Goal: Transaction & Acquisition: Purchase product/service

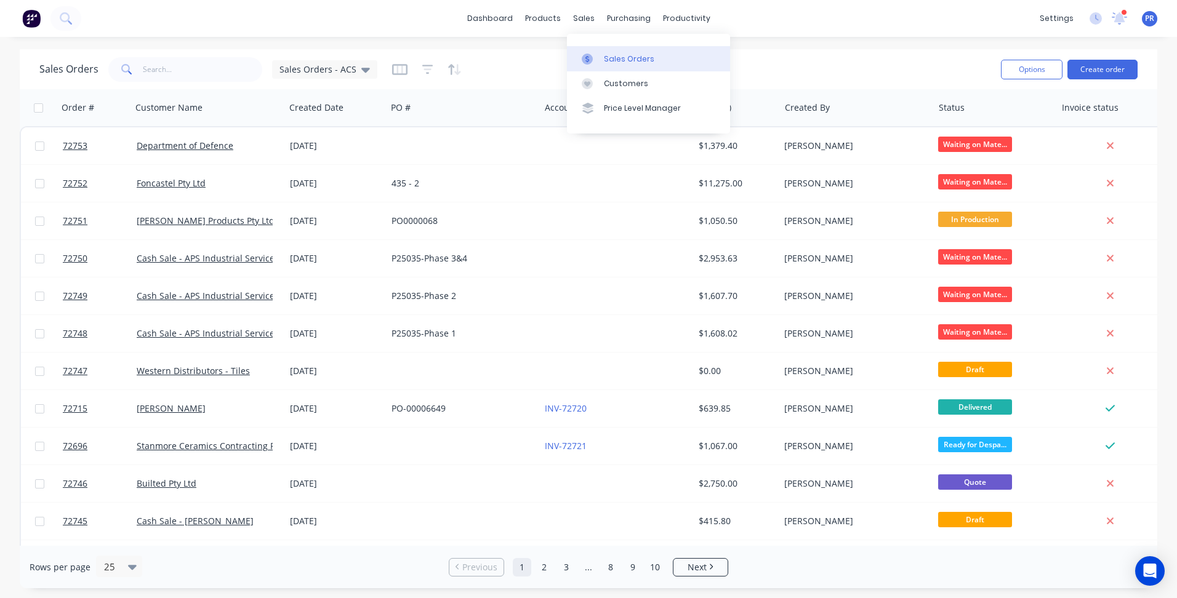
click at [605, 55] on div "Sales Orders" at bounding box center [629, 59] width 50 height 11
click at [153, 68] on input "text" at bounding box center [203, 69] width 120 height 25
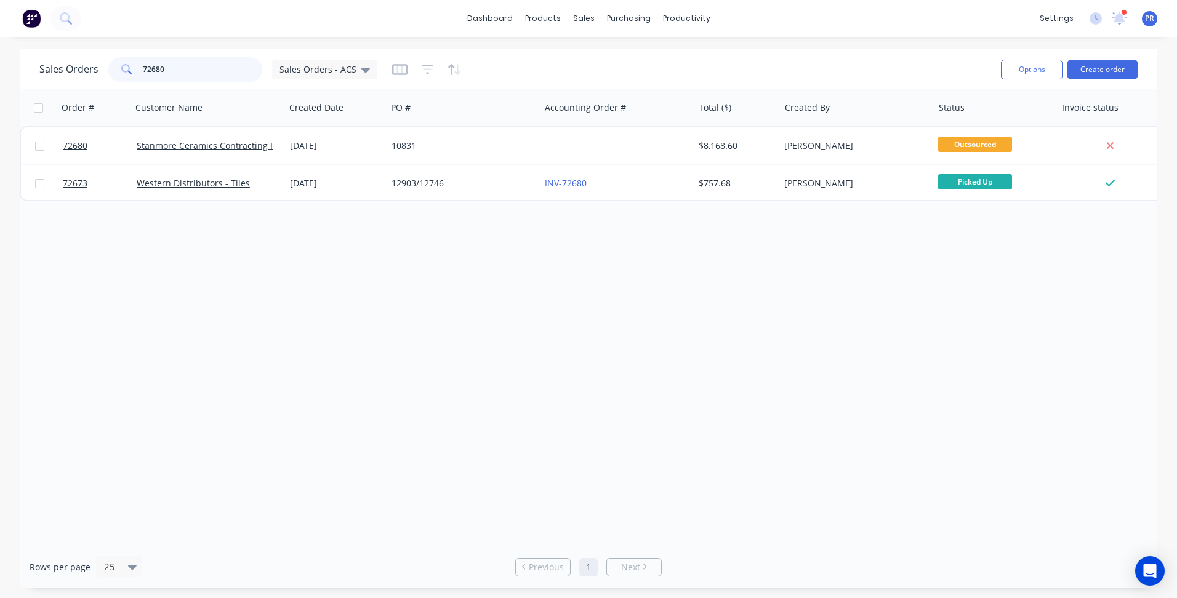
type input "72680"
click at [392, 278] on div "Order # Customer Name Created Date PO # Accounting Order # Total ($) Created By…" at bounding box center [588, 317] width 1137 height 457
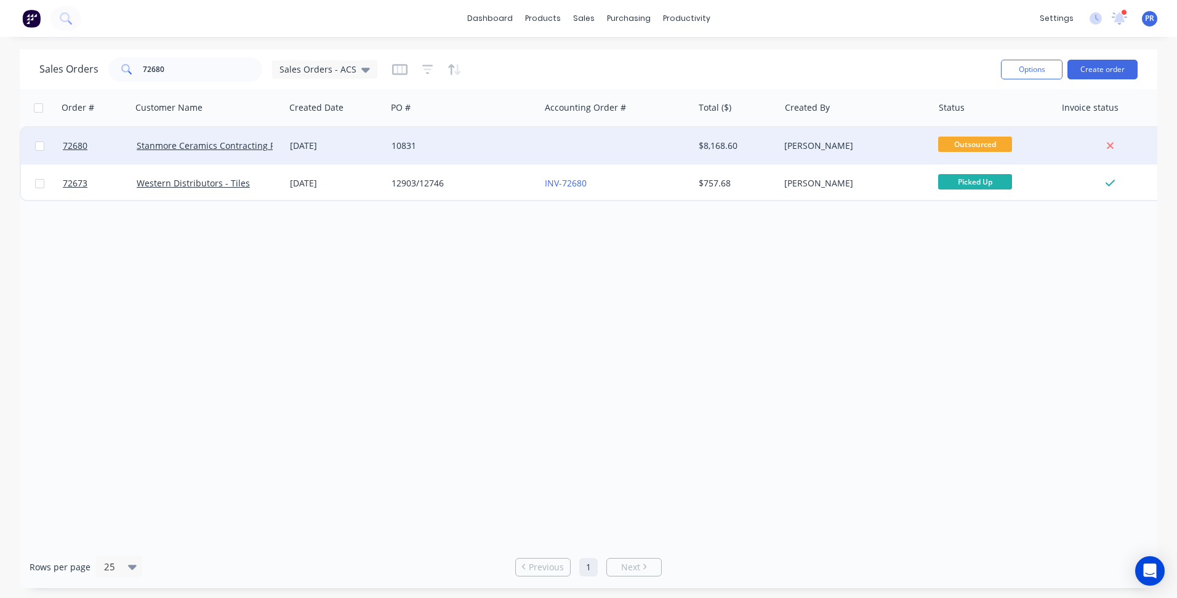
click at [957, 140] on span "Outsourced" at bounding box center [975, 144] width 74 height 15
click at [874, 151] on div "[PERSON_NAME]" at bounding box center [852, 146] width 137 height 12
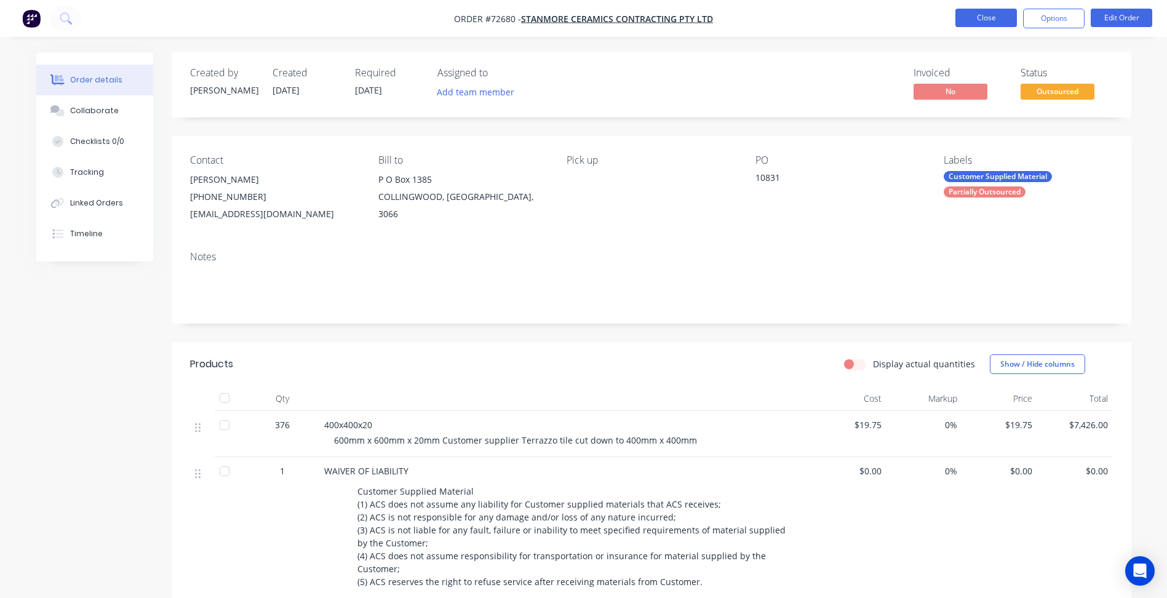
click at [990, 18] on button "Close" at bounding box center [987, 18] width 62 height 18
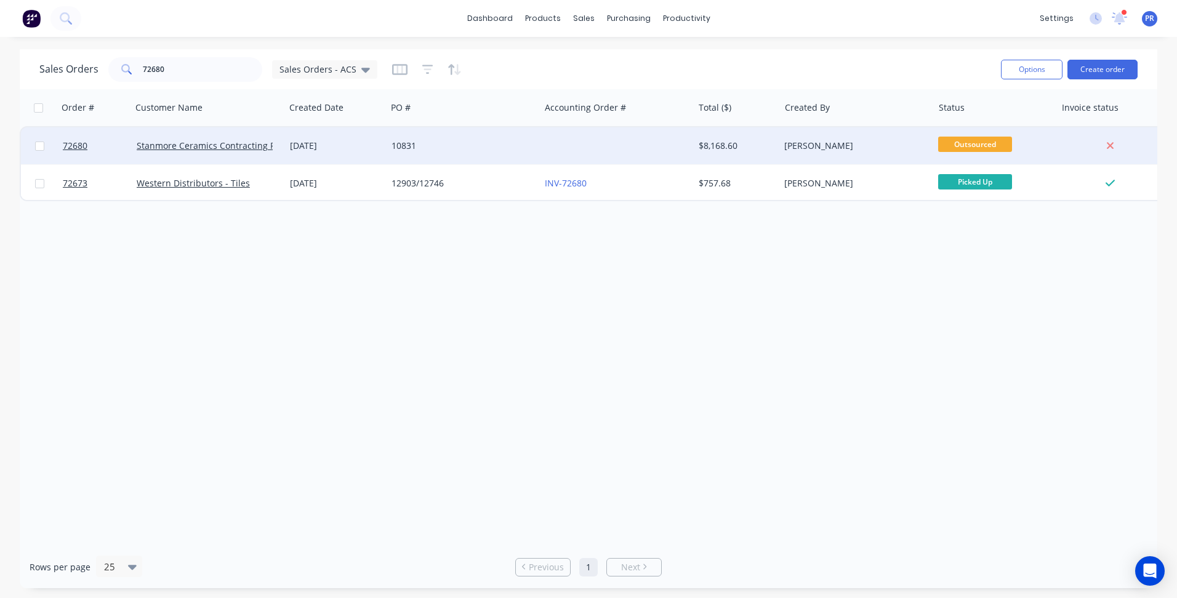
click at [873, 145] on div "[PERSON_NAME]" at bounding box center [852, 146] width 137 height 12
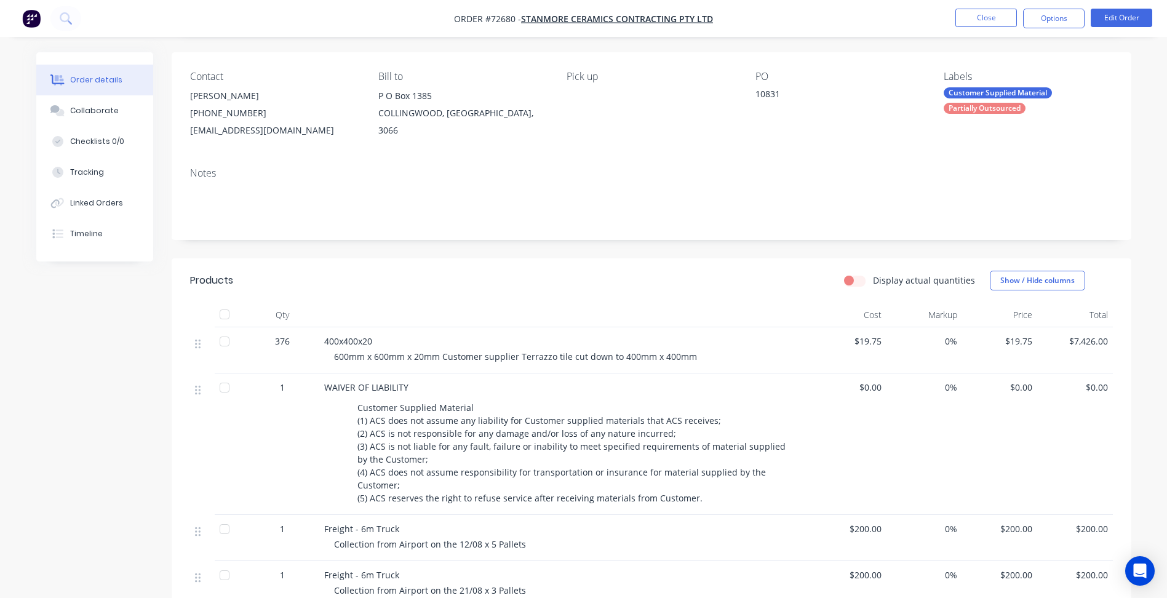
scroll to position [246, 0]
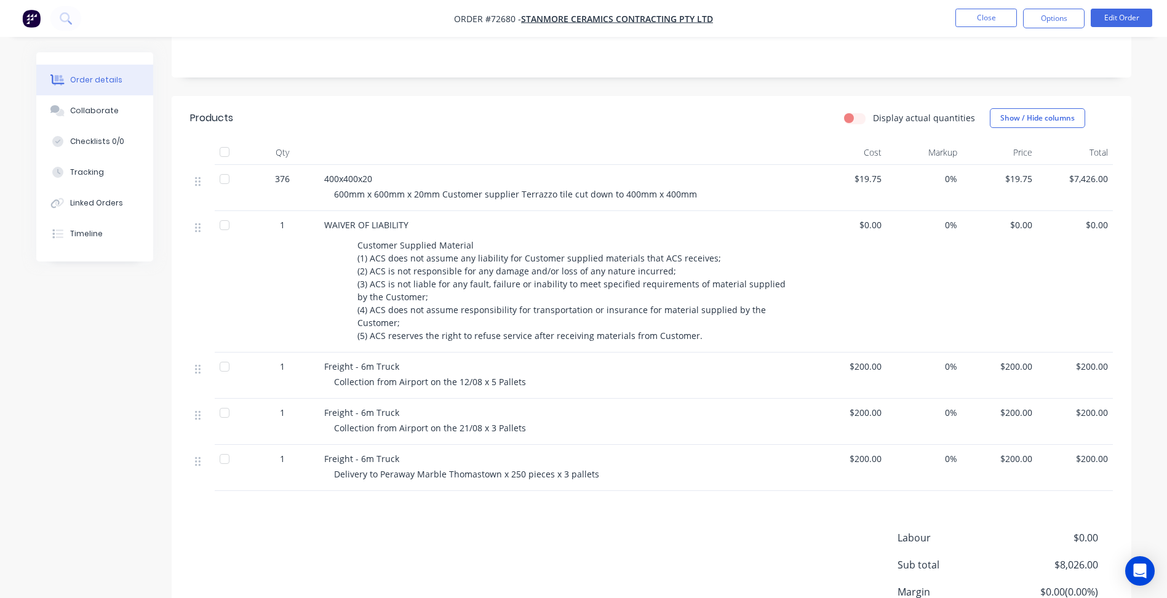
click at [664, 524] on div "Products Display actual quantities Show / Hide columns Qty Cost Markup Price To…" at bounding box center [652, 394] width 960 height 596
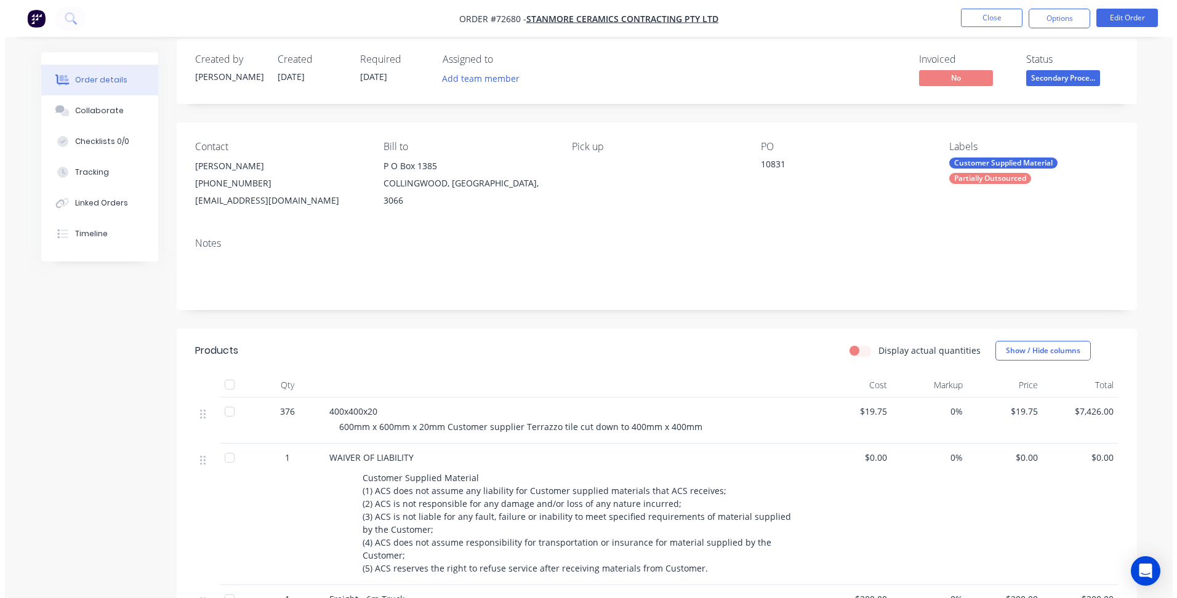
scroll to position [0, 0]
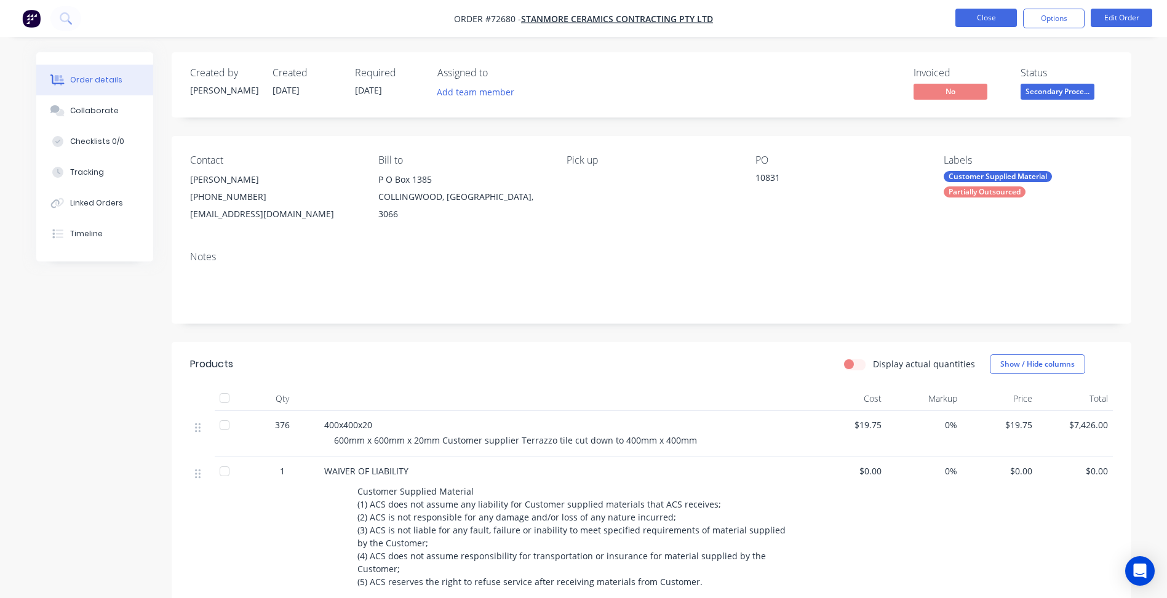
click at [983, 17] on button "Close" at bounding box center [987, 18] width 62 height 18
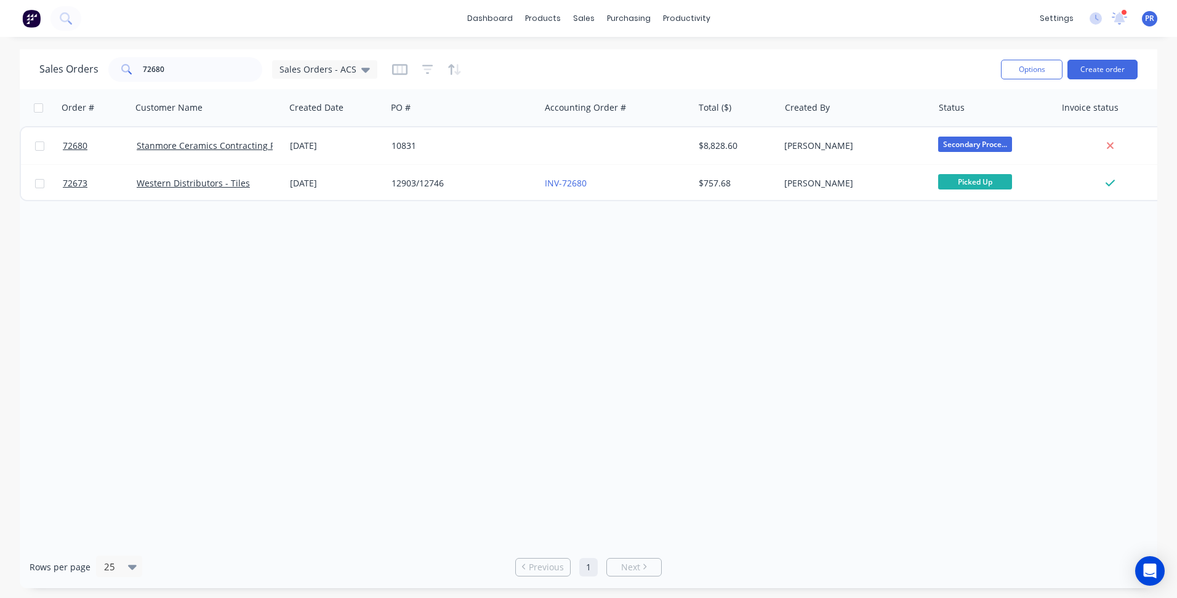
click at [530, 261] on div "Order # Customer Name Created Date PO # Accounting Order # Total ($) Created By…" at bounding box center [588, 317] width 1137 height 457
drag, startPoint x: 172, startPoint y: 67, endPoint x: 92, endPoint y: 68, distance: 80.0
click at [92, 68] on div "Sales Orders 72680 Sales Orders - ACS" at bounding box center [208, 69] width 338 height 25
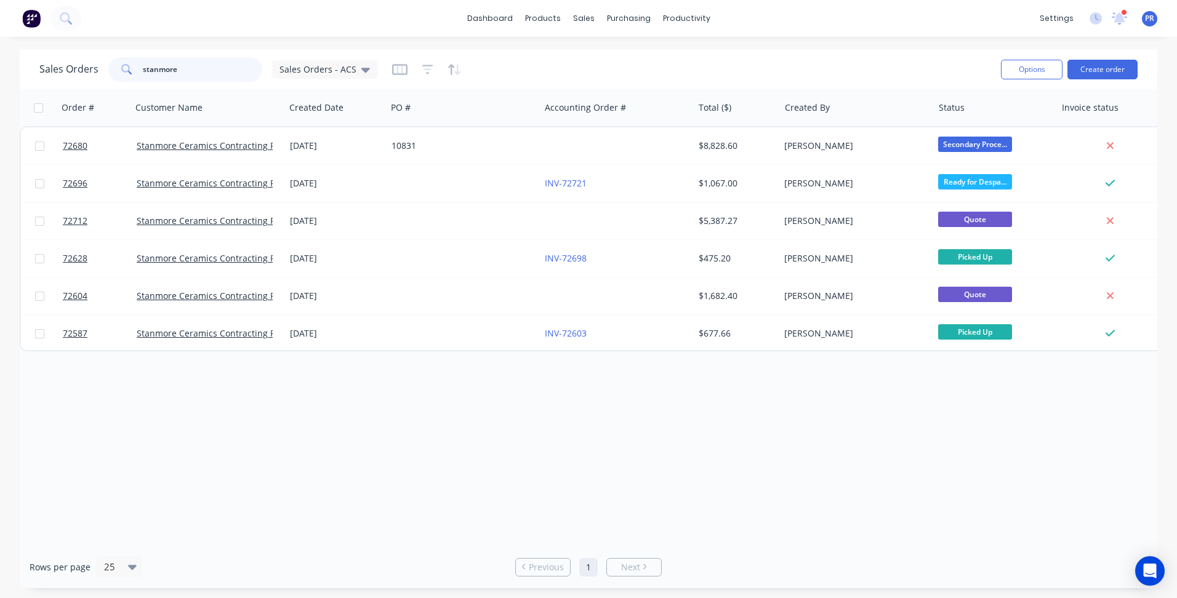
type input "stanmore"
click at [73, 388] on div "Order # Customer Name Created Date PO # Accounting Order # Total ($) Created By…" at bounding box center [588, 317] width 1137 height 457
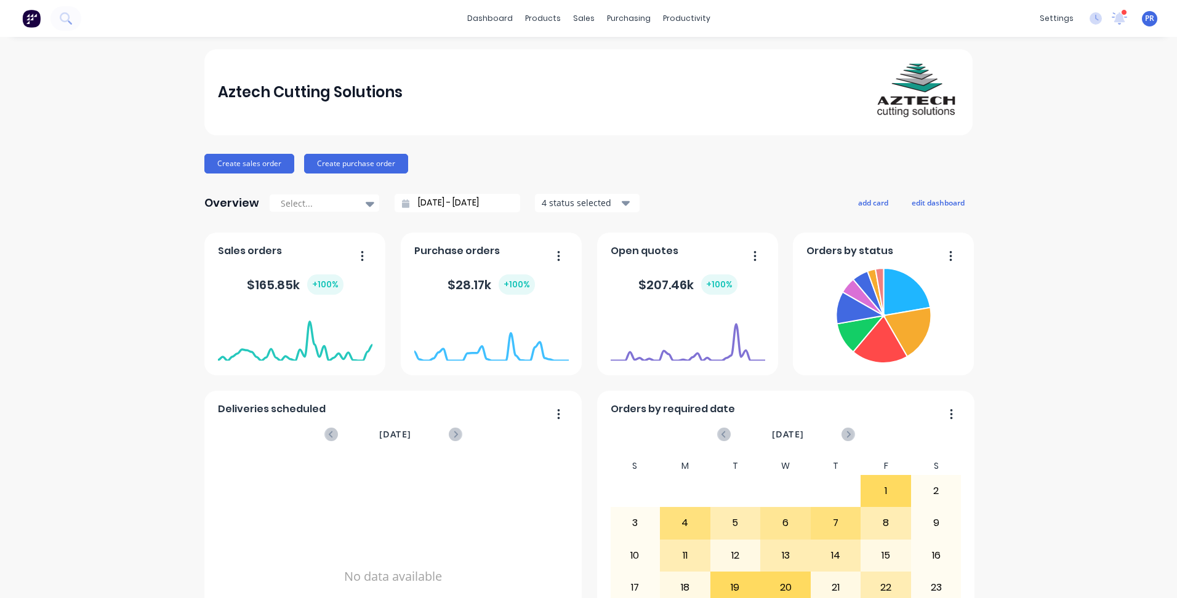
click at [118, 285] on div "Aztech Cutting Solutions Create sales order Create purchase order Overview Sele…" at bounding box center [588, 370] width 1177 height 642
click at [611, 62] on div "Sales Orders" at bounding box center [624, 59] width 50 height 11
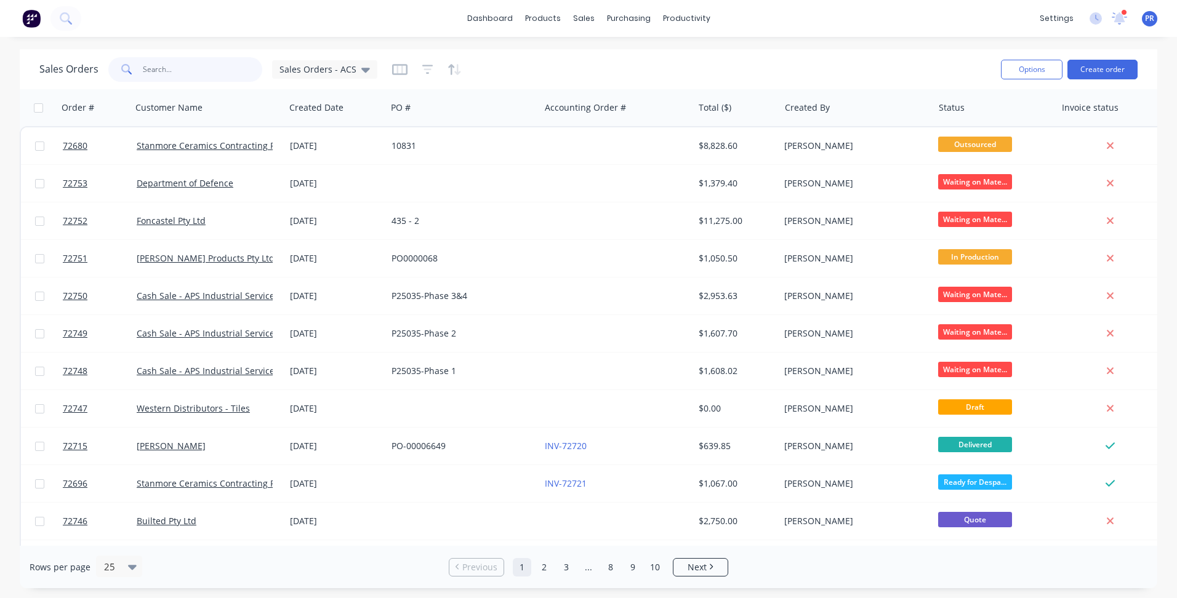
click at [167, 76] on input "text" at bounding box center [203, 69] width 120 height 25
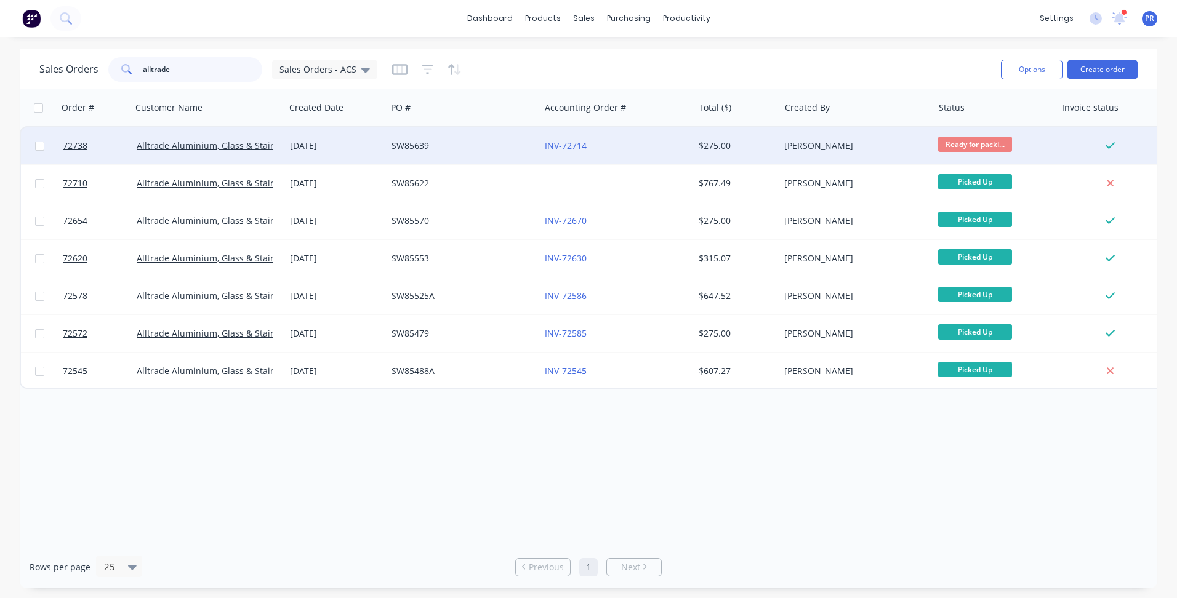
type input "alltrade"
click at [746, 142] on div "$275.00" at bounding box center [734, 146] width 72 height 12
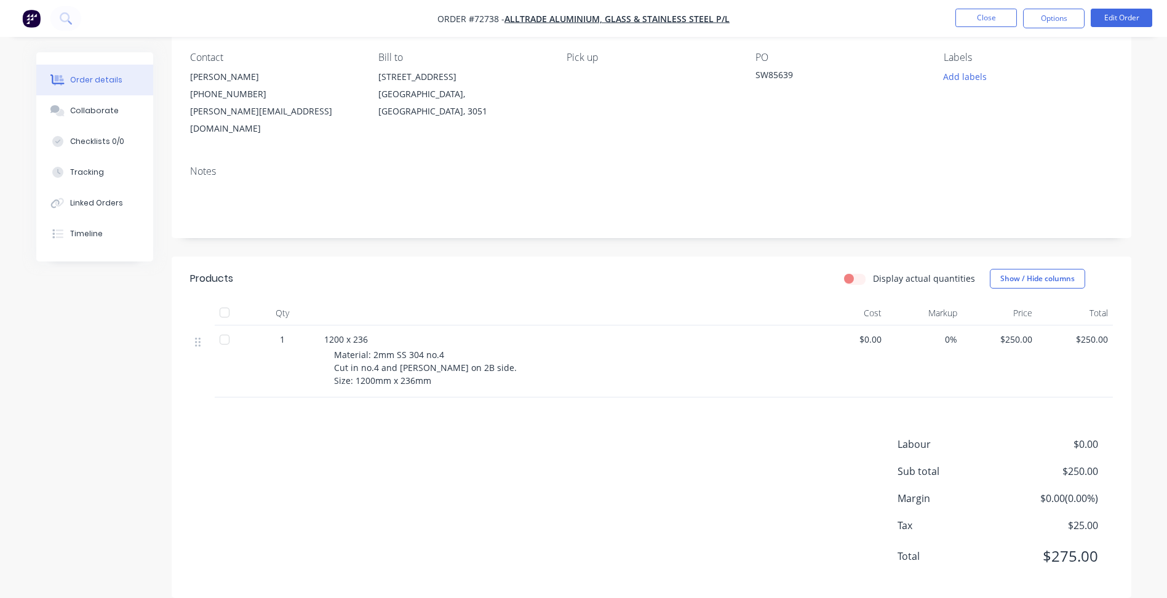
scroll to position [104, 0]
click at [989, 18] on button "Close" at bounding box center [987, 18] width 62 height 18
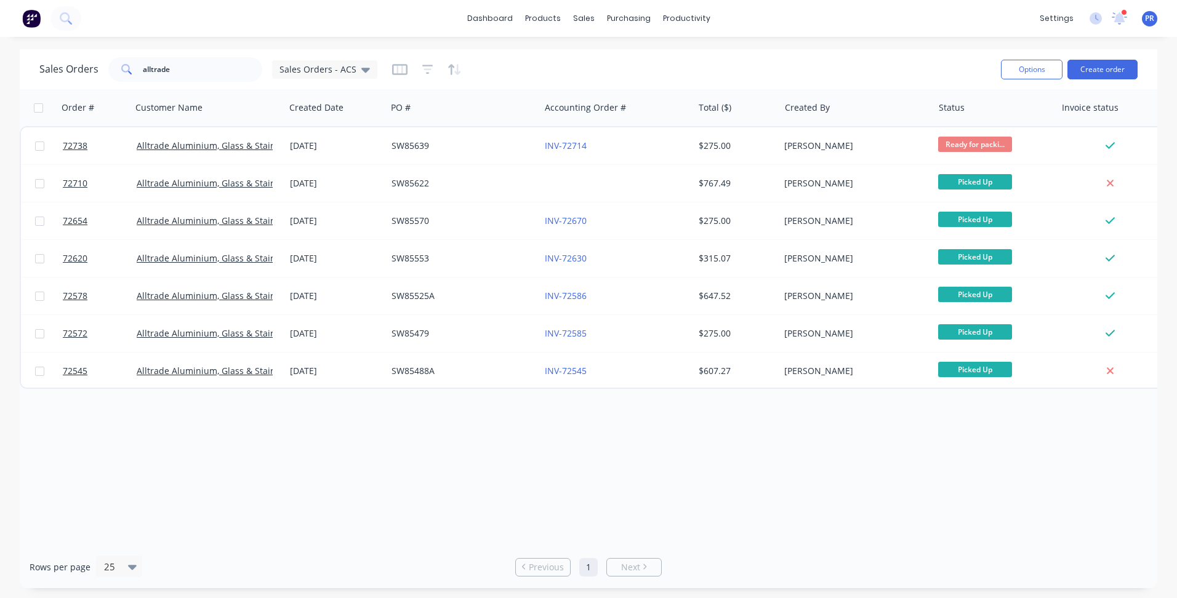
click at [429, 454] on div "Order # Customer Name Created Date PO # Accounting Order # Total ($) Created By…" at bounding box center [588, 317] width 1137 height 457
click at [859, 46] on div "dashboard products sales purchasing productivity dashboard products Product Cat…" at bounding box center [588, 299] width 1177 height 598
click at [600, 58] on link "Sales Orders" at bounding box center [648, 58] width 163 height 25
drag, startPoint x: 182, startPoint y: 70, endPoint x: 22, endPoint y: 62, distance: 160.8
click at [23, 60] on div "Sales Orders alltrade Sales Orders - ACS Options Create order" at bounding box center [588, 69] width 1137 height 40
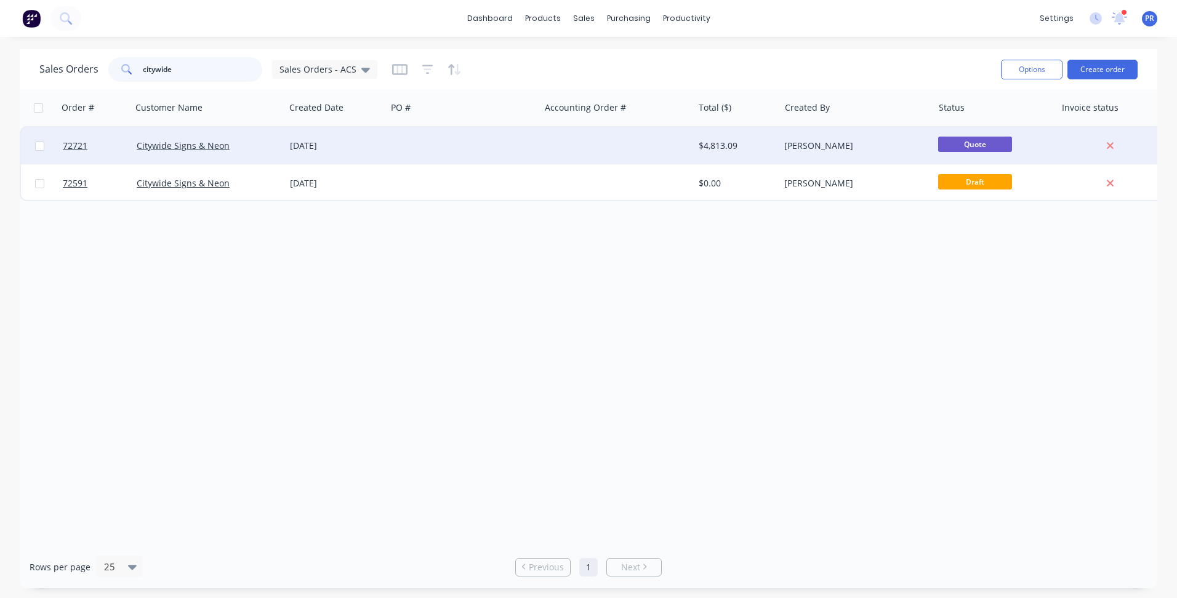
type input "citywide"
click at [439, 147] on div at bounding box center [462, 145] width 153 height 37
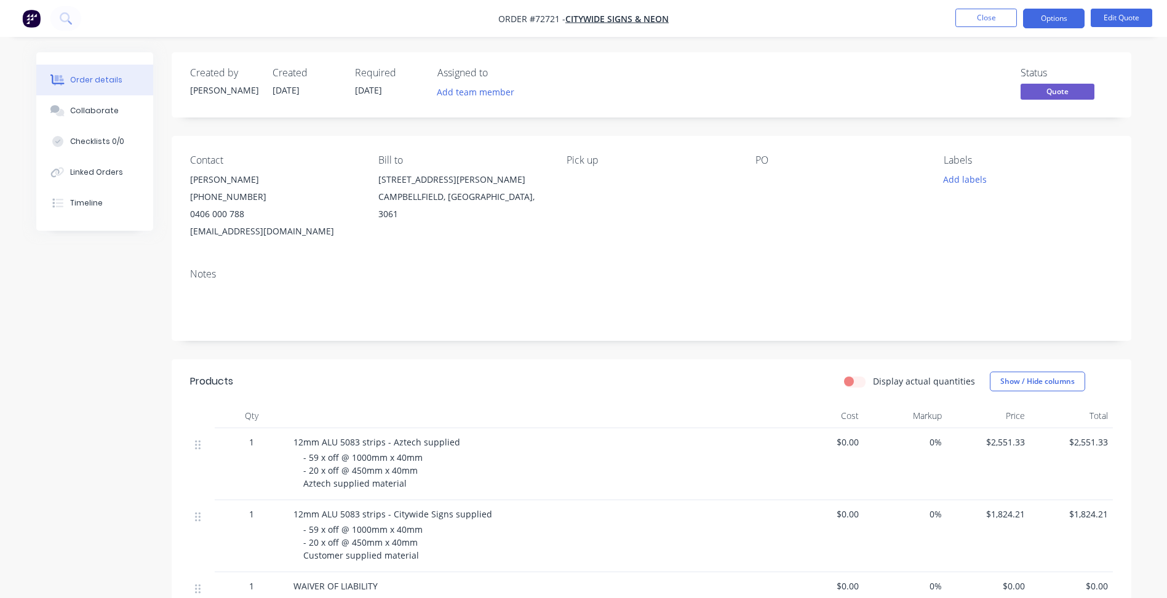
click at [757, 175] on div at bounding box center [833, 179] width 154 height 17
click at [1133, 20] on button "Edit Quote" at bounding box center [1122, 18] width 62 height 18
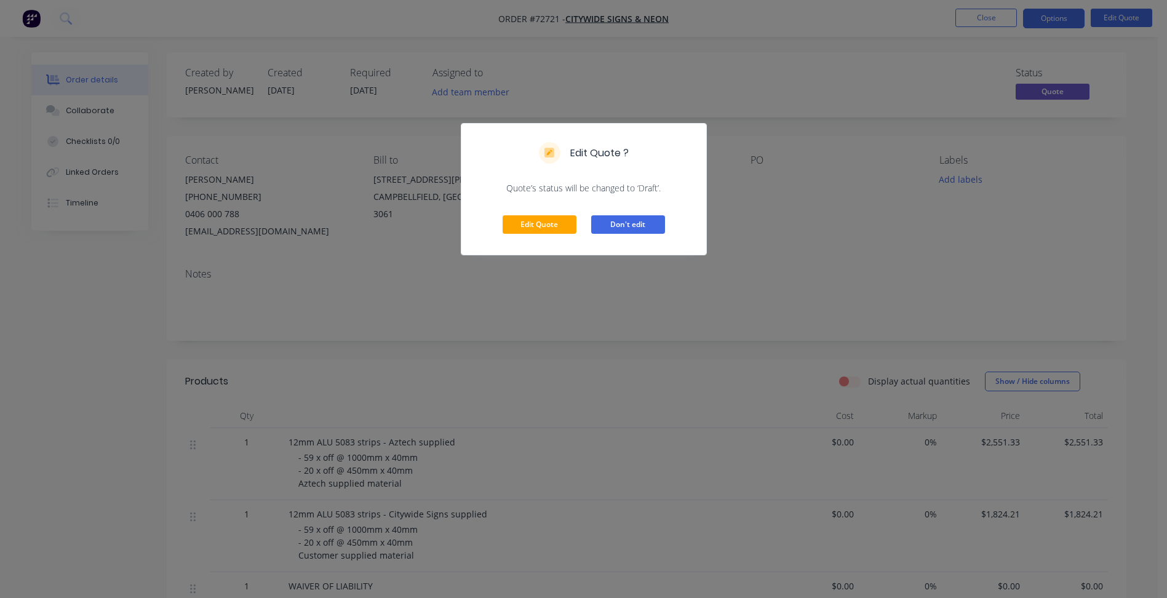
click at [625, 224] on button "Don't edit" at bounding box center [628, 224] width 74 height 18
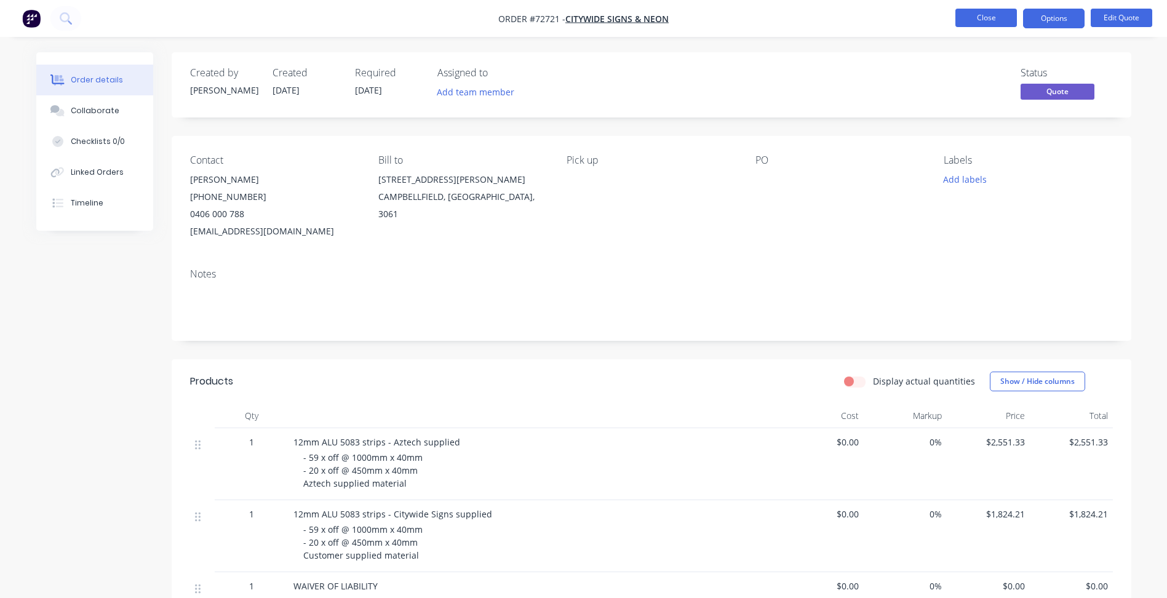
click at [991, 22] on button "Close" at bounding box center [987, 18] width 62 height 18
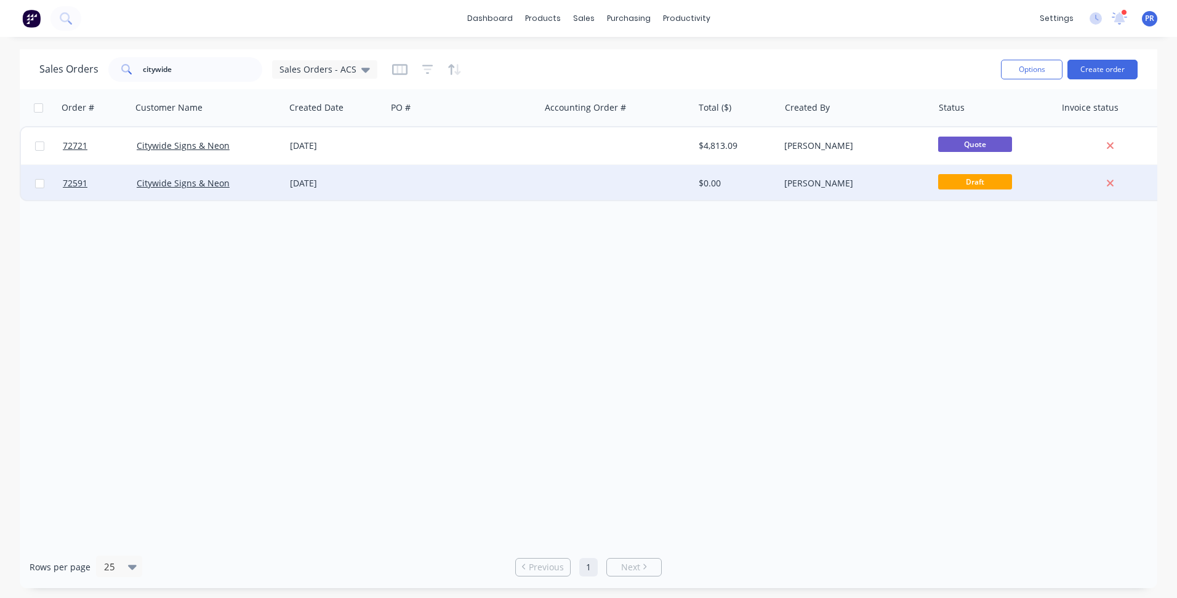
click at [524, 176] on div at bounding box center [462, 183] width 153 height 37
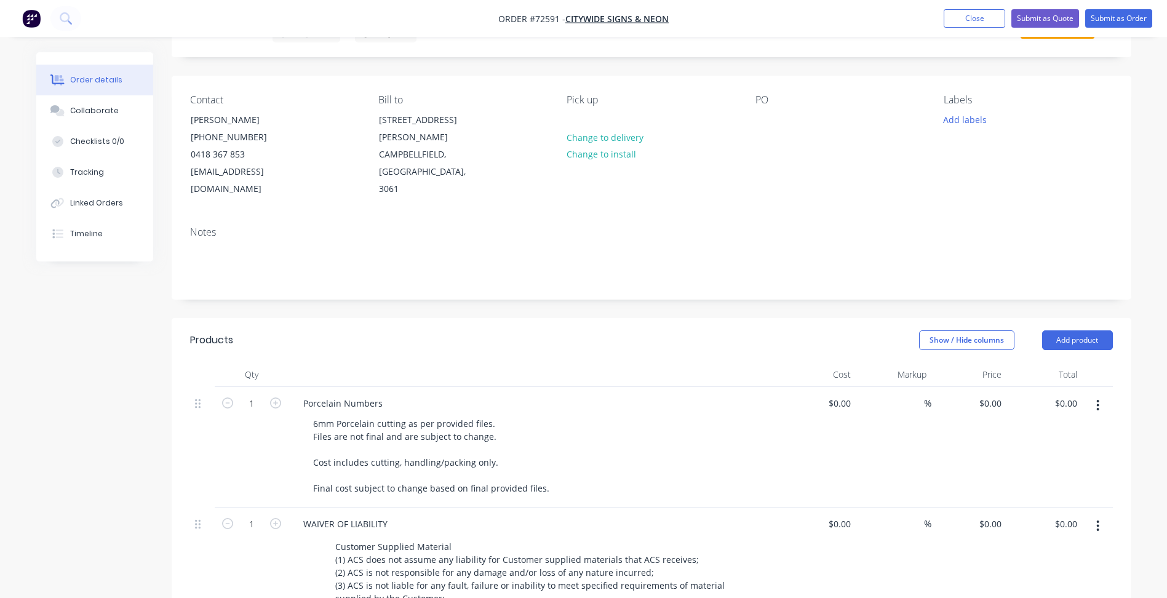
scroll to position [62, 0]
click at [762, 112] on div at bounding box center [766, 119] width 20 height 18
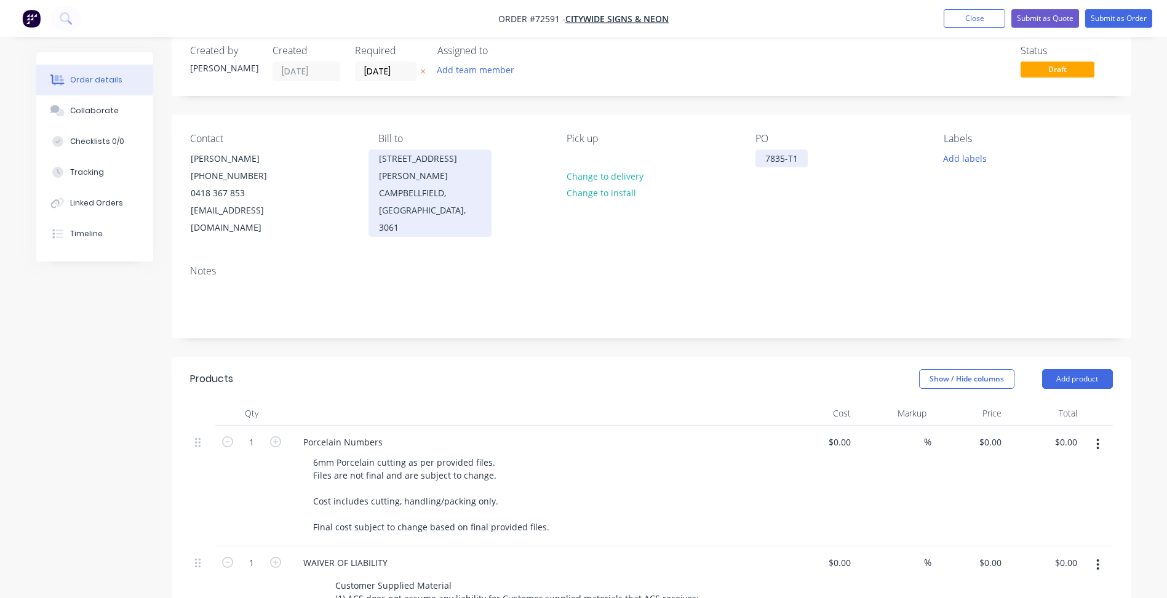
scroll to position [0, 0]
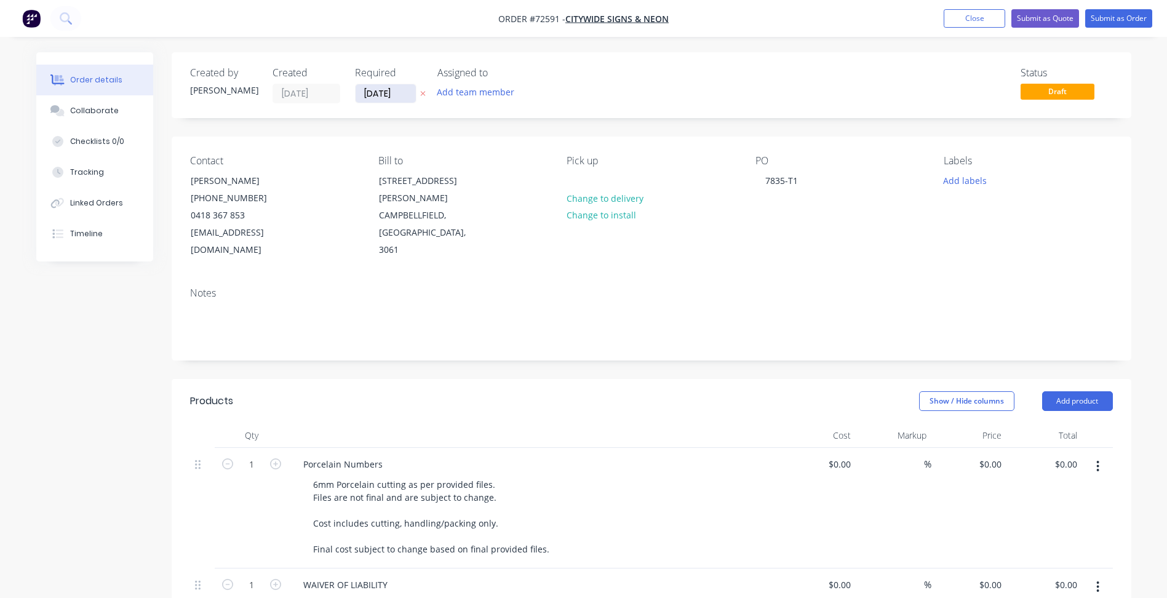
click at [387, 94] on input "21/07/25" at bounding box center [386, 93] width 60 height 18
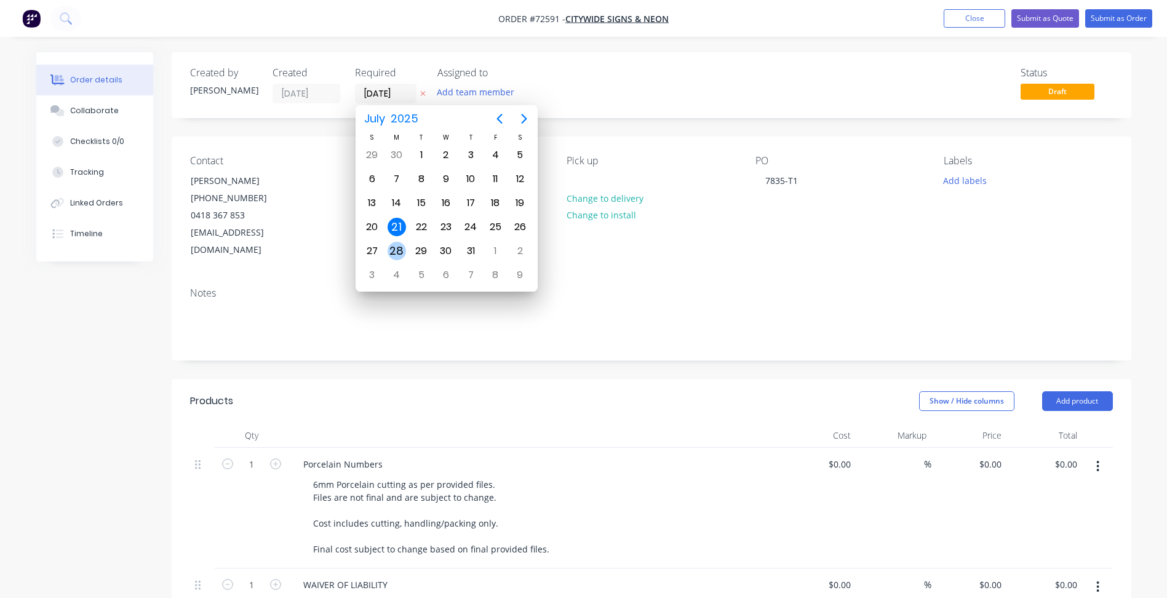
click at [399, 250] on div "28" at bounding box center [397, 251] width 18 height 18
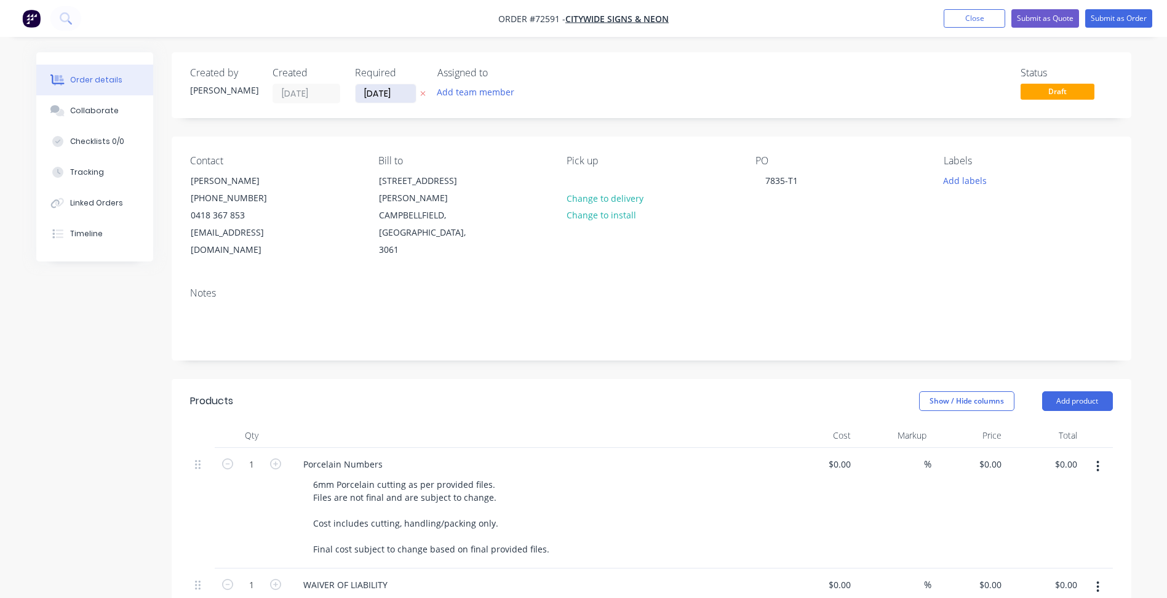
click at [390, 95] on input "28/07/25" at bounding box center [386, 93] width 60 height 18
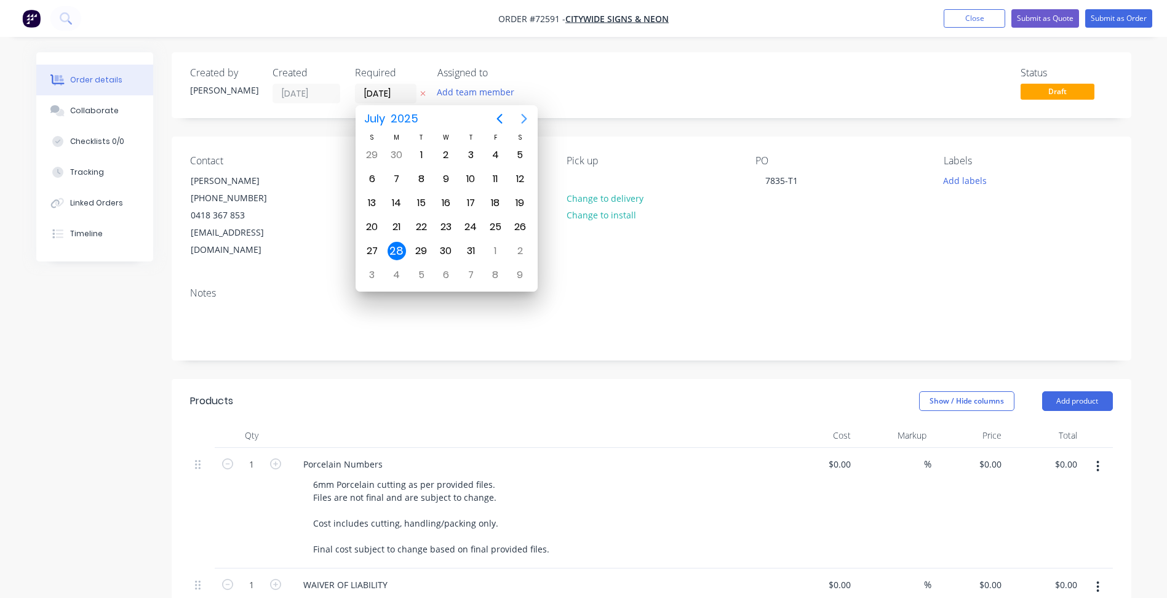
click at [526, 121] on icon "Next page" at bounding box center [524, 118] width 15 height 15
click at [500, 249] on div "29" at bounding box center [495, 251] width 18 height 18
type input "29/08/25"
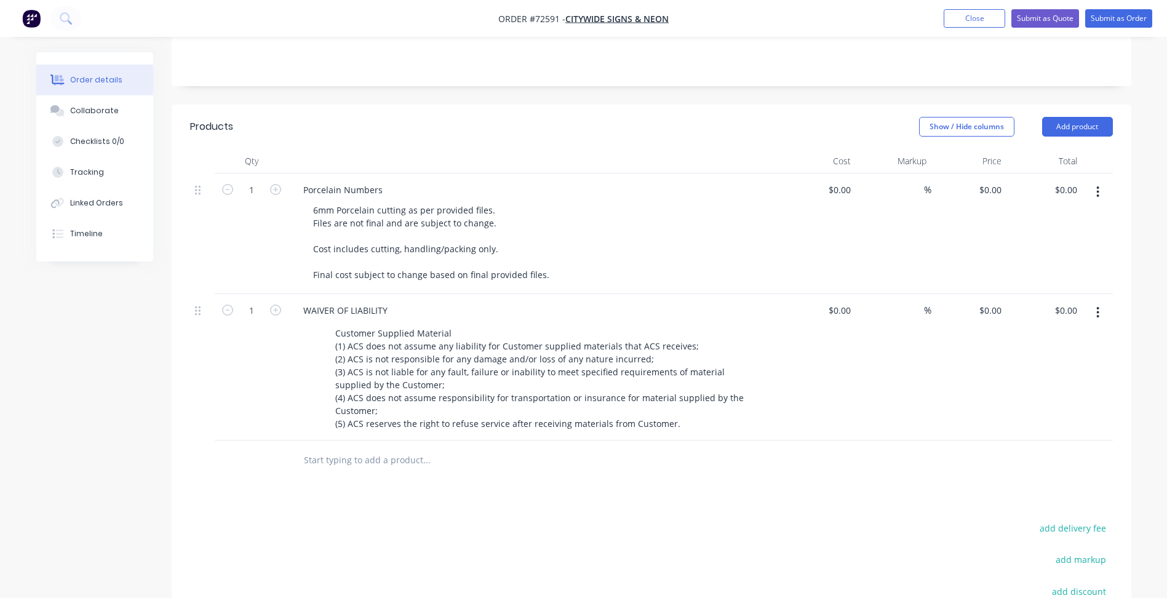
scroll to position [146, 0]
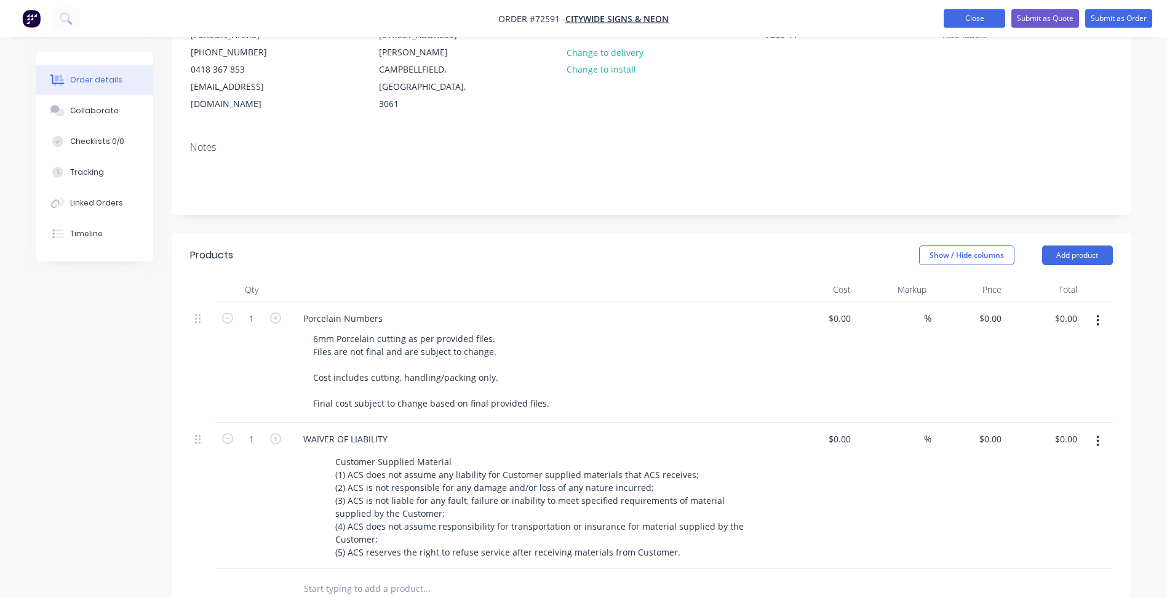
click at [977, 26] on button "Close" at bounding box center [975, 18] width 62 height 18
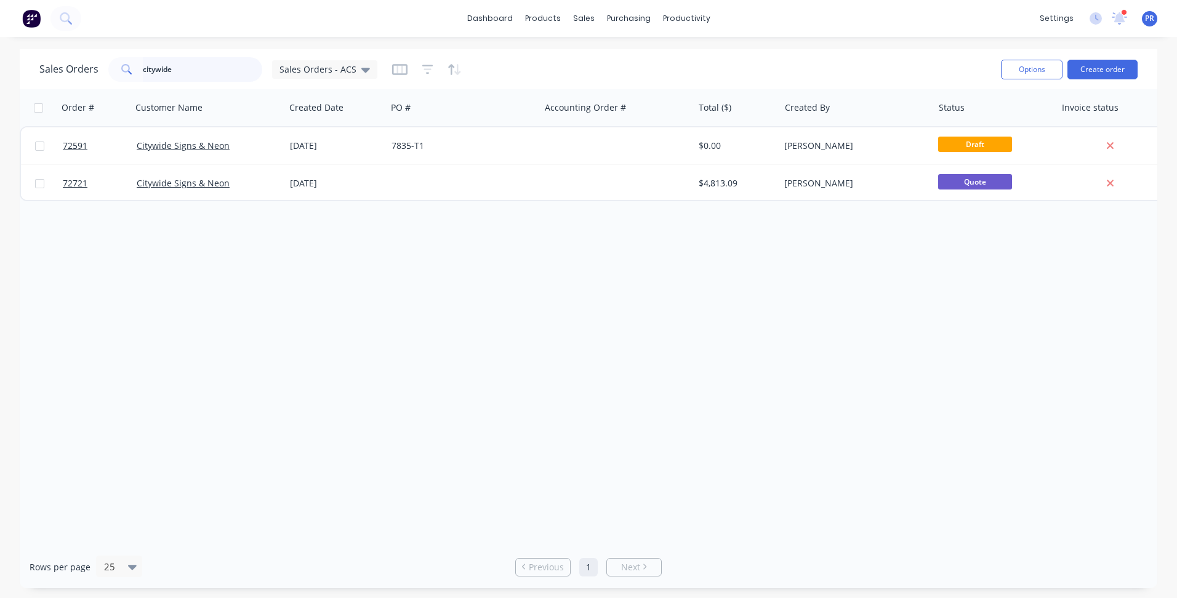
drag, startPoint x: 140, startPoint y: 68, endPoint x: 14, endPoint y: 61, distance: 126.9
click at [23, 59] on div "Sales Orders citywide Sales Orders - ACS Options Create order" at bounding box center [588, 69] width 1137 height 40
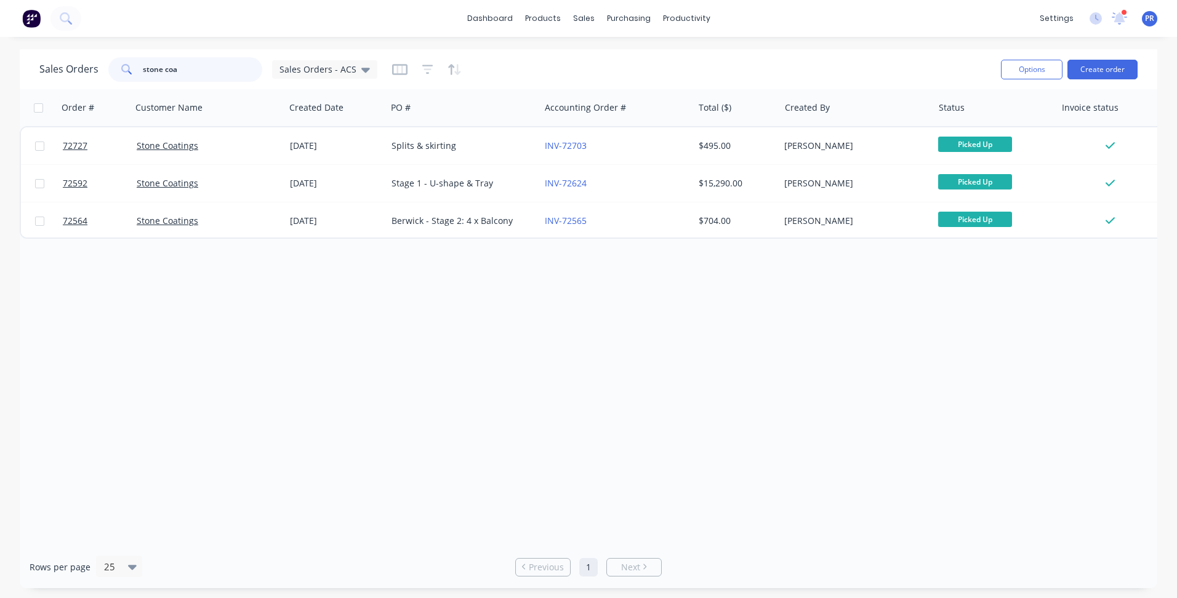
type input "stone coa"
click at [291, 275] on div "Order # Customer Name Created Date PO # Accounting Order # Total ($) Created By…" at bounding box center [588, 317] width 1137 height 457
click at [1093, 63] on button "Create order" at bounding box center [1102, 70] width 70 height 20
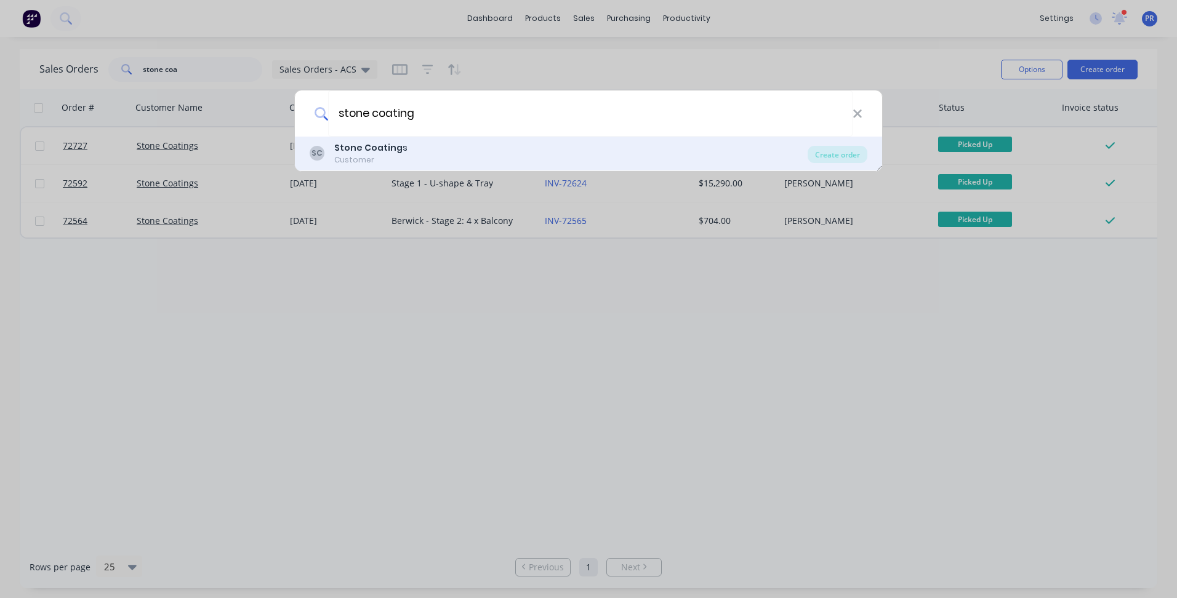
type input "stone coating"
click at [410, 142] on div "SC Stone Coating s Customer" at bounding box center [559, 154] width 498 height 24
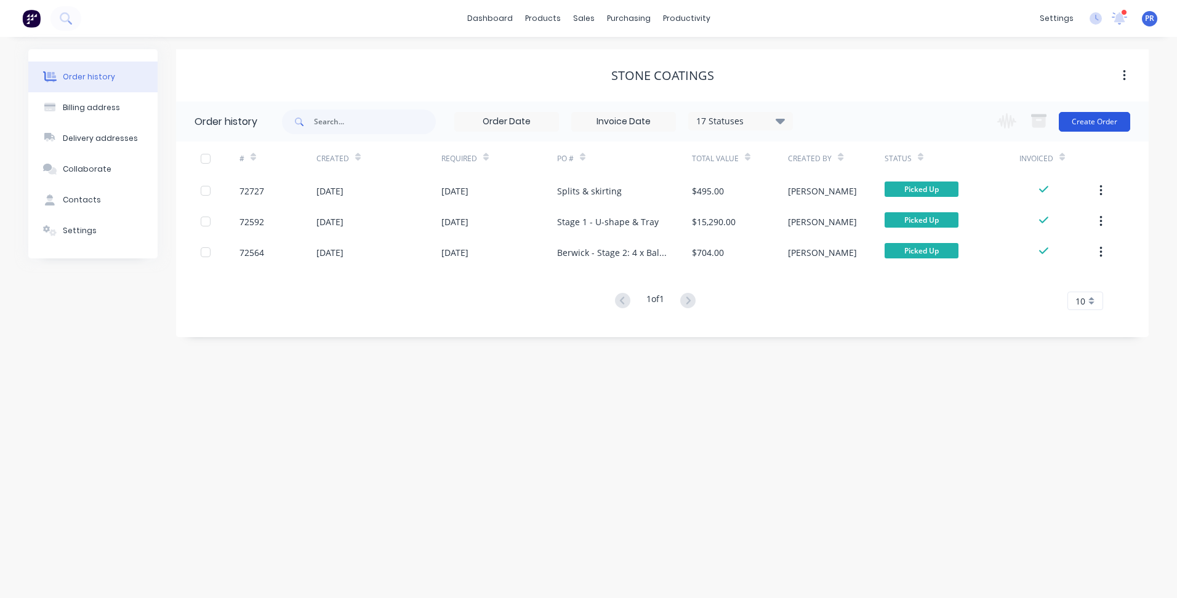
click at [1106, 118] on button "Create Order" at bounding box center [1093, 122] width 71 height 20
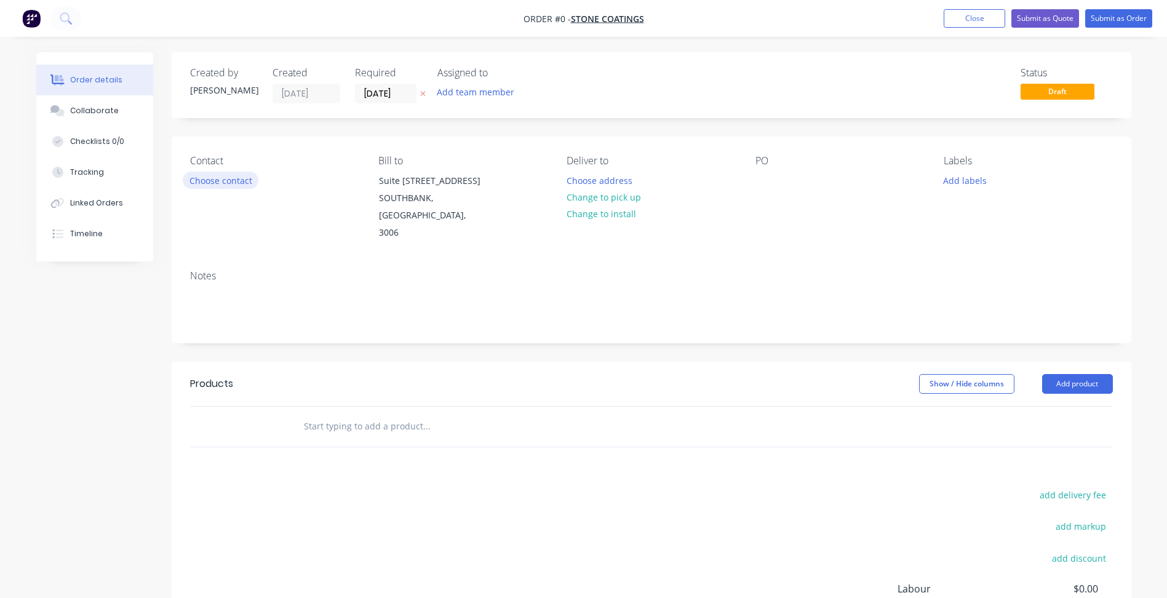
click at [234, 181] on button "Choose contact" at bounding box center [221, 180] width 76 height 17
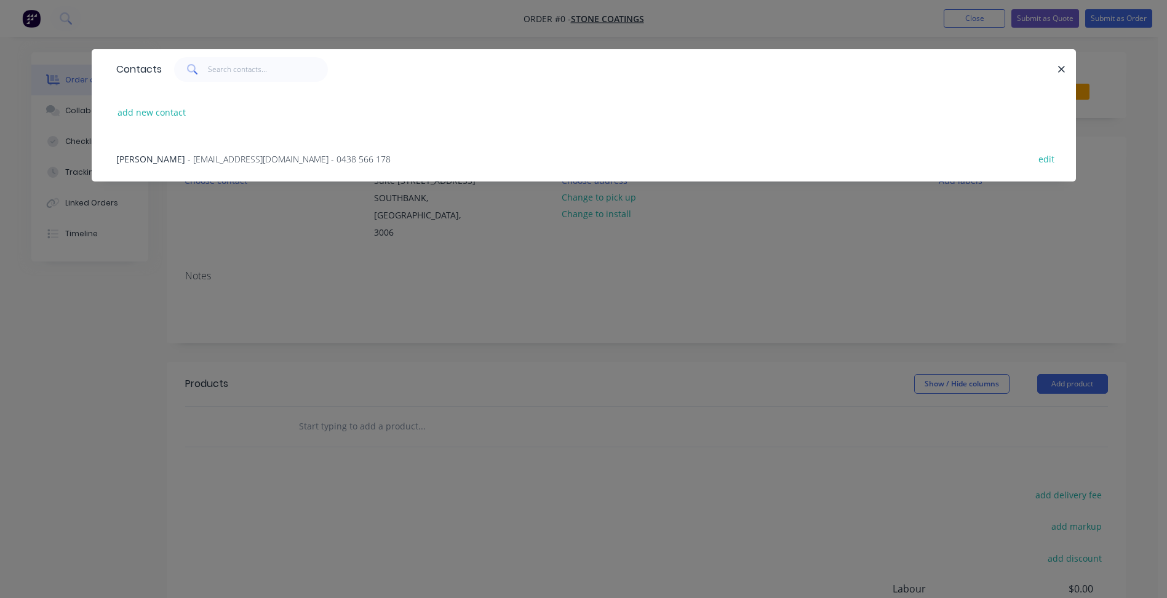
click at [201, 164] on span "- stonecoatings707@gmail.com - 0438 566 178" at bounding box center [289, 159] width 203 height 12
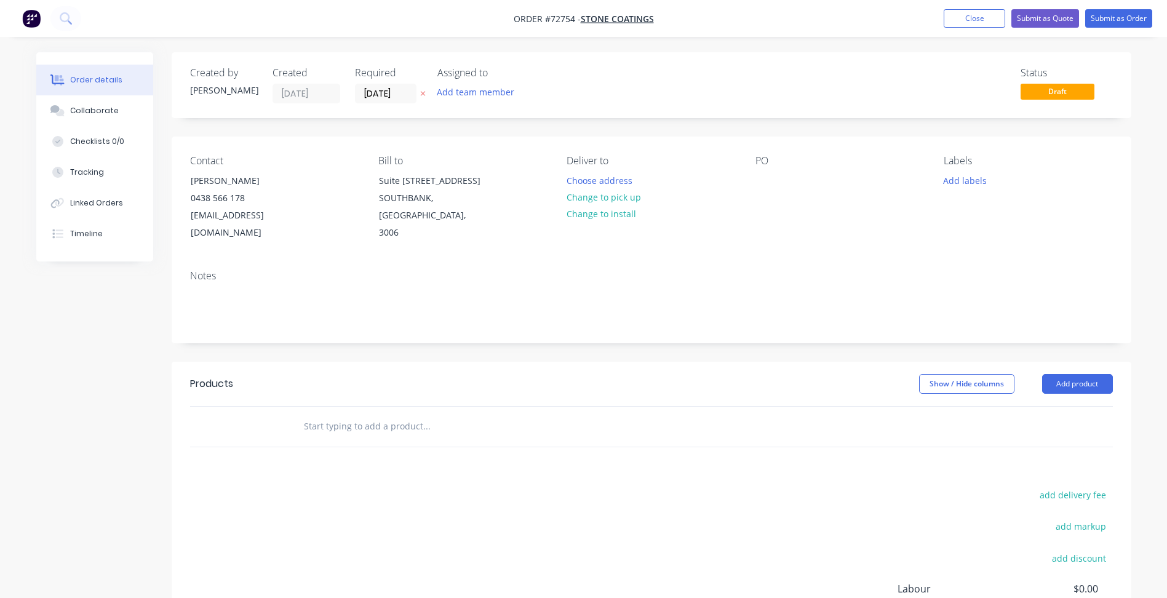
drag, startPoint x: 391, startPoint y: 90, endPoint x: 393, endPoint y: 104, distance: 14.3
click at [390, 90] on input "[DATE]" at bounding box center [386, 93] width 60 height 18
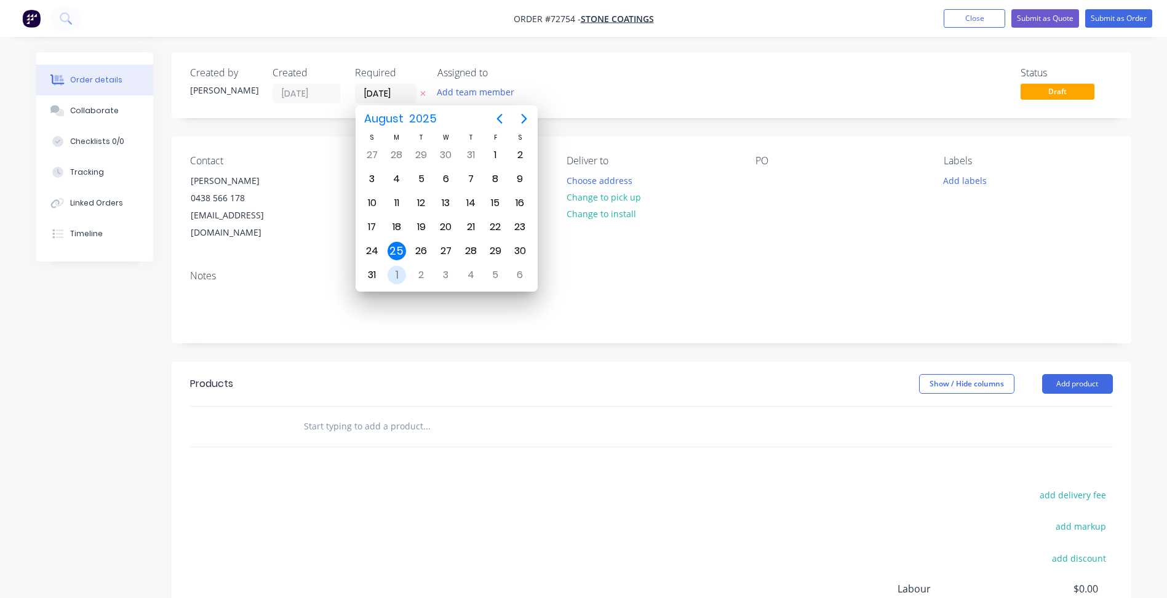
click at [397, 273] on div "1" at bounding box center [397, 275] width 18 height 18
type input "[DATE]"
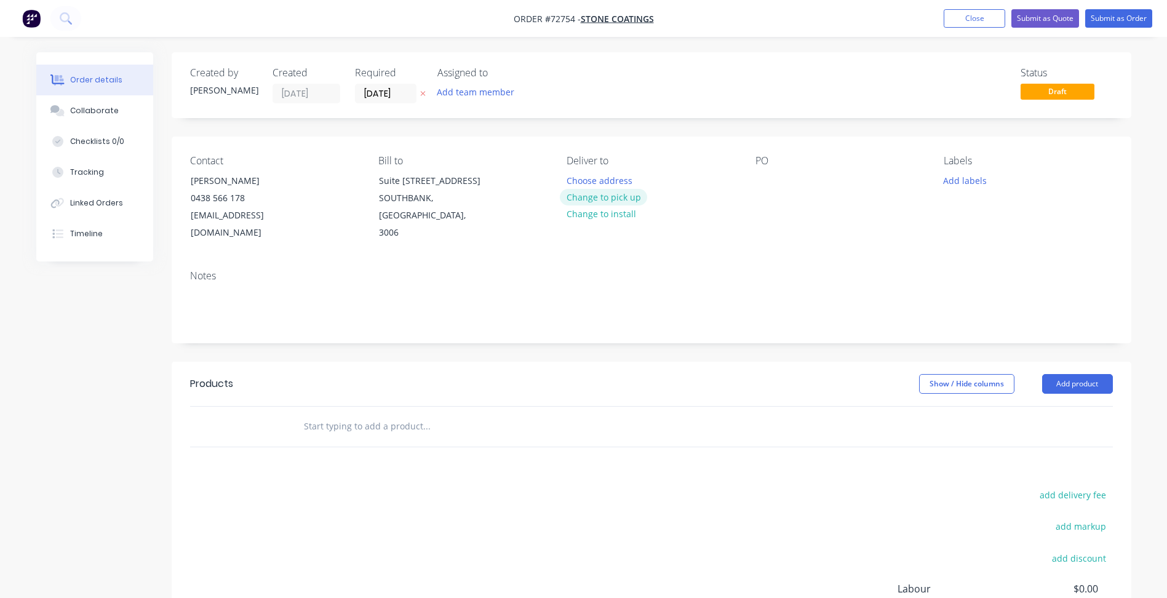
click at [612, 201] on button "Change to pick up" at bounding box center [603, 197] width 87 height 17
click at [764, 186] on div at bounding box center [766, 181] width 20 height 18
click at [769, 177] on div at bounding box center [766, 181] width 20 height 18
click at [1081, 374] on button "Add product" at bounding box center [1077, 384] width 71 height 20
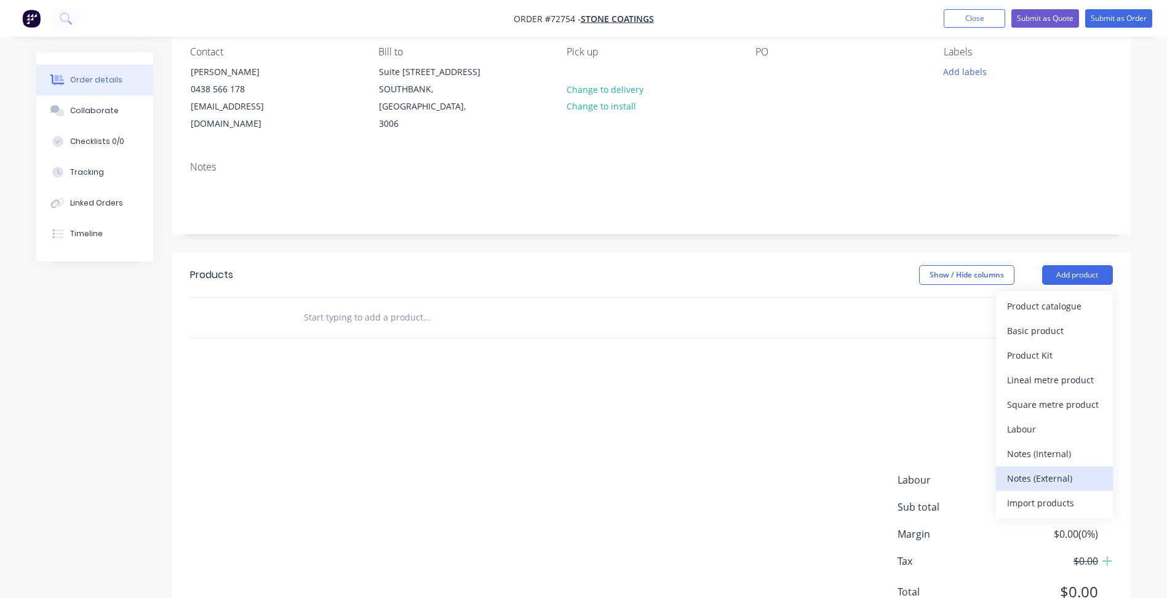
scroll to position [123, 0]
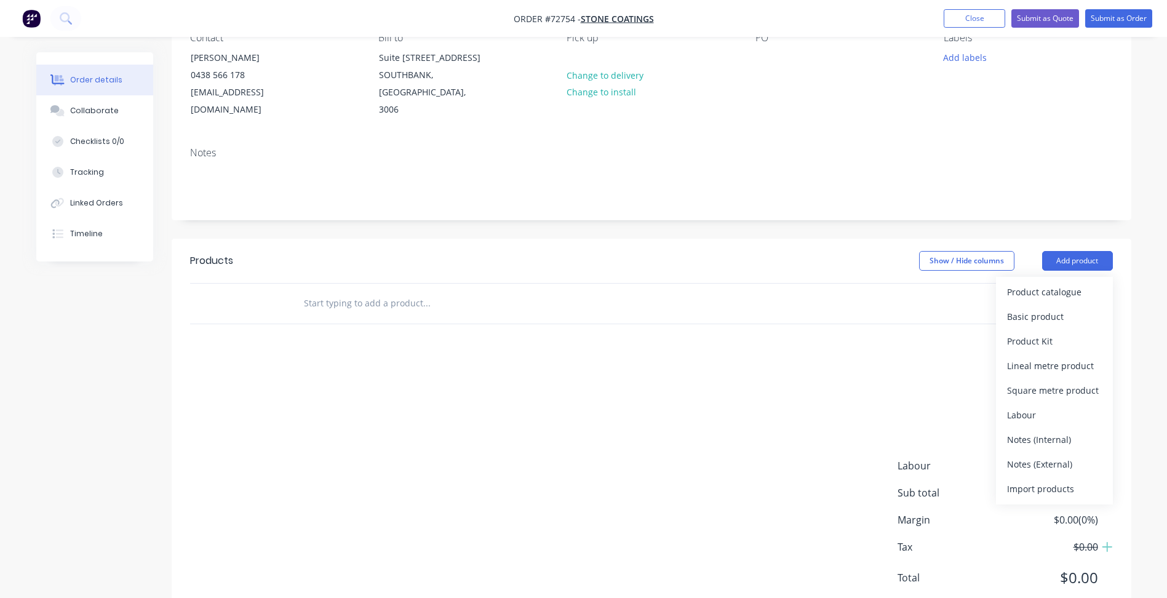
drag, startPoint x: 1047, startPoint y: 288, endPoint x: 780, endPoint y: 262, distance: 268.4
click at [1046, 305] on button "Basic product" at bounding box center [1054, 317] width 117 height 25
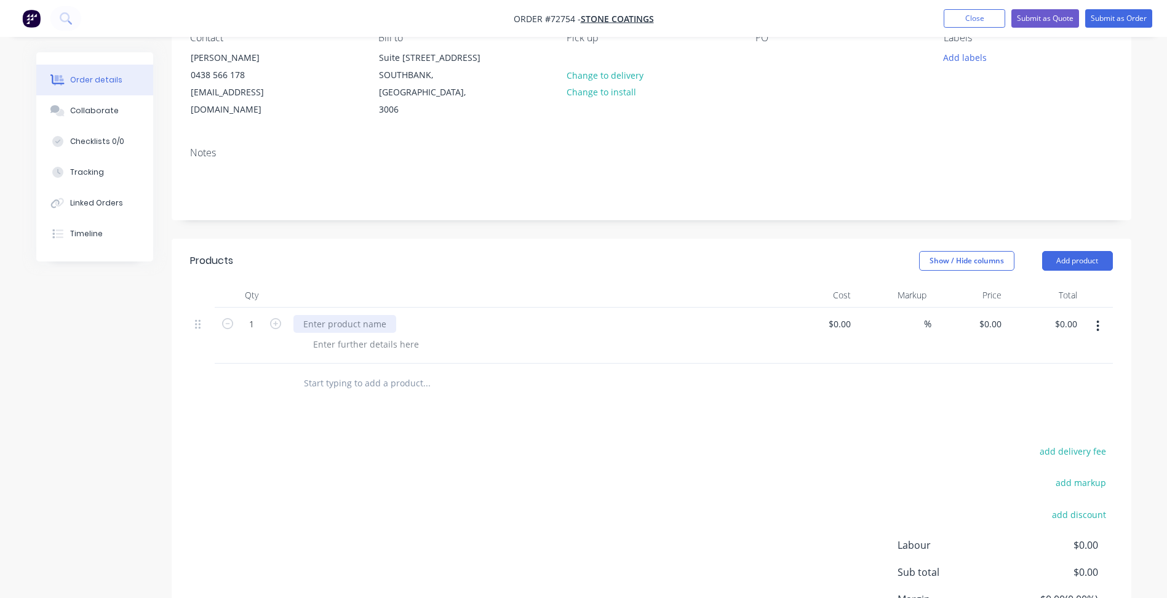
click at [321, 315] on div at bounding box center [345, 324] width 103 height 18
click at [548, 196] on div "Notes" at bounding box center [652, 178] width 960 height 82
click at [301, 519] on div "add delivery fee add markup add discount Labour $0.00 Sub total $0.00 Margin $0…" at bounding box center [651, 562] width 923 height 238
click at [976, 13] on button "Close" at bounding box center [975, 18] width 62 height 18
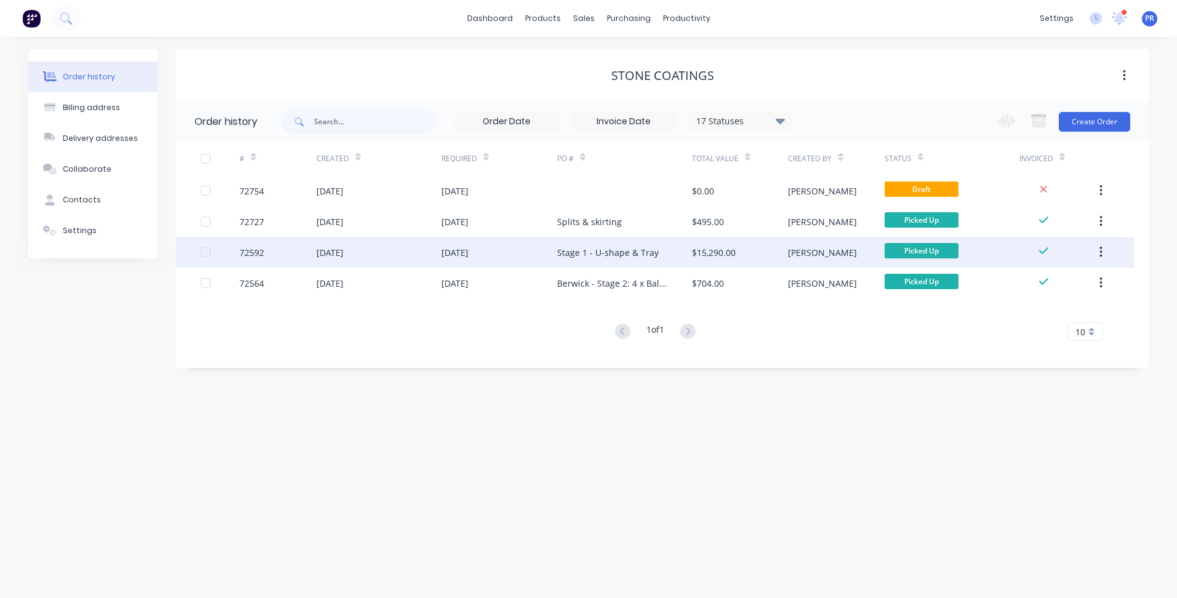
click at [543, 251] on div "[DATE]" at bounding box center [499, 252] width 116 height 31
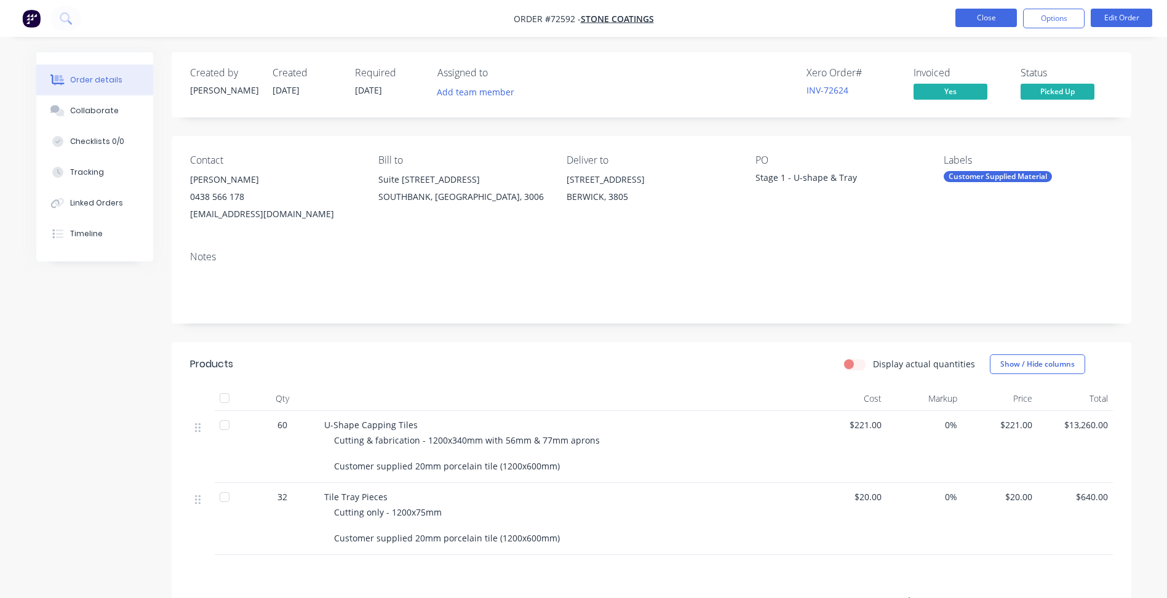
click at [988, 17] on button "Close" at bounding box center [987, 18] width 62 height 18
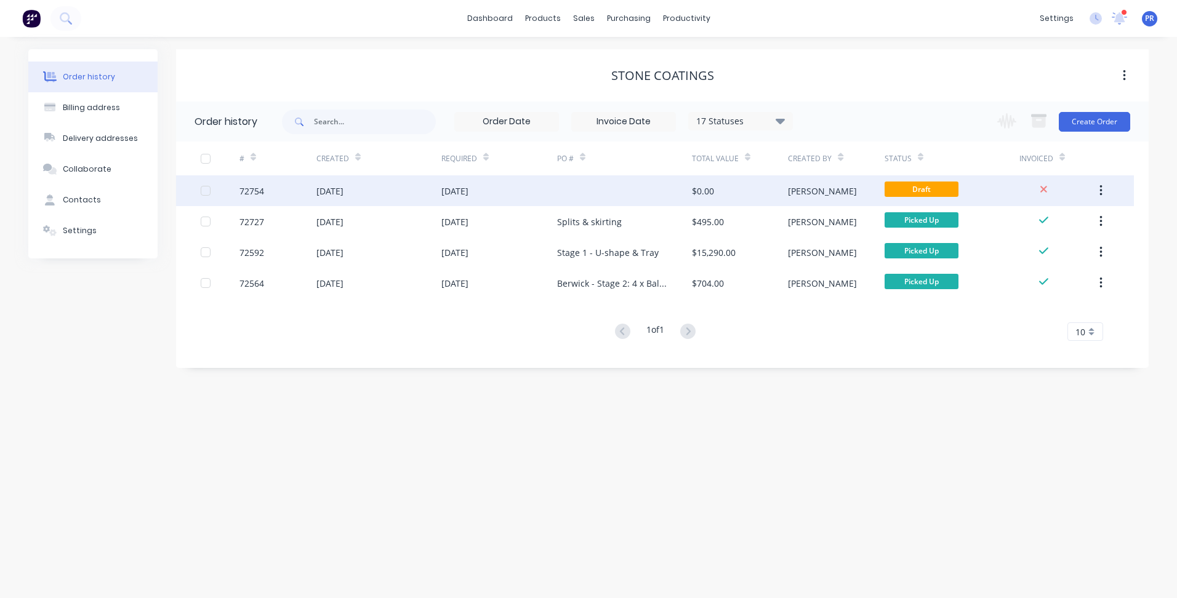
click at [434, 199] on div "[DATE]" at bounding box center [378, 190] width 125 height 31
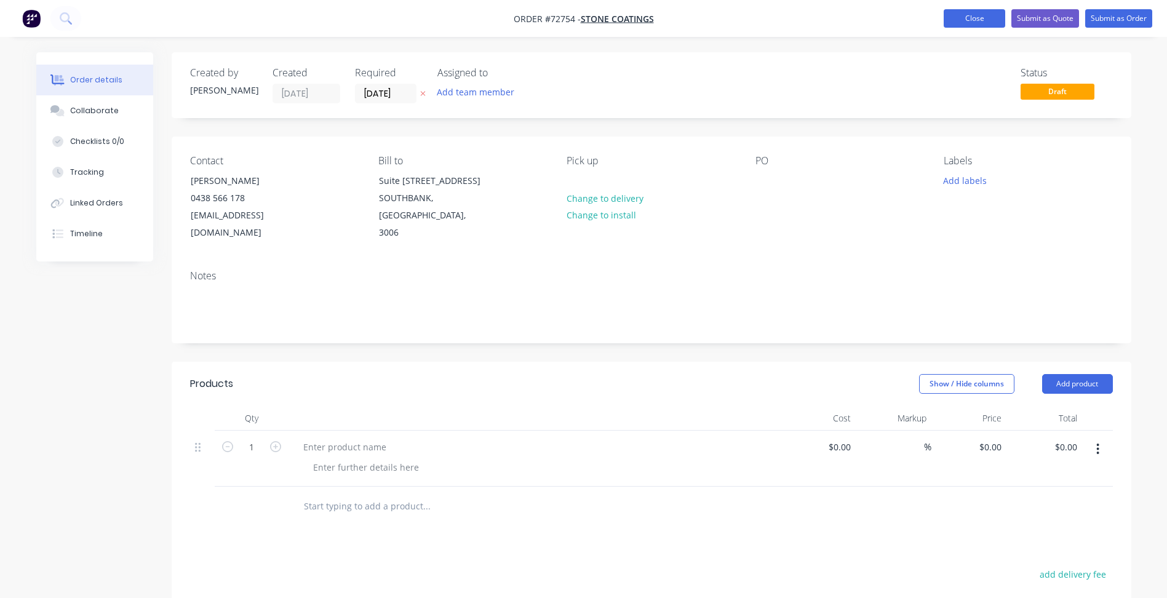
click at [978, 27] on nav "Order #72754 - Stone Coatings Add product Close Submit as Quote Submit as Order" at bounding box center [583, 18] width 1167 height 37
click at [977, 23] on button "Close" at bounding box center [975, 18] width 62 height 18
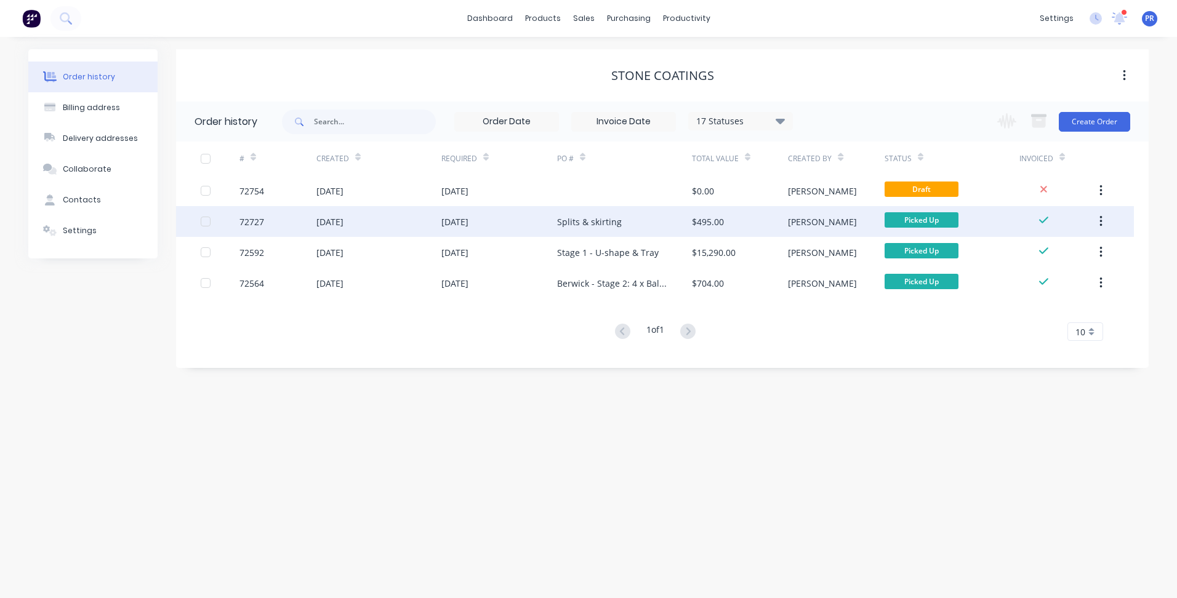
click at [842, 219] on div "[PERSON_NAME]" at bounding box center [836, 221] width 96 height 31
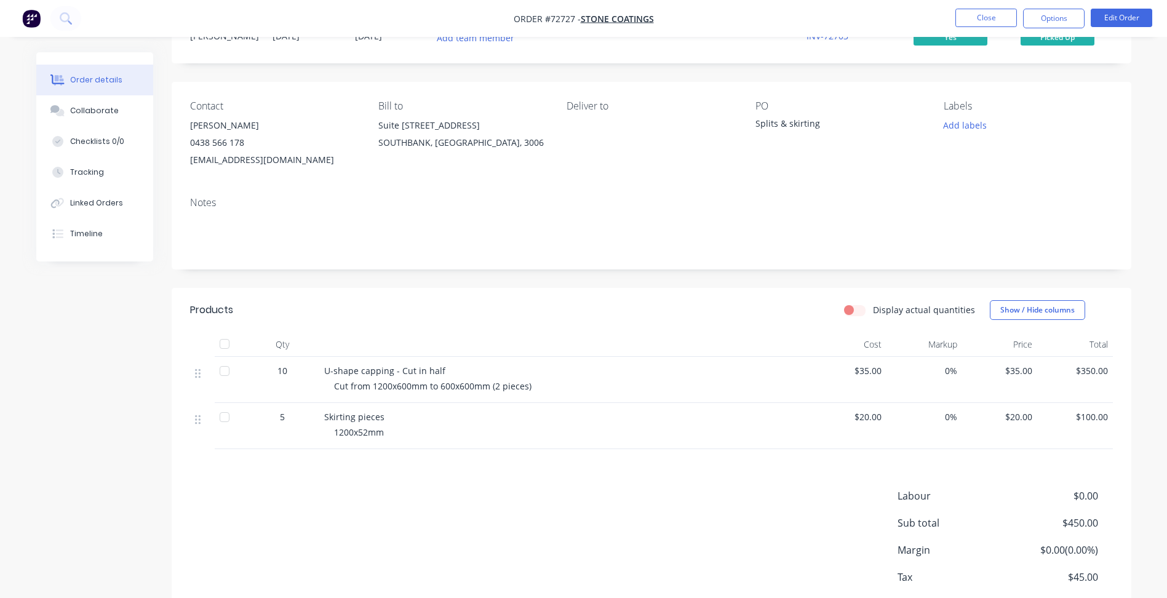
scroll to position [124, 0]
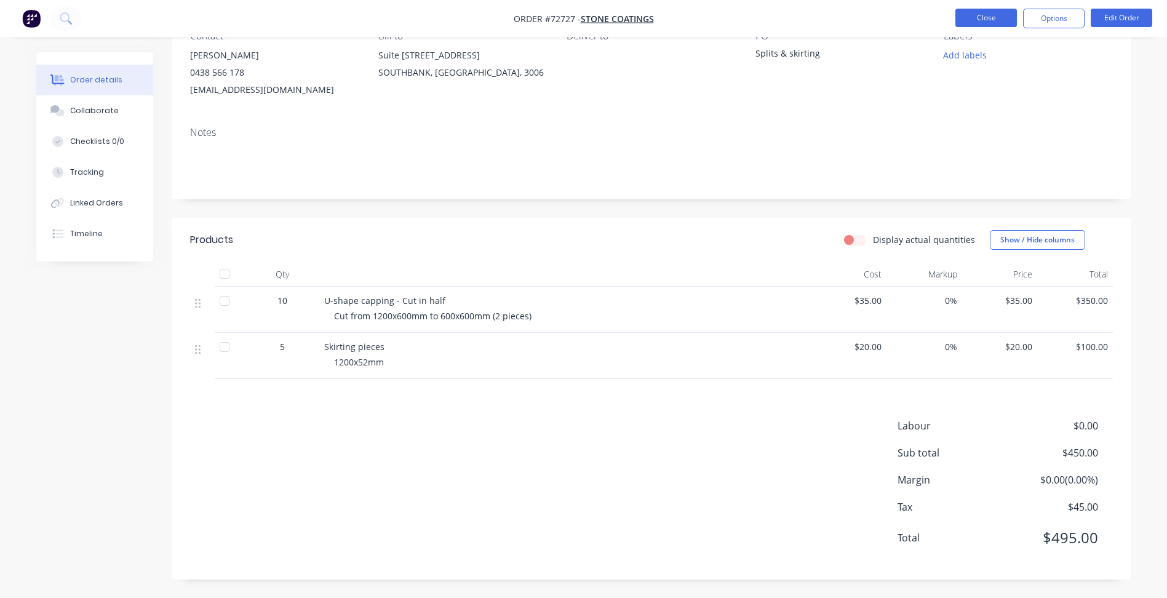
click at [975, 24] on button "Close" at bounding box center [987, 18] width 62 height 18
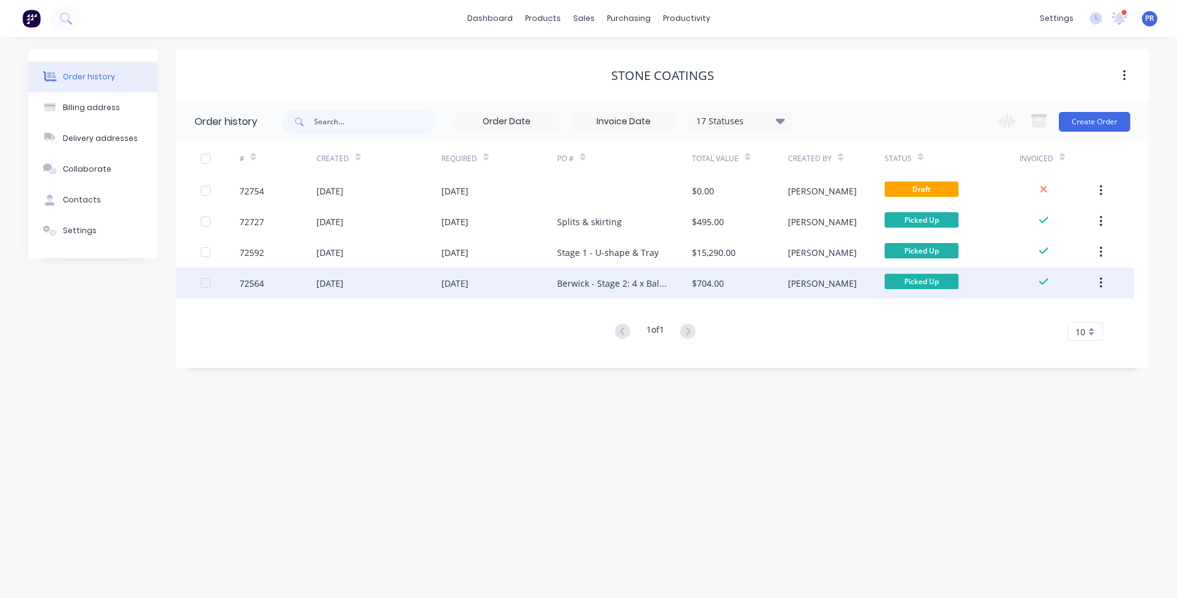
click at [386, 296] on div "[DATE]" at bounding box center [378, 283] width 125 height 31
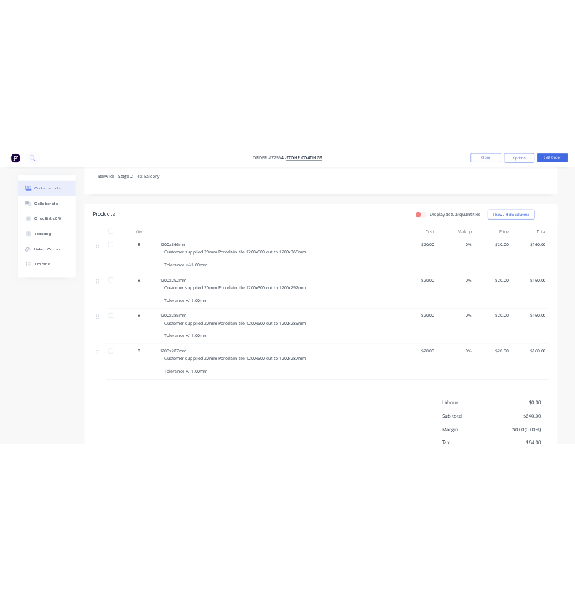
scroll to position [246, 0]
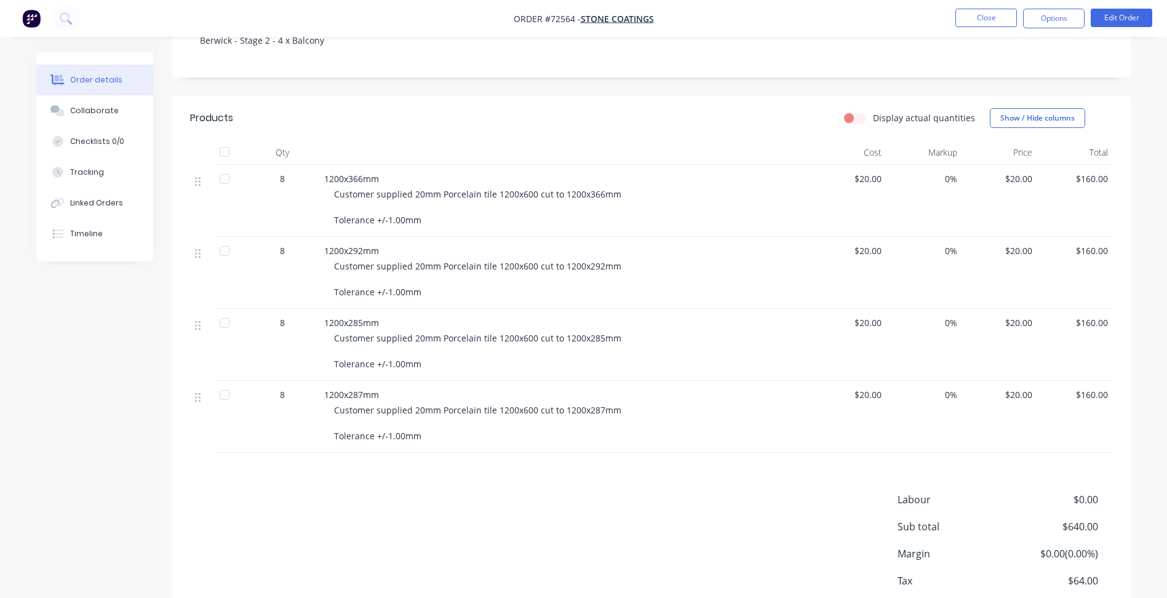
click at [381, 541] on div "Labour $0.00 Sub total $640.00 Margin $0.00 ( 0.00 %) Tax $64.00 Total $704.00" at bounding box center [651, 563] width 923 height 143
click at [418, 434] on span "Customer supplied 20mm Porcelain tile 1200x600 cut to 1200x287mm Tolerance +/-1…" at bounding box center [477, 423] width 287 height 38
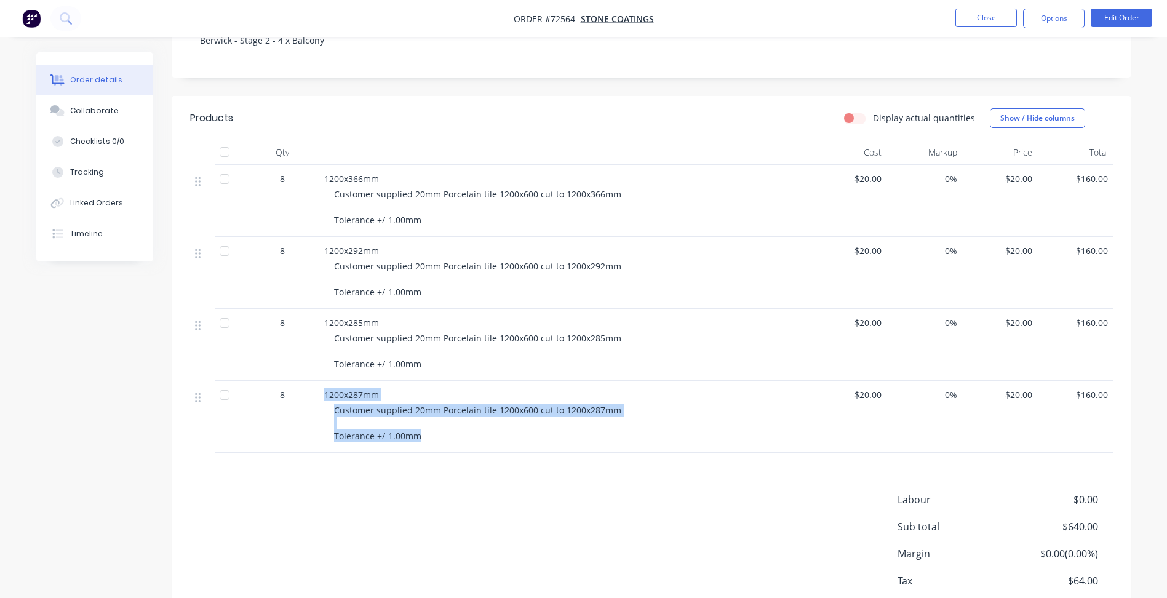
drag, startPoint x: 421, startPoint y: 436, endPoint x: 300, endPoint y: 422, distance: 122.0
click at [300, 422] on div "8 1200x287mm Customer supplied 20mm Porcelain tile 1200x600 cut to 1200x287mm T…" at bounding box center [651, 417] width 923 height 72
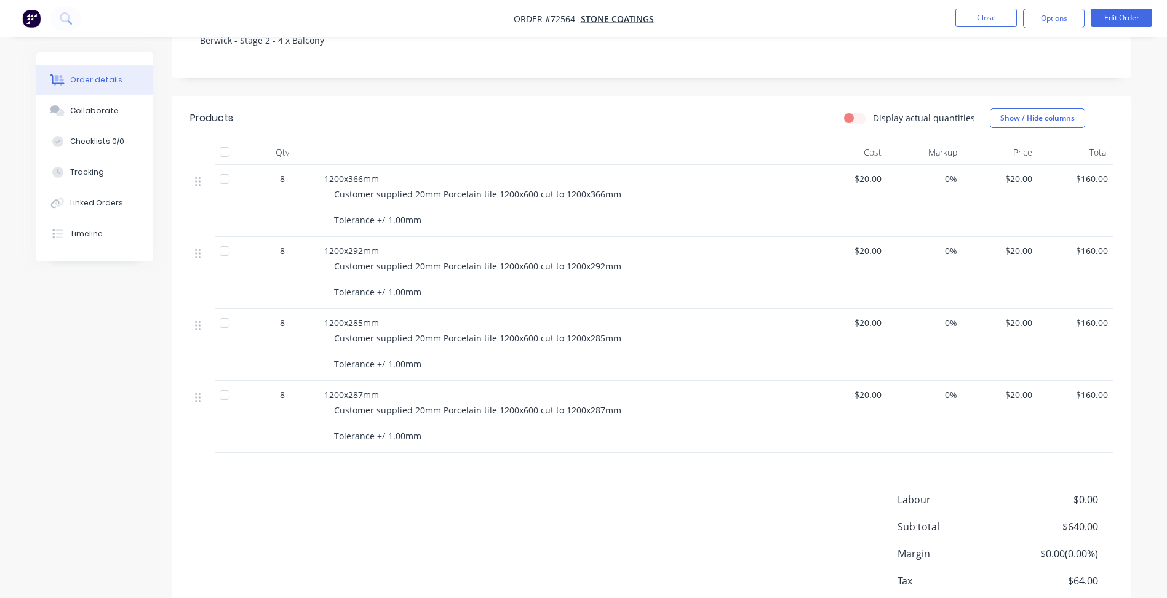
drag, startPoint x: 300, startPoint y: 422, endPoint x: 380, endPoint y: 464, distance: 90.6
click at [380, 464] on div "Products Display actual quantities Show / Hide columns Qty Cost Markup Price To…" at bounding box center [652, 374] width 960 height 557
click at [783, 20] on nav "Order #72564 - Stone Coatings Close Options Edit Order" at bounding box center [583, 18] width 1167 height 37
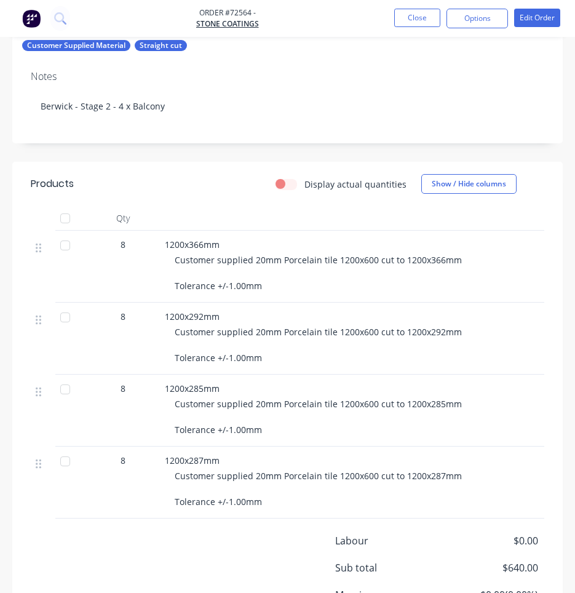
scroll to position [431, 0]
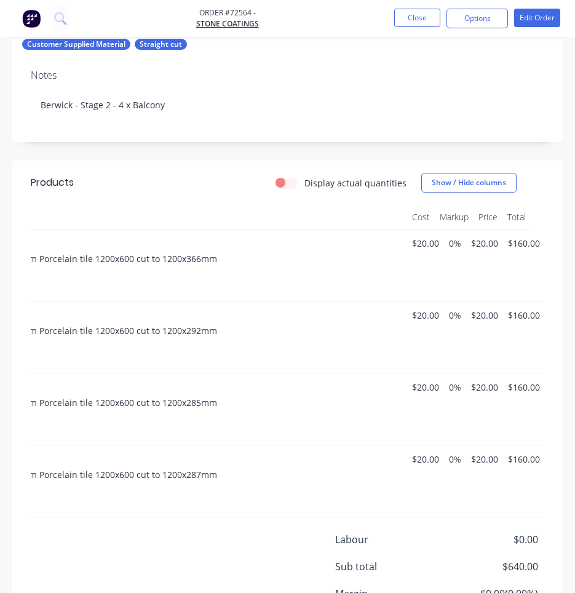
drag, startPoint x: 249, startPoint y: 214, endPoint x: 300, endPoint y: 210, distance: 51.8
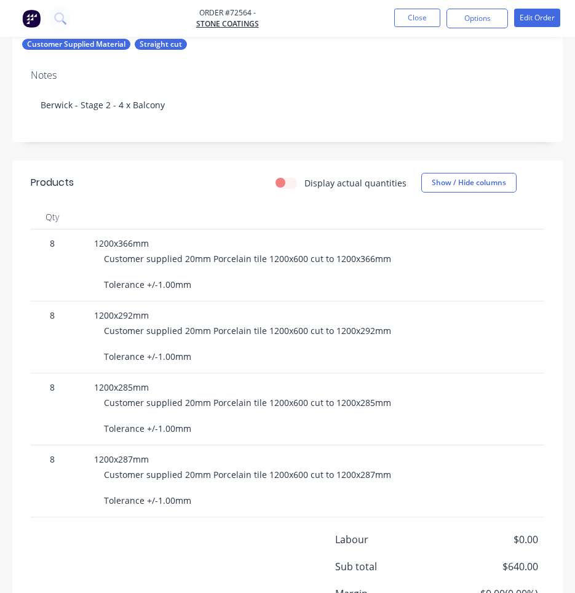
scroll to position [0, 0]
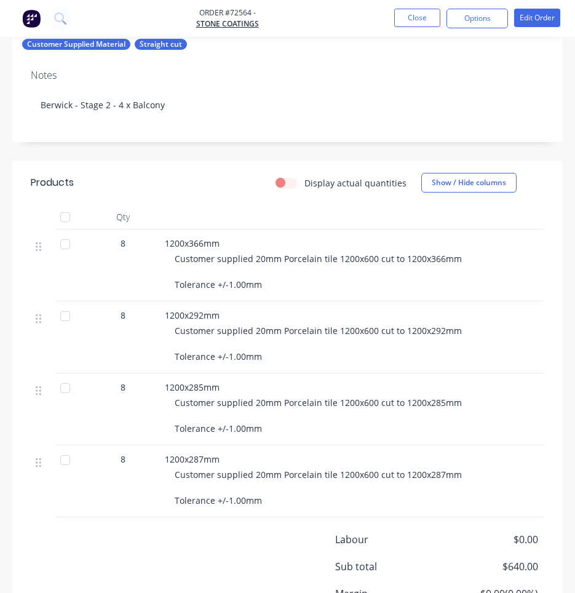
drag, startPoint x: 339, startPoint y: 225, endPoint x: 202, endPoint y: 226, distance: 136.6
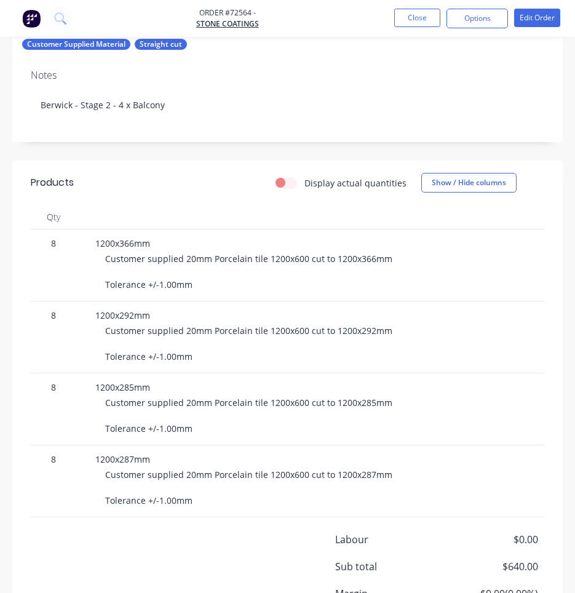
drag, startPoint x: 202, startPoint y: 226, endPoint x: 220, endPoint y: 225, distance: 17.9
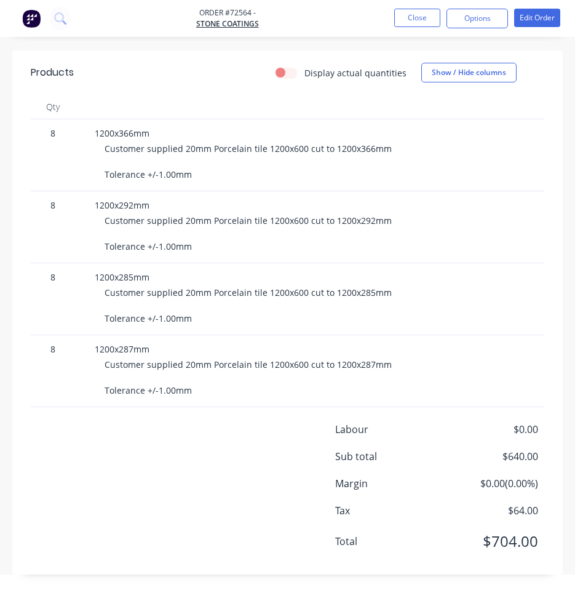
drag, startPoint x: 221, startPoint y: 236, endPoint x: 199, endPoint y: 356, distance: 122.0
click at [305, 143] on span "Customer supplied 20mm Porcelain tile 1200x600 cut to 1200x366mm Tolerance +/-1…" at bounding box center [248, 162] width 287 height 38
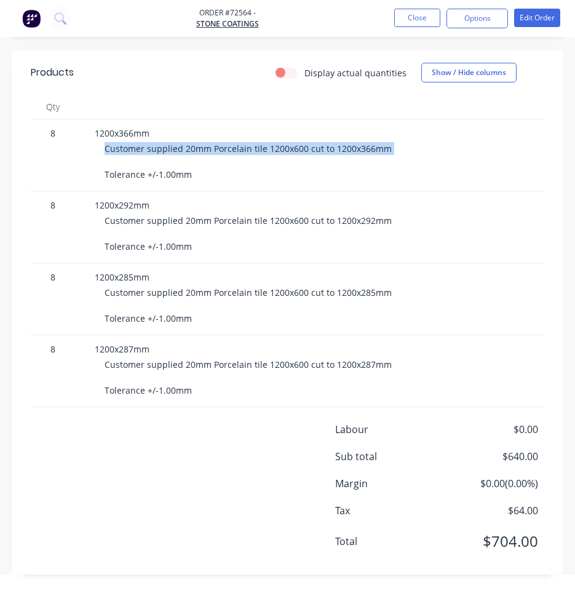
click at [305, 143] on span "Customer supplied 20mm Porcelain tile 1200x600 cut to 1200x366mm Tolerance +/-1…" at bounding box center [248, 162] width 287 height 38
copy span "Customer supplied 20mm Porcelain tile 1200x600 cut to 1200x366mm"
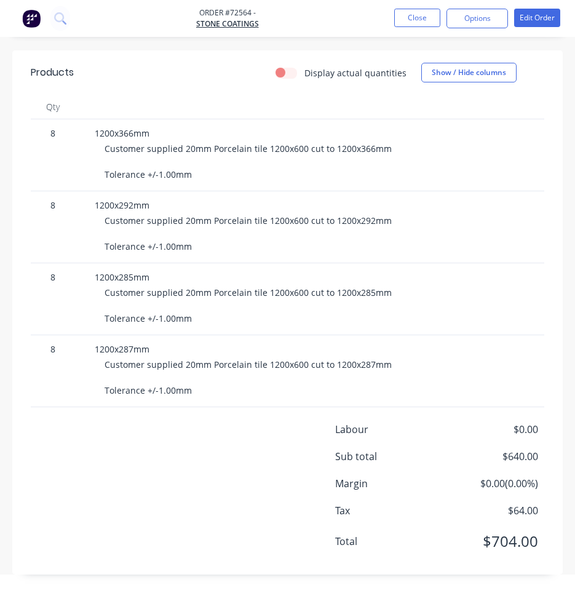
click at [201, 168] on div "Customer supplied 20mm Porcelain tile 1200x600 cut to 1200x366mm Tolerance +/-1…" at bounding box center [341, 161] width 473 height 39
drag, startPoint x: 194, startPoint y: 166, endPoint x: 90, endPoint y: 166, distance: 103.4
click at [90, 166] on div "1200x366mm Customer supplied 20mm Porcelain tile 1200x600 cut to 1200x366mm Tol…" at bounding box center [336, 155] width 492 height 72
copy span "Tolerance +/-1.00mm"
click at [282, 287] on span "Customer supplied 20mm Porcelain tile 1200x600 cut to 1200x285mm Tolerance +/-1…" at bounding box center [248, 306] width 287 height 38
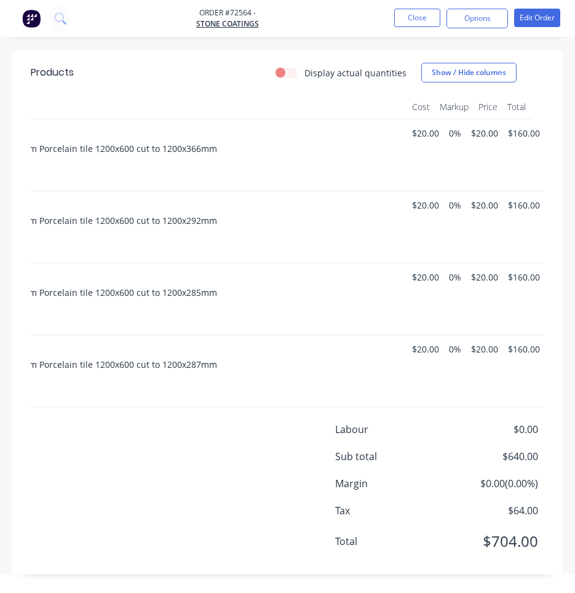
drag, startPoint x: 246, startPoint y: 289, endPoint x: 314, endPoint y: 278, distance: 68.5
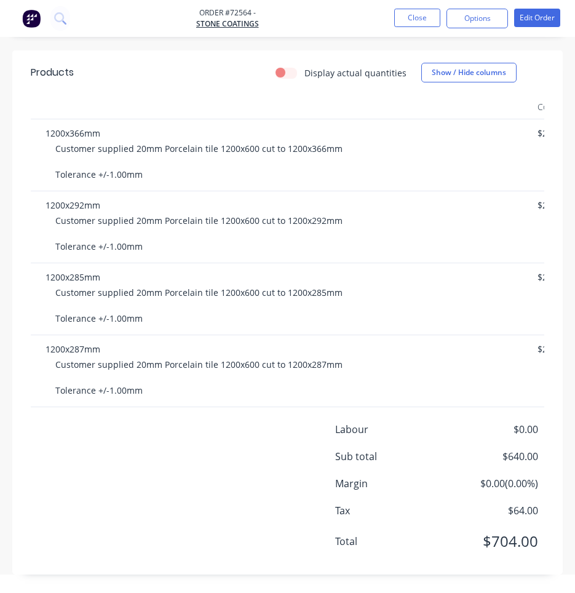
scroll to position [0, 0]
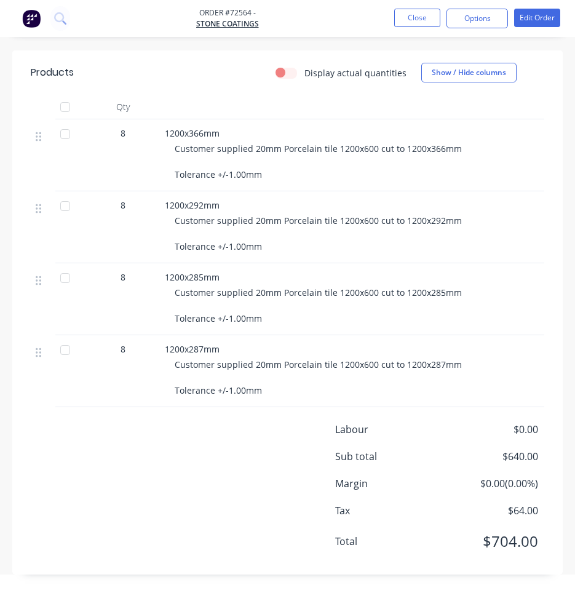
drag, startPoint x: 314, startPoint y: 278, endPoint x: 204, endPoint y: 272, distance: 109.7
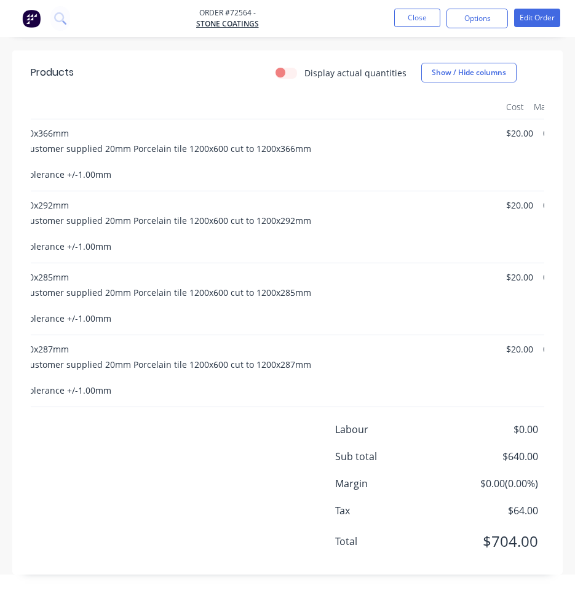
drag, startPoint x: 179, startPoint y: 348, endPoint x: 239, endPoint y: 341, distance: 60.8
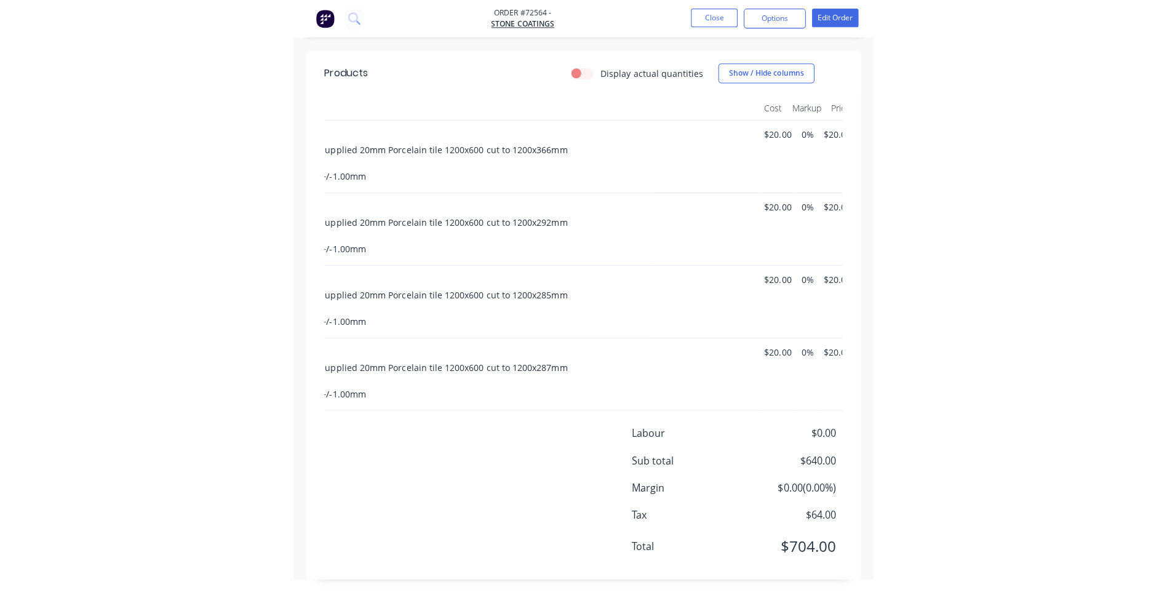
scroll to position [320, 0]
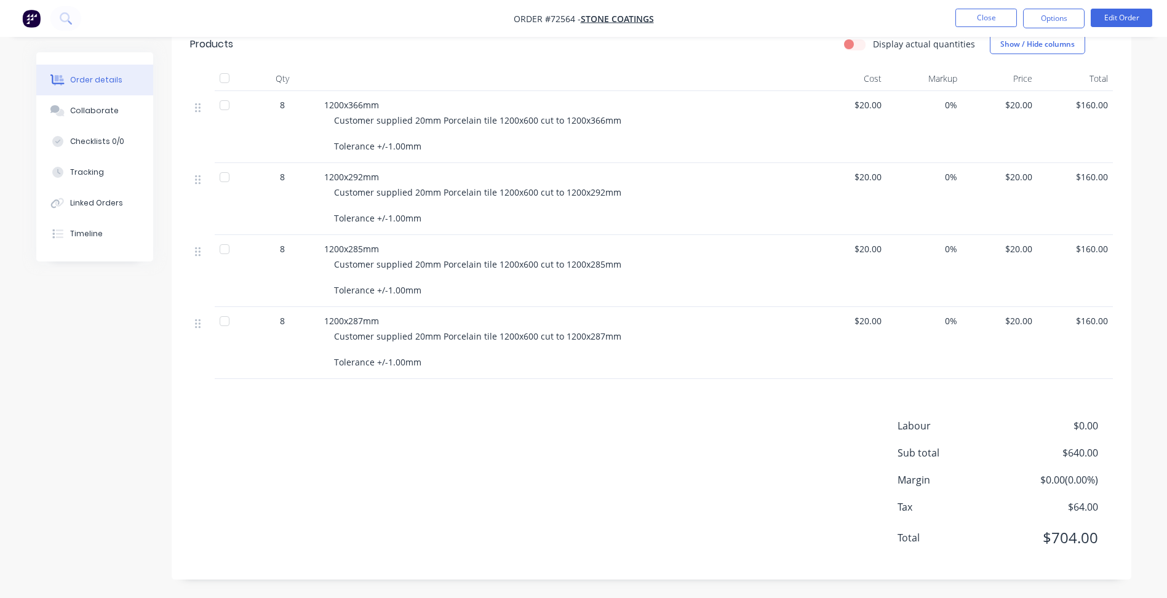
click at [474, 442] on div "Labour $0.00 Sub total $640.00 Margin $0.00 ( 0.00 %) Tax $64.00 Total $704.00" at bounding box center [651, 489] width 923 height 143
click at [607, 461] on div "Labour $0.00 Sub total $640.00 Margin $0.00 ( 0.00 %) Tax $64.00 Total $704.00" at bounding box center [651, 489] width 923 height 143
click at [609, 458] on div "Labour $0.00 Sub total $640.00 Margin $0.00 ( 0.00 %) Tax $64.00 Total $704.00" at bounding box center [651, 489] width 923 height 143
click at [978, 14] on button "Close" at bounding box center [987, 18] width 62 height 18
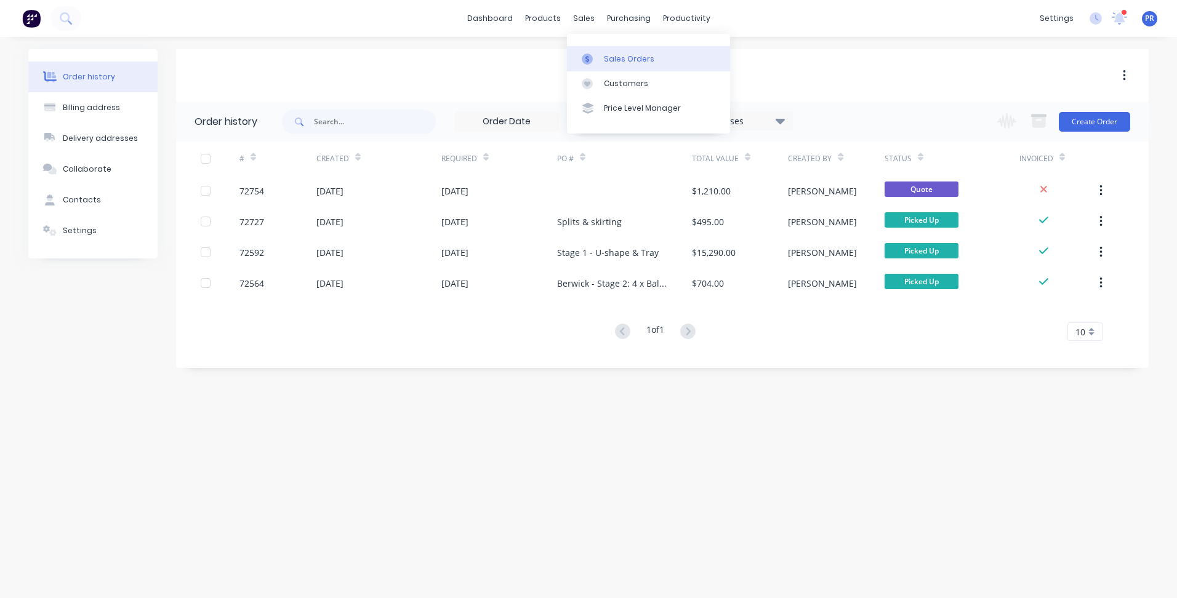
click at [627, 63] on div "Sales Orders" at bounding box center [629, 59] width 50 height 11
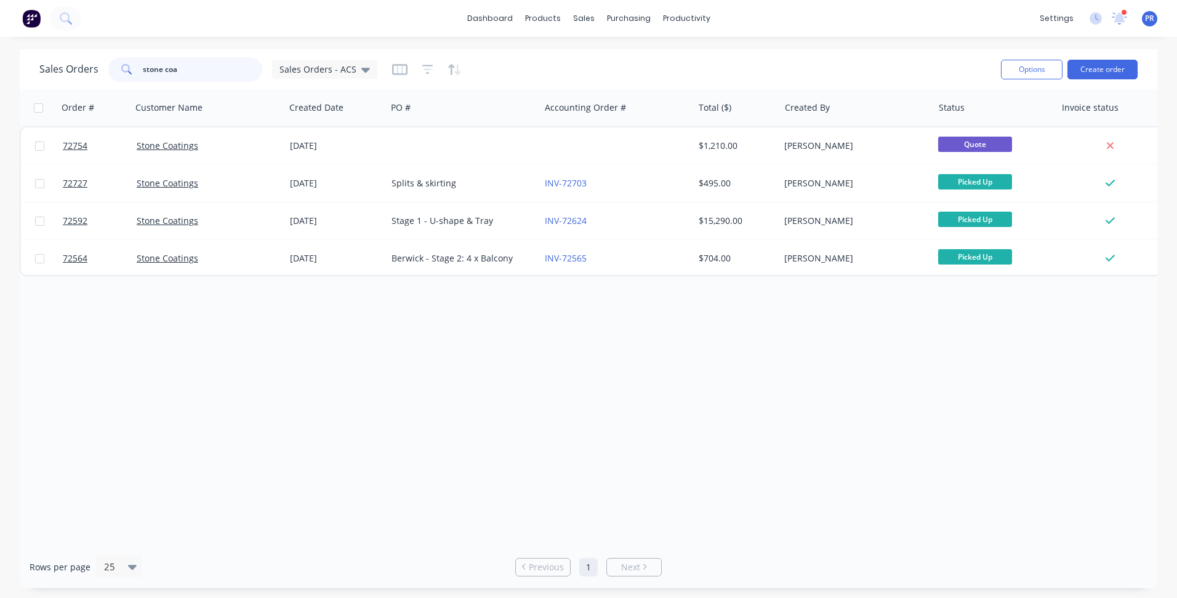
drag, startPoint x: 186, startPoint y: 76, endPoint x: 73, endPoint y: 69, distance: 113.5
click at [73, 69] on div "Sales Orders stone coa Sales Orders - ACS" at bounding box center [208, 69] width 338 height 25
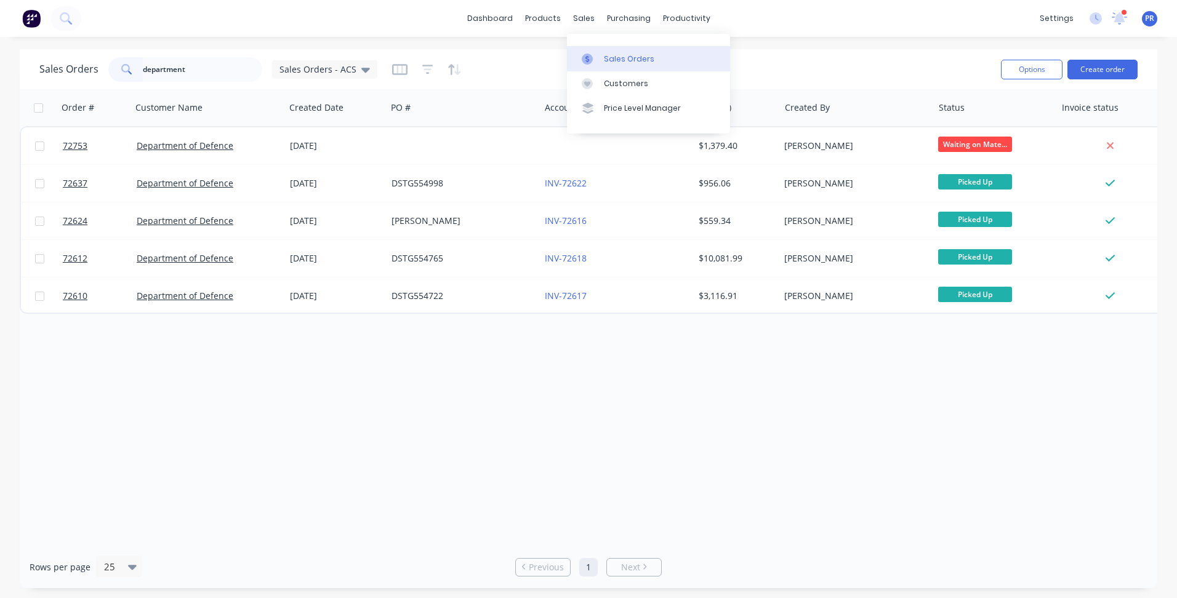
click at [602, 53] on link "Sales Orders" at bounding box center [648, 58] width 163 height 25
drag, startPoint x: 196, startPoint y: 66, endPoint x: 8, endPoint y: 60, distance: 188.4
click at [23, 60] on div "Sales Orders department Sales Orders - ACS Options Create order" at bounding box center [588, 69] width 1137 height 40
drag, startPoint x: 177, startPoint y: 73, endPoint x: 199, endPoint y: 68, distance: 23.2
click at [177, 73] on input "department" at bounding box center [203, 69] width 120 height 25
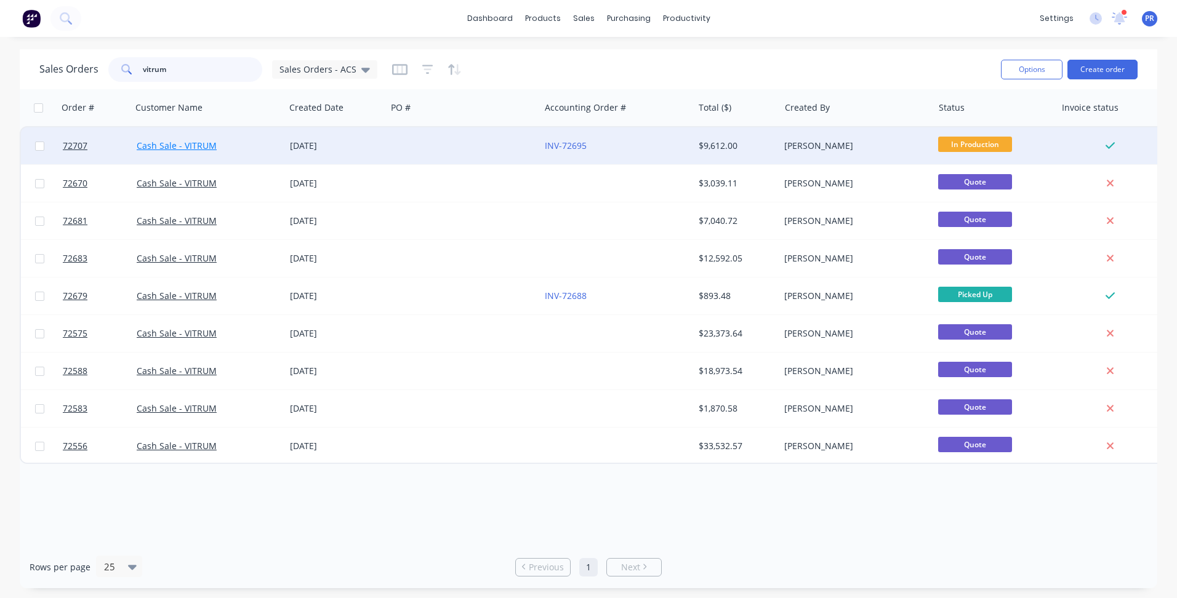
type input "vitrum"
click at [189, 151] on link "Cash Sale - VITRUM" at bounding box center [177, 146] width 80 height 12
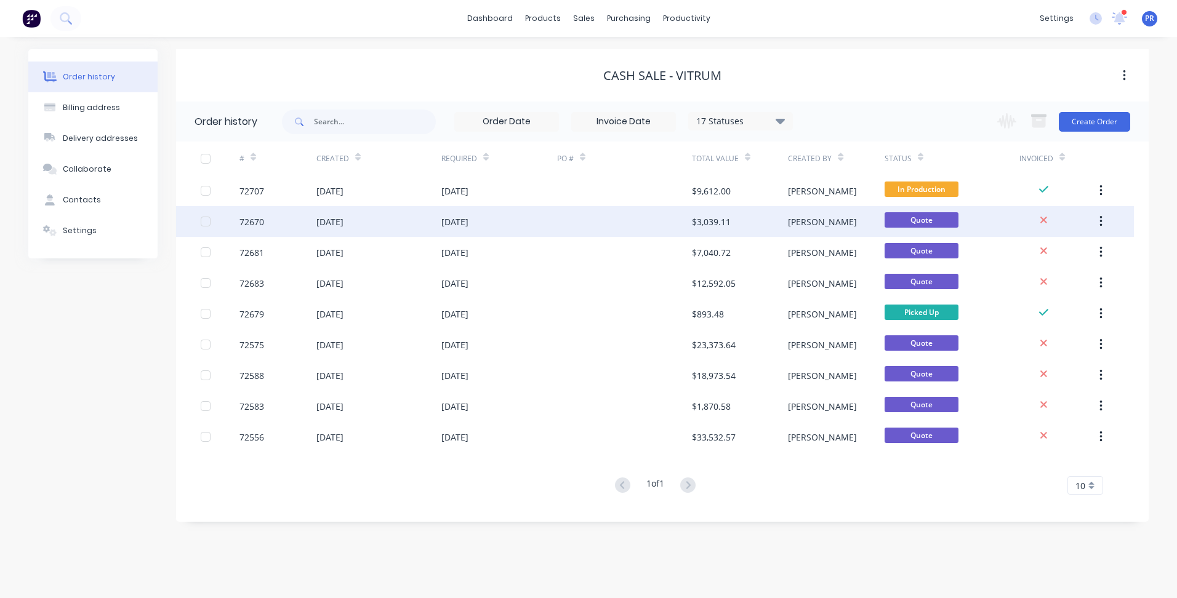
click at [547, 223] on div "[DATE]" at bounding box center [499, 221] width 116 height 31
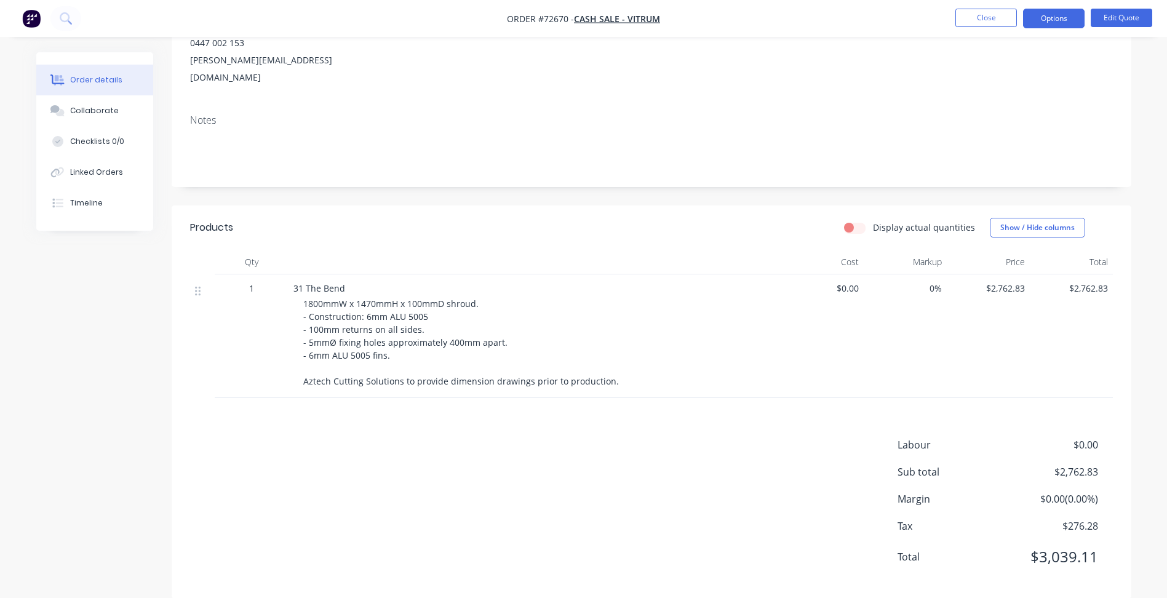
scroll to position [173, 0]
click at [396, 335] on div "1800mmW x 1470mmH x 100mmD shroud. - Construction: 6mm ALU 5005 - 100mm returns…" at bounding box center [539, 340] width 473 height 90
click at [377, 330] on span "1800mmW x 1470mmH x 100mmD shroud. - Construction: 6mm ALU 5005 - 100mm returns…" at bounding box center [461, 340] width 316 height 89
click at [1119, 14] on button "Edit Quote" at bounding box center [1122, 18] width 62 height 18
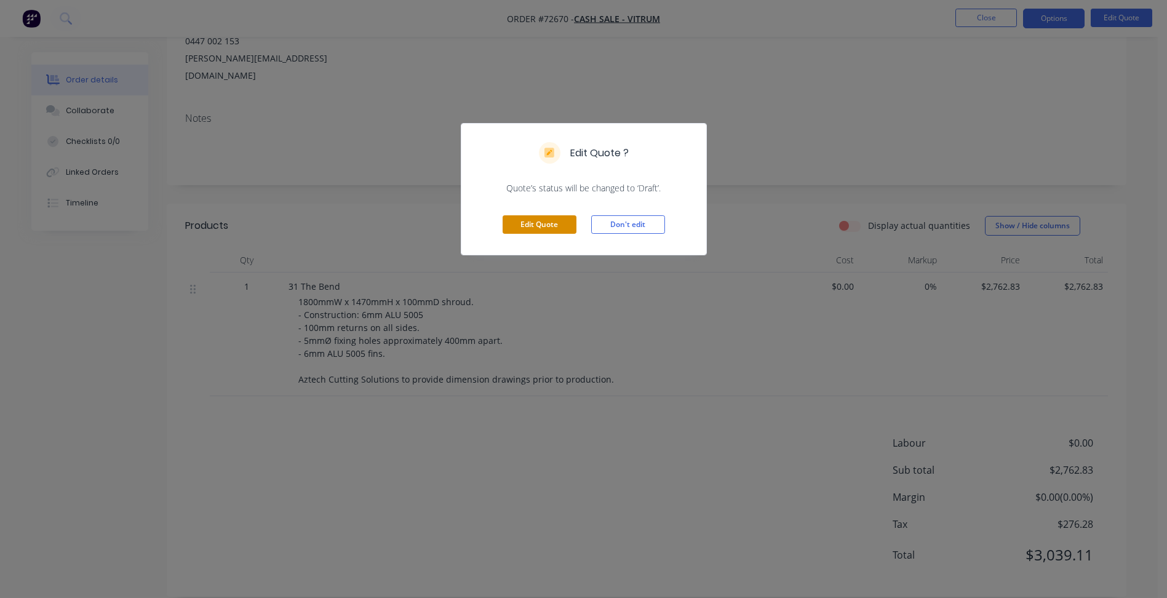
click at [540, 220] on button "Edit Quote" at bounding box center [540, 224] width 74 height 18
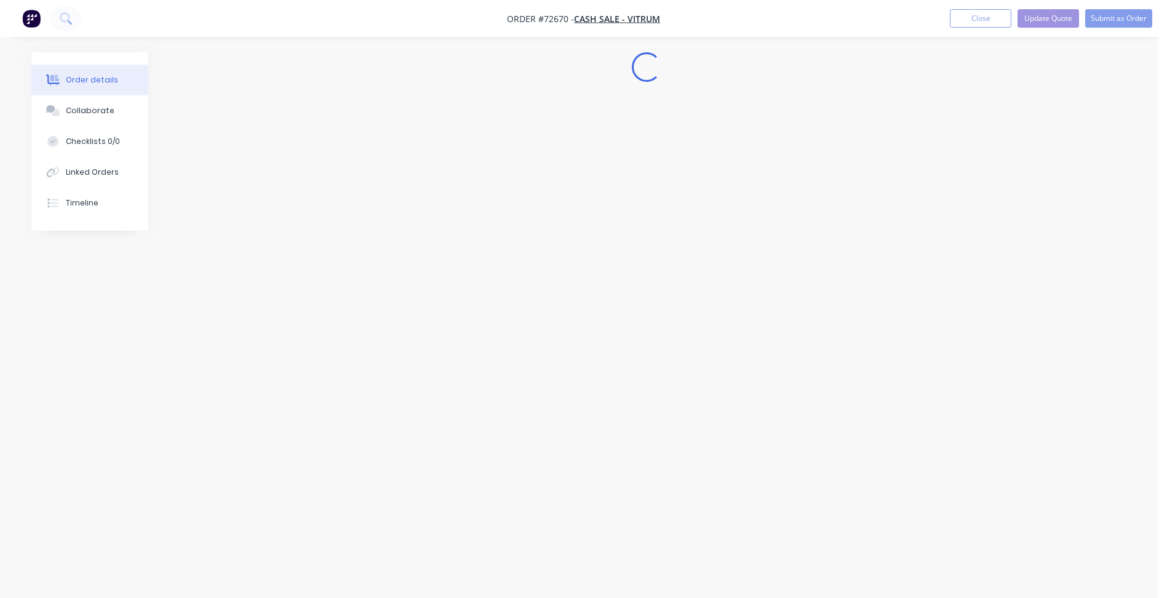
scroll to position [0, 0]
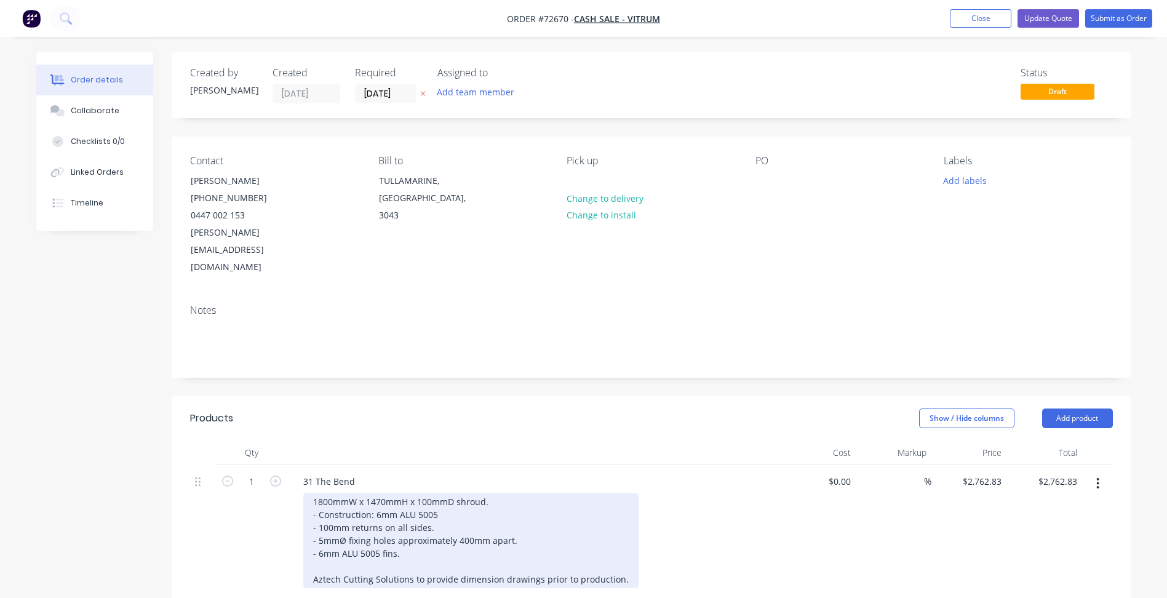
click at [391, 536] on div "1800mmW x 1470mmH x 100mmD shroud. - Construction: 6mm ALU 5005 - 100mm returns…" at bounding box center [470, 540] width 335 height 95
click at [404, 521] on div "1800mmW x 1470mmH x 100mmD shroud. - Construction: 6mm ALU 5005 - 100mm returns…" at bounding box center [470, 540] width 335 height 95
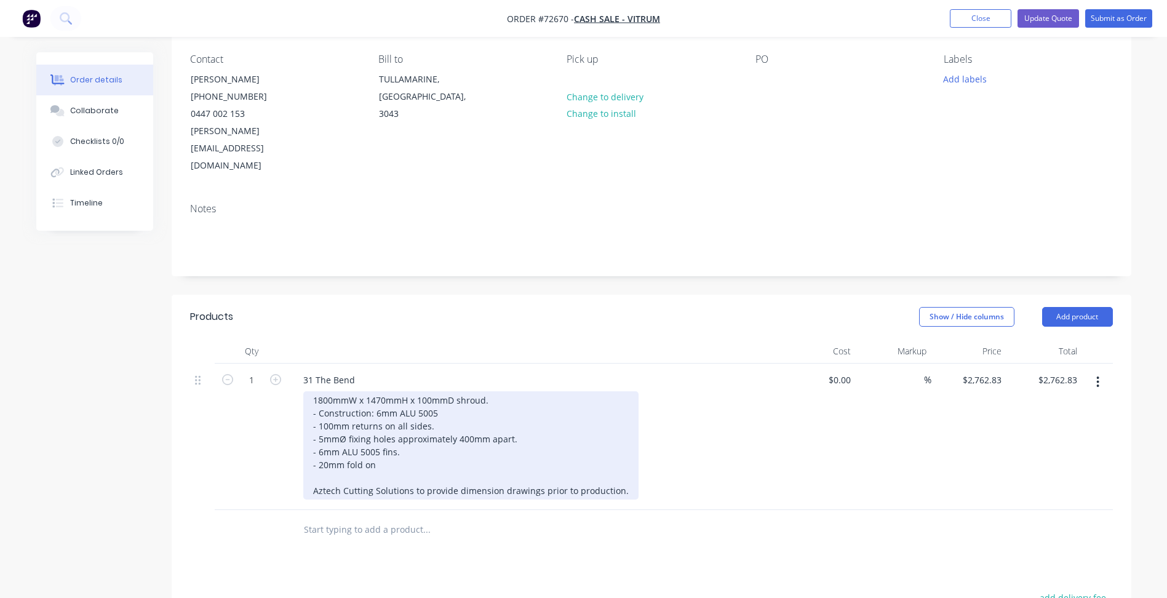
scroll to position [123, 0]
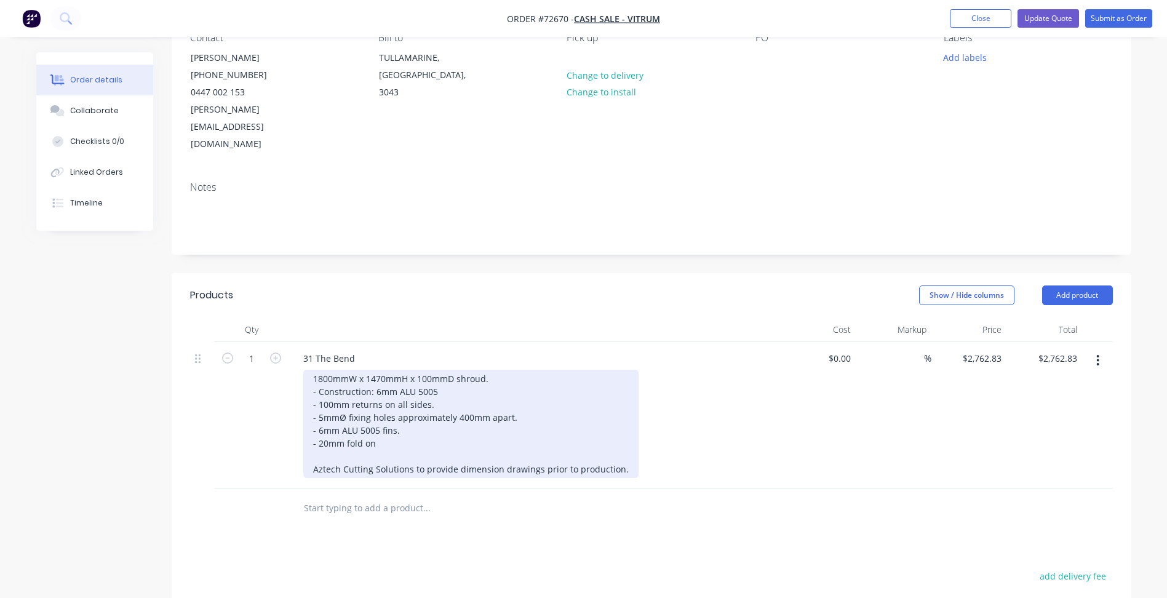
click at [359, 415] on div "1800mmW x 1470mmH x 100mmD shroud. - Construction: 6mm ALU 5005 - 100mm returns…" at bounding box center [470, 424] width 335 height 108
click at [374, 410] on div "1800mmW x 1470mmH x 100mmD shroud. - Construction: 6mm ALU 5005 - 100mm returns…" at bounding box center [470, 424] width 335 height 108
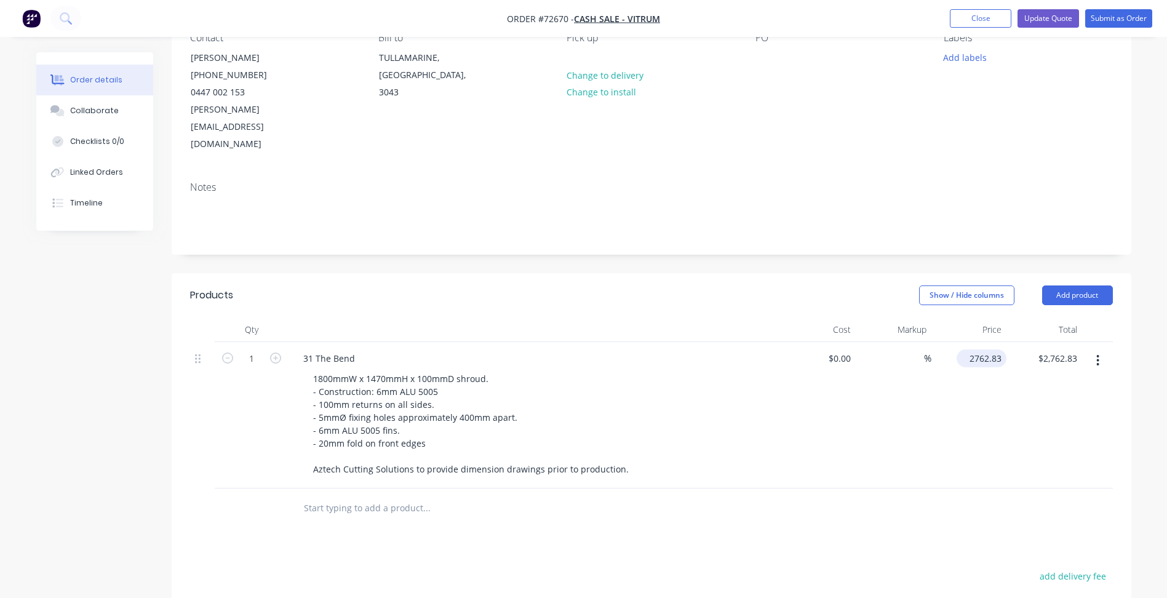
click at [980, 350] on input "2762.83" at bounding box center [984, 359] width 45 height 18
click at [978, 350] on input "2762.83" at bounding box center [988, 359] width 38 height 18
click at [982, 350] on input "2762.83" at bounding box center [988, 359] width 38 height 18
click at [978, 350] on input "2762.83" at bounding box center [988, 359] width 38 height 18
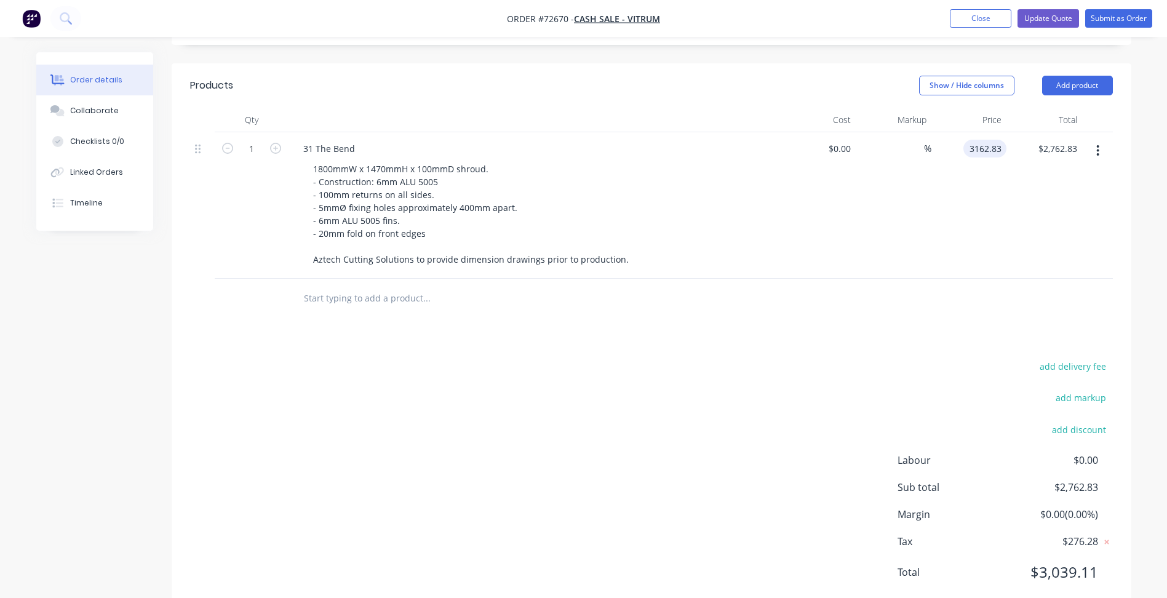
type input "$3,162.83"
click at [722, 446] on div "add delivery fee add markup add discount Labour $0.00 Sub total $2,762.83 Margi…" at bounding box center [651, 477] width 923 height 238
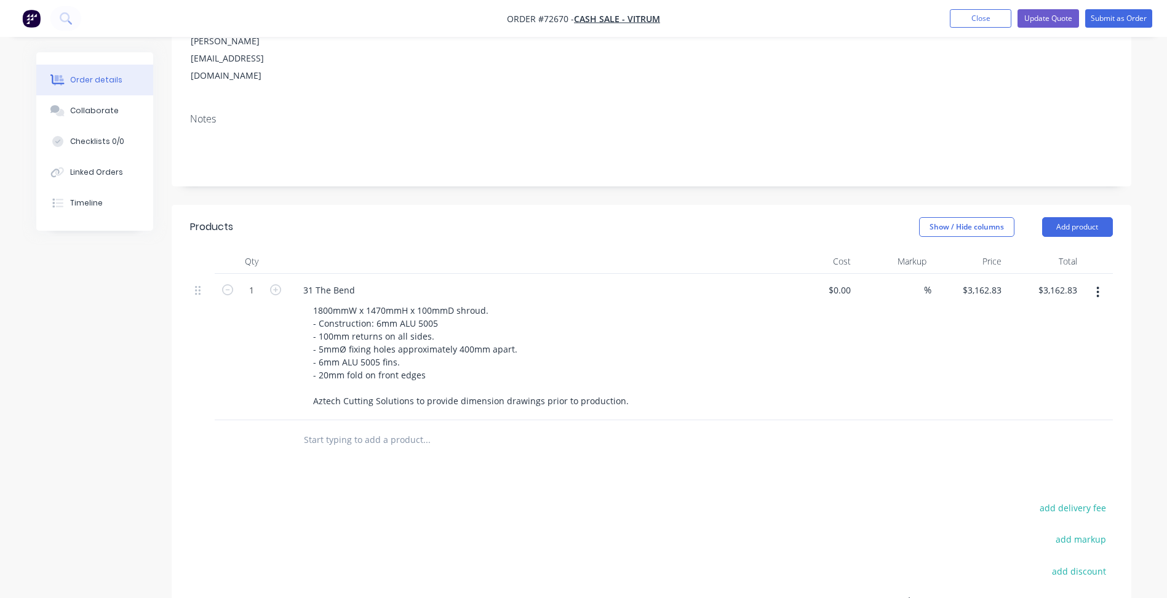
scroll to position [87, 0]
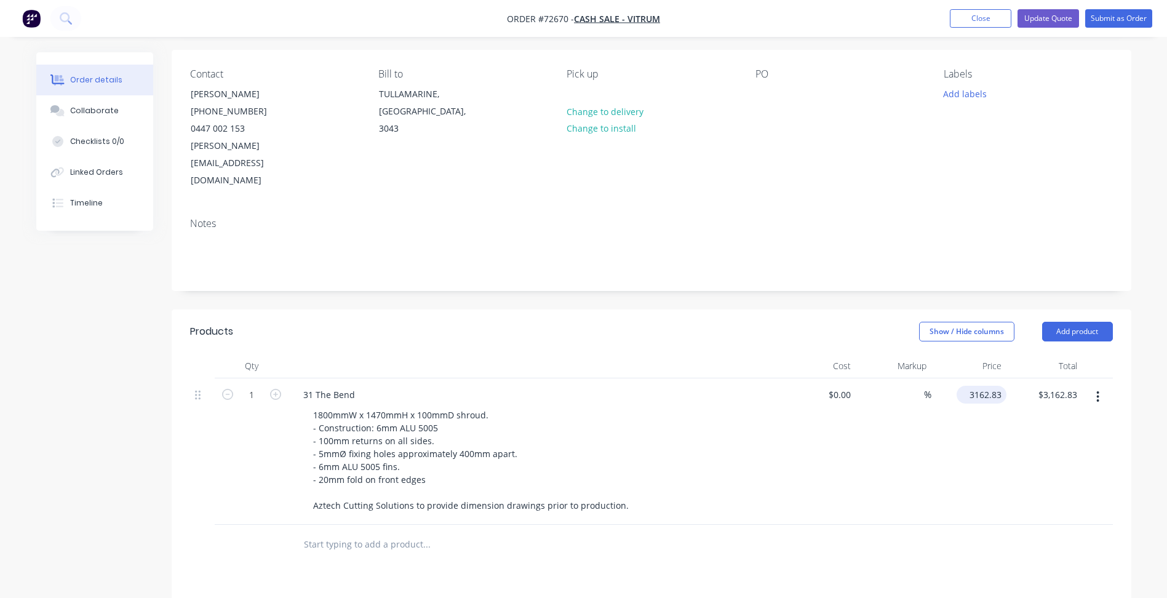
click at [975, 386] on input "3162.83" at bounding box center [984, 395] width 45 height 18
click at [988, 386] on input "3162.83" at bounding box center [988, 395] width 38 height 18
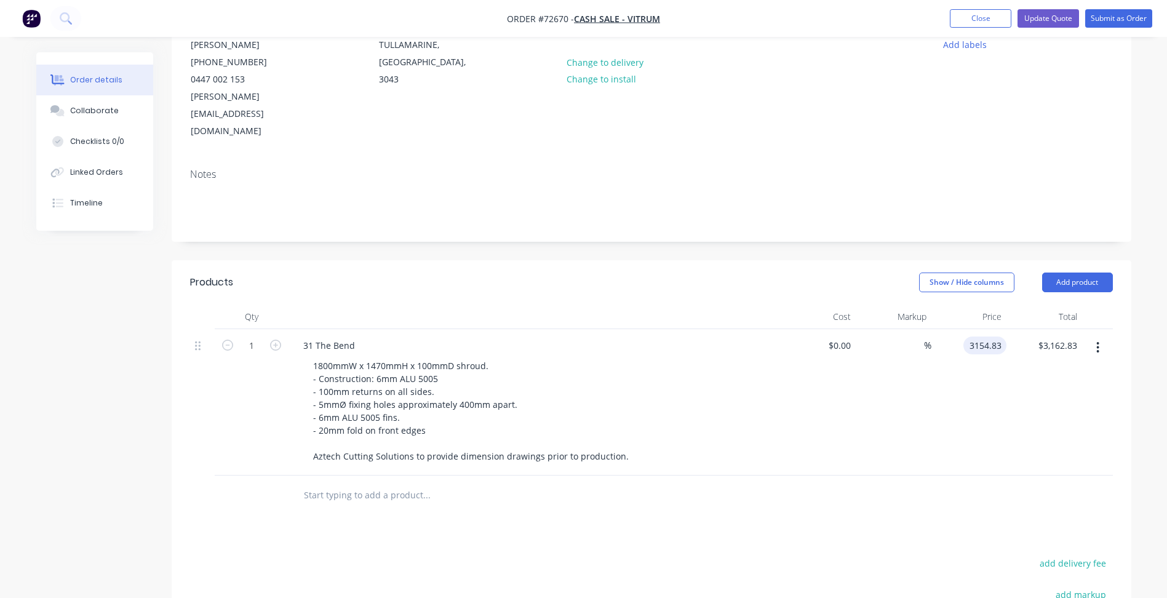
scroll to position [210, 0]
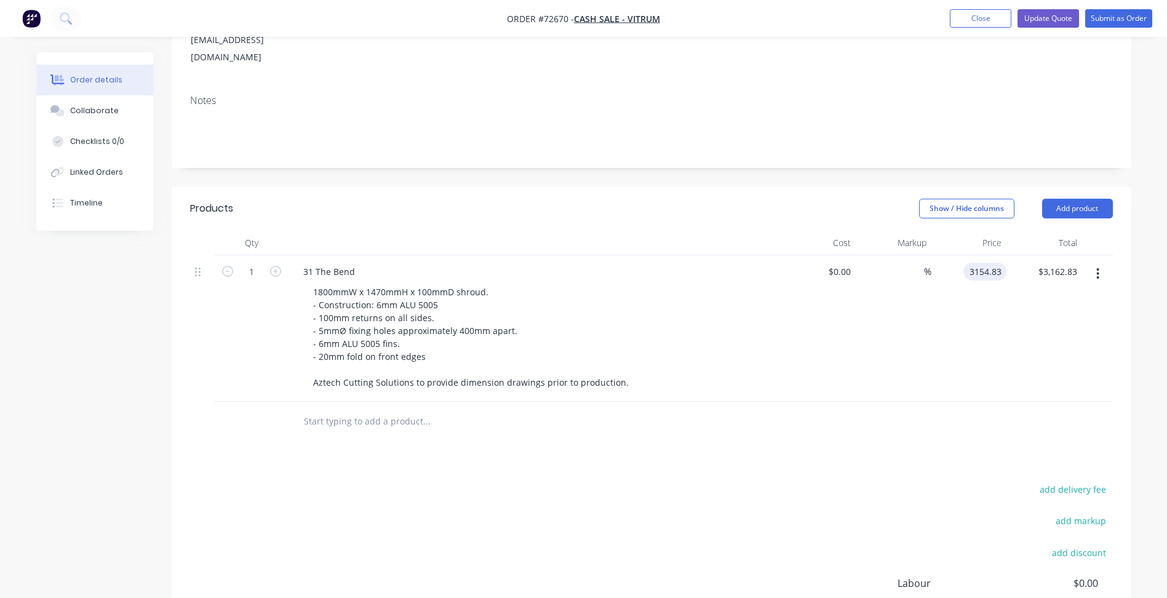
type input "$3,154.83"
click at [657, 481] on div "add delivery fee add markup add discount Labour $0.00 Sub total $3,162.83 Margi…" at bounding box center [651, 600] width 923 height 238
click at [1001, 263] on input "3154.83" at bounding box center [988, 272] width 38 height 18
click at [998, 263] on input "3154.83" at bounding box center [988, 272] width 38 height 18
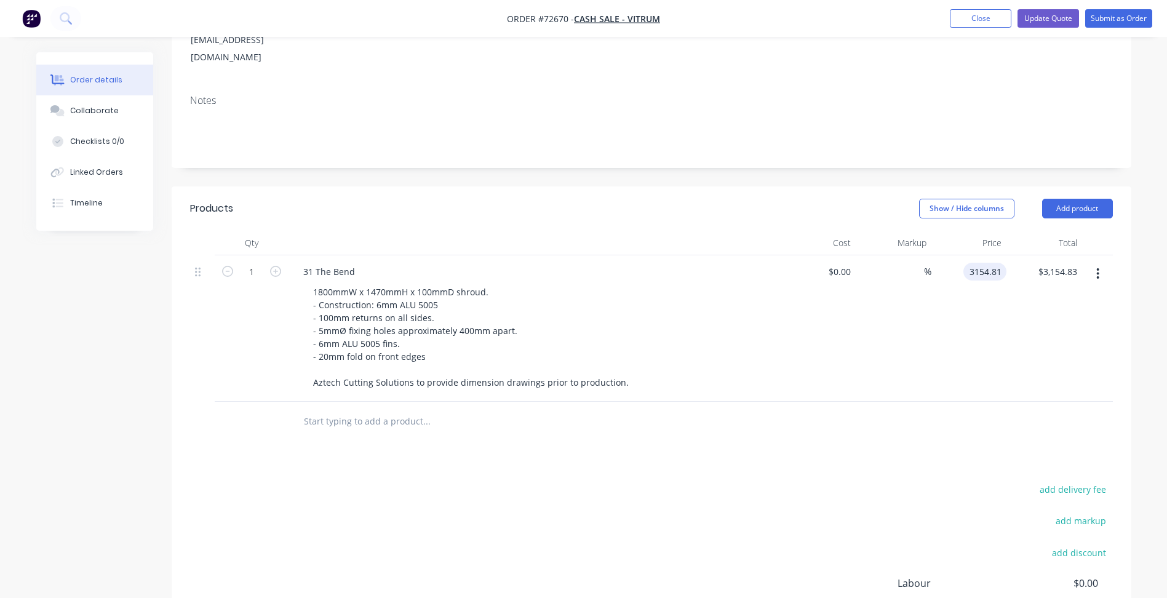
click at [632, 494] on div "add delivery fee add markup add discount Labour $0.00 Sub total $3,154.83 Margi…" at bounding box center [651, 600] width 923 height 238
type input "$3,154.81"
click at [1041, 19] on button "Update Quote" at bounding box center [1049, 18] width 62 height 18
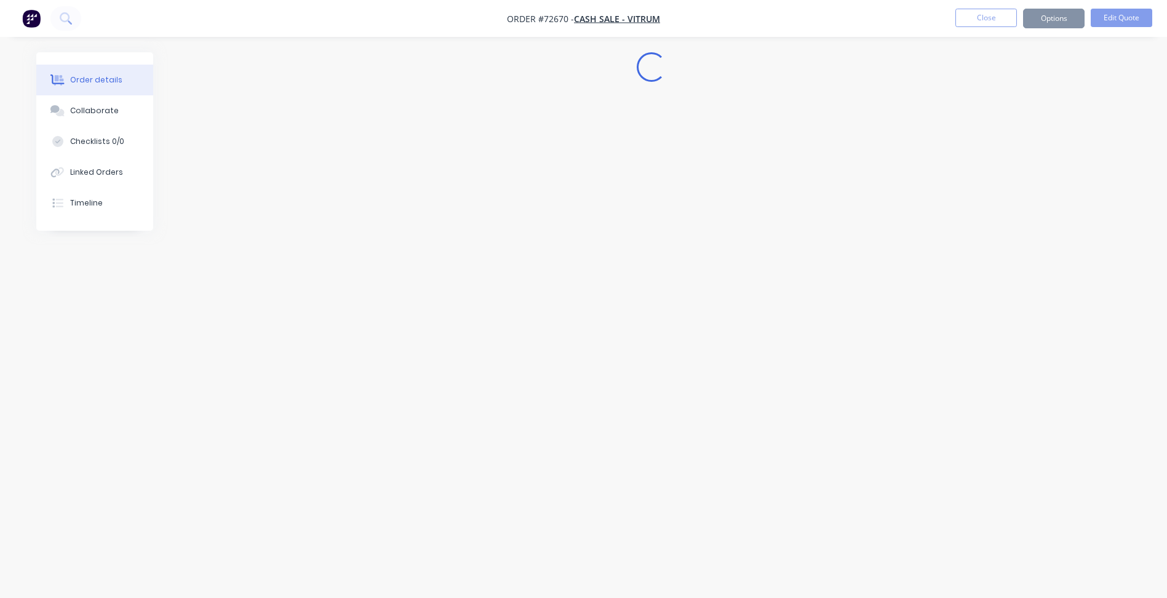
scroll to position [0, 0]
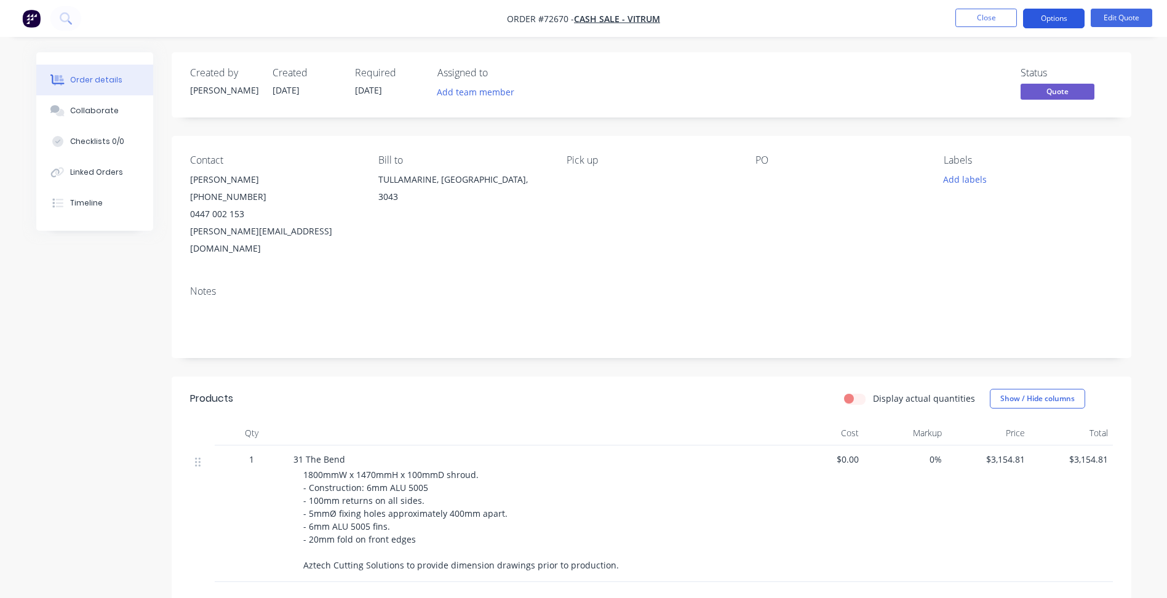
click at [1055, 17] on button "Options" at bounding box center [1054, 19] width 62 height 20
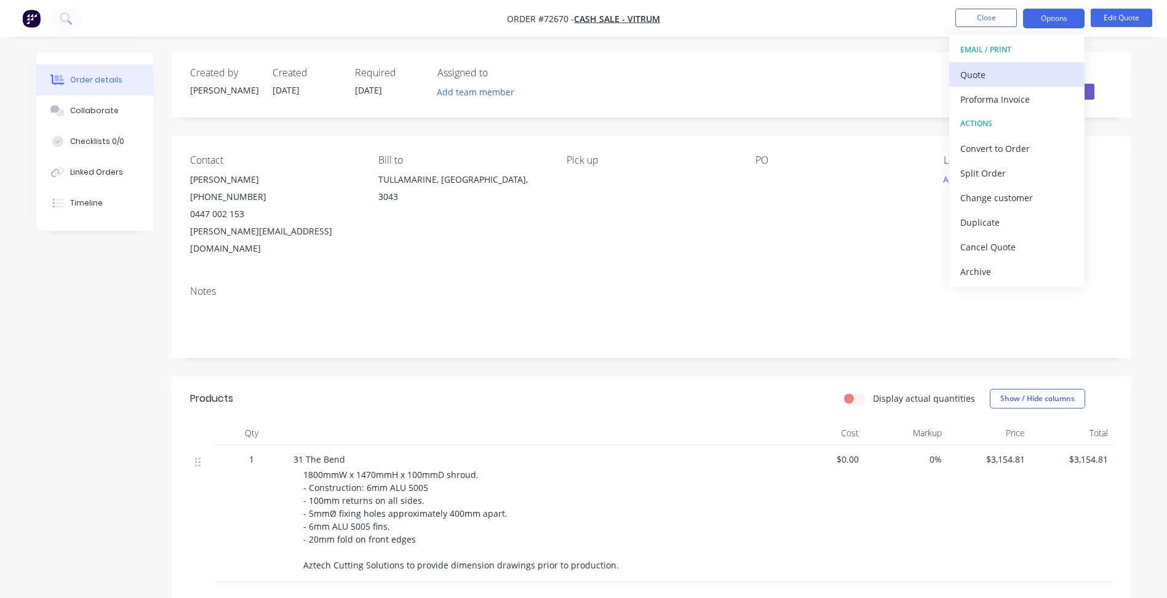
click at [991, 84] on button "Quote" at bounding box center [1016, 74] width 135 height 25
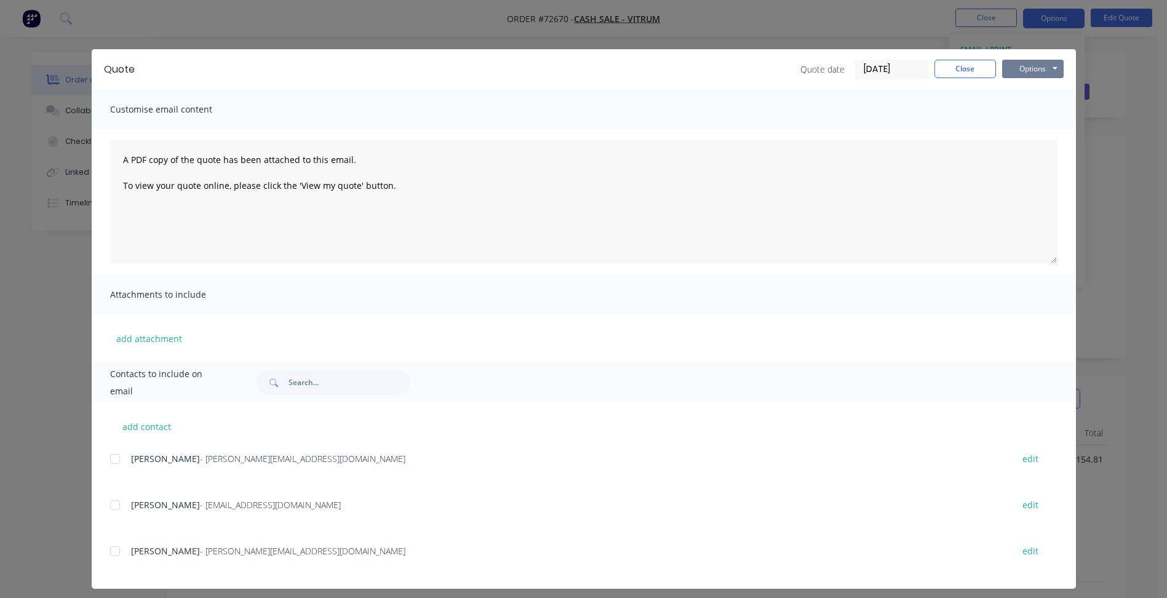
click at [1023, 65] on button "Options" at bounding box center [1033, 69] width 62 height 18
click at [1017, 95] on button "Preview" at bounding box center [1041, 91] width 79 height 20
click at [949, 70] on button "Close" at bounding box center [966, 69] width 62 height 18
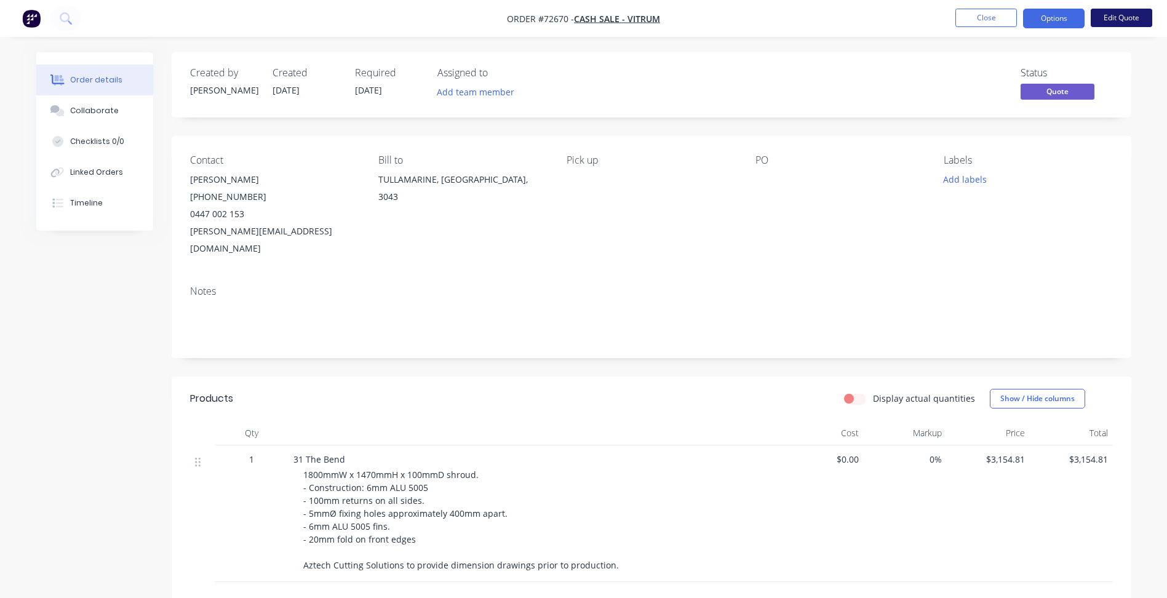
click at [1113, 20] on button "Edit Quote" at bounding box center [1122, 18] width 62 height 18
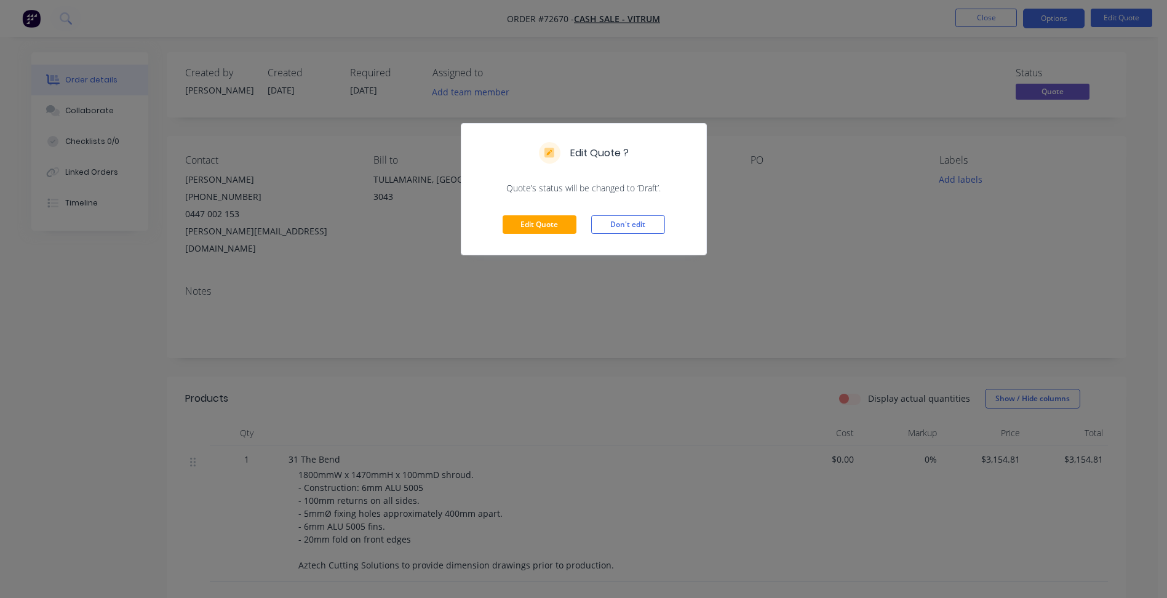
click at [538, 215] on div "Edit Quote Don't edit" at bounding box center [583, 224] width 245 height 60
click at [565, 231] on button "Edit Quote" at bounding box center [540, 224] width 74 height 18
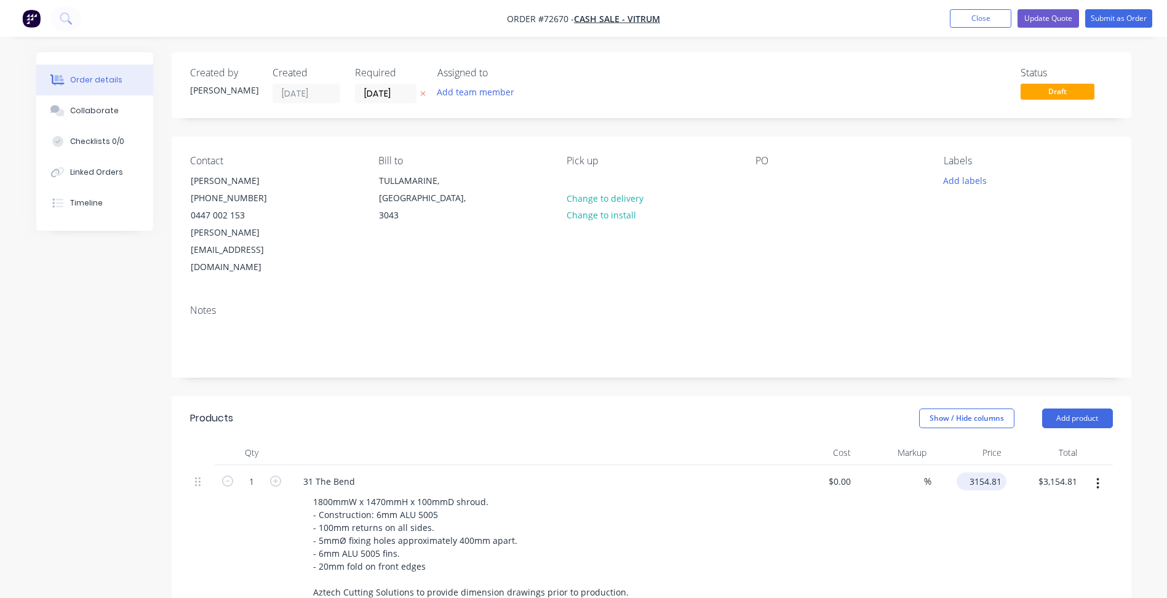
click at [972, 473] on input "3154.81" at bounding box center [984, 482] width 45 height 18
paste input "2762.83"
type input "$2,762.83"
click at [1039, 17] on button "Update Quote" at bounding box center [1049, 18] width 62 height 18
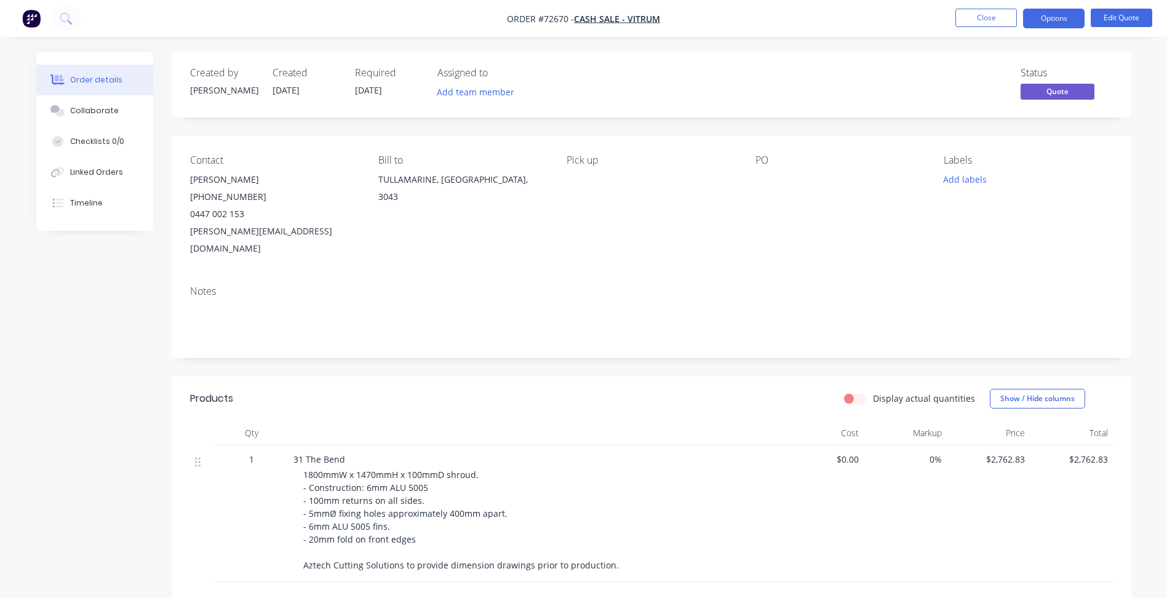
click at [989, 6] on nav "Order #72670 - Cash Sale - VITRUM Close Options Edit Quote" at bounding box center [583, 18] width 1167 height 37
click at [985, 14] on button "Close" at bounding box center [987, 18] width 62 height 18
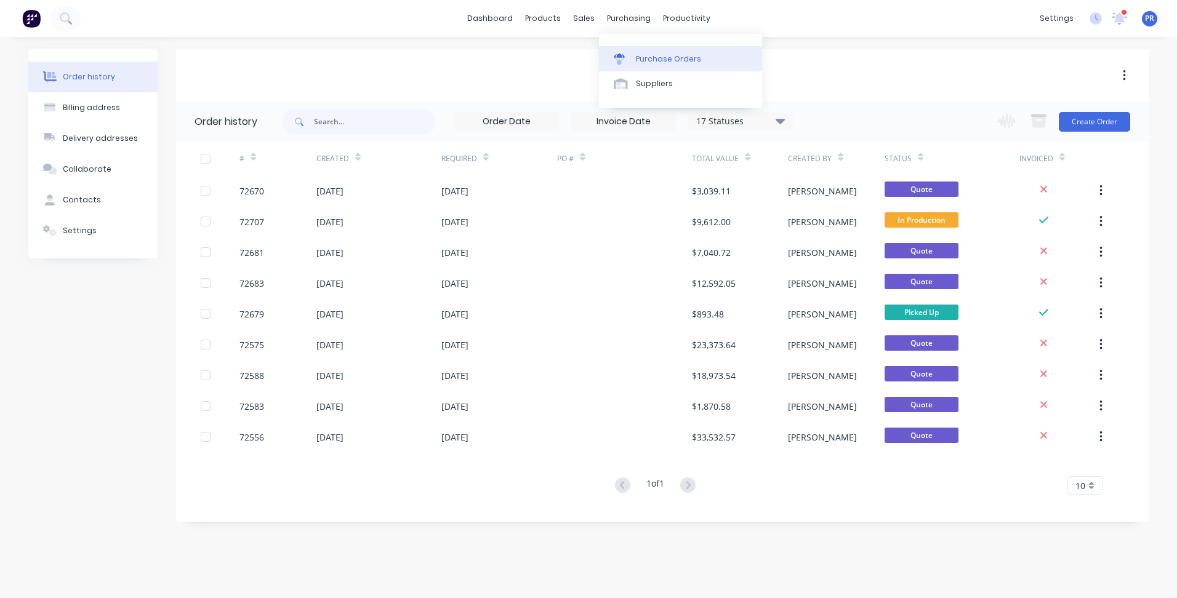
click at [609, 58] on link "Purchase Orders" at bounding box center [680, 58] width 163 height 25
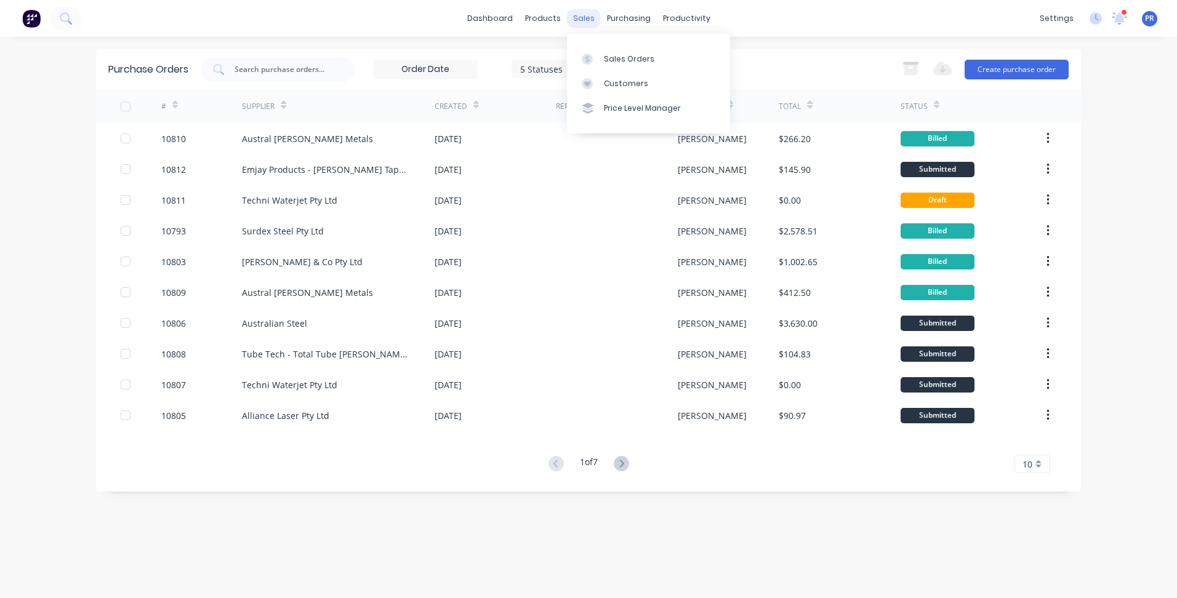
click at [577, 15] on div "sales" at bounding box center [584, 18] width 34 height 18
click at [607, 66] on link "Sales Orders" at bounding box center [648, 58] width 163 height 25
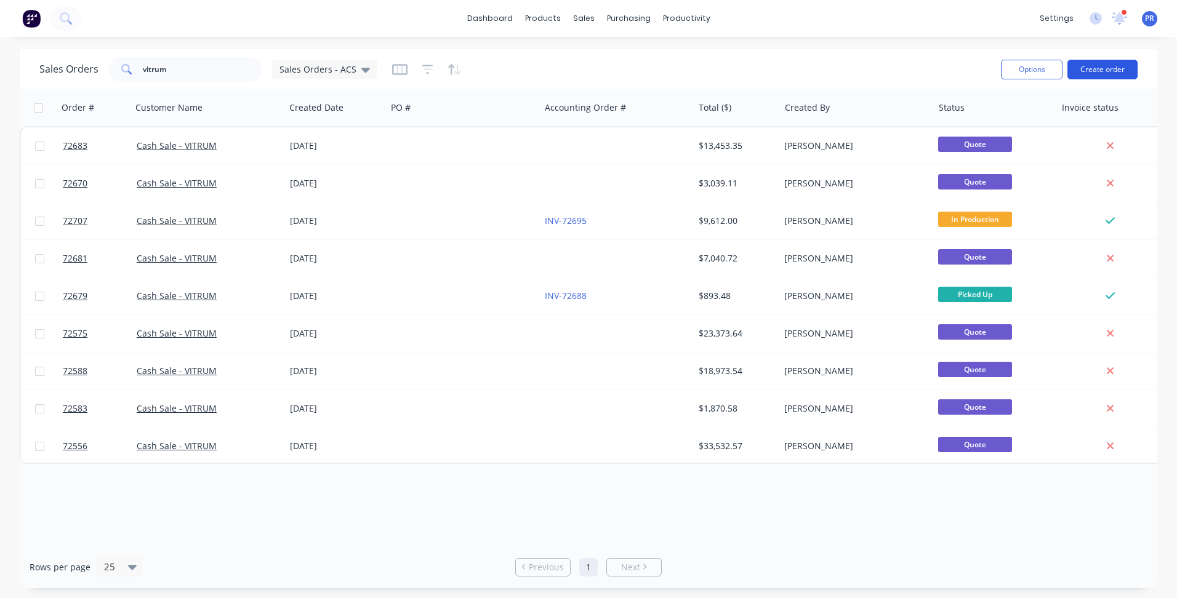
click at [1090, 66] on button "Create order" at bounding box center [1102, 70] width 70 height 20
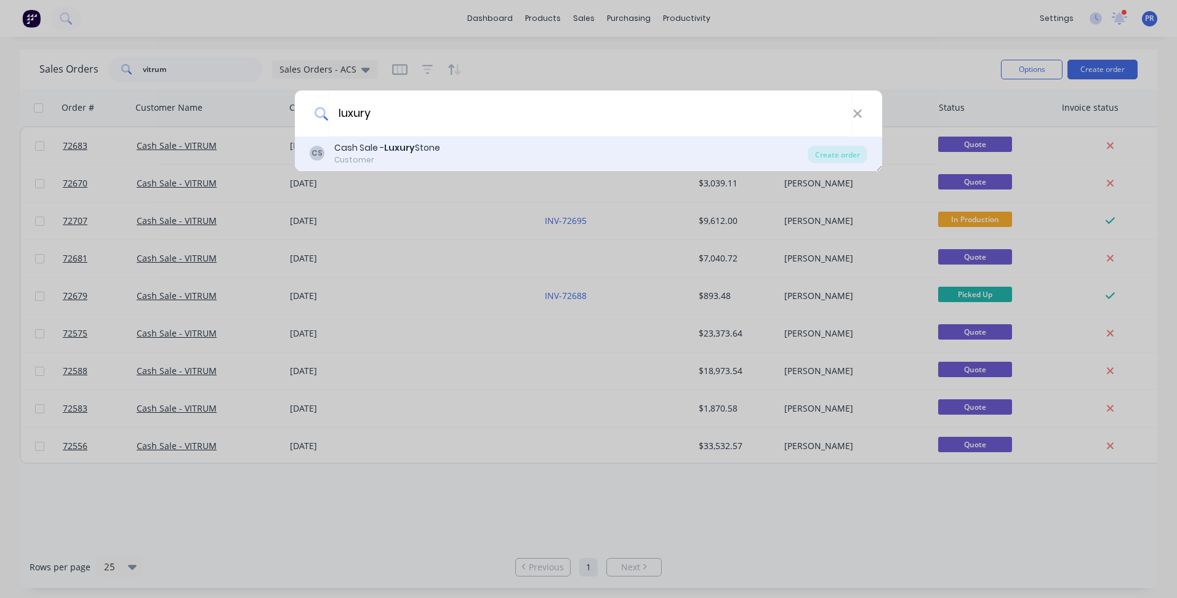
type input "luxury"
click at [398, 156] on div "Customer" at bounding box center [387, 159] width 106 height 11
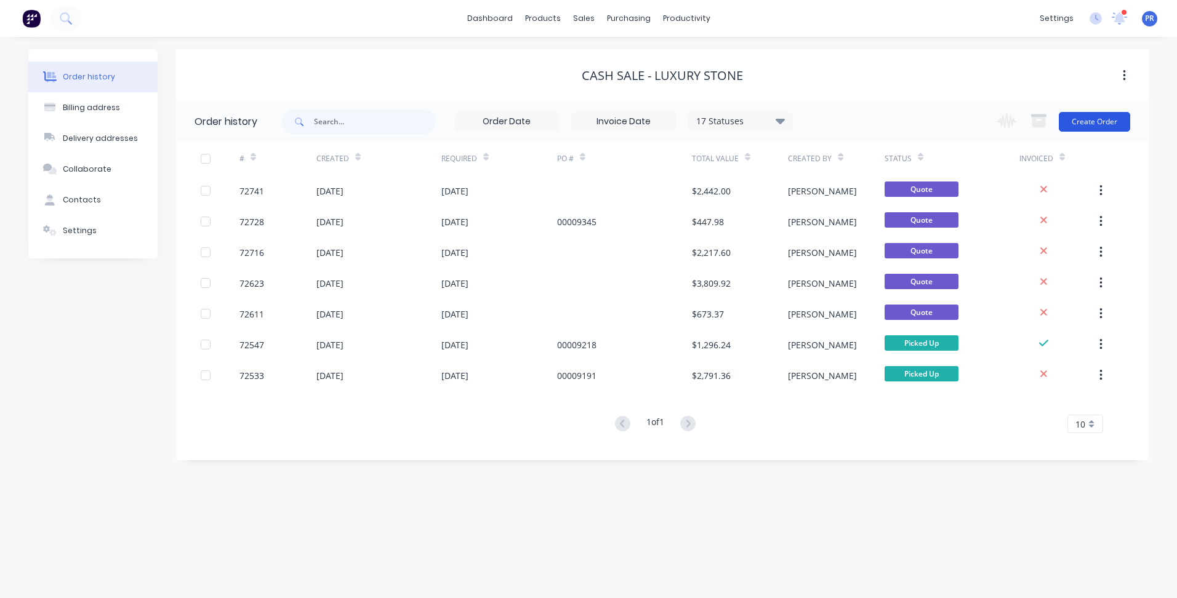
click at [1109, 122] on button "Create Order" at bounding box center [1093, 122] width 71 height 20
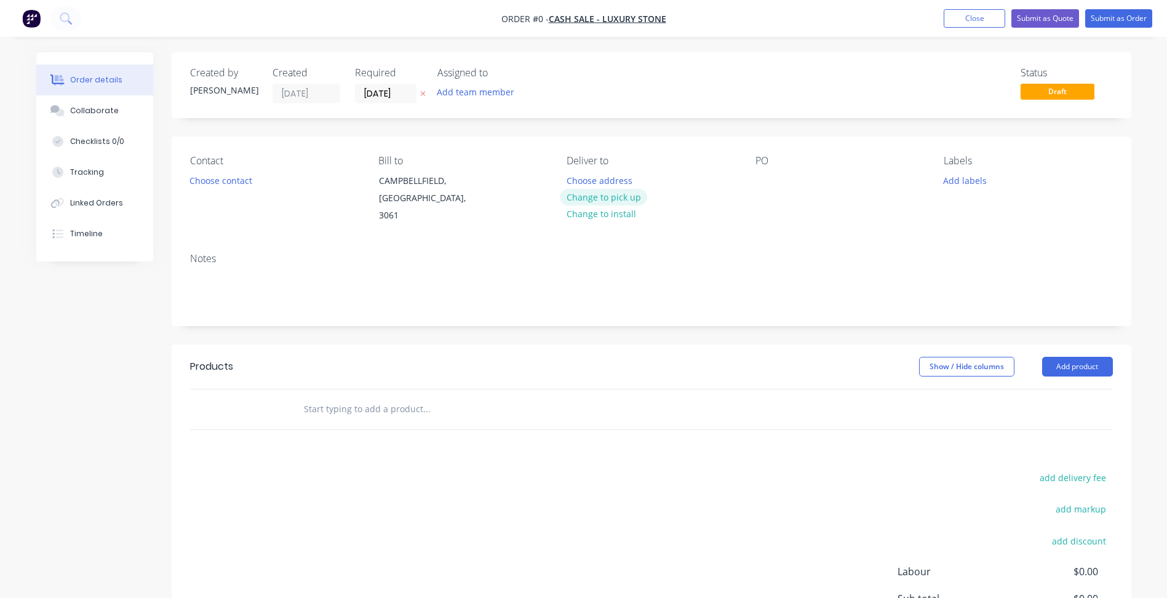
click at [607, 199] on button "Change to pick up" at bounding box center [603, 197] width 87 height 17
click at [227, 185] on button "Choose contact" at bounding box center [221, 180] width 76 height 17
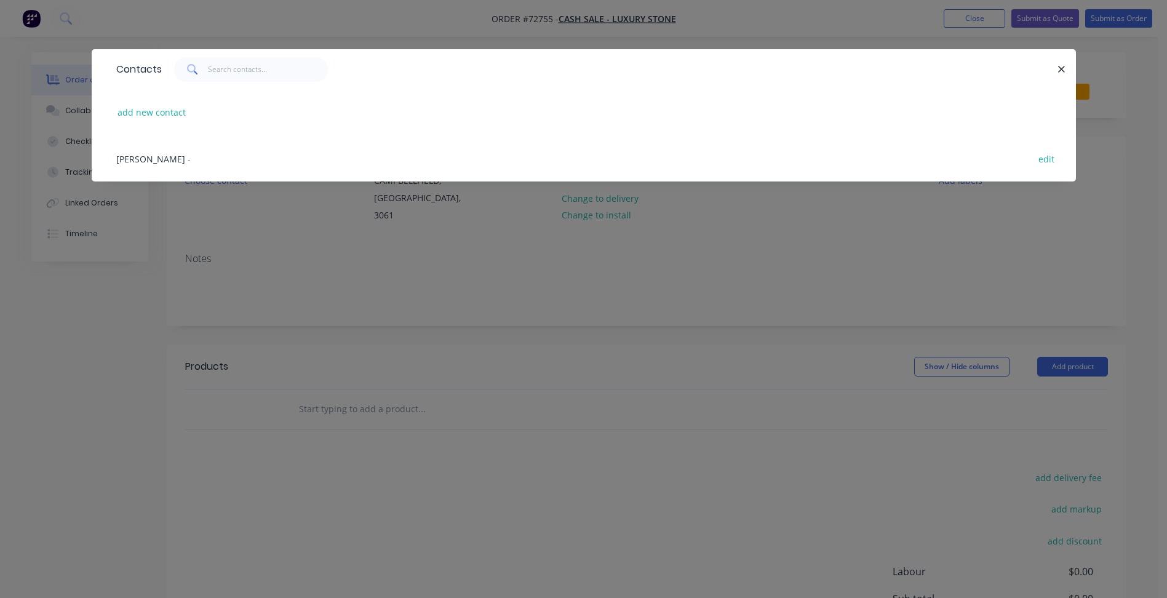
click at [145, 162] on span "Jatinder Kharai" at bounding box center [150, 159] width 69 height 12
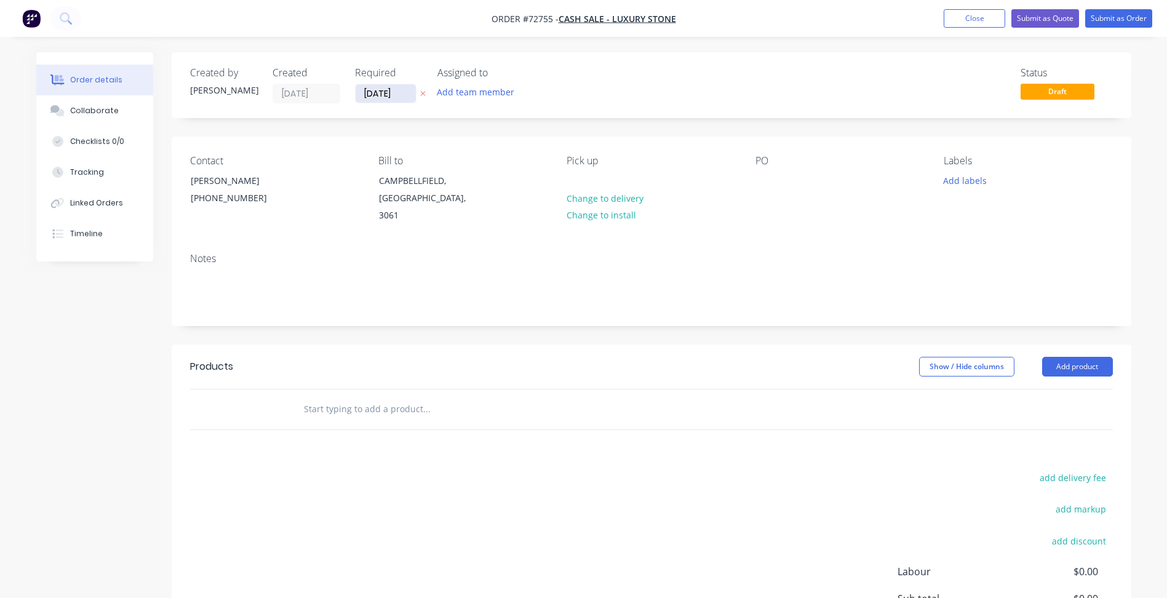
click at [384, 95] on input "[DATE]" at bounding box center [386, 93] width 60 height 18
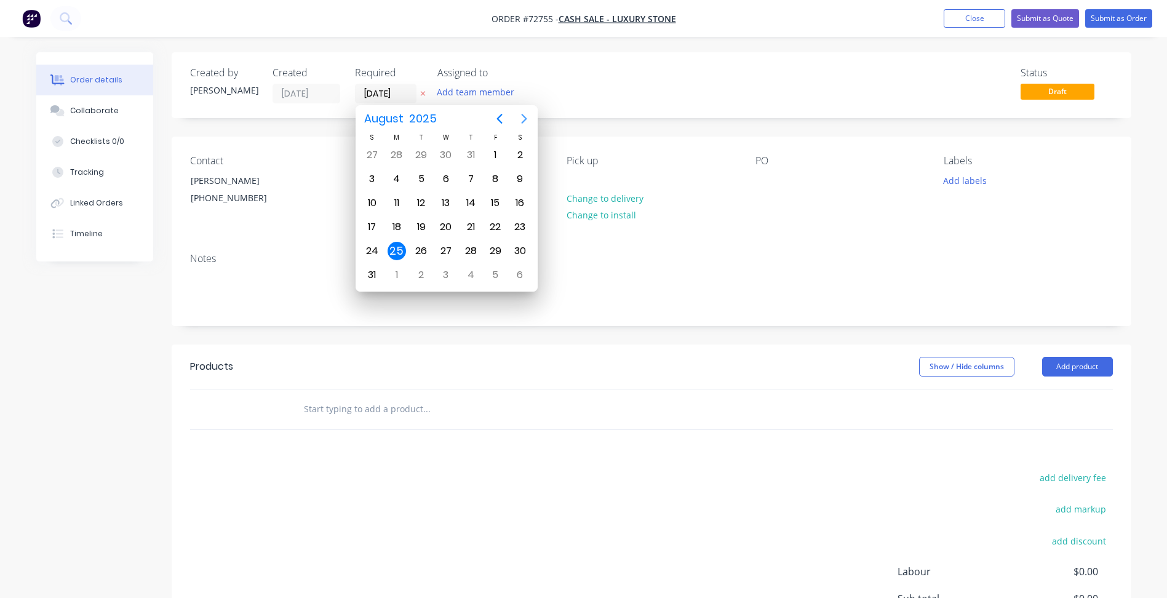
click at [519, 116] on icon "Next page" at bounding box center [524, 118] width 15 height 15
click at [397, 176] on div "8" at bounding box center [397, 179] width 18 height 18
type input "08/09/25"
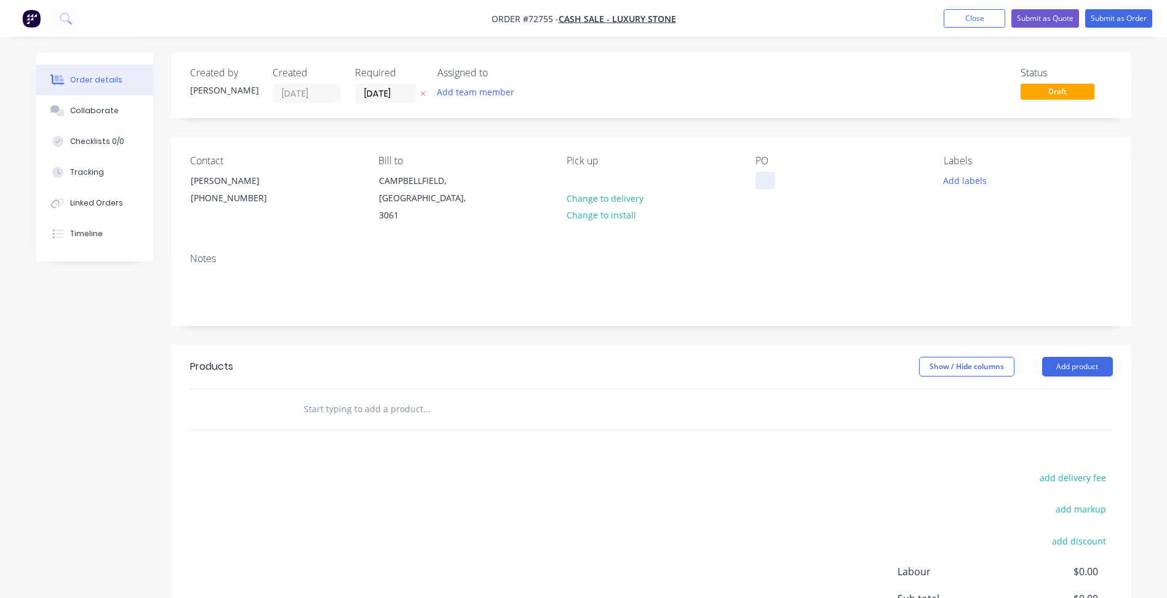
click at [769, 173] on div at bounding box center [766, 181] width 20 height 18
click at [1076, 357] on button "Add product" at bounding box center [1077, 367] width 71 height 20
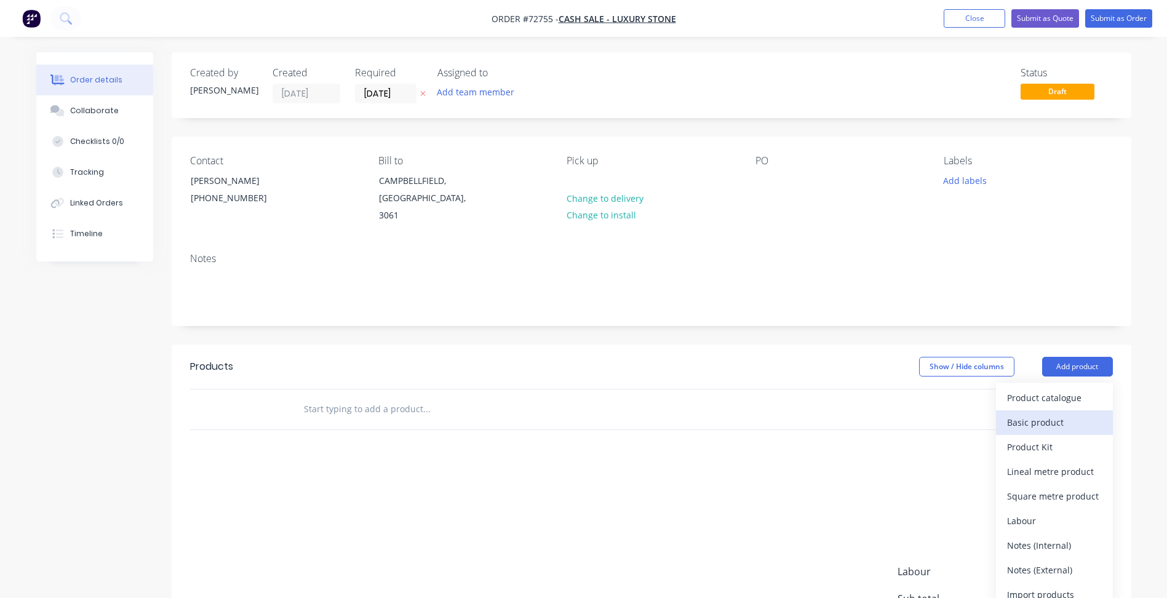
click at [1041, 414] on div "Basic product" at bounding box center [1054, 423] width 95 height 18
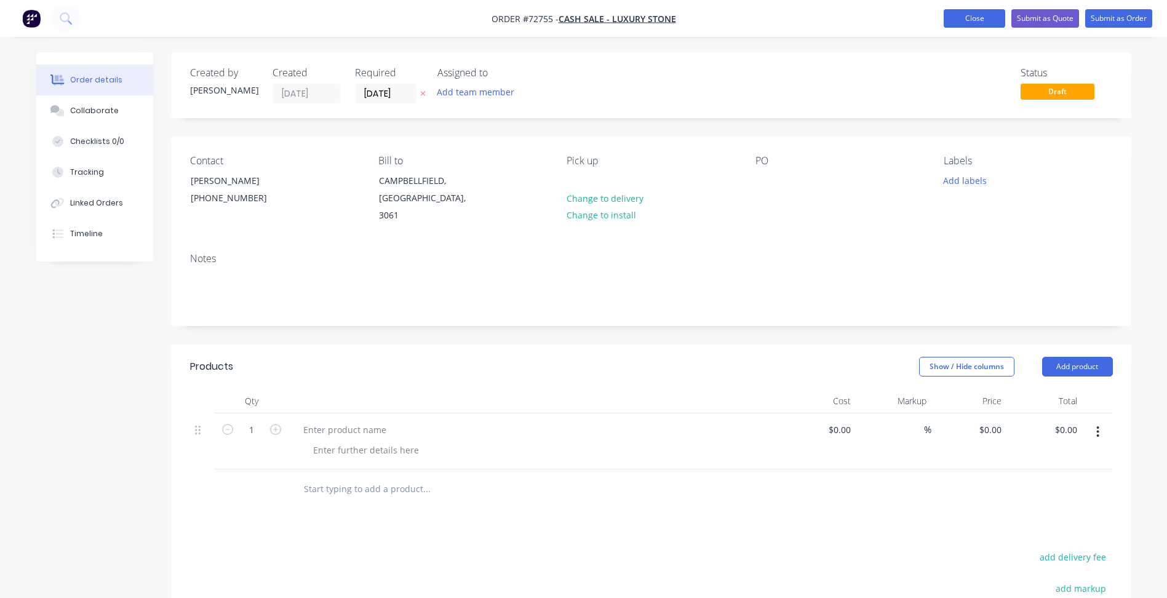
click at [993, 22] on button "Close" at bounding box center [975, 18] width 62 height 18
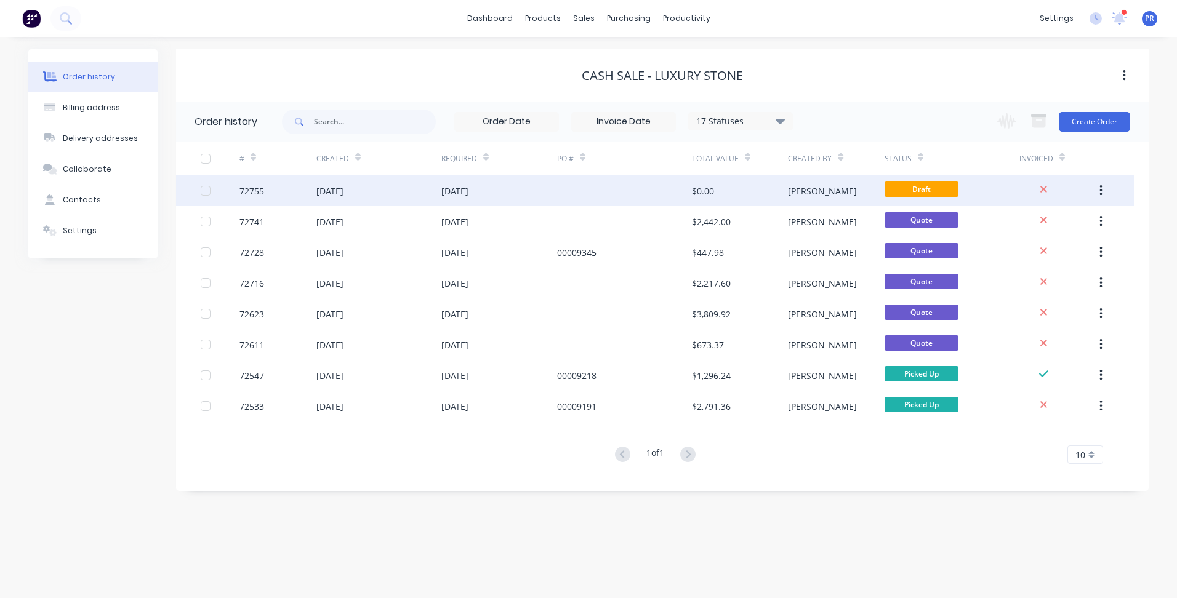
click at [1100, 187] on icon "button" at bounding box center [1100, 190] width 2 height 11
click at [1044, 227] on div "Archive" at bounding box center [1056, 223] width 95 height 18
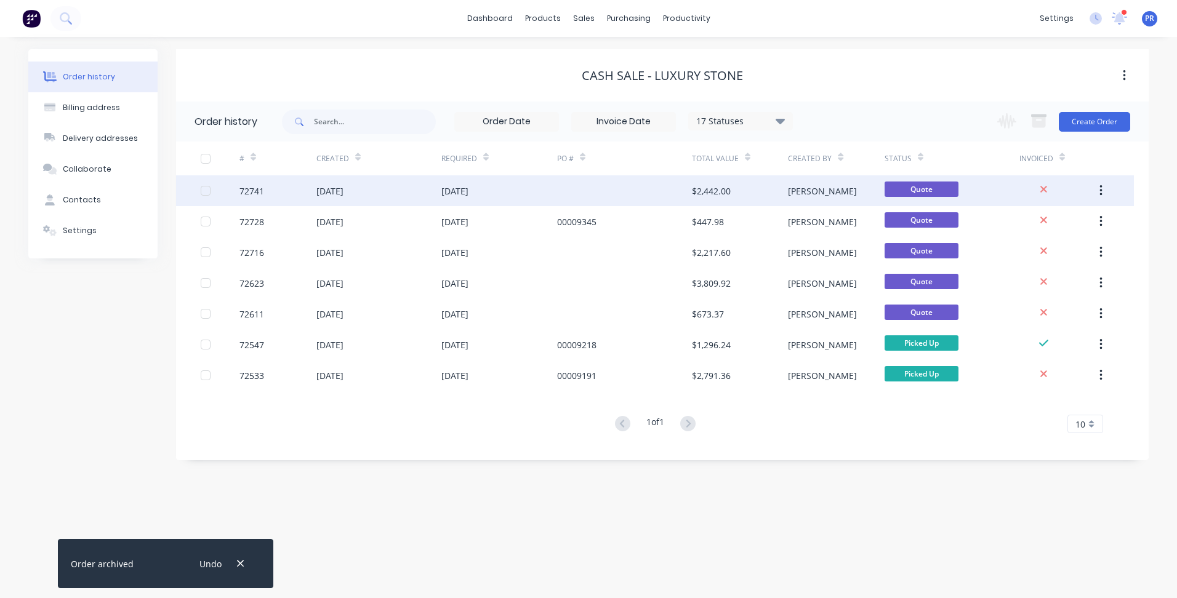
click at [343, 190] on div "[DATE]" at bounding box center [329, 191] width 27 height 13
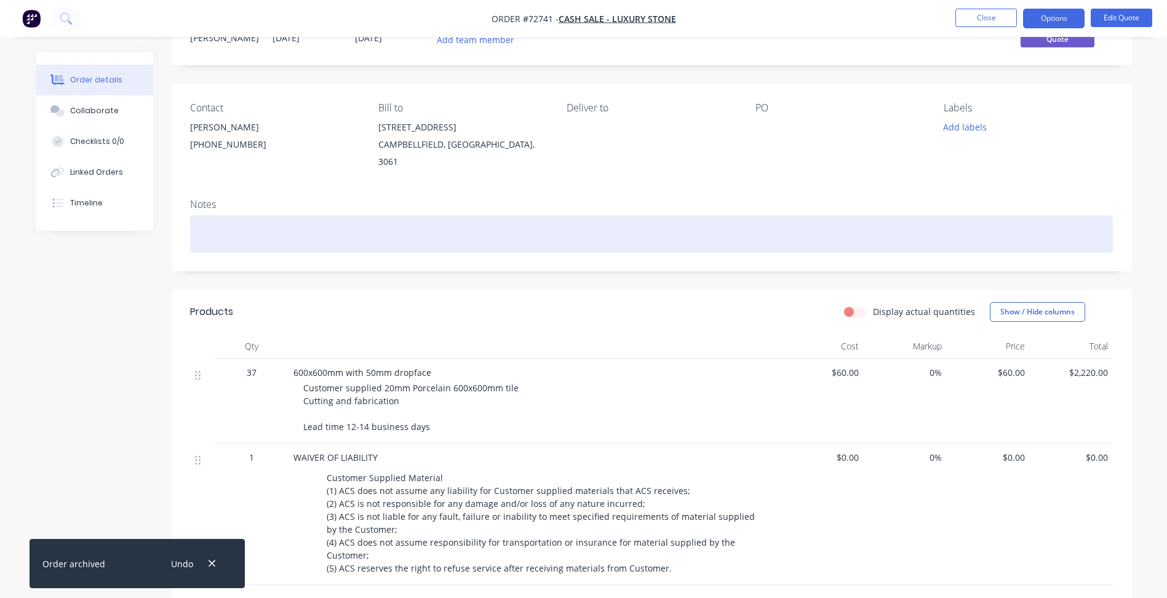
scroll to position [123, 0]
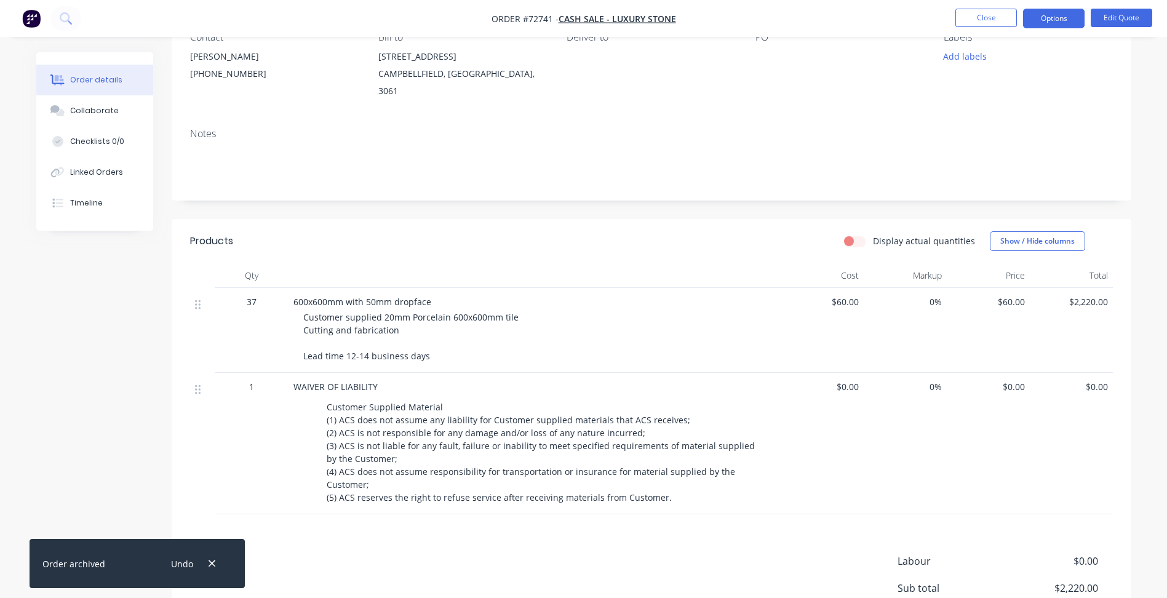
click at [75, 292] on div "Created by Warrick Created 21/08/25 Required 21/08/25 Assigned to Add team memb…" at bounding box center [583, 331] width 1095 height 804
click at [983, 20] on button "Close" at bounding box center [987, 18] width 62 height 18
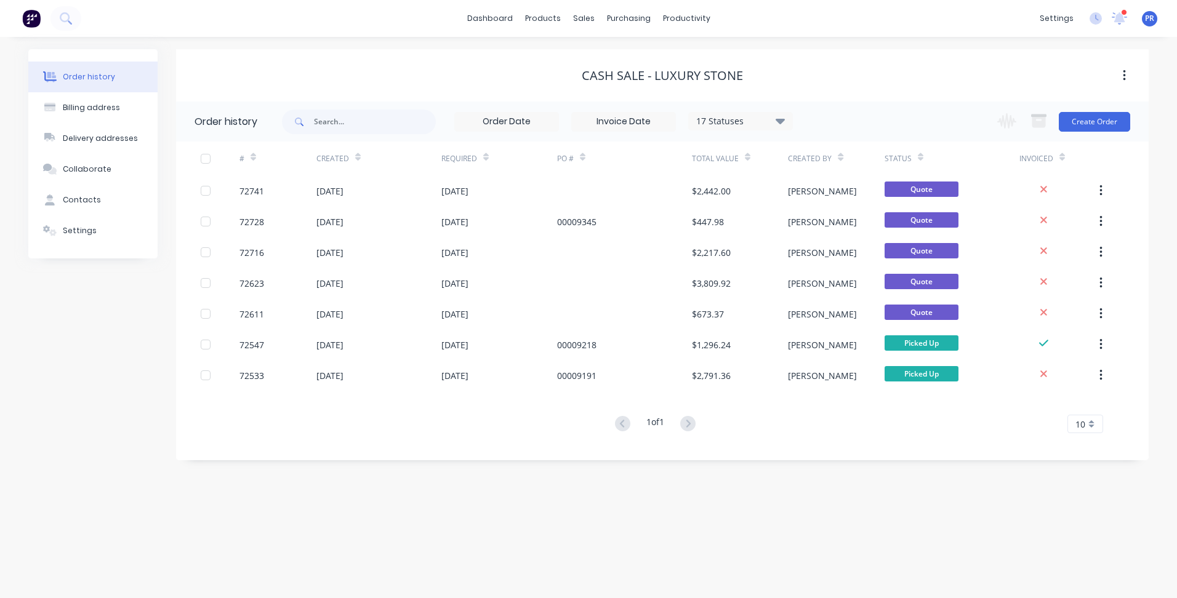
click at [132, 445] on div "Order history Billing address Delivery addresses Collaborate Contacts Settings" at bounding box center [92, 254] width 129 height 411
drag, startPoint x: 110, startPoint y: 355, endPoint x: 133, endPoint y: 322, distance: 40.1
click at [117, 344] on div "Order history Billing address Delivery addresses Collaborate Contacts Settings" at bounding box center [92, 254] width 129 height 411
click at [601, 46] on div "Sales Orders Customers Price Level Manager" at bounding box center [648, 83] width 163 height 99
click at [607, 50] on link "Sales Orders" at bounding box center [648, 58] width 163 height 25
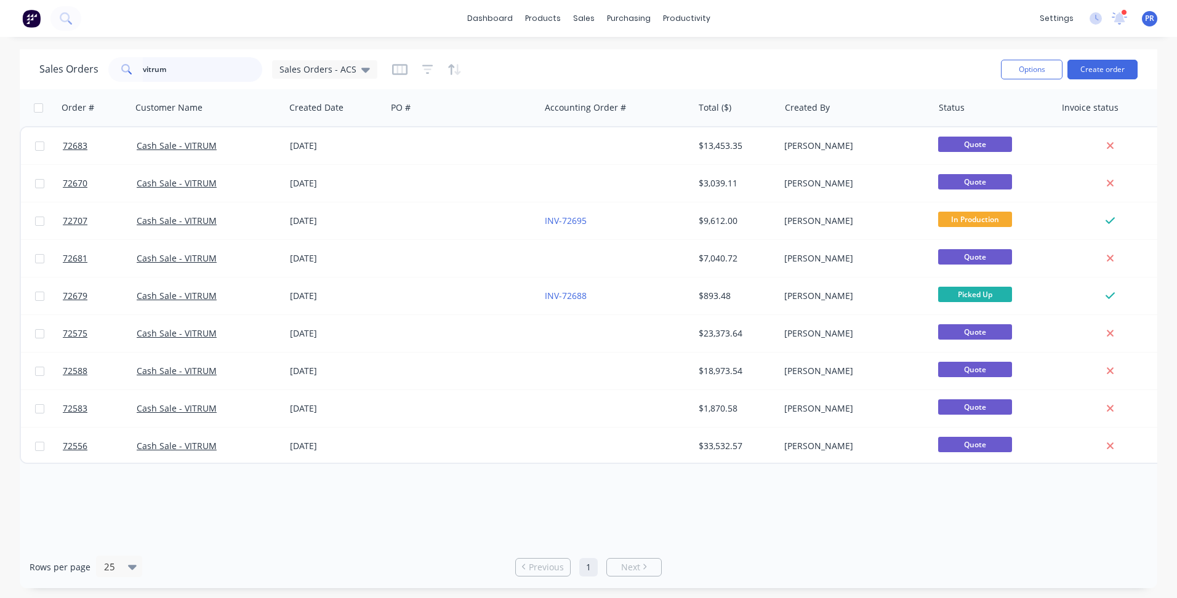
drag, startPoint x: 183, startPoint y: 65, endPoint x: 15, endPoint y: 50, distance: 168.6
click at [15, 50] on div "Sales Orders vitrum Sales Orders - ACS Options Create order Order # Customer Na…" at bounding box center [588, 318] width 1177 height 539
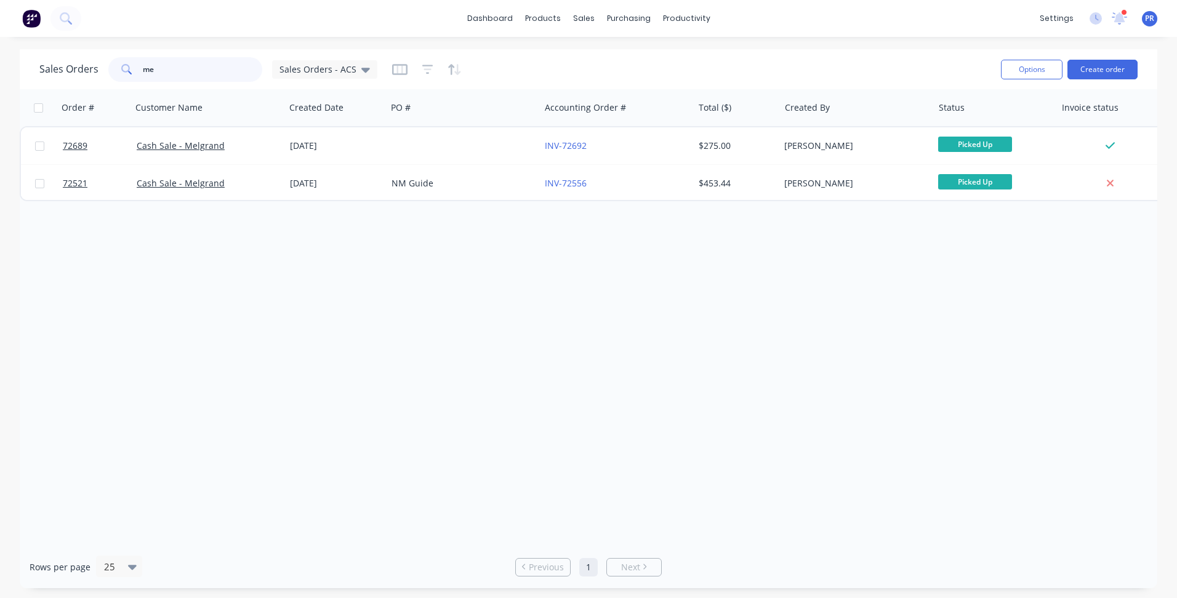
type input "m"
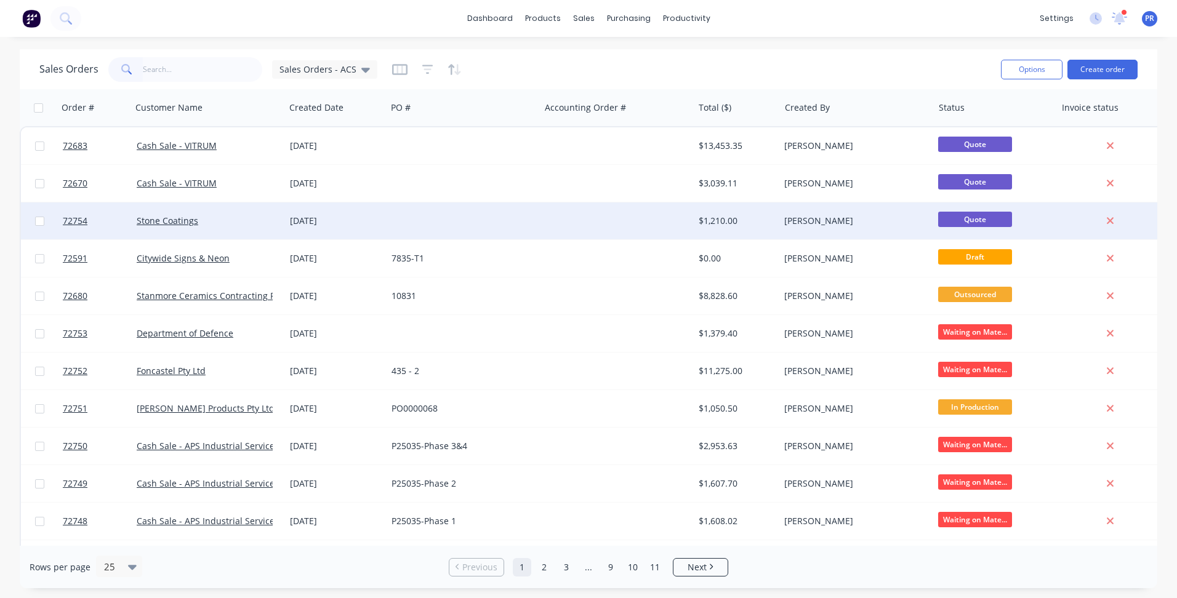
click at [171, 210] on div "Stone Coatings" at bounding box center [208, 220] width 153 height 37
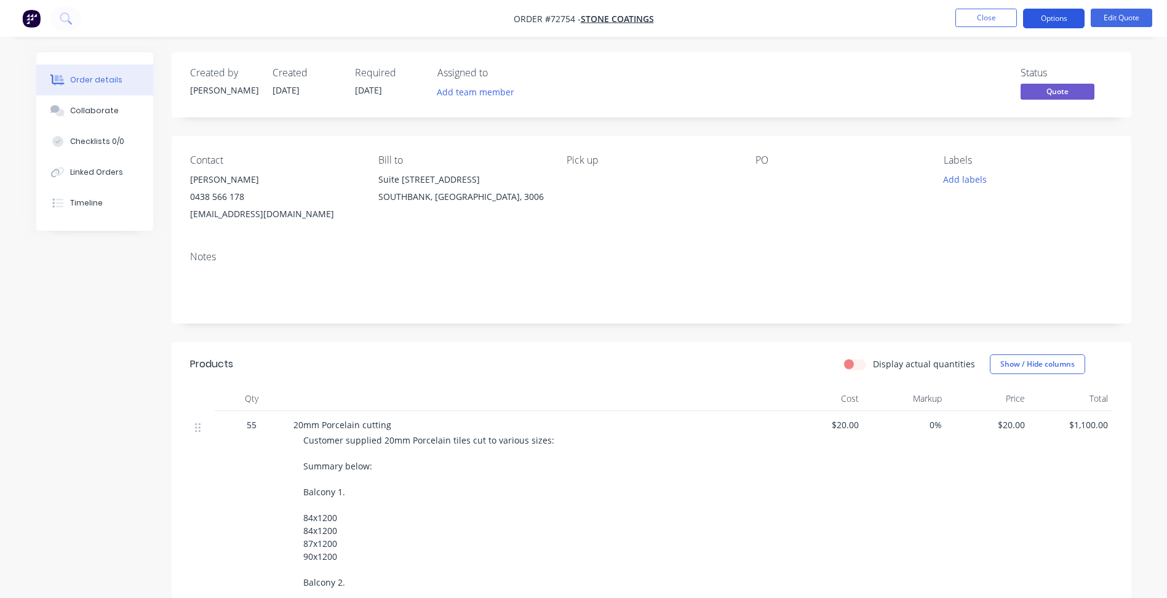
click at [1057, 15] on button "Options" at bounding box center [1054, 19] width 62 height 20
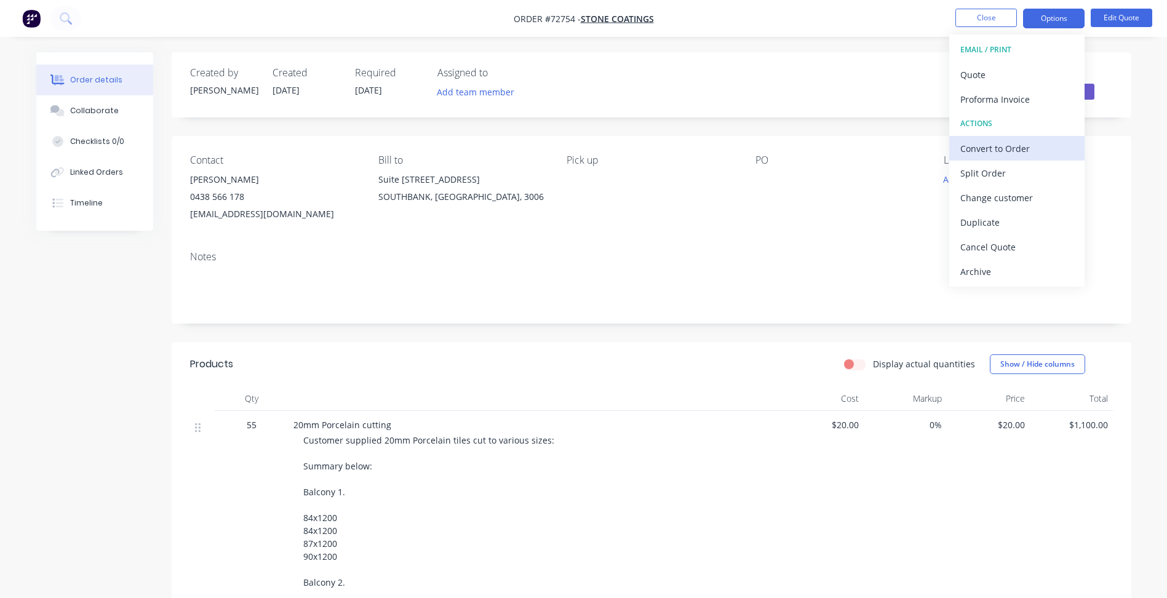
click at [1006, 145] on div "Convert to Order" at bounding box center [1017, 149] width 113 height 18
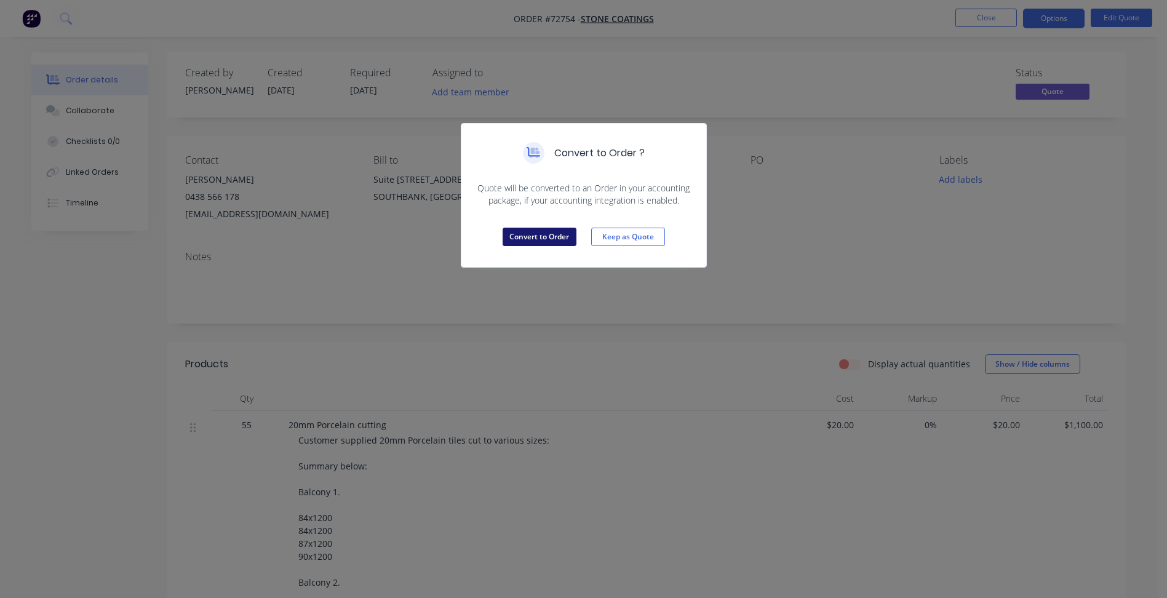
click at [543, 230] on button "Convert to Order" at bounding box center [540, 237] width 74 height 18
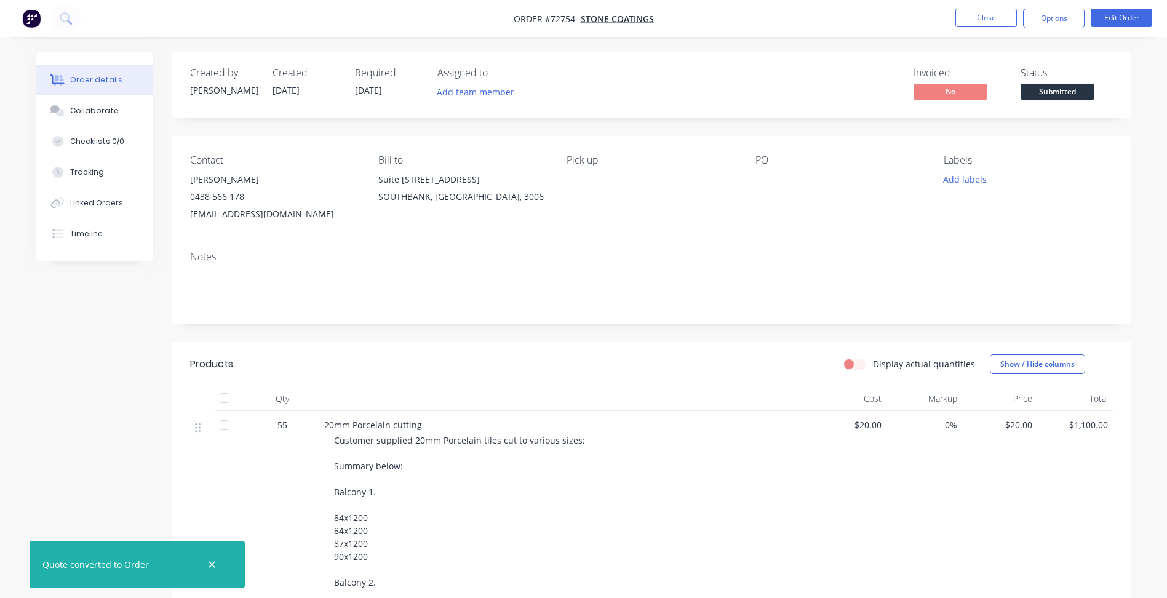
click at [372, 89] on span "[DATE]" at bounding box center [368, 90] width 27 height 12
click at [1047, 92] on span "Submitted" at bounding box center [1058, 91] width 74 height 15
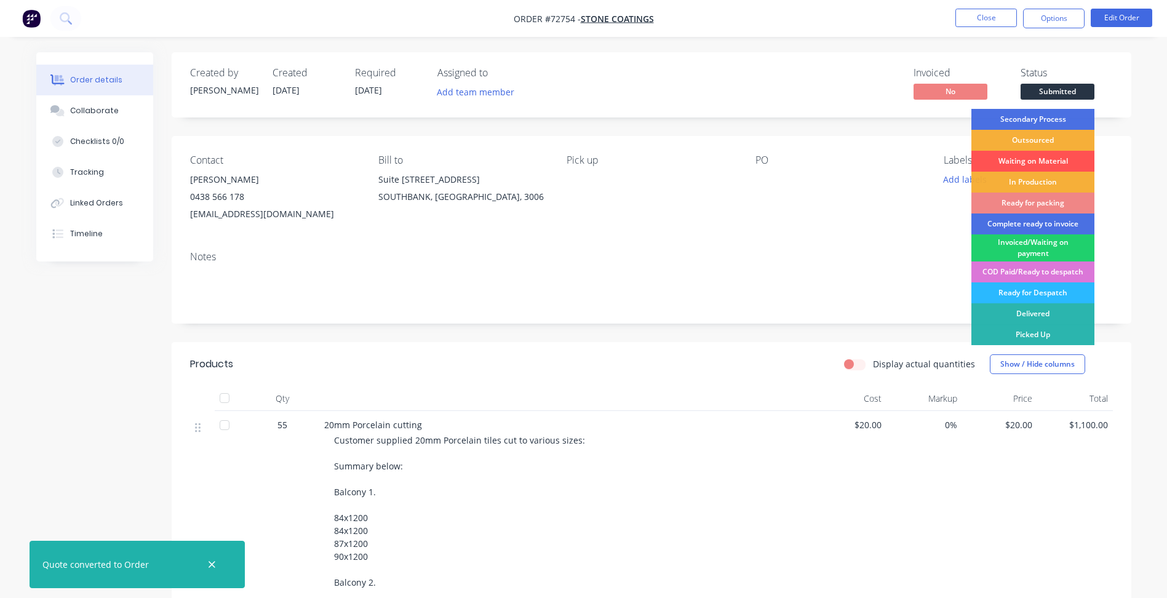
click at [889, 217] on div "PO" at bounding box center [840, 188] width 169 height 68
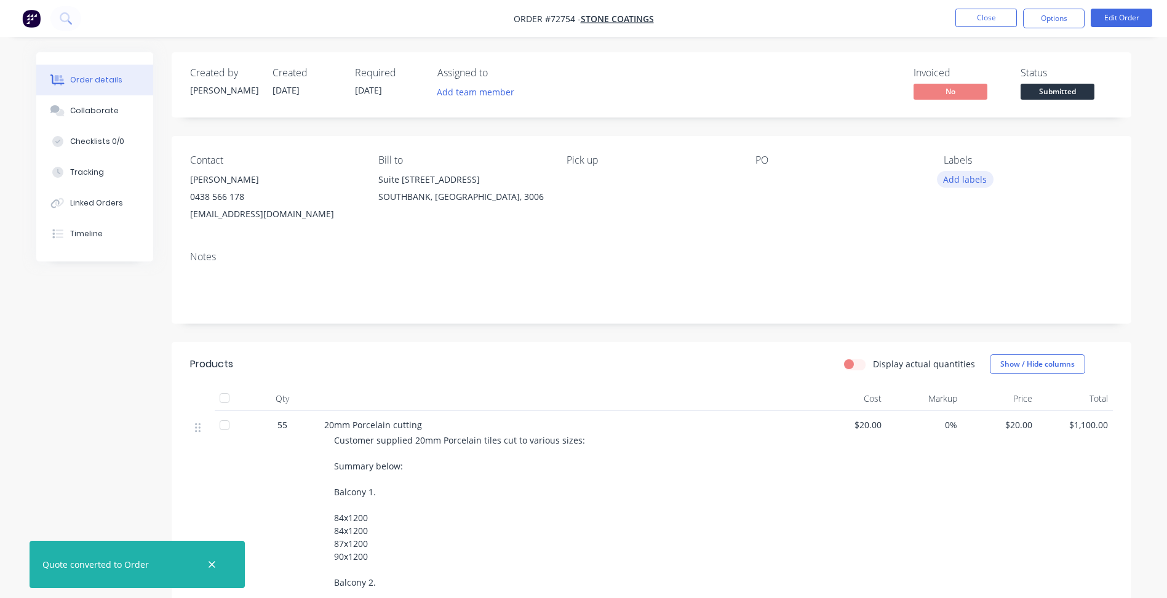
click at [965, 177] on button "Add labels" at bounding box center [965, 179] width 57 height 17
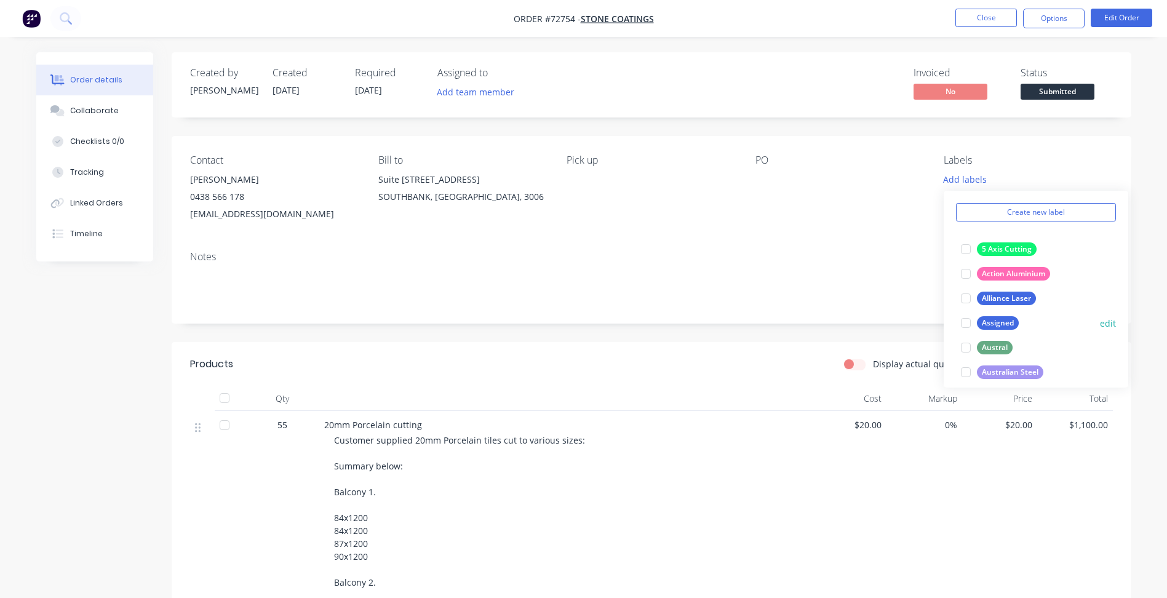
scroll to position [123, 0]
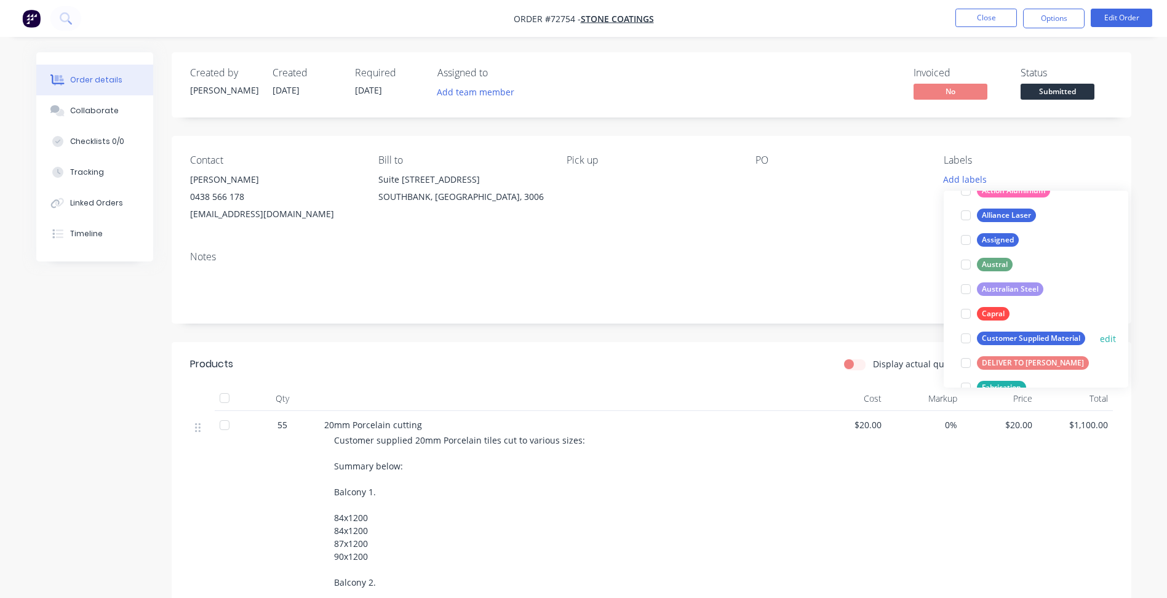
click at [969, 338] on div at bounding box center [966, 338] width 25 height 25
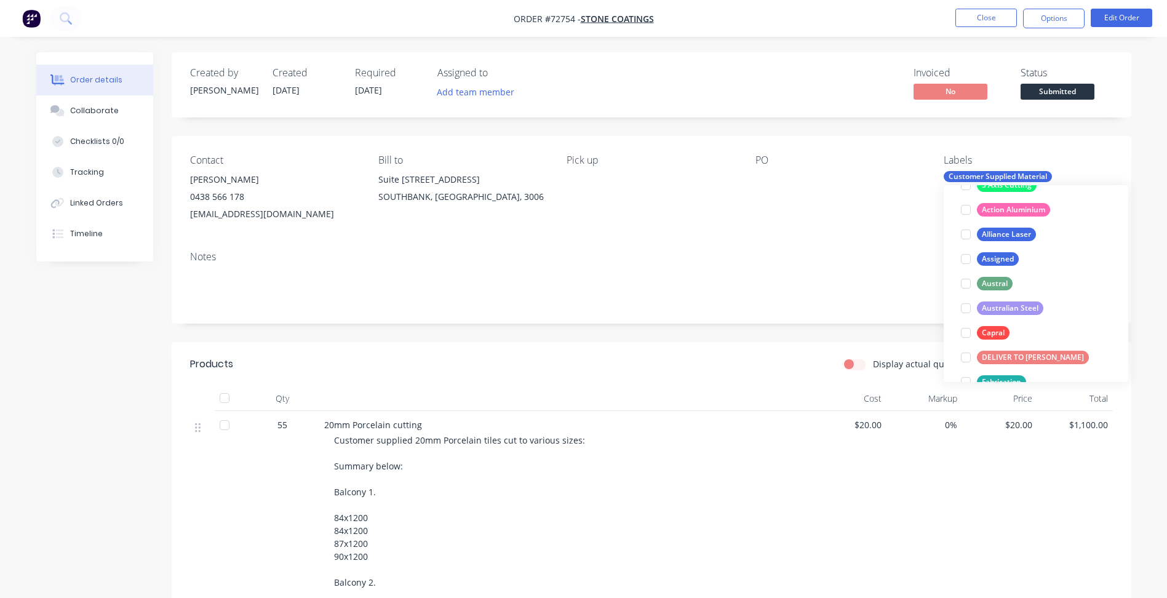
scroll to position [0, 0]
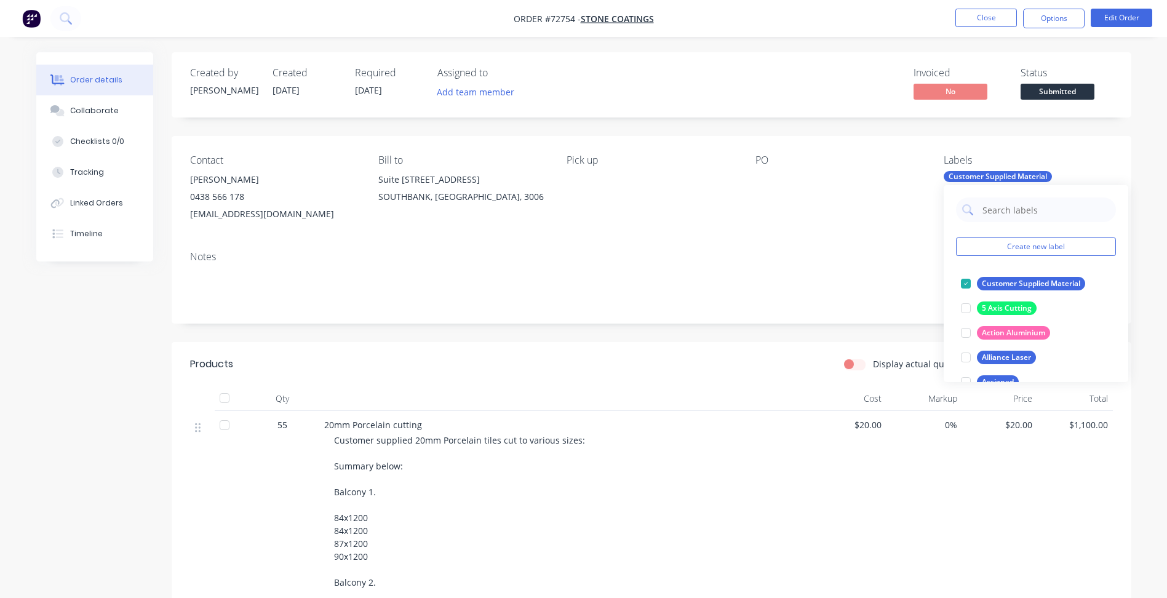
click at [826, 249] on div "Notes" at bounding box center [652, 282] width 960 height 82
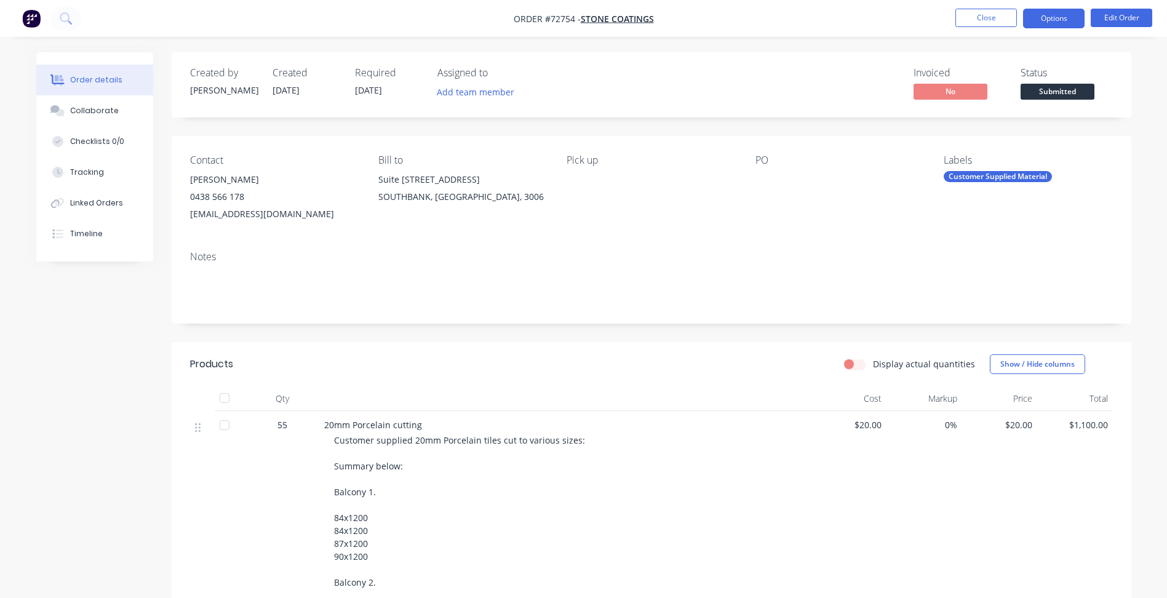
click at [1041, 12] on button "Options" at bounding box center [1054, 19] width 62 height 20
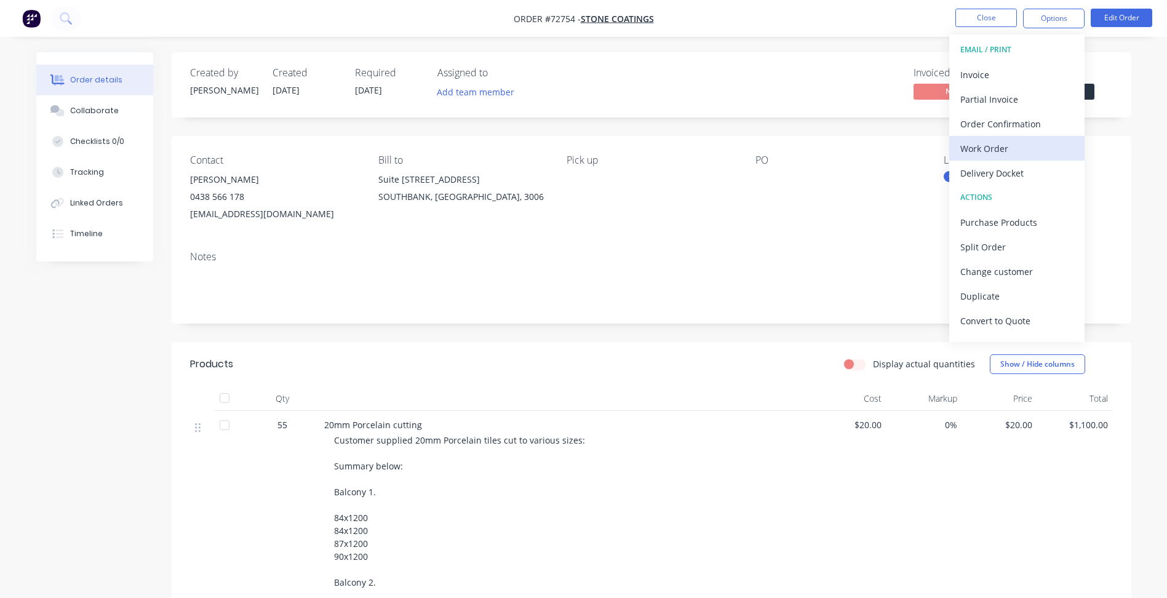
click at [979, 148] on div "Work Order" at bounding box center [1017, 149] width 113 height 18
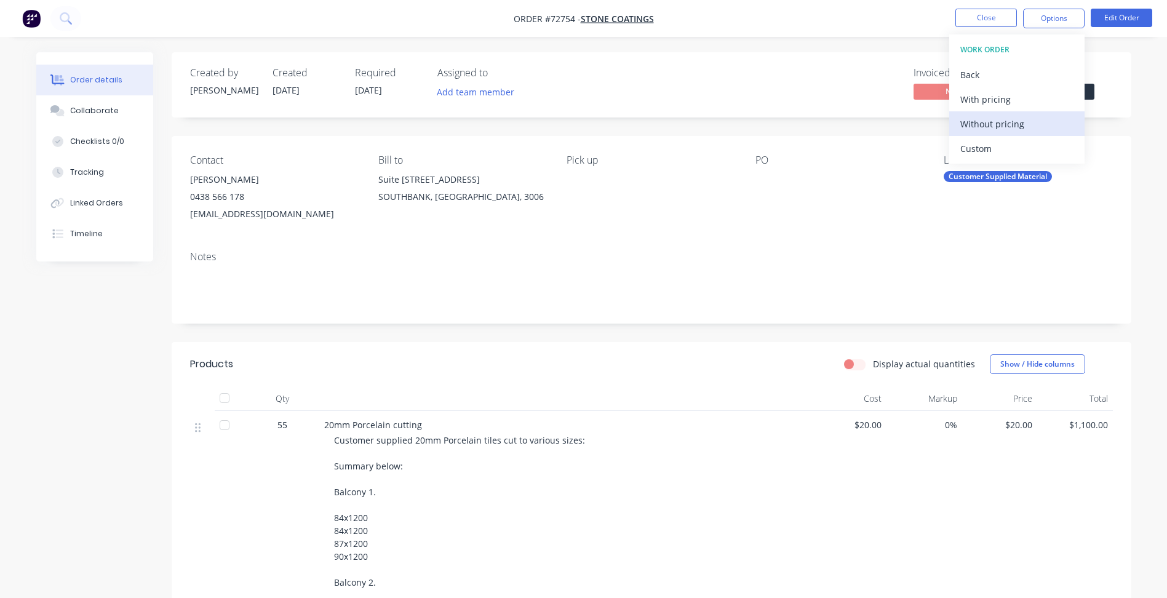
click at [993, 122] on div "Without pricing" at bounding box center [1017, 124] width 113 height 18
click at [863, 15] on nav "Order #72754 - Stone Coatings Close Options Edit Order" at bounding box center [583, 18] width 1167 height 37
click at [1071, 89] on span "Submitted" at bounding box center [1058, 91] width 74 height 15
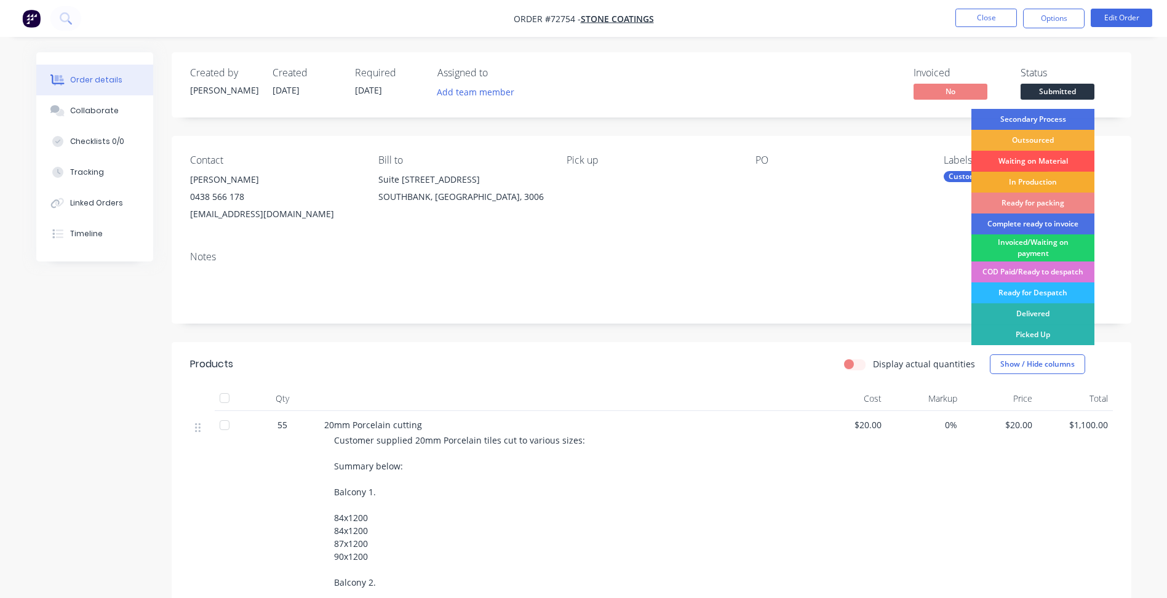
click at [1032, 177] on div "In Production" at bounding box center [1033, 182] width 123 height 21
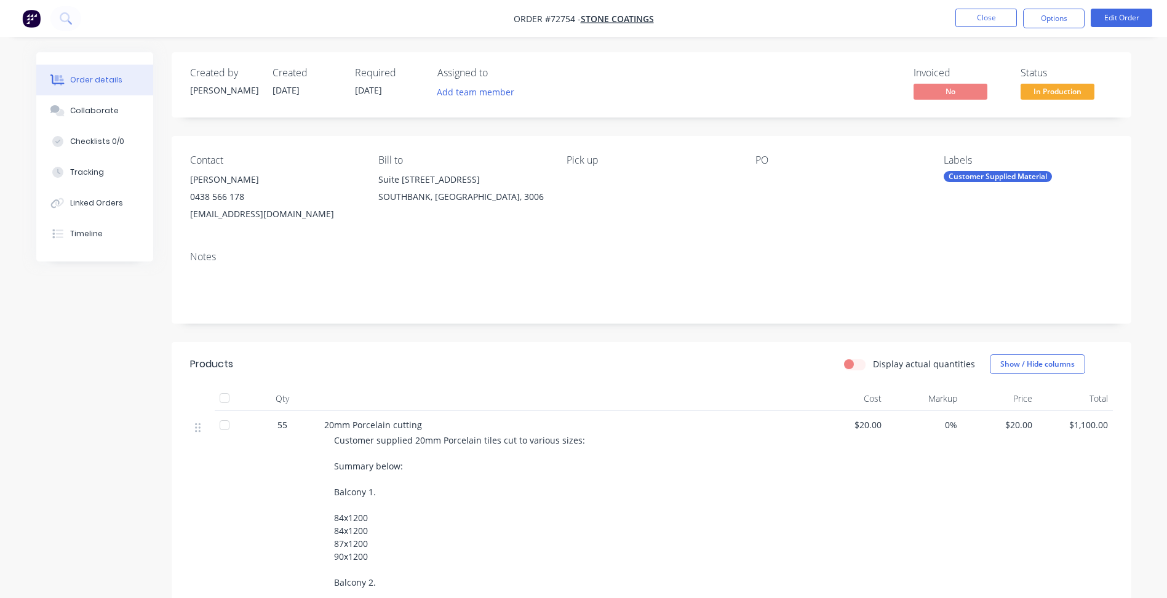
click at [882, 246] on div "Notes" at bounding box center [652, 282] width 960 height 82
click at [962, 25] on button "Close" at bounding box center [987, 18] width 62 height 18
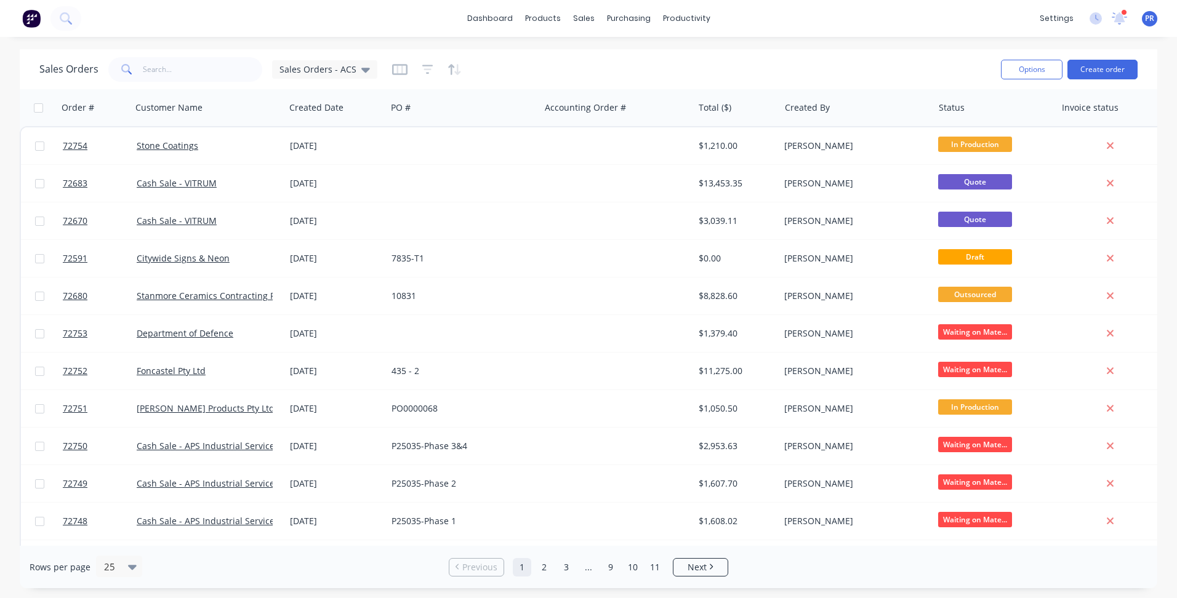
click at [796, 44] on div "dashboard products sales purchasing productivity dashboard products Product Cat…" at bounding box center [588, 299] width 1177 height 598
click at [152, 74] on input "text" at bounding box center [203, 69] width 120 height 25
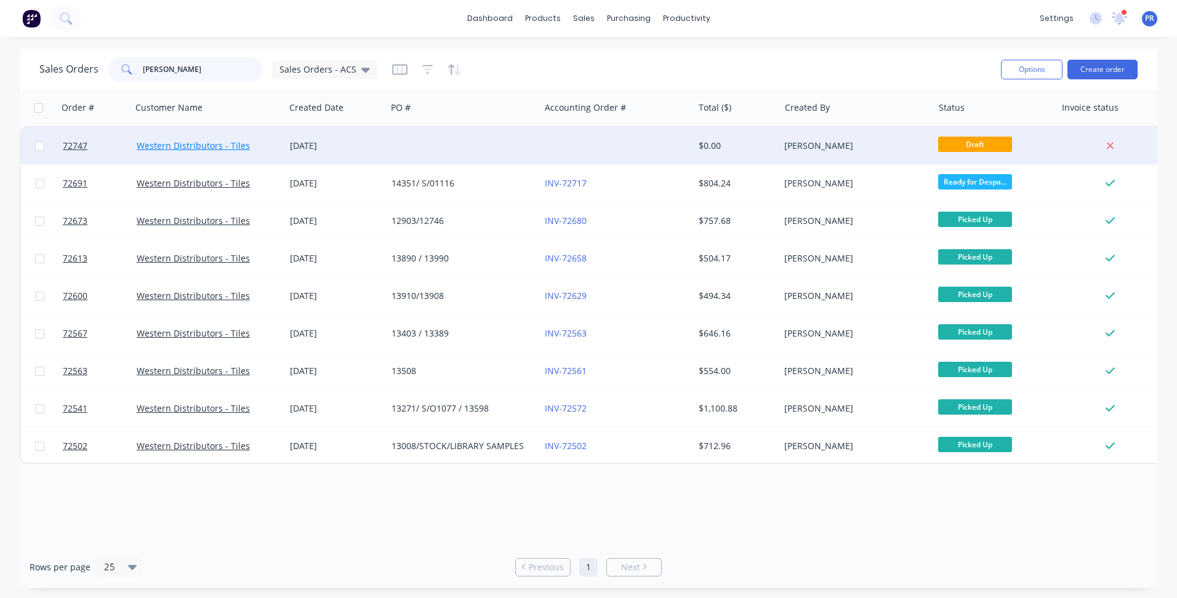
type input "wester"
click at [187, 148] on link "Western Distributors - Tiles" at bounding box center [193, 146] width 113 height 12
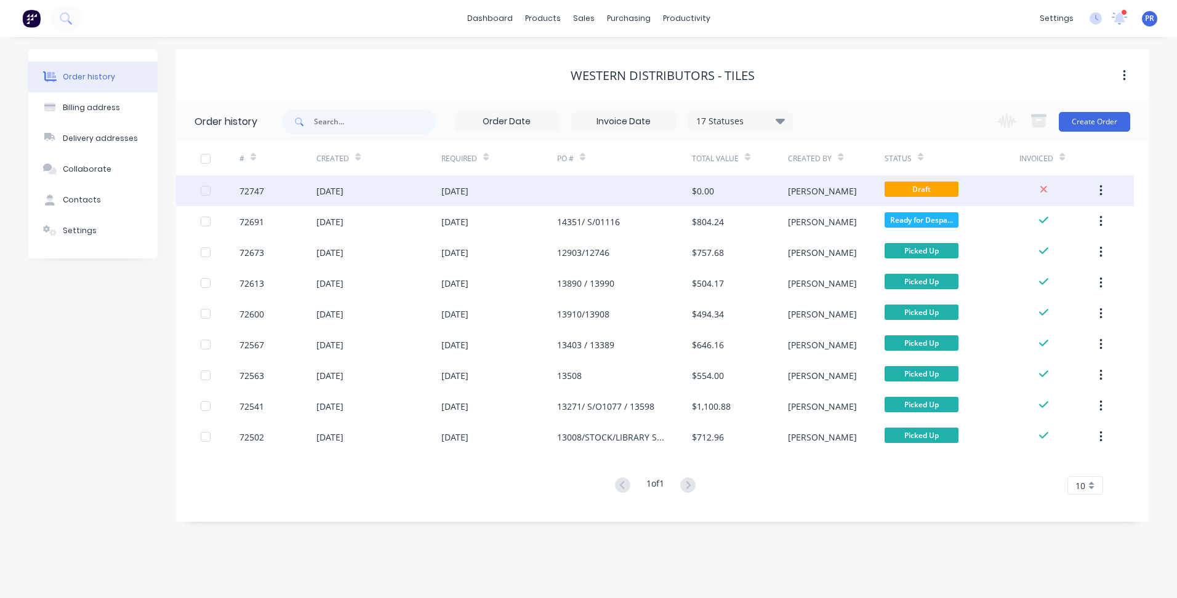
click at [765, 190] on div "$0.00" at bounding box center [740, 190] width 96 height 31
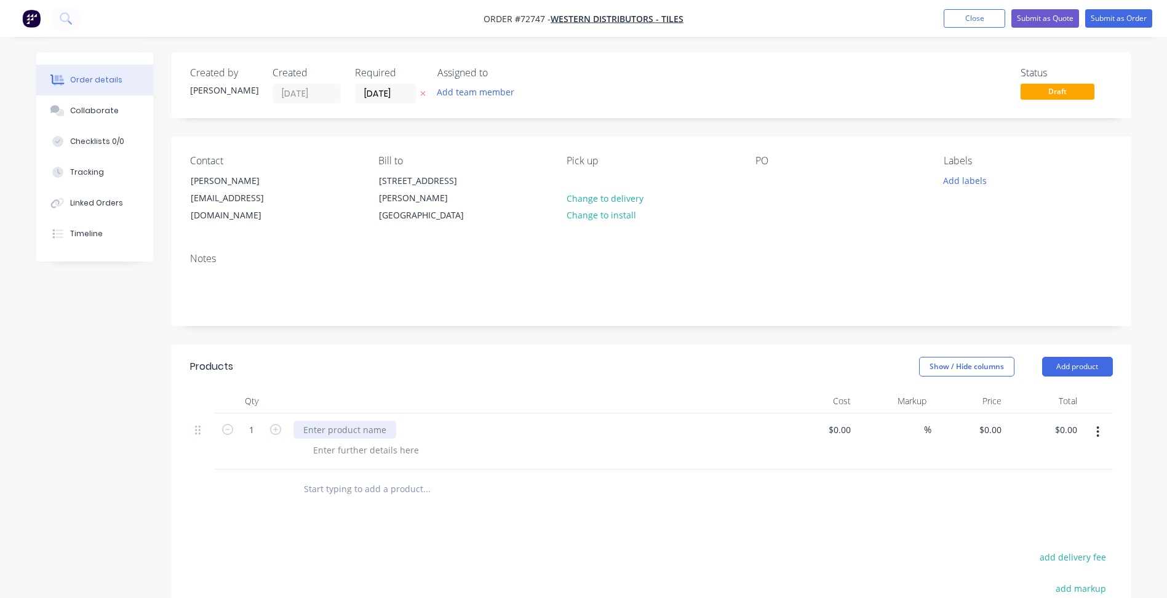
click at [350, 436] on div at bounding box center [345, 430] width 103 height 18
click at [366, 455] on div at bounding box center [366, 450] width 126 height 18
click at [1100, 433] on icon "button" at bounding box center [1098, 432] width 3 height 14
click at [1045, 485] on div "Duplicate" at bounding box center [1054, 489] width 95 height 18
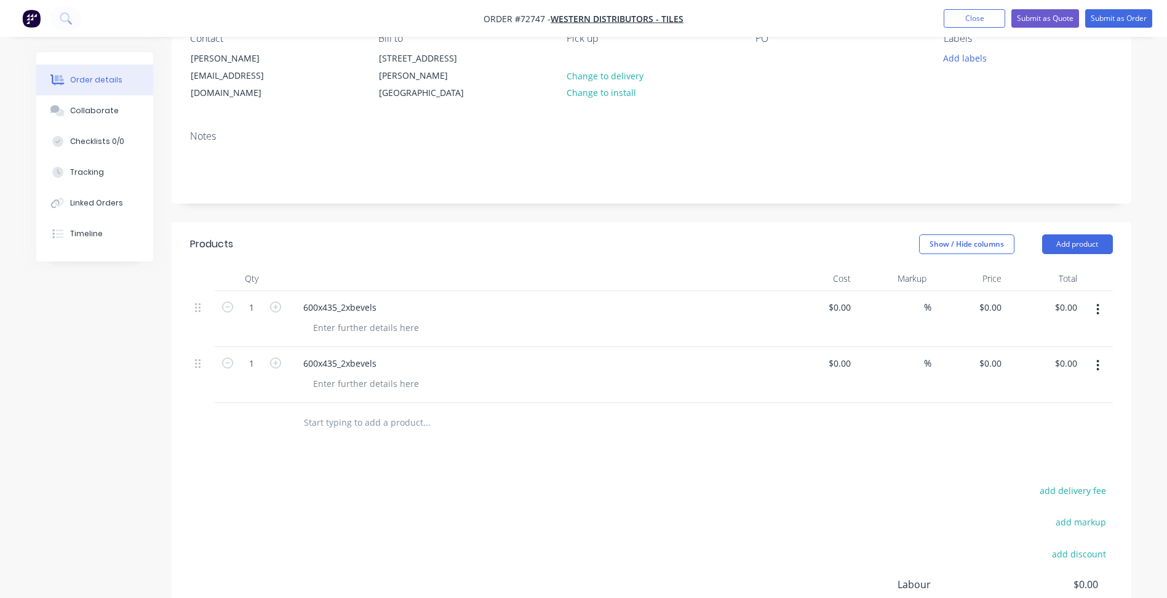
scroll to position [123, 0]
click at [329, 364] on div "600x435_2xbevels" at bounding box center [340, 363] width 93 height 18
click at [334, 362] on div "600x435_2xbevels" at bounding box center [340, 363] width 93 height 18
click at [1105, 364] on button "button" at bounding box center [1098, 365] width 29 height 22
click at [1049, 427] on div "Duplicate" at bounding box center [1054, 422] width 95 height 18
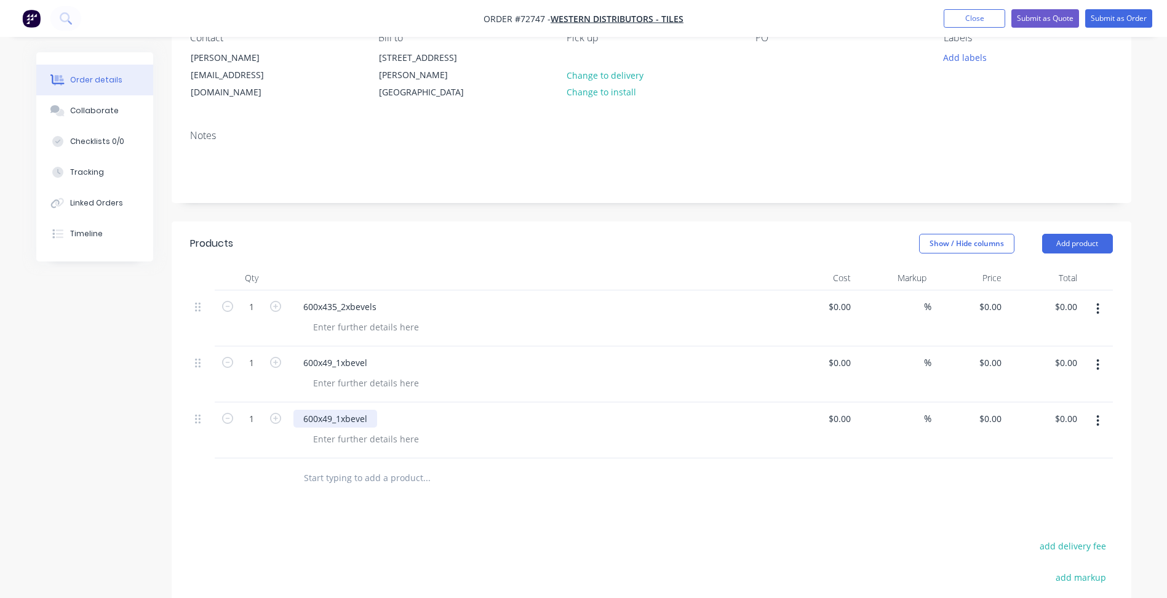
click at [334, 415] on div "600x49_1xbevel" at bounding box center [336, 419] width 84 height 18
click at [343, 420] on div "595x295_1xbevel" at bounding box center [338, 419] width 89 height 18
click at [1101, 417] on button "button" at bounding box center [1098, 421] width 29 height 22
drag, startPoint x: 1038, startPoint y: 481, endPoint x: 462, endPoint y: 450, distance: 576.8
click at [1038, 480] on div "Duplicate" at bounding box center [1054, 478] width 95 height 18
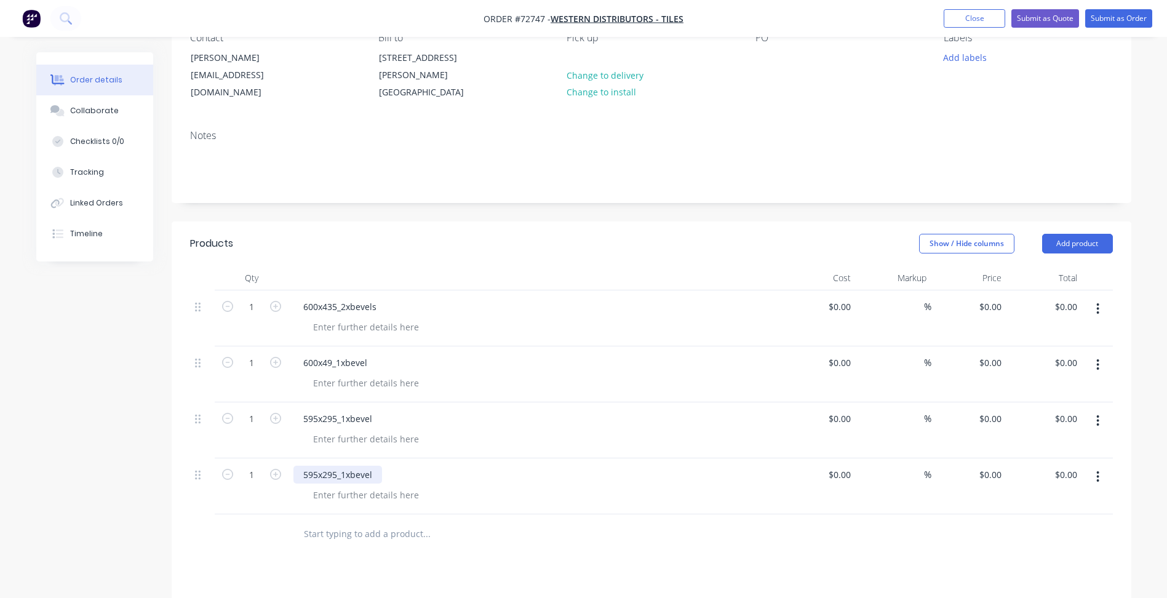
click at [319, 471] on div "595x295_1xbevel" at bounding box center [338, 475] width 89 height 18
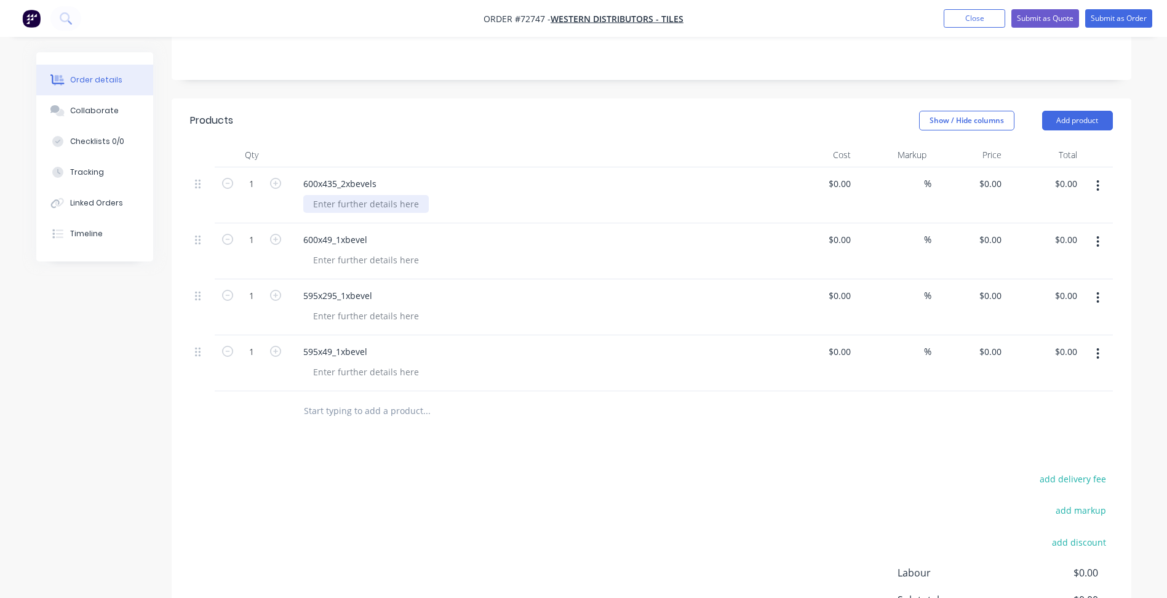
click at [342, 201] on div at bounding box center [366, 204] width 126 height 18
paste div
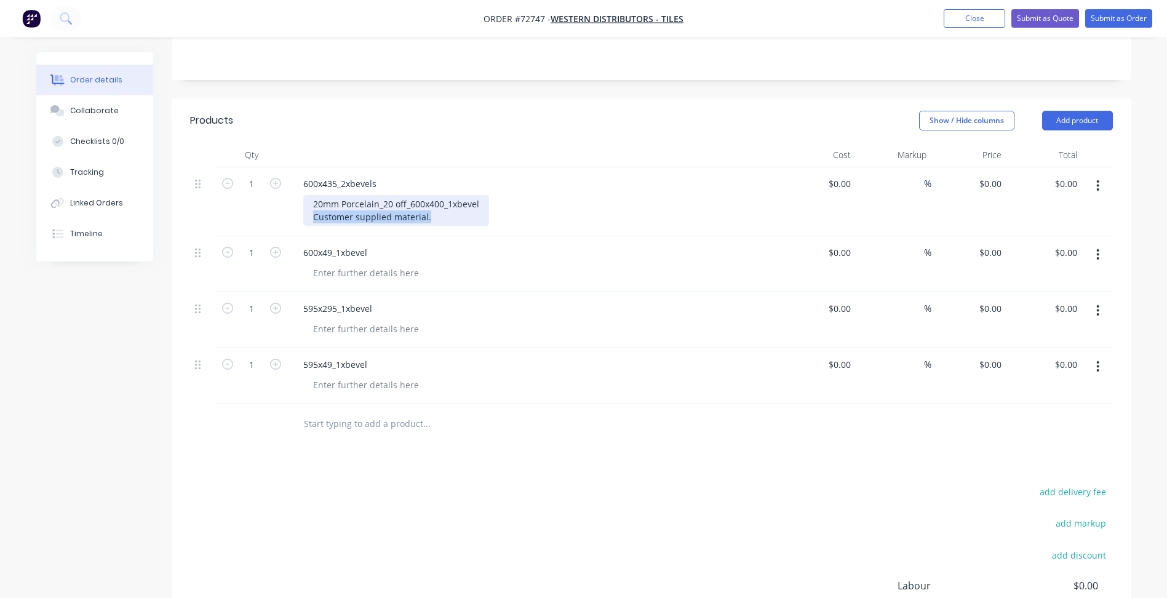
copy div "Customer supplied material."
click at [436, 218] on div "20mm Porcelain_20 off_600x400_1xbevel Customer supplied material." at bounding box center [396, 210] width 186 height 31
click at [444, 203] on div "20mm Porcelain_20 off_600x400_1xbevel Customer supplied material." at bounding box center [396, 210] width 186 height 31
copy div "20mm Porcelain_20 off_600x435_2xbevels Customer supplied material."
click at [327, 274] on div at bounding box center [366, 273] width 126 height 18
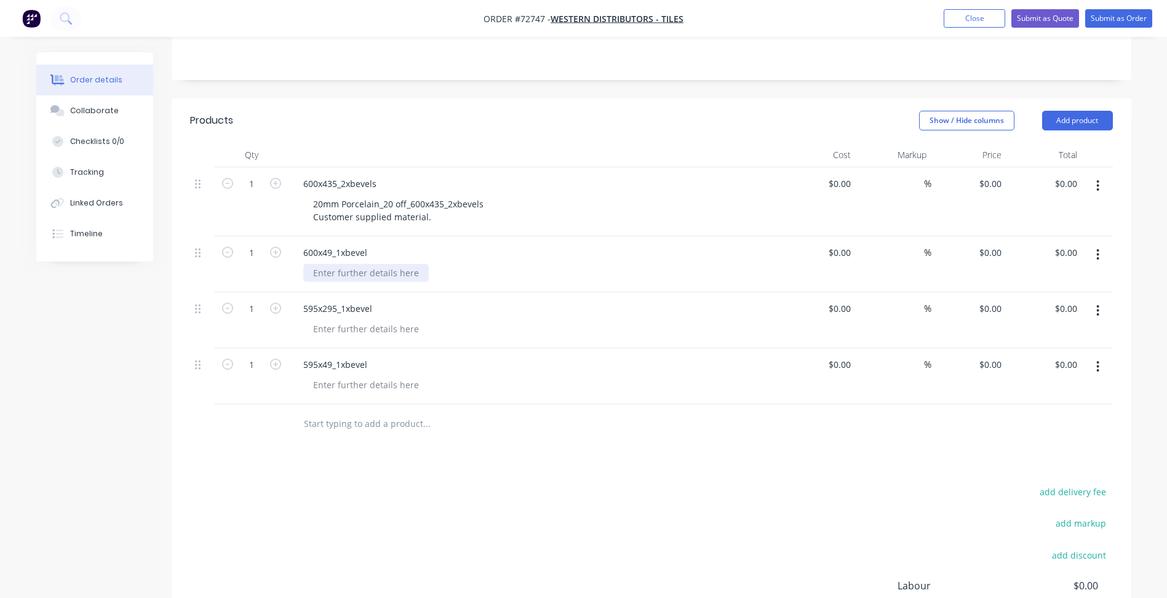
paste div
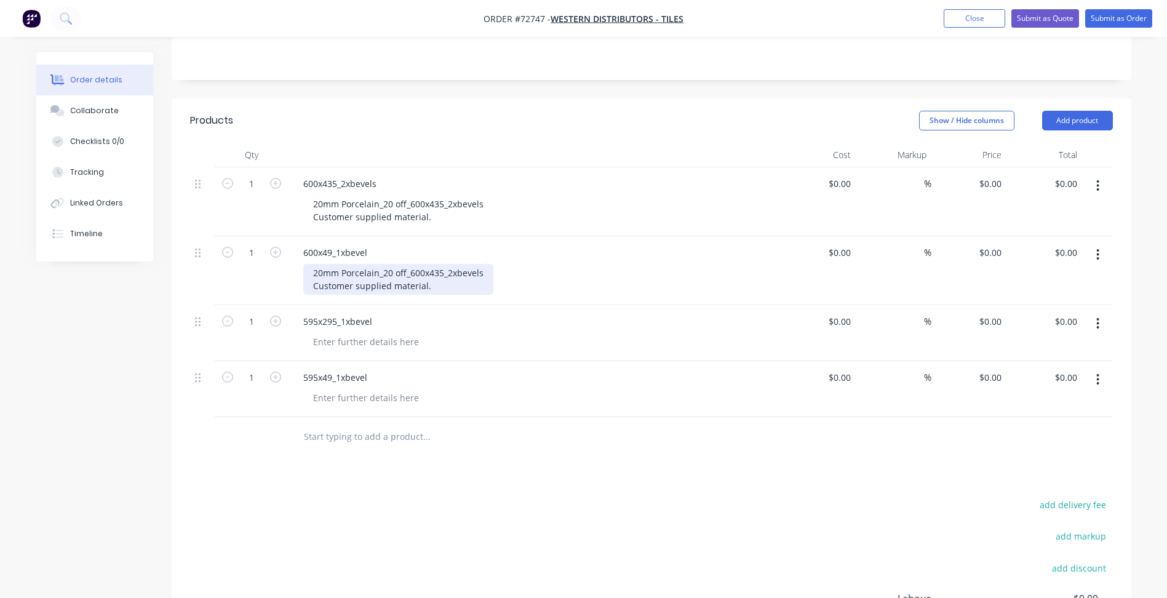
click at [452, 271] on div "20mm Porcelain_20 off_600x435_2xbevels Customer supplied material." at bounding box center [398, 279] width 190 height 31
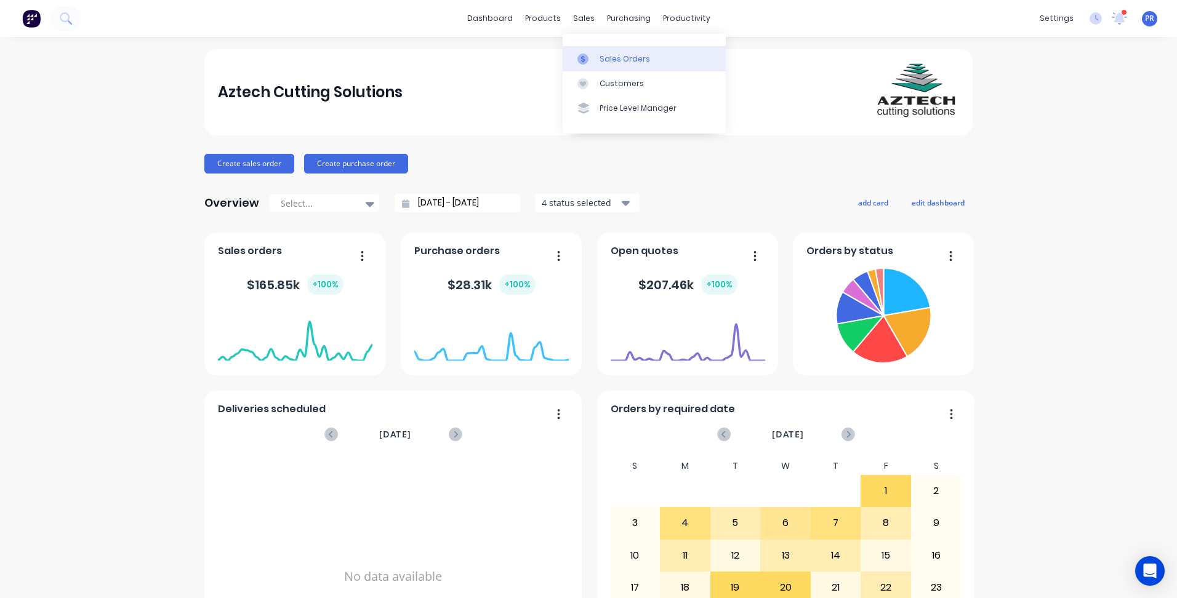
click at [588, 49] on link "Sales Orders" at bounding box center [643, 58] width 163 height 25
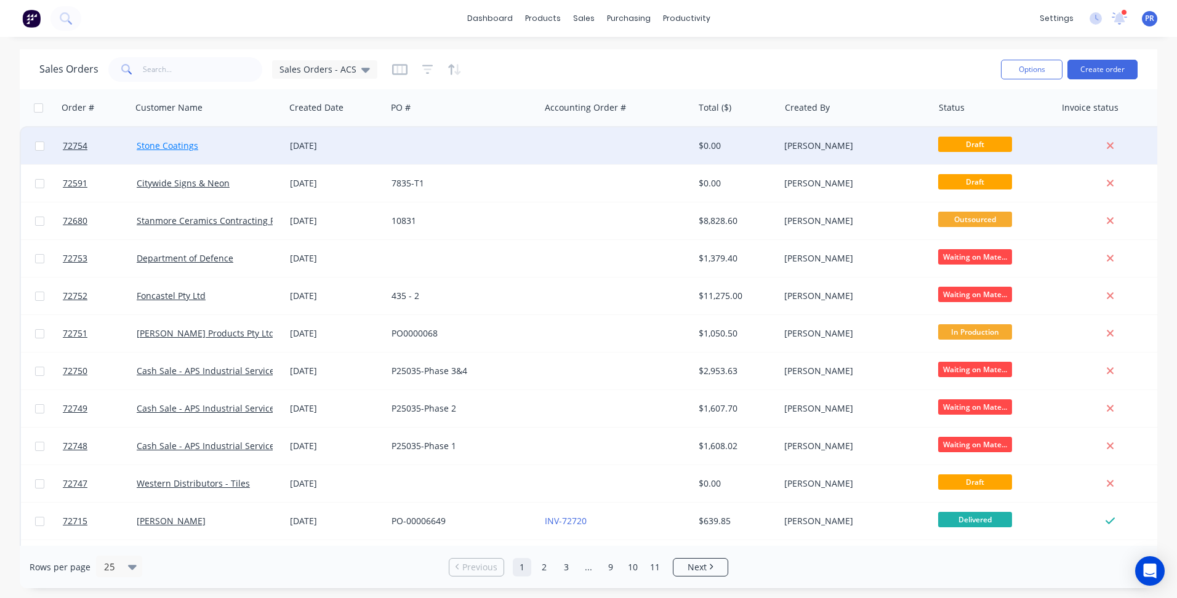
click at [178, 149] on link "Stone Coatings" at bounding box center [168, 146] width 62 height 12
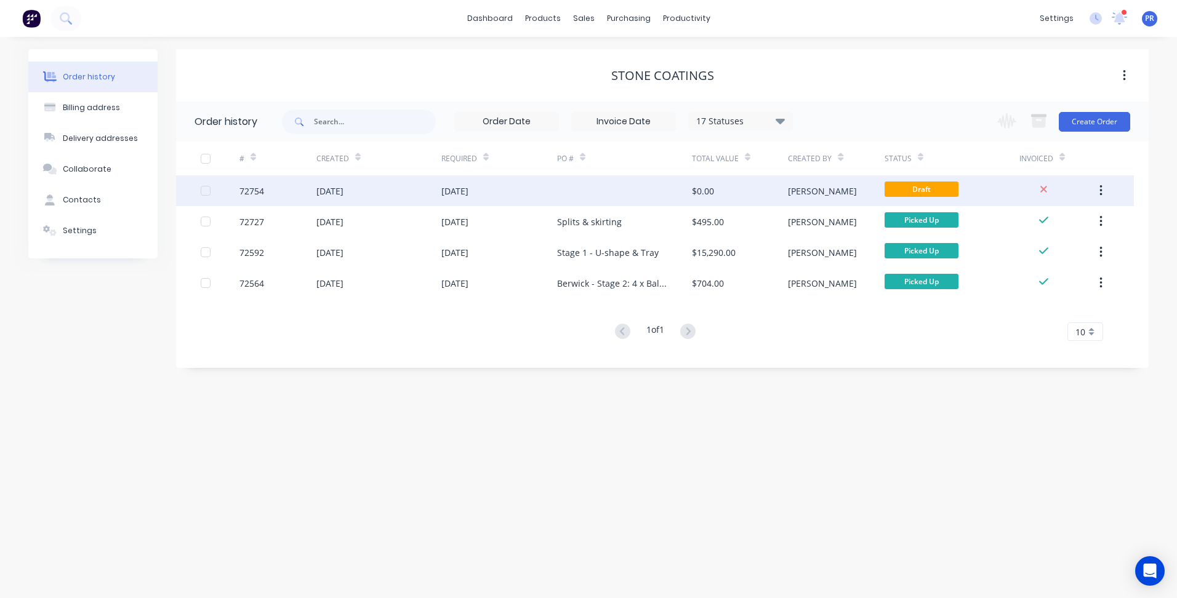
click at [604, 187] on div at bounding box center [624, 190] width 135 height 31
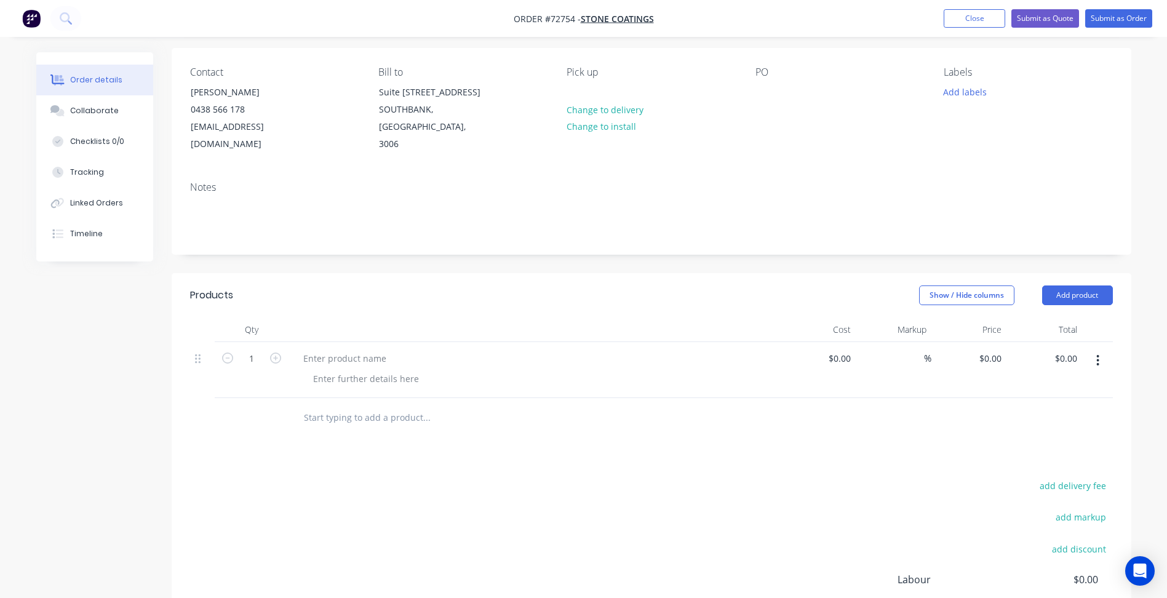
scroll to position [185, 0]
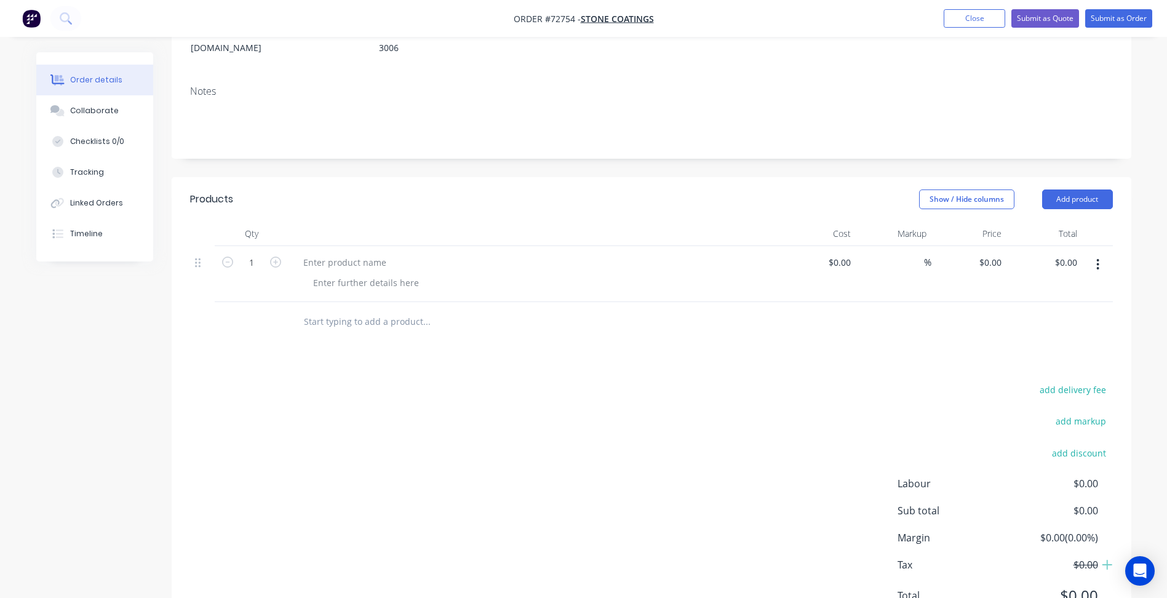
click at [1101, 254] on button "button" at bounding box center [1098, 265] width 29 height 22
click at [329, 254] on div at bounding box center [345, 263] width 103 height 18
click at [318, 254] on div at bounding box center [345, 263] width 103 height 18
click at [338, 274] on div at bounding box center [366, 283] width 126 height 18
paste div
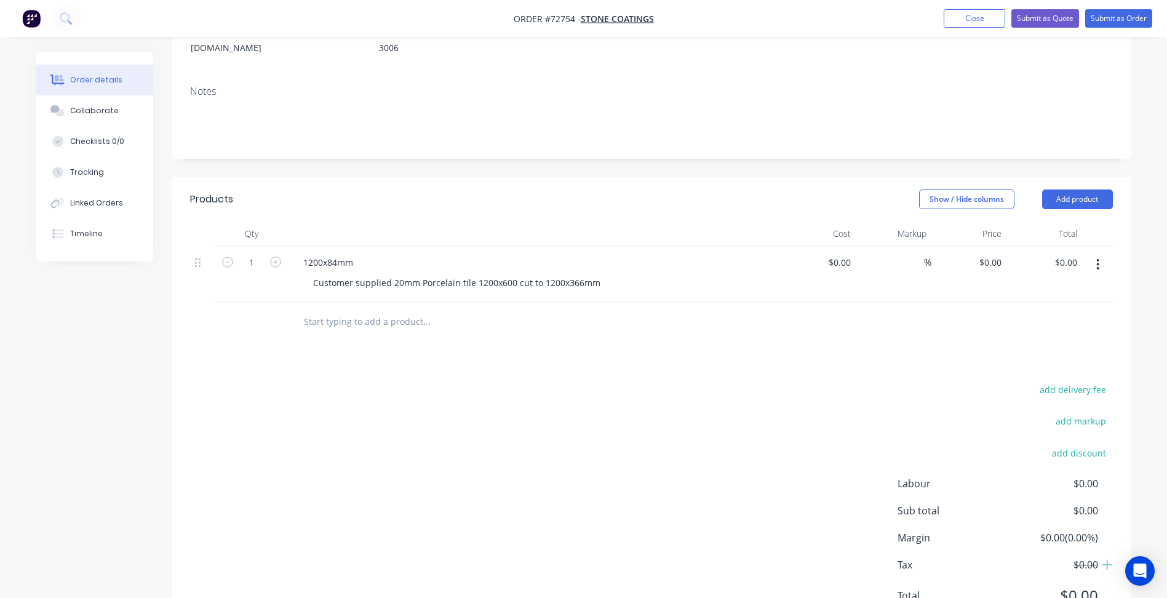
click at [353, 280] on div "1200x84mm Customer supplied 20mm Porcelain tile 1200x600 cut to 1200x366mm" at bounding box center [535, 274] width 492 height 56
click at [596, 274] on div "Customer supplied 20mm Porcelain tile 1200x600 cut to 1200x366mm" at bounding box center [456, 283] width 307 height 18
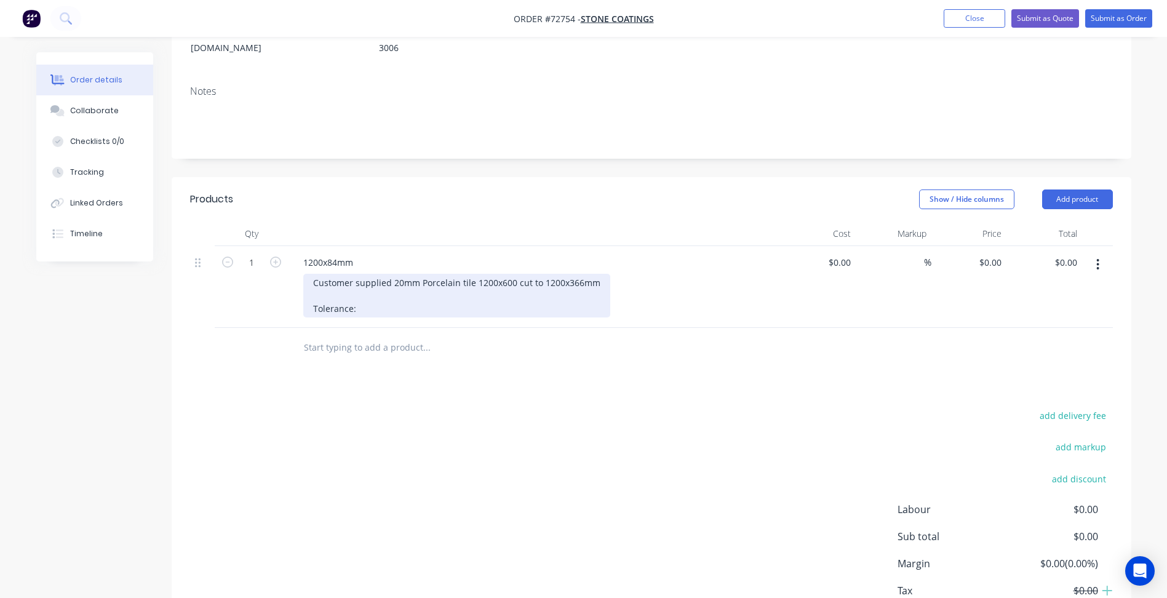
click at [340, 296] on div "Customer supplied 20mm Porcelain tile 1200x600 cut to 1200x366mm Tolerance:" at bounding box center [456, 296] width 307 height 44
click at [410, 288] on div "Customer supplied 20mm Porcelain tile 1200x600 cut to 1200x366mm Tolerance +/-1…" at bounding box center [456, 296] width 307 height 44
click at [392, 279] on div "Customer supplied 20mm Porcelain tile 1200x600 cut to 1200x366mm Tolerance +/-1…" at bounding box center [456, 296] width 307 height 44
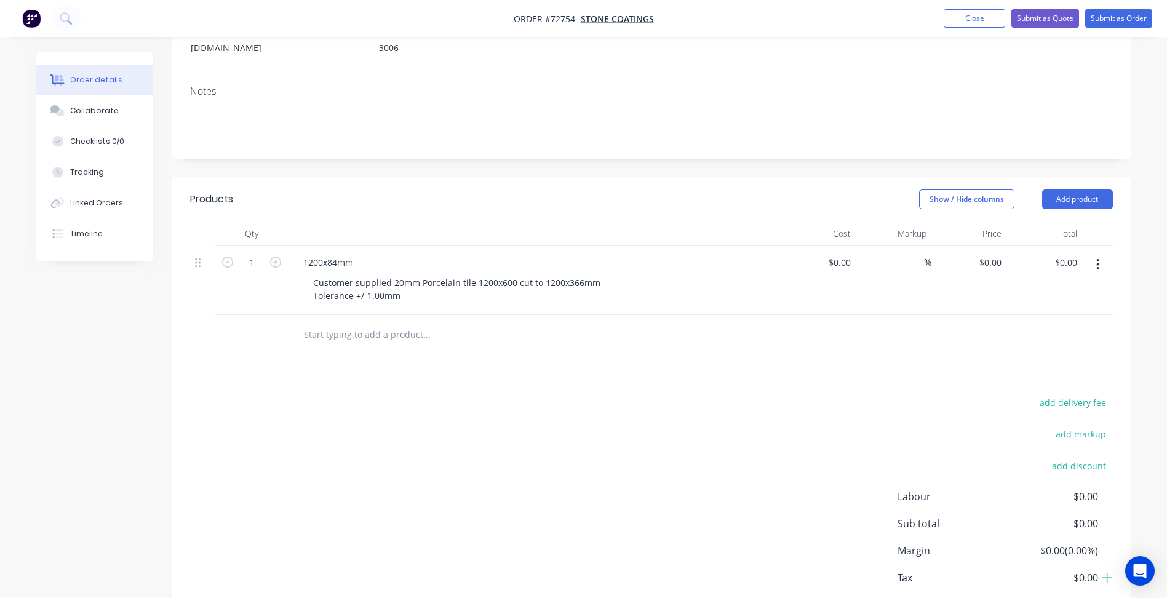
click at [519, 341] on div "Products Show / Hide columns Add product Qty Cost Markup Price Total 1 1200x84m…" at bounding box center [652, 413] width 960 height 473
click at [847, 254] on input "0" at bounding box center [842, 263] width 28 height 18
type input "$20.00"
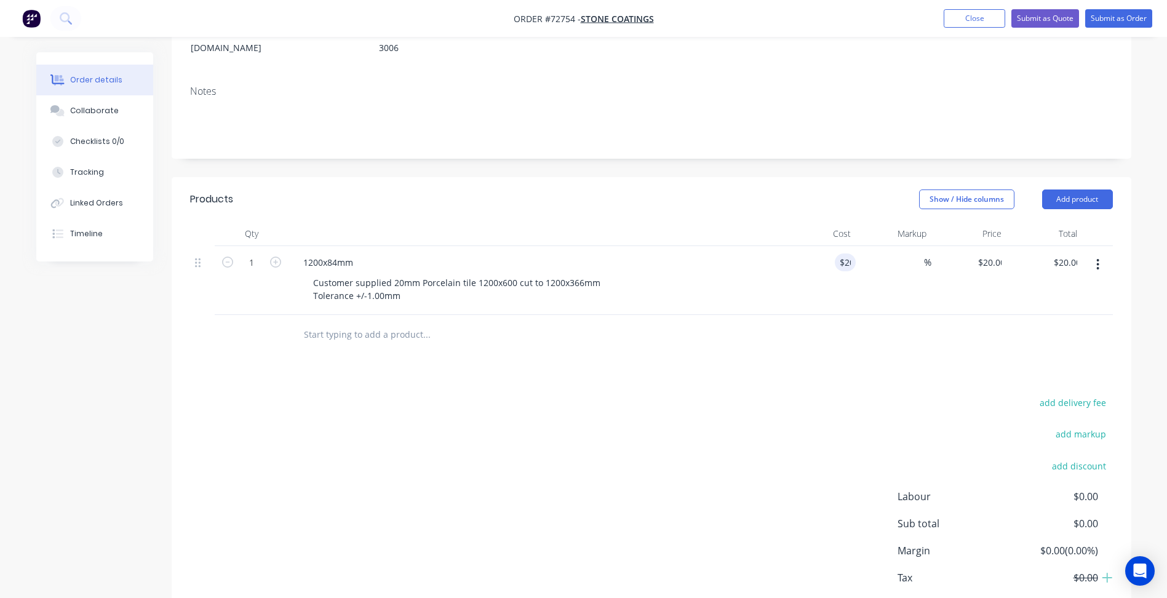
click at [606, 404] on div "add delivery fee add markup add discount Labour $0.00 Sub total $0.00 Margin $0…" at bounding box center [651, 513] width 923 height 238
drag, startPoint x: 1097, startPoint y: 241, endPoint x: 1090, endPoint y: 258, distance: 18.7
click at [1097, 258] on icon "button" at bounding box center [1098, 265] width 3 height 14
click at [1024, 313] on div "Duplicate" at bounding box center [1054, 322] width 95 height 18
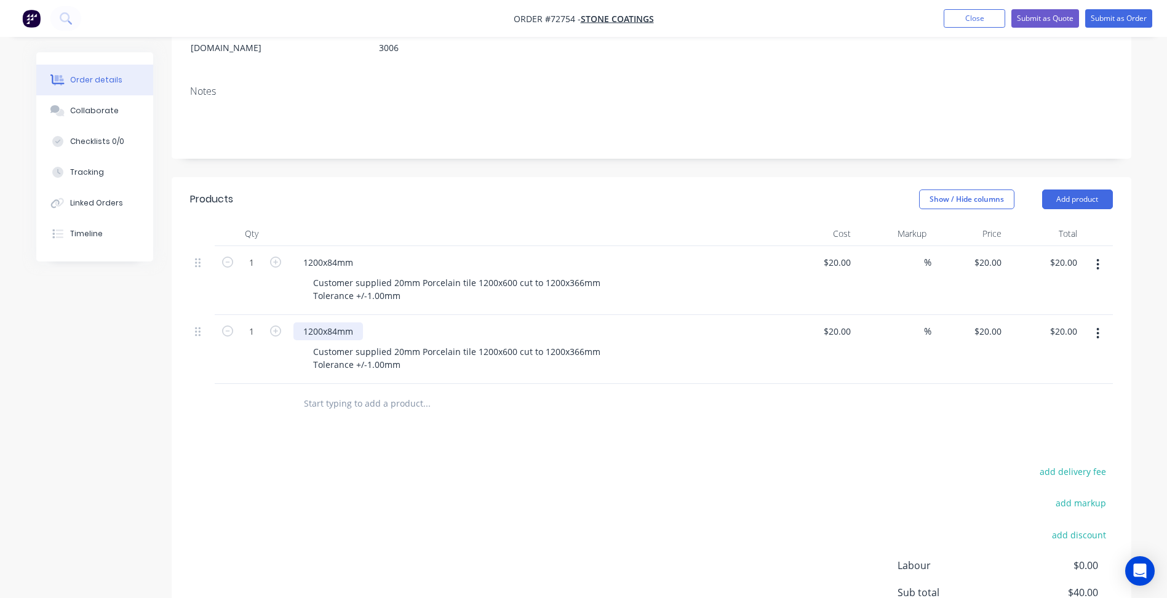
click at [338, 322] on div "1200x84mm" at bounding box center [329, 331] width 70 height 18
click at [251, 254] on input "1" at bounding box center [252, 263] width 32 height 18
type input "2"
type input "$40.00"
click at [345, 407] on div "Products Show / Hide columns Add product Qty Cost Markup Price Total 2 1200x84m…" at bounding box center [652, 448] width 960 height 542
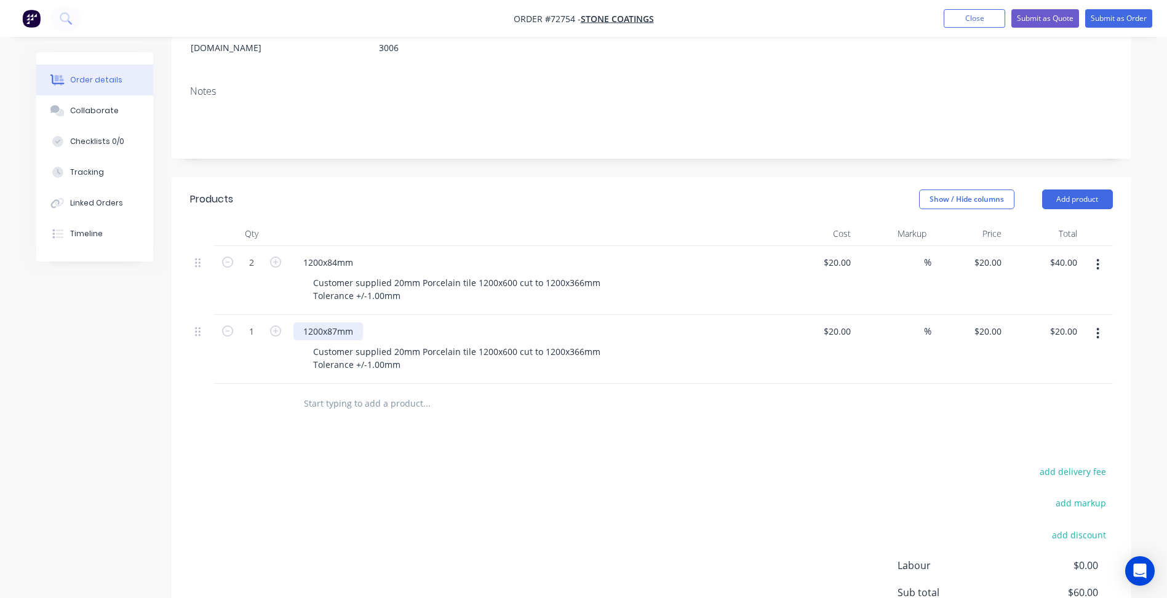
click at [340, 322] on div "1200x87mm" at bounding box center [329, 331] width 70 height 18
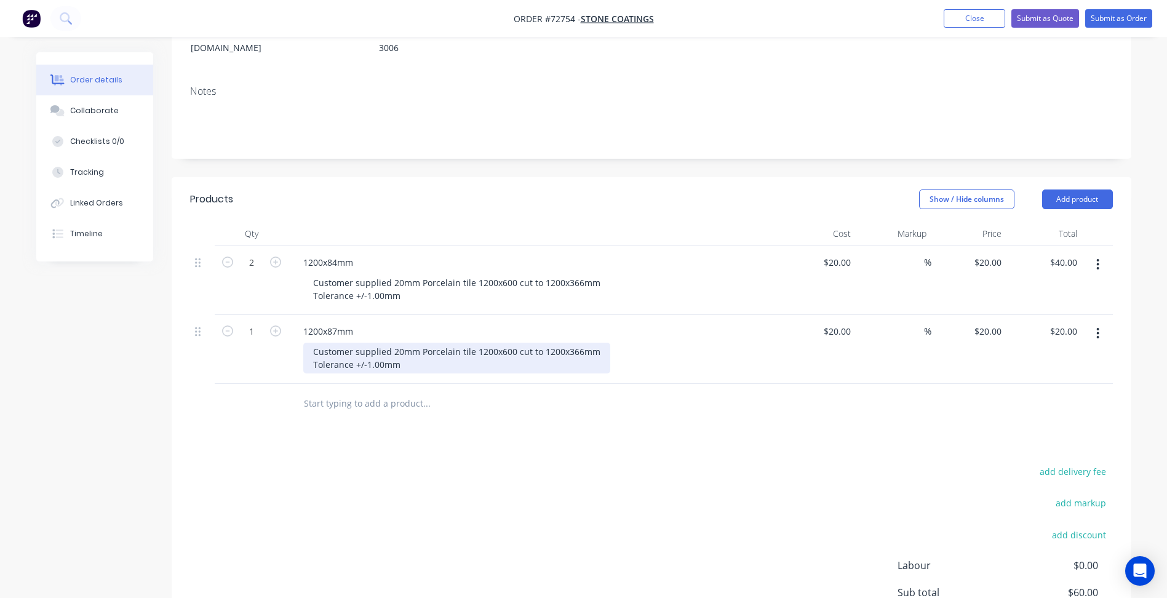
click at [505, 343] on div "Customer supplied 20mm Porcelain tile 1200x600 cut to 1200x366mm Tolerance +/-1…" at bounding box center [456, 358] width 307 height 31
drag, startPoint x: 510, startPoint y: 339, endPoint x: 579, endPoint y: 333, distance: 69.2
click at [579, 343] on div "Customer supplied 20mm Porcelain tile 1200x600 cut to 1200x366mm Tolerance +/-1…" at bounding box center [456, 358] width 307 height 31
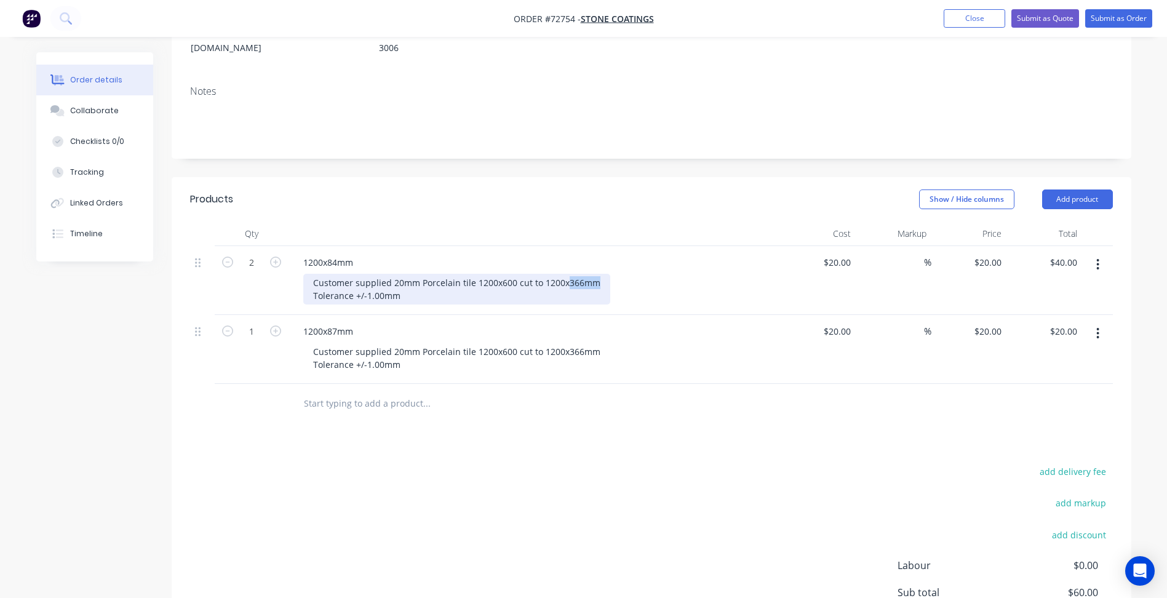
drag, startPoint x: 565, startPoint y: 267, endPoint x: 603, endPoint y: 265, distance: 38.2
click at [603, 274] on div "Customer supplied 20mm Porcelain tile 1200x600 cut to 1200x366mm Tolerance +/-1…" at bounding box center [456, 289] width 307 height 31
click at [581, 274] on div "Customer supplied 20mm Porcelain tile 1200x600 cut to 1200x366mm Tolerance +/-1…" at bounding box center [456, 289] width 307 height 31
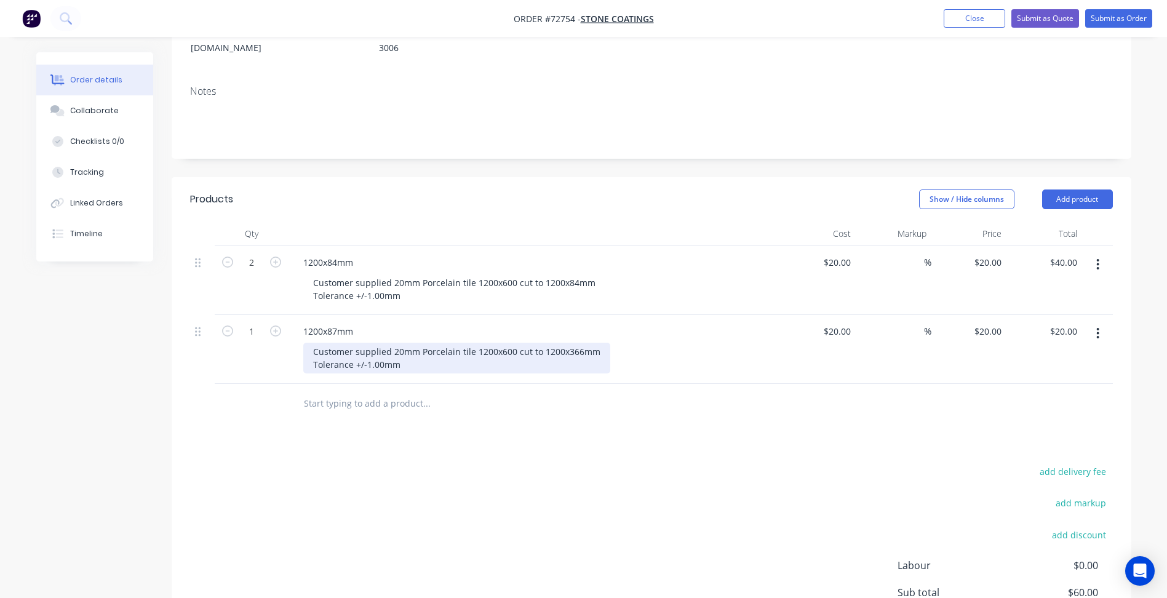
click at [570, 343] on div "Customer supplied 20mm Porcelain tile 1200x600 cut to 1200x366mm Tolerance +/-1…" at bounding box center [456, 358] width 307 height 31
click at [580, 343] on div "Customer supplied 20mm Porcelain tile 1200x600 cut to 1200x366mm Tolerance +/-1…" at bounding box center [456, 358] width 307 height 31
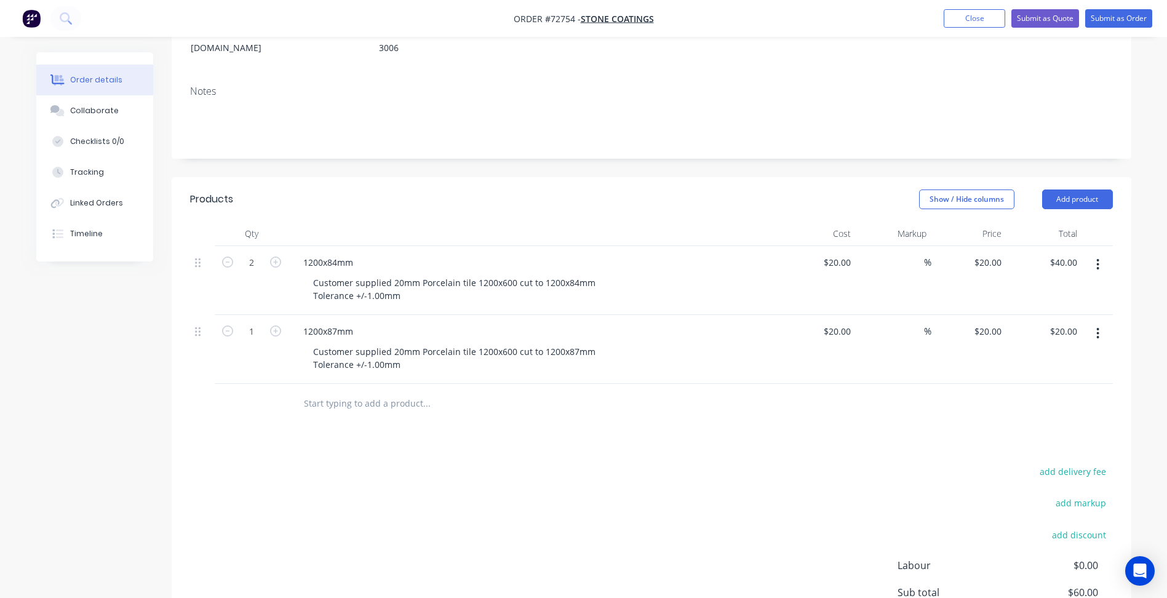
drag, startPoint x: 457, startPoint y: 447, endPoint x: 490, endPoint y: 386, distance: 69.7
click at [458, 463] on div "add delivery fee add markup add discount Labour $0.00 Sub total $60.00 Margin $…" at bounding box center [651, 582] width 923 height 238
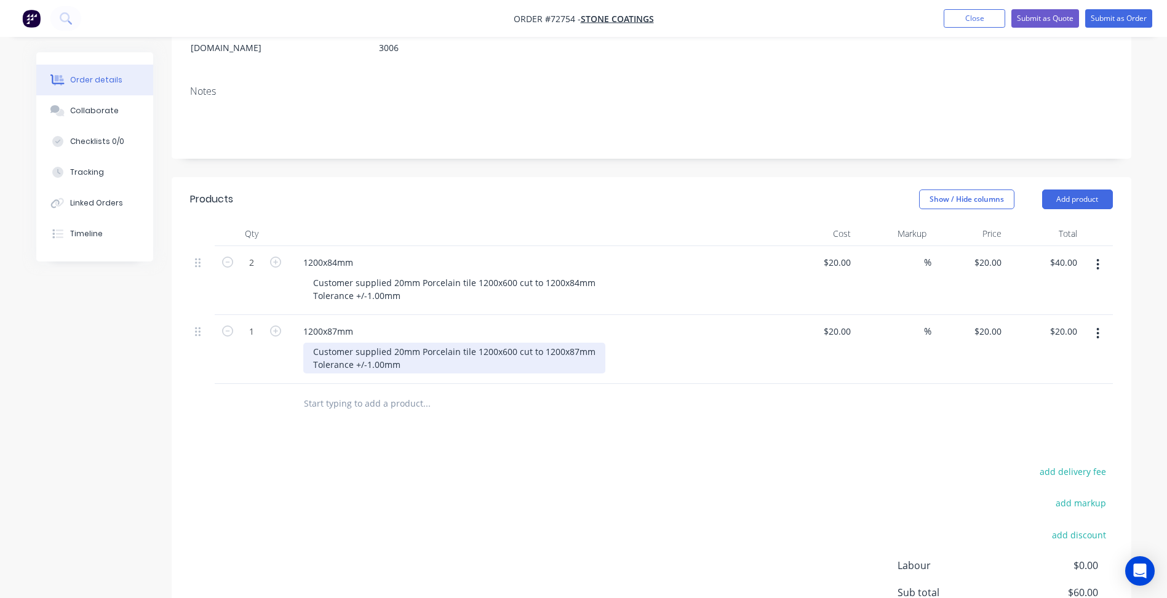
click at [418, 345] on div "Customer supplied 20mm Porcelain tile 1200x600 cut to 1200x87mm Tolerance +/-1.…" at bounding box center [454, 358] width 302 height 31
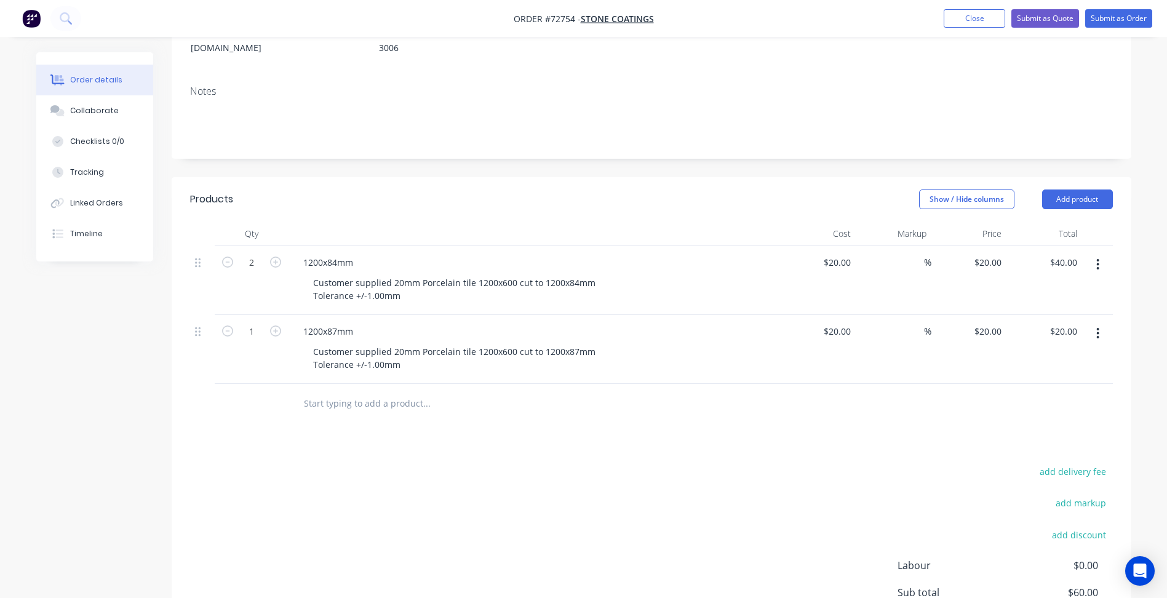
click at [1094, 322] on button "button" at bounding box center [1098, 333] width 29 height 22
click at [1030, 382] on div "Duplicate" at bounding box center [1054, 391] width 95 height 18
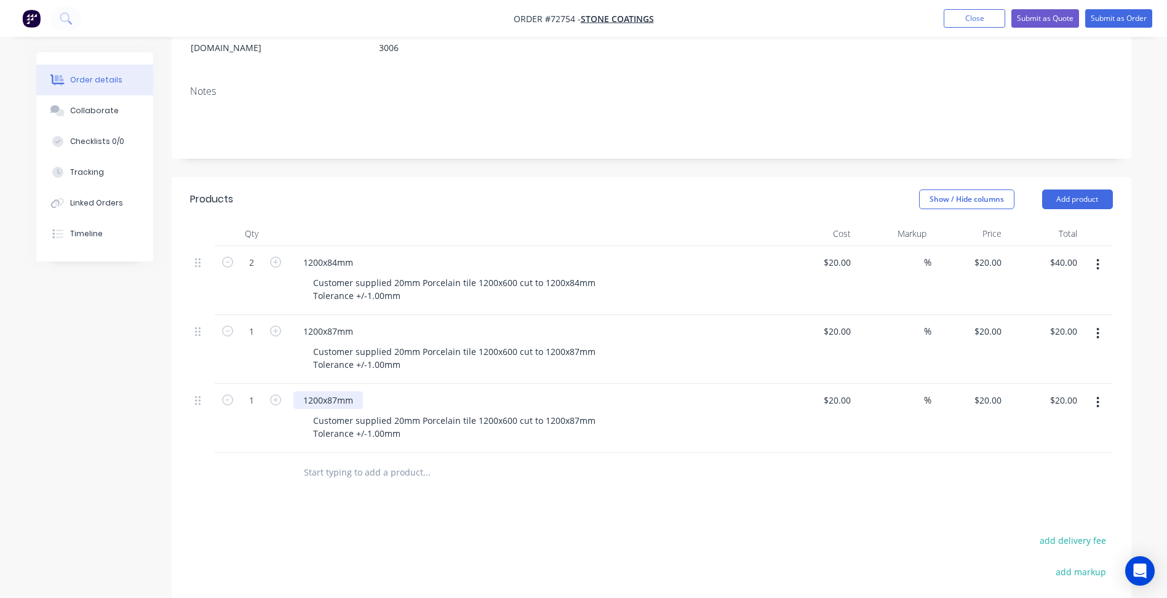
drag, startPoint x: 321, startPoint y: 380, endPoint x: 340, endPoint y: 384, distance: 19.6
click at [322, 391] on div "1200x87mm" at bounding box center [329, 400] width 70 height 18
click at [340, 391] on div "1200x87mm" at bounding box center [329, 400] width 70 height 18
click at [576, 412] on div "Customer supplied 20mm Porcelain tile 1200x600 cut to 1200x87mm Tolerance +/-1.…" at bounding box center [454, 427] width 302 height 31
click at [577, 412] on div "Customer supplied 20mm Porcelain tile 1200x600 cut to 1200x87mm Tolerance +/-1.…" at bounding box center [454, 427] width 302 height 31
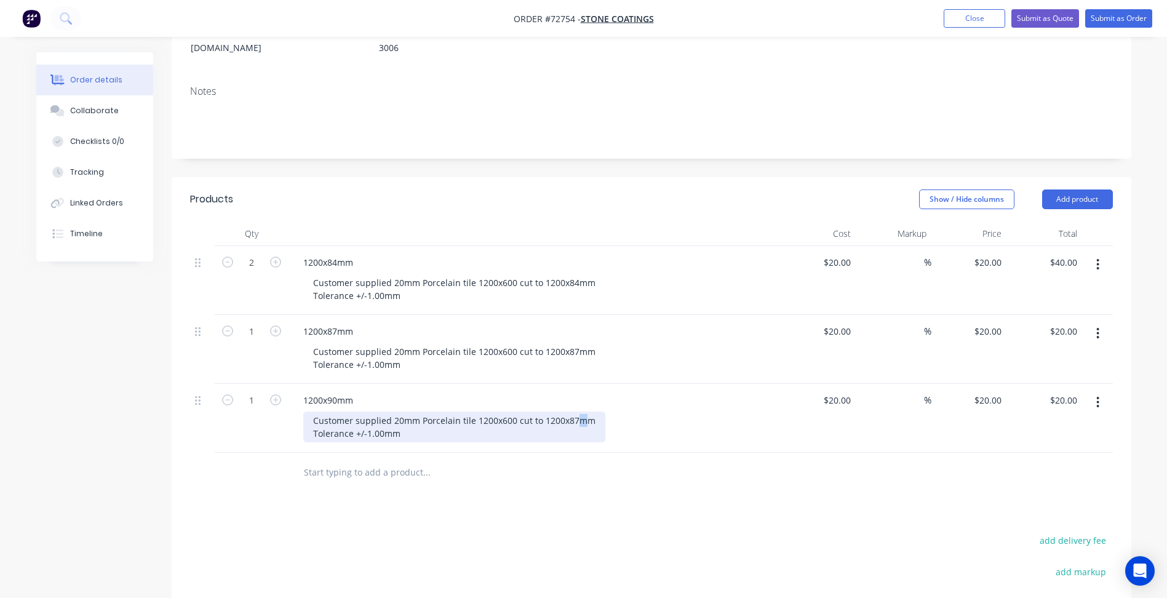
click at [573, 412] on div "Customer supplied 20mm Porcelain tile 1200x600 cut to 1200x87mm Tolerance +/-1.…" at bounding box center [454, 427] width 302 height 31
click at [357, 463] on input "text" at bounding box center [426, 472] width 246 height 25
click at [1100, 396] on icon "button" at bounding box center [1098, 403] width 3 height 14
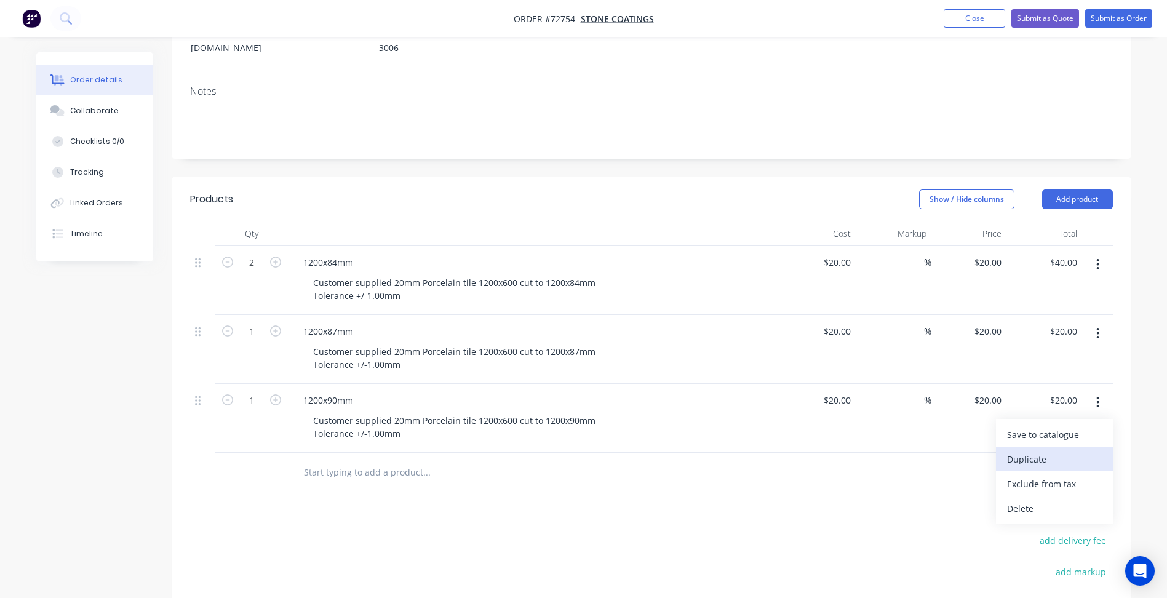
click at [1031, 450] on div "Duplicate" at bounding box center [1054, 459] width 95 height 18
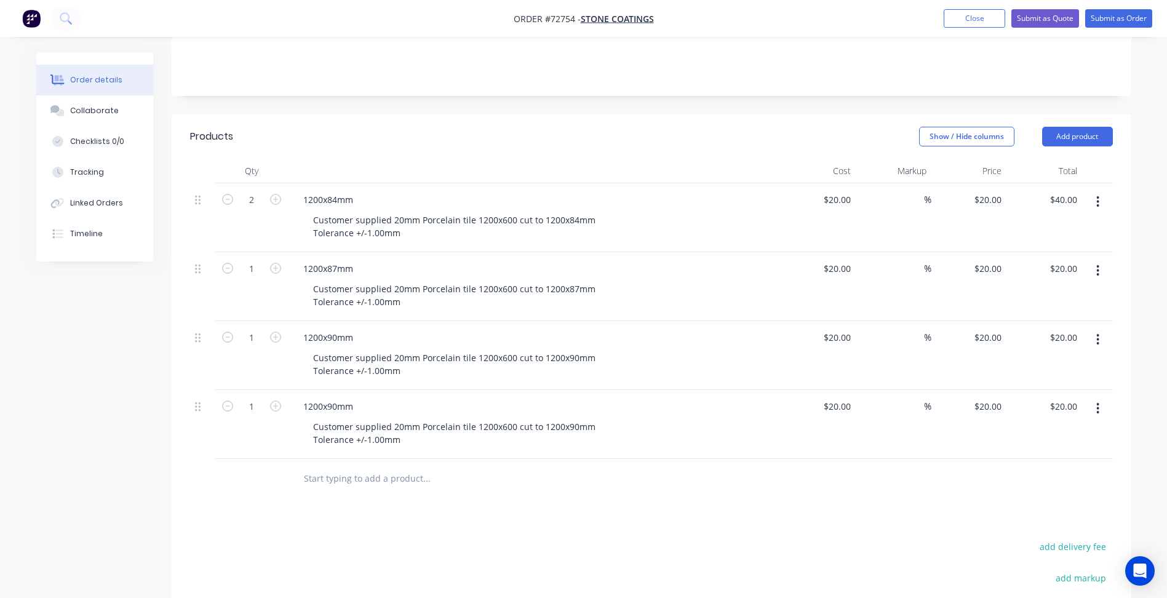
scroll to position [308, 0]
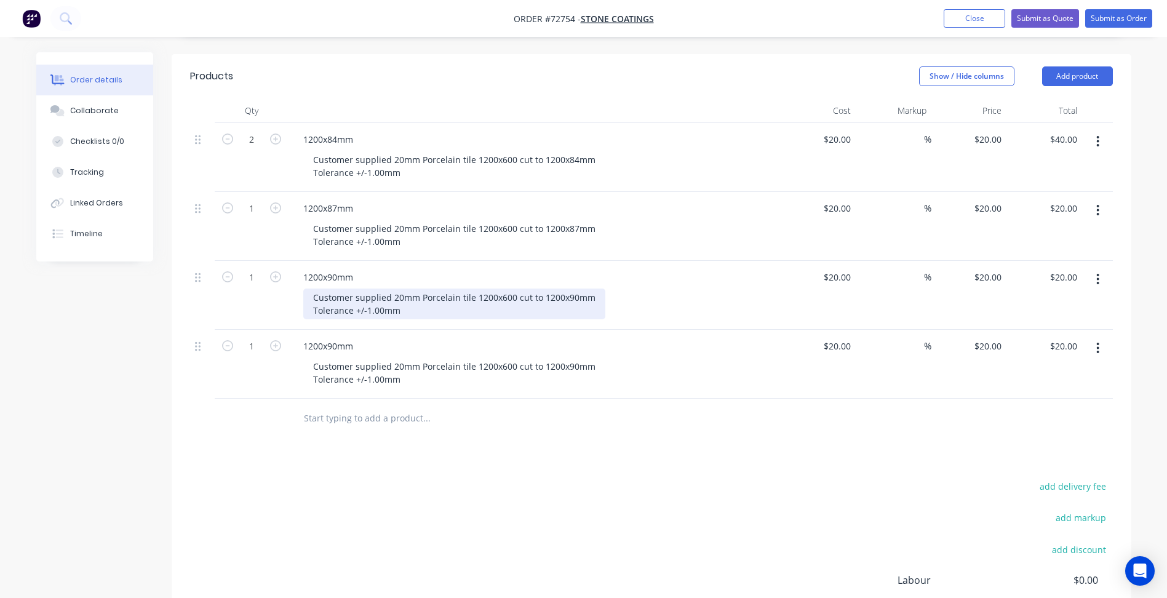
click at [388, 289] on div "Customer supplied 20mm Porcelain tile 1200x600 cut to 1200x90mm Tolerance +/-1.…" at bounding box center [454, 304] width 302 height 31
click at [315, 289] on div "Customer supplied 20mm Porcelain tile 1200x600 cut to 1200x90mm Tolerance +/-1.…" at bounding box center [454, 304] width 302 height 31
click at [1101, 337] on button "button" at bounding box center [1098, 348] width 29 height 22
click at [1036, 446] on div "Delete" at bounding box center [1054, 455] width 95 height 18
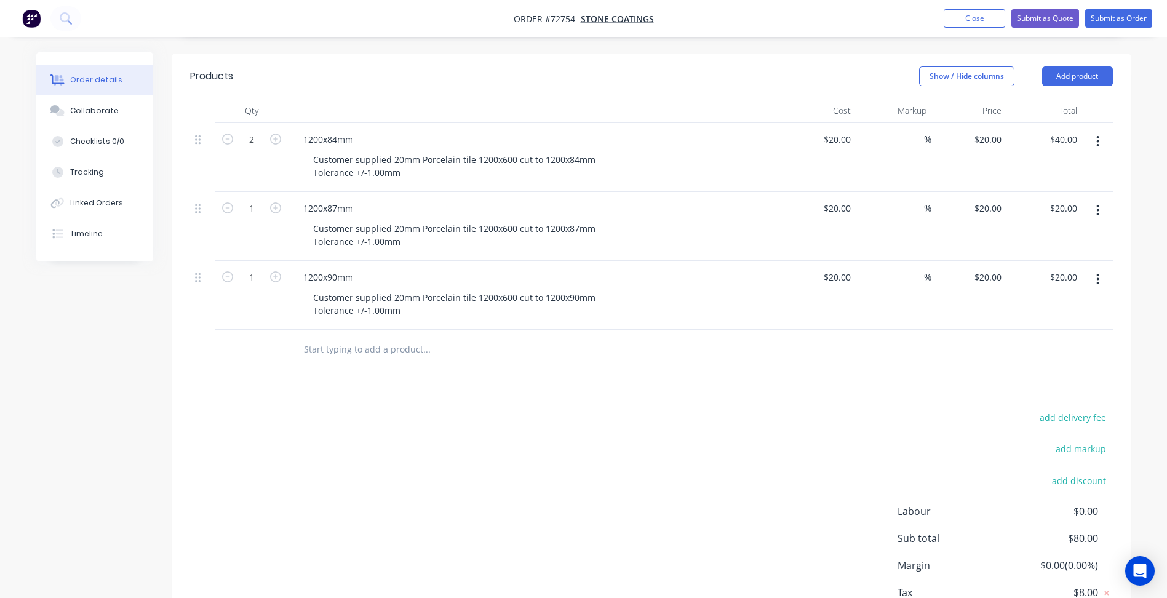
click at [1103, 268] on button "button" at bounding box center [1098, 279] width 29 height 22
drag, startPoint x: 1036, startPoint y: 357, endPoint x: 1060, endPoint y: 335, distance: 33.1
click at [1037, 373] on button "Delete" at bounding box center [1054, 385] width 117 height 25
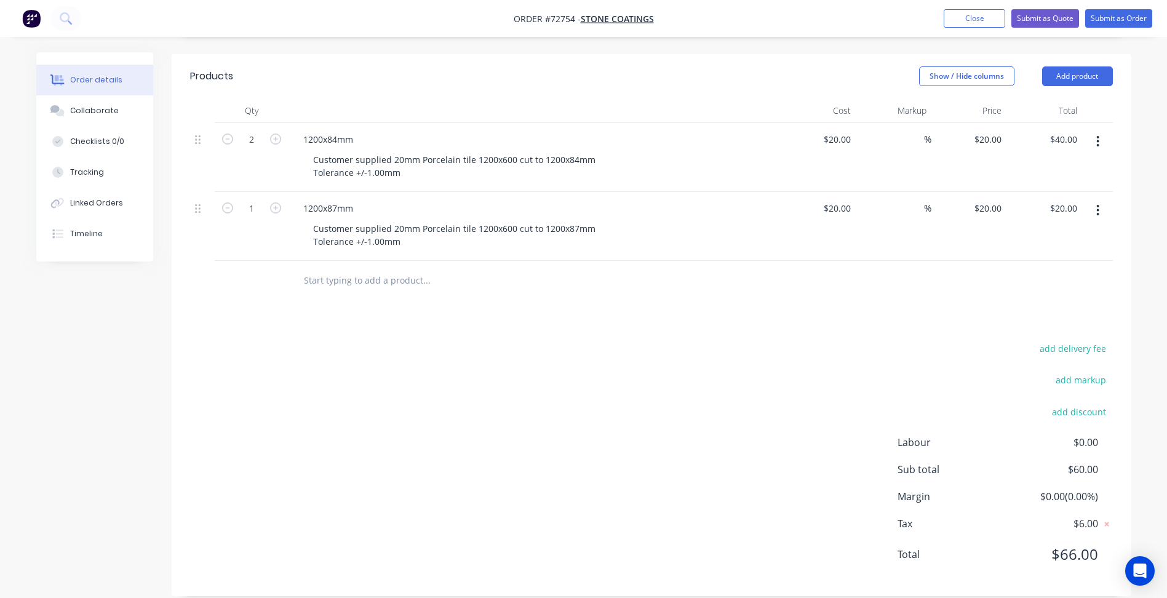
scroll to position [307, 0]
click at [1097, 204] on icon "button" at bounding box center [1098, 211] width 3 height 14
drag, startPoint x: 1018, startPoint y: 301, endPoint x: 623, endPoint y: 201, distance: 407.6
click at [1013, 308] on div "Delete" at bounding box center [1054, 317] width 95 height 18
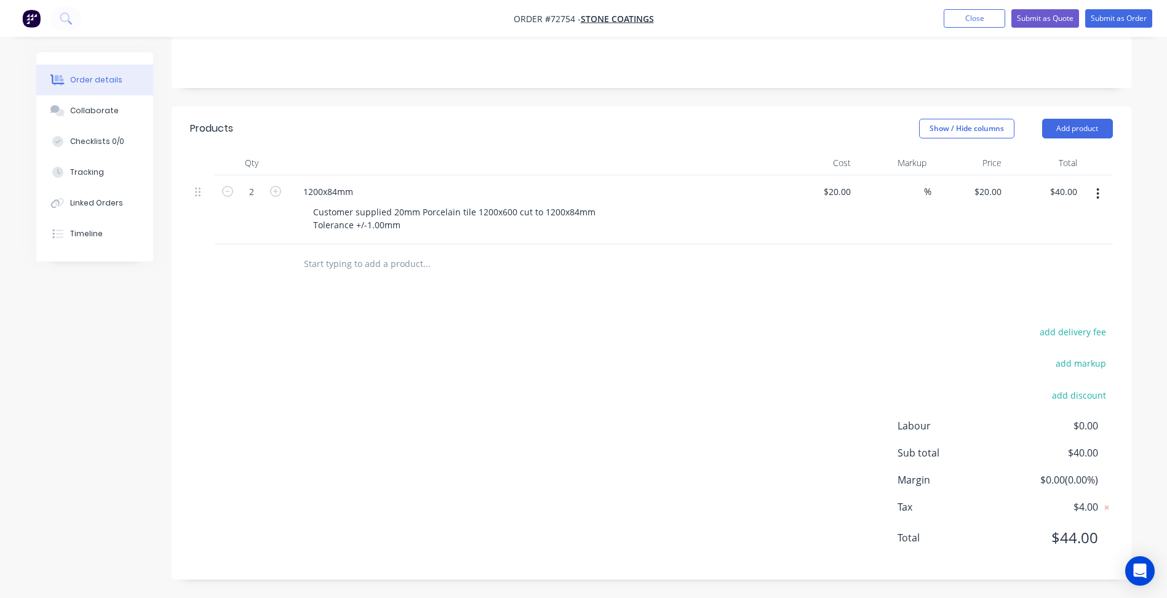
scroll to position [238, 0]
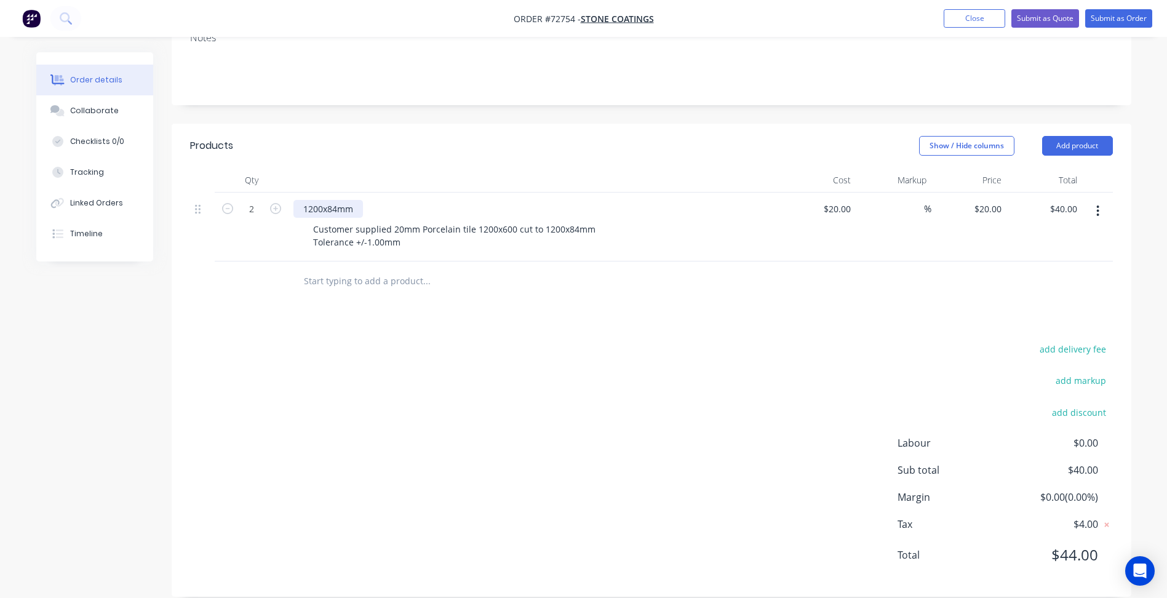
click at [351, 200] on div "1200x84mm" at bounding box center [329, 209] width 70 height 18
drag, startPoint x: 354, startPoint y: 190, endPoint x: 90, endPoint y: 173, distance: 264.5
click at [90, 173] on div "Order details Collaborate Checklists 0/0 Tracking Linked Orders Timeline Order …" at bounding box center [584, 214] width 1120 height 801
click at [384, 202] on div "20mm Porcelain cutting Customer supplied 20mm Porcelain tile 1200x600 cut to 12…" at bounding box center [535, 227] width 492 height 69
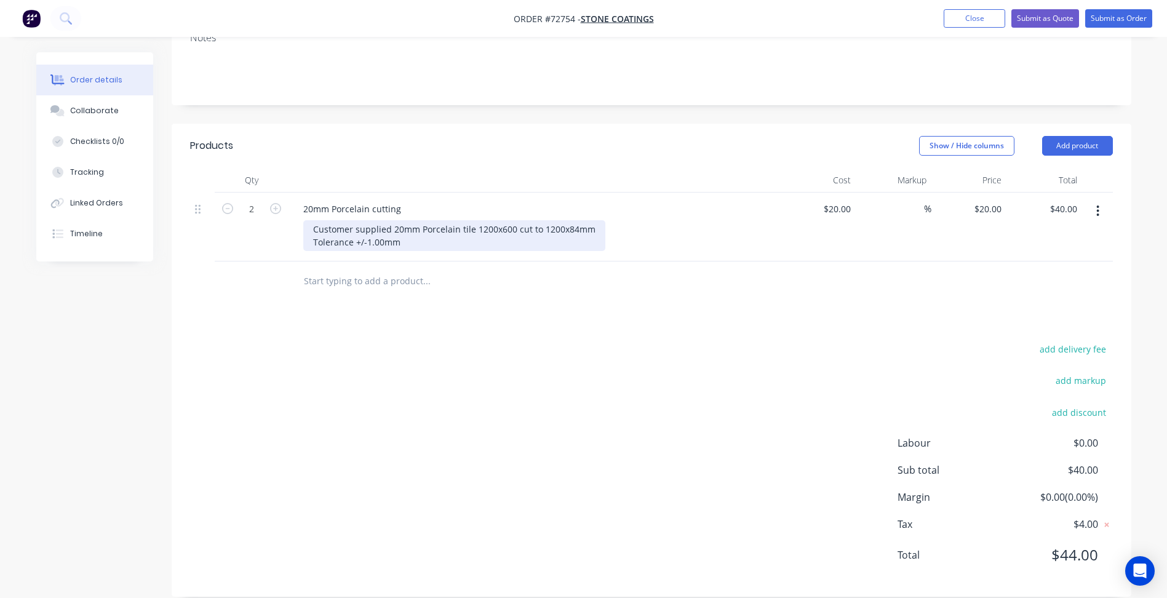
click at [471, 203] on div "20mm Porcelain cutting Customer supplied 20mm Porcelain tile 1200x600 cut to 12…" at bounding box center [535, 227] width 492 height 69
click at [473, 220] on div "Customer supplied 20mm Porcelain tile 1200x600 cut to 1200x84mm Tolerance +/-1.…" at bounding box center [454, 235] width 302 height 31
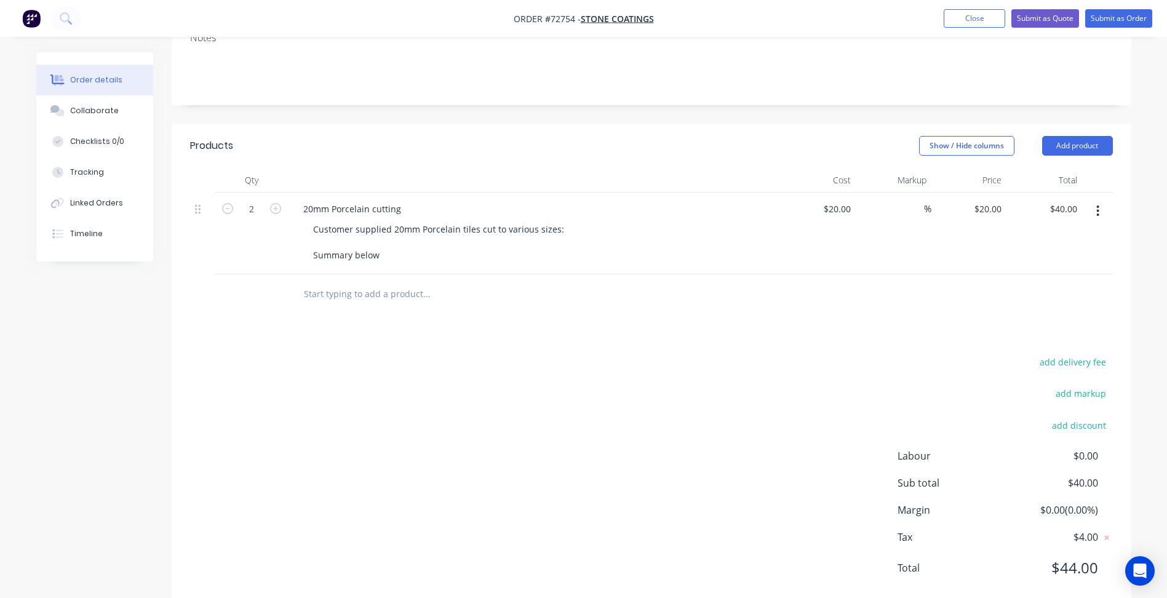
click at [347, 247] on div "20mm Porcelain cutting Customer supplied 20mm Porcelain tiles cut to various si…" at bounding box center [535, 234] width 492 height 82
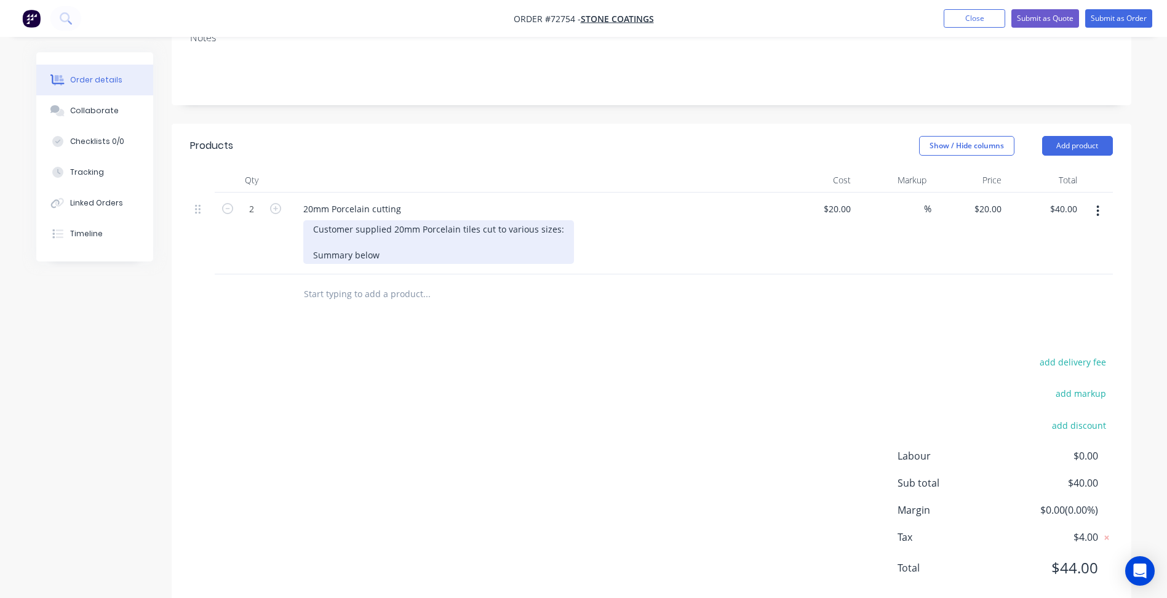
click at [393, 236] on div "Customer supplied 20mm Porcelain tiles cut to various sizes: Summary below" at bounding box center [438, 242] width 271 height 44
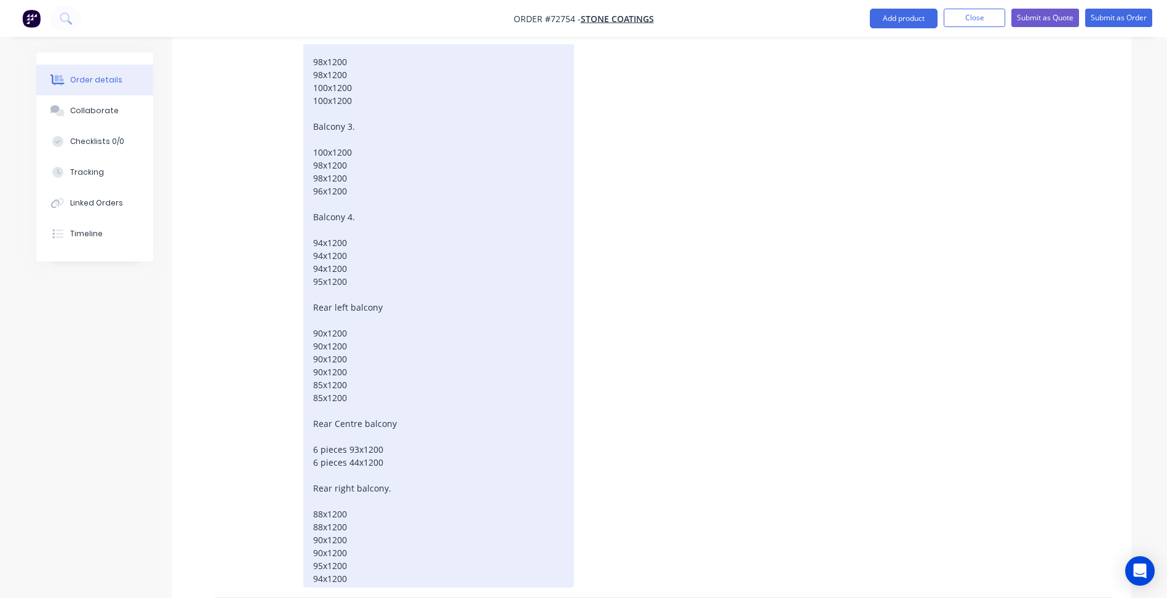
scroll to position [853, 0]
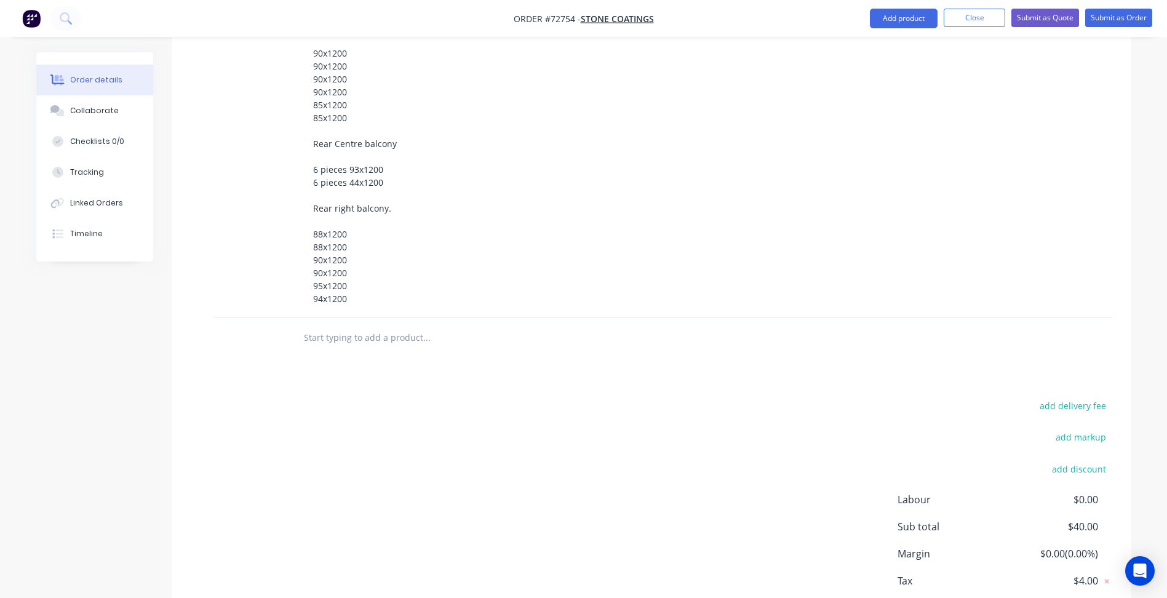
click at [367, 326] on input "text" at bounding box center [426, 338] width 246 height 25
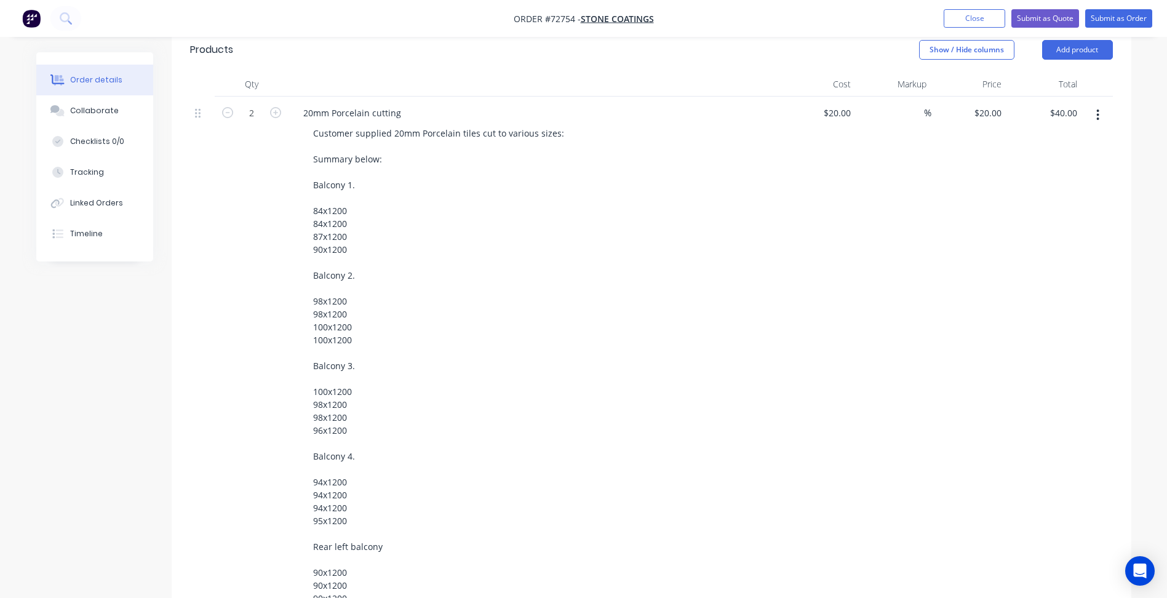
scroll to position [54, 0]
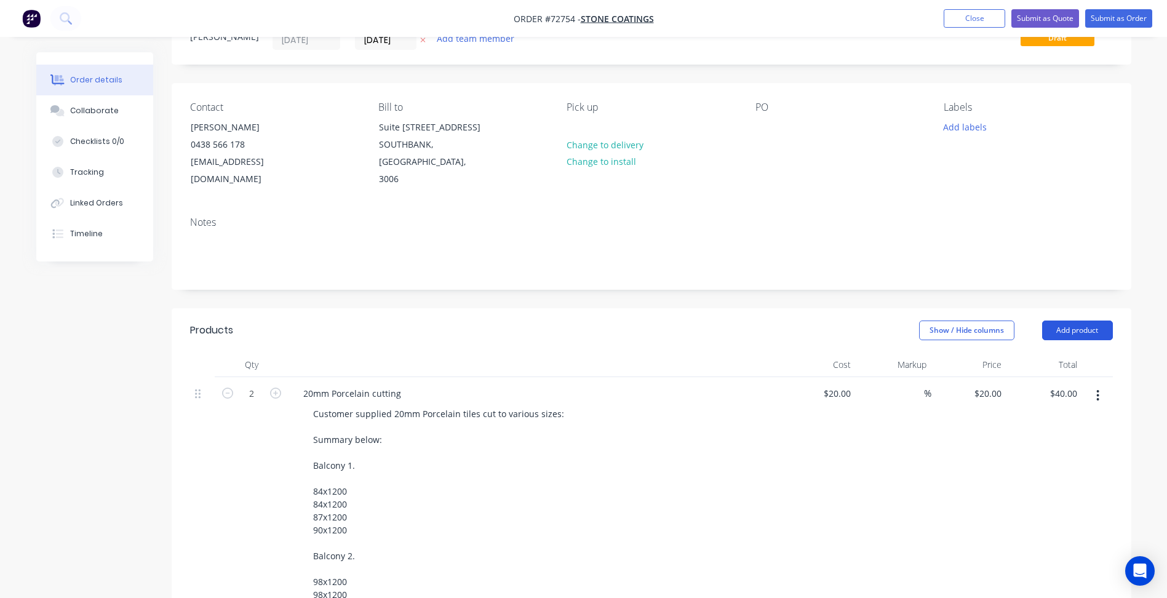
click at [1091, 321] on button "Add product" at bounding box center [1077, 331] width 71 height 20
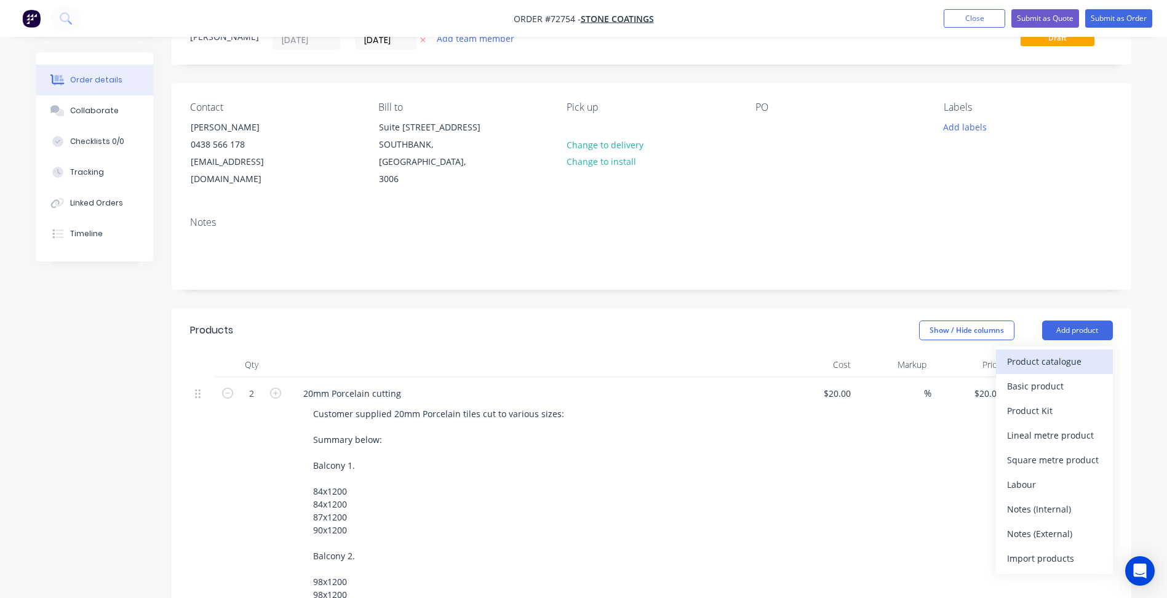
click at [1026, 353] on div "Product catalogue" at bounding box center [1054, 362] width 95 height 18
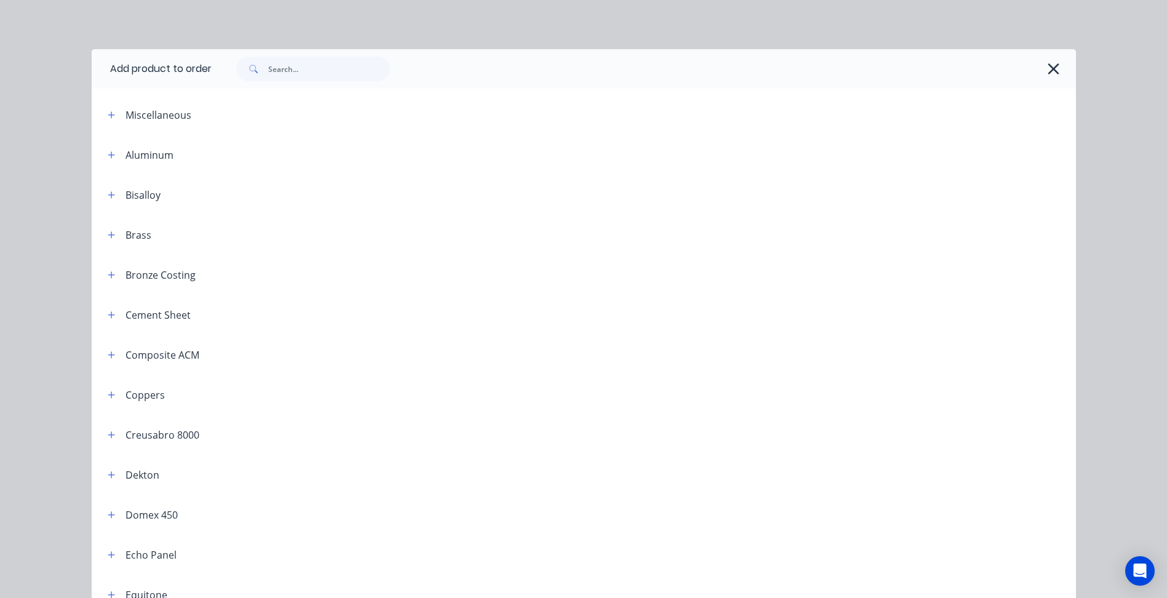
click at [418, 70] on div at bounding box center [638, 69] width 852 height 25
click at [283, 66] on input "text" at bounding box center [329, 69] width 122 height 25
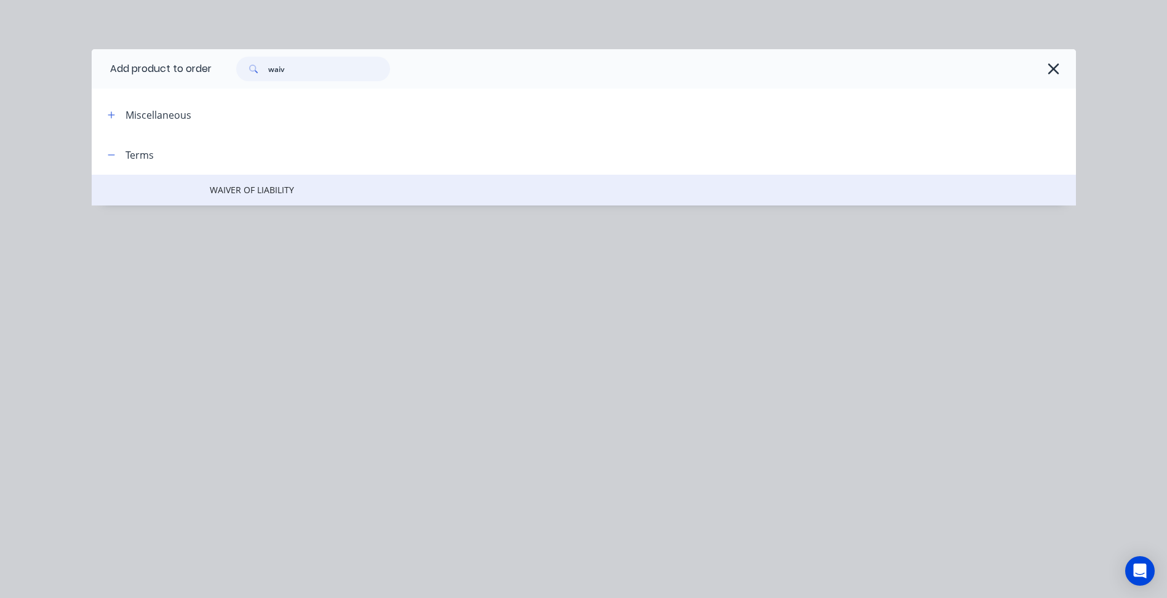
type input "waiv"
click at [268, 195] on span "WAIVER OF LIABILITY" at bounding box center [556, 189] width 693 height 13
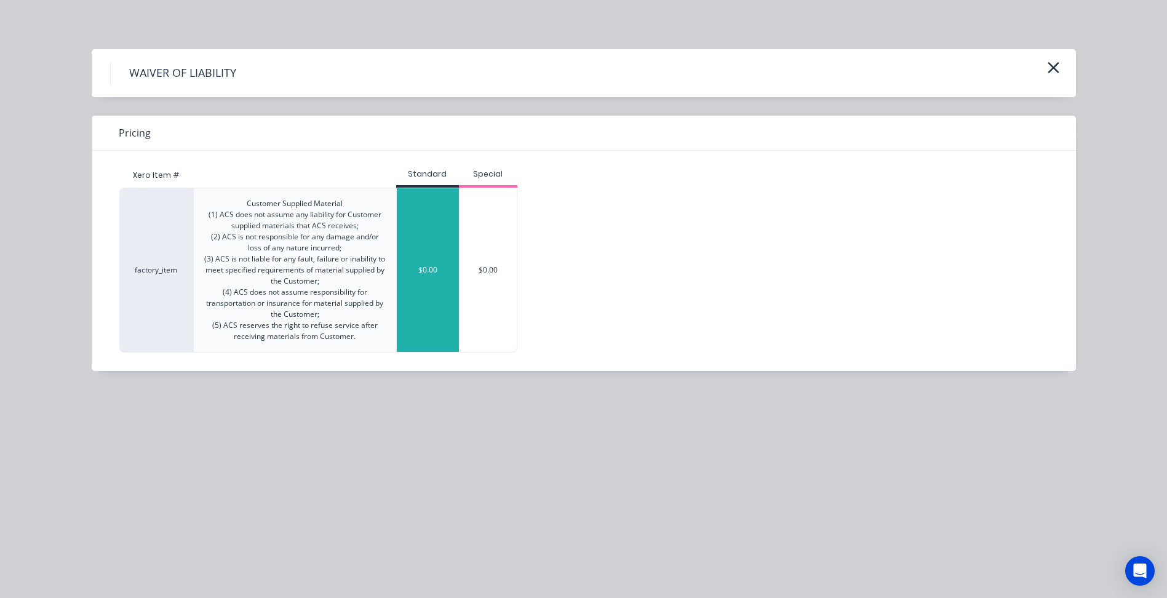
click at [431, 222] on div "$0.00" at bounding box center [428, 270] width 62 height 164
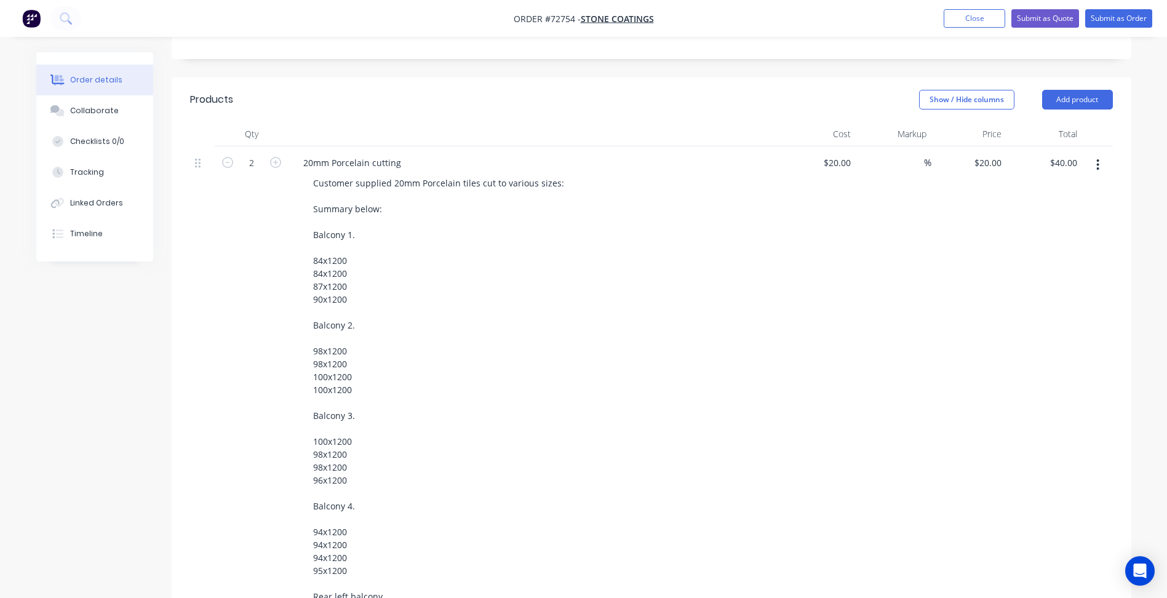
scroll to position [177, 0]
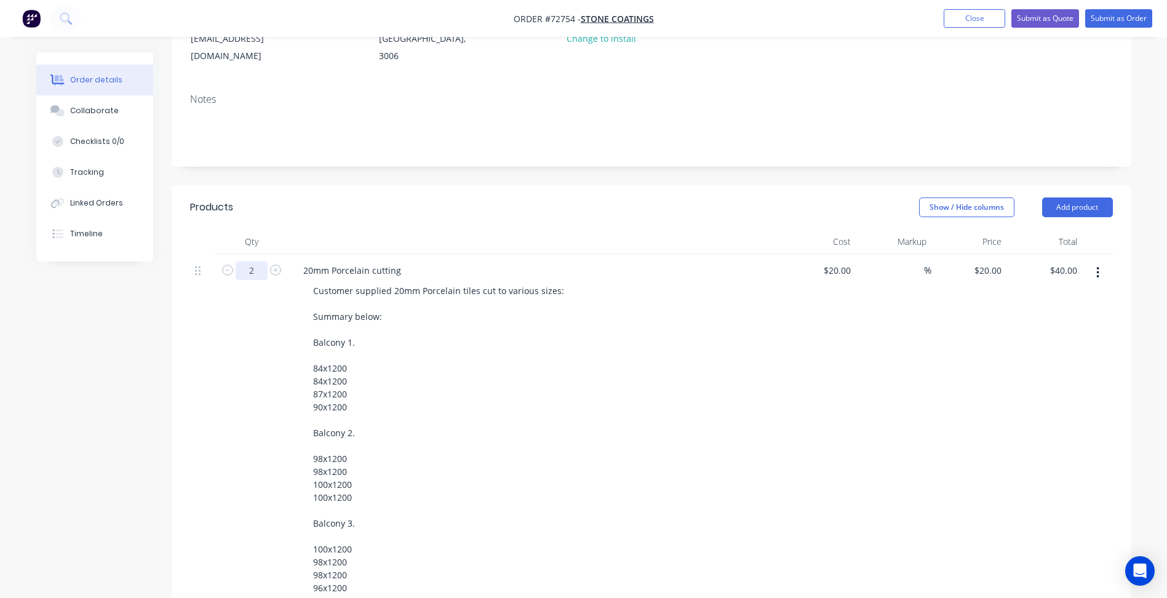
click at [257, 262] on input "2" at bounding box center [252, 271] width 32 height 18
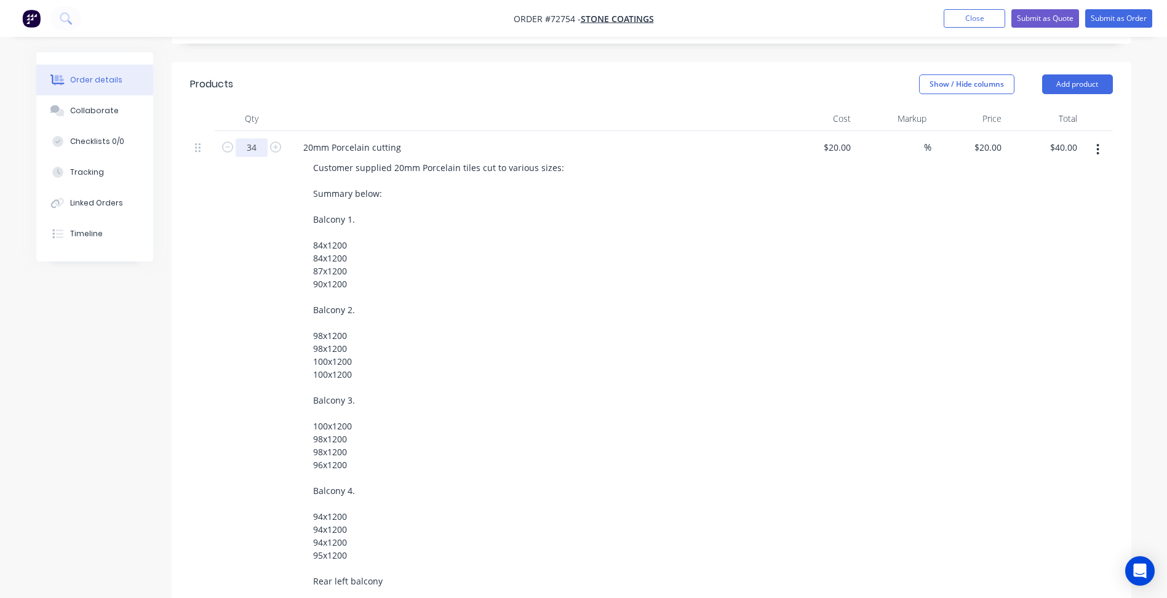
type input "34"
type input "$680.00"
click at [753, 406] on div "Customer supplied 20mm Porcelain tiles cut to various sizes: Summary below: Bal…" at bounding box center [539, 510] width 473 height 703
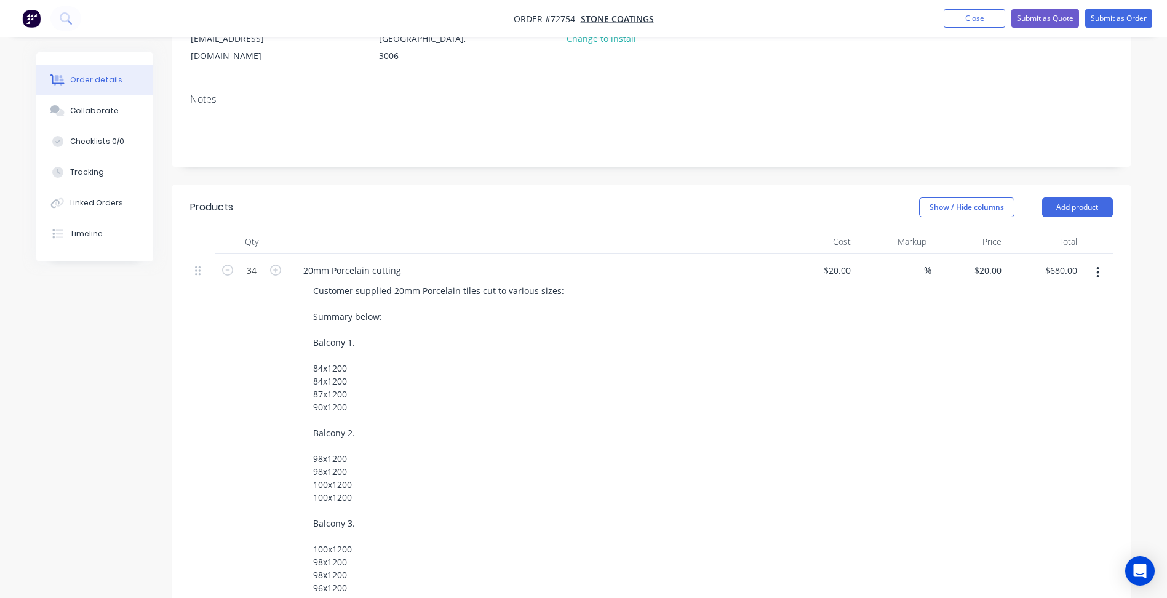
click at [565, 230] on div at bounding box center [535, 242] width 492 height 25
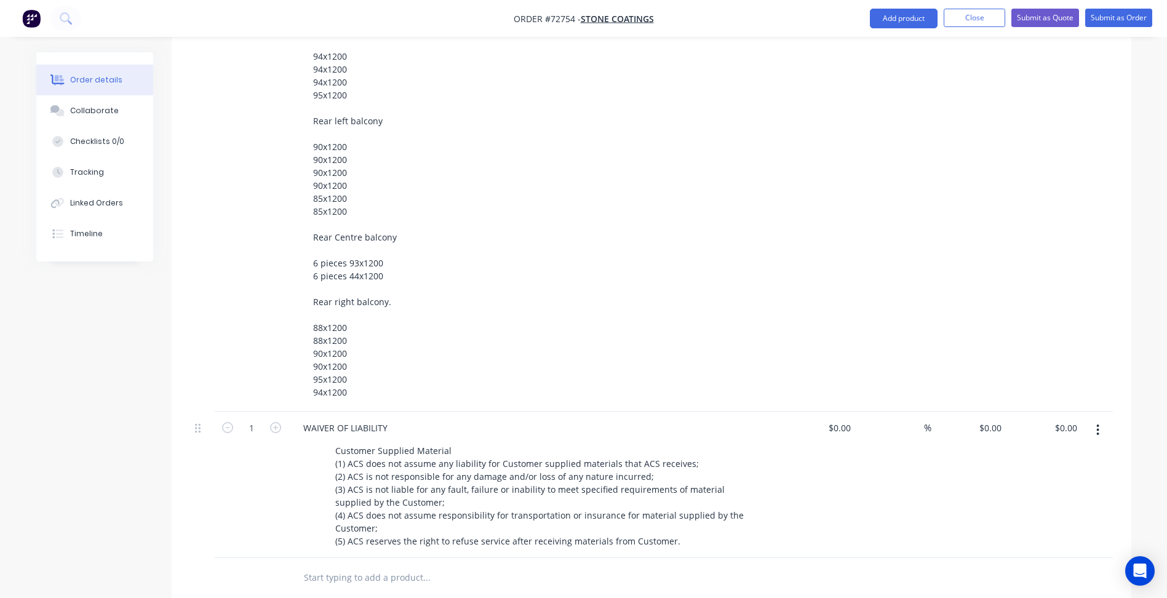
scroll to position [977, 0]
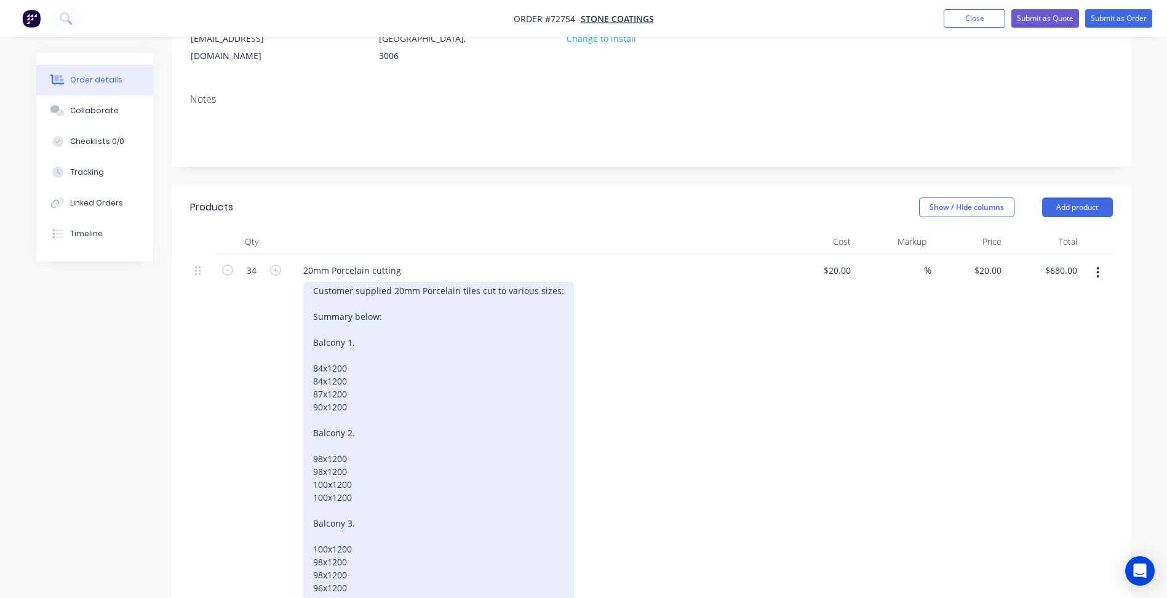
scroll to position [0, 0]
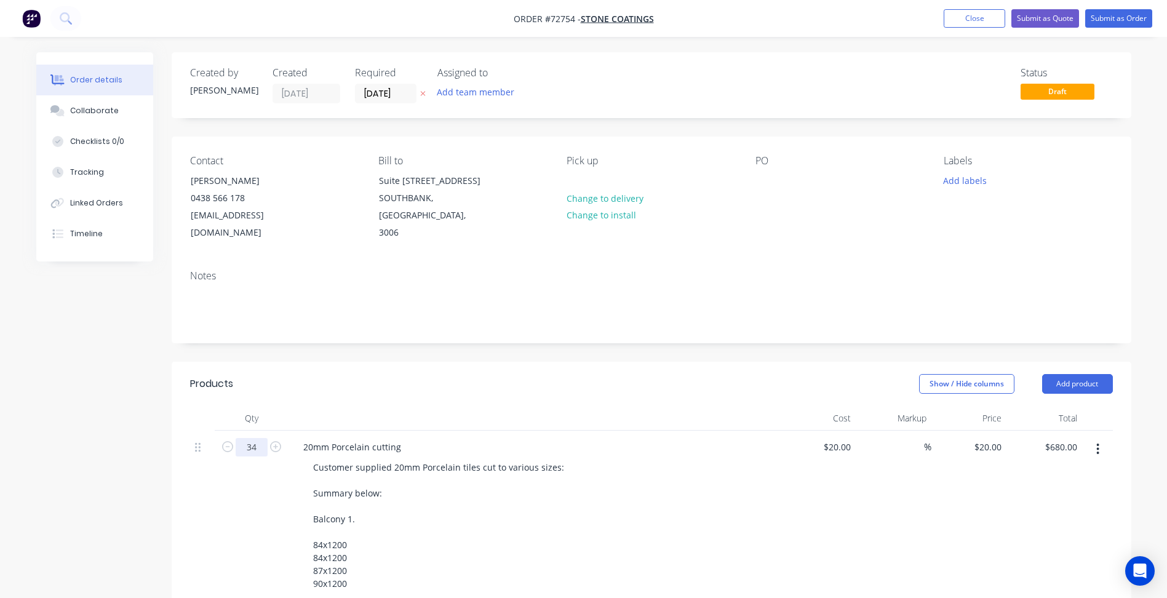
click at [257, 438] on input "34" at bounding box center [252, 447] width 32 height 18
click at [256, 438] on input "59" at bounding box center [252, 447] width 32 height 18
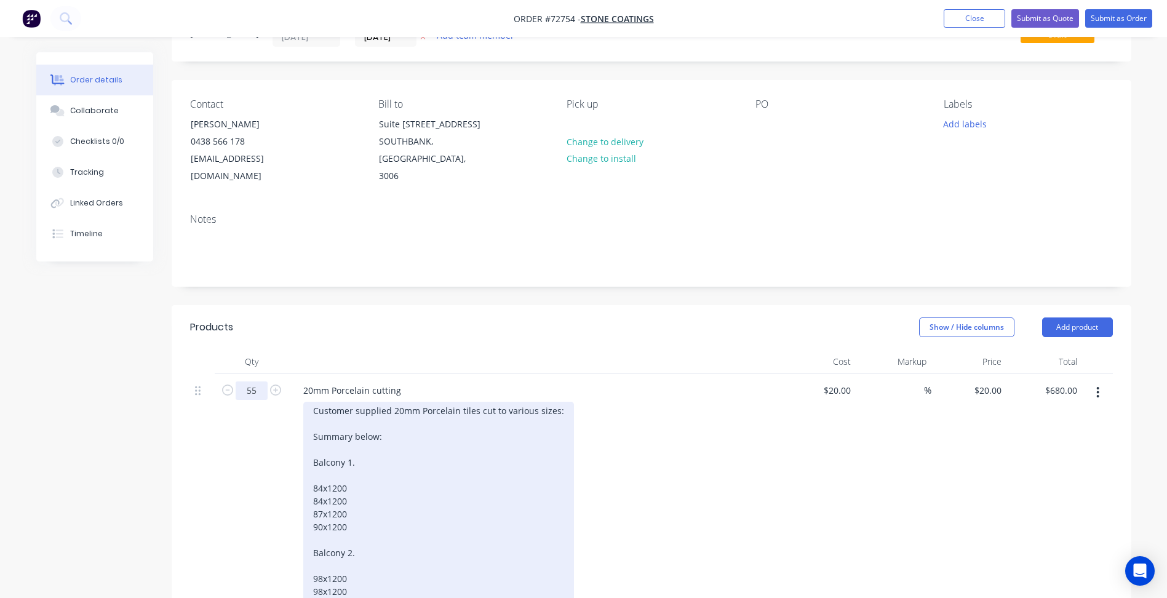
scroll to position [308, 0]
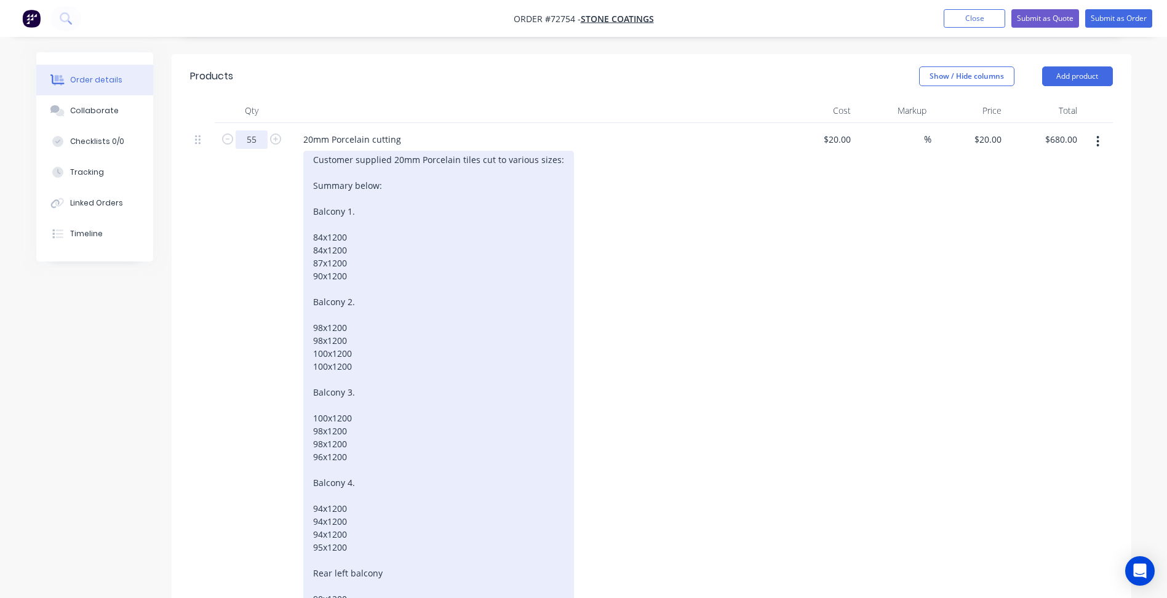
type input "55"
type input "$1,100.00"
click at [524, 372] on div "Customer supplied 20mm Porcelain tiles cut to various sizes: Summary below: Bal…" at bounding box center [438, 515] width 271 height 729
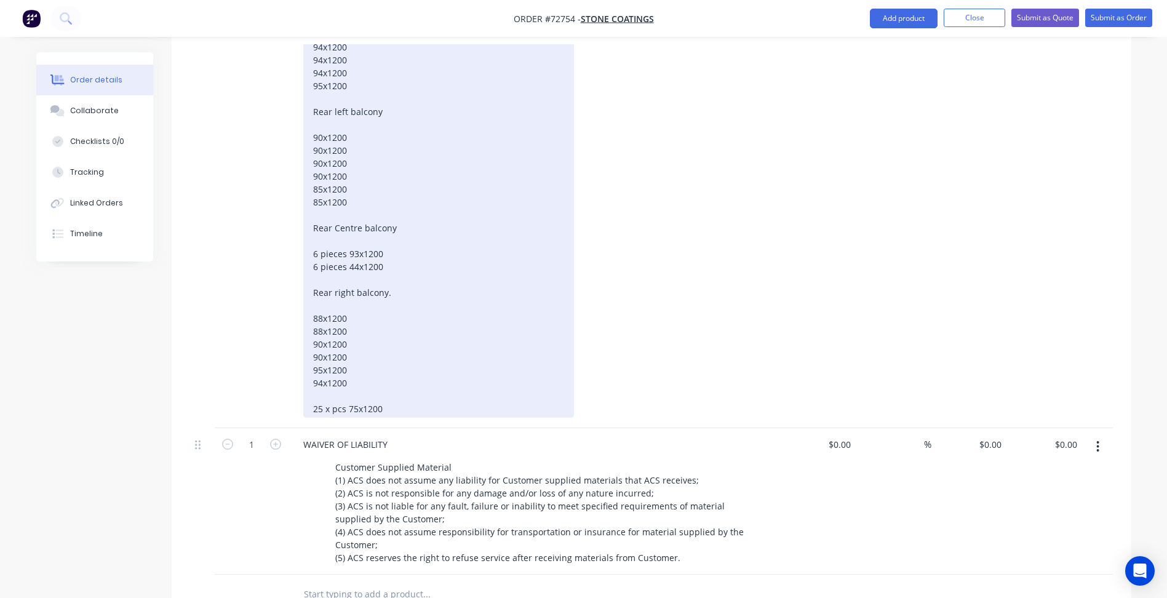
scroll to position [985, 0]
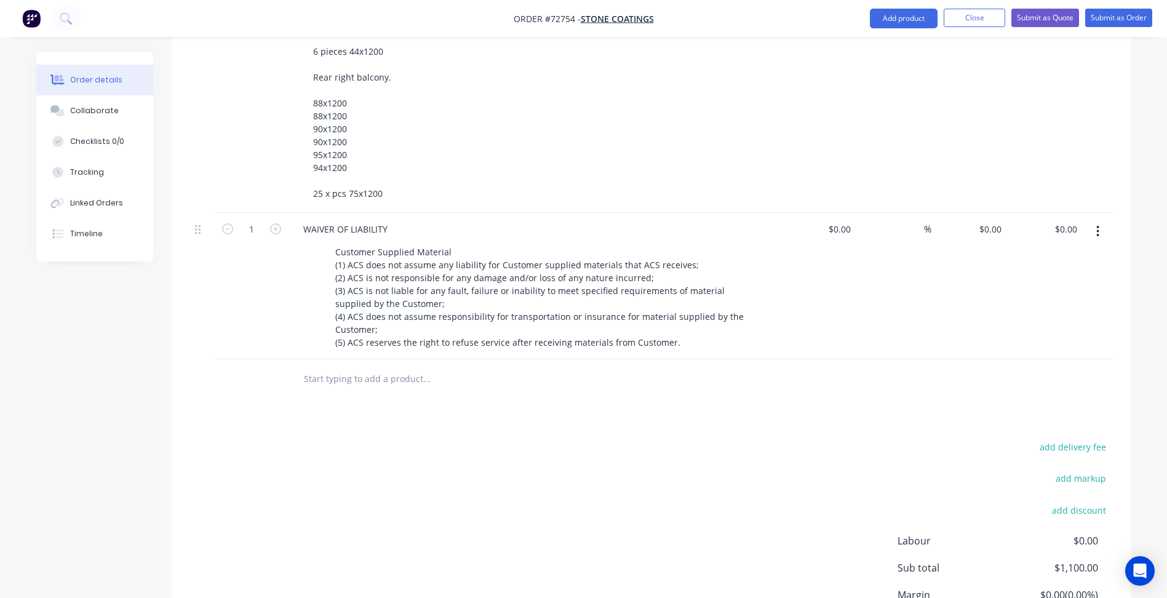
click at [404, 453] on div "add delivery fee add markup add discount Labour $0.00 Sub total $1,100.00 Margi…" at bounding box center [651, 558] width 923 height 238
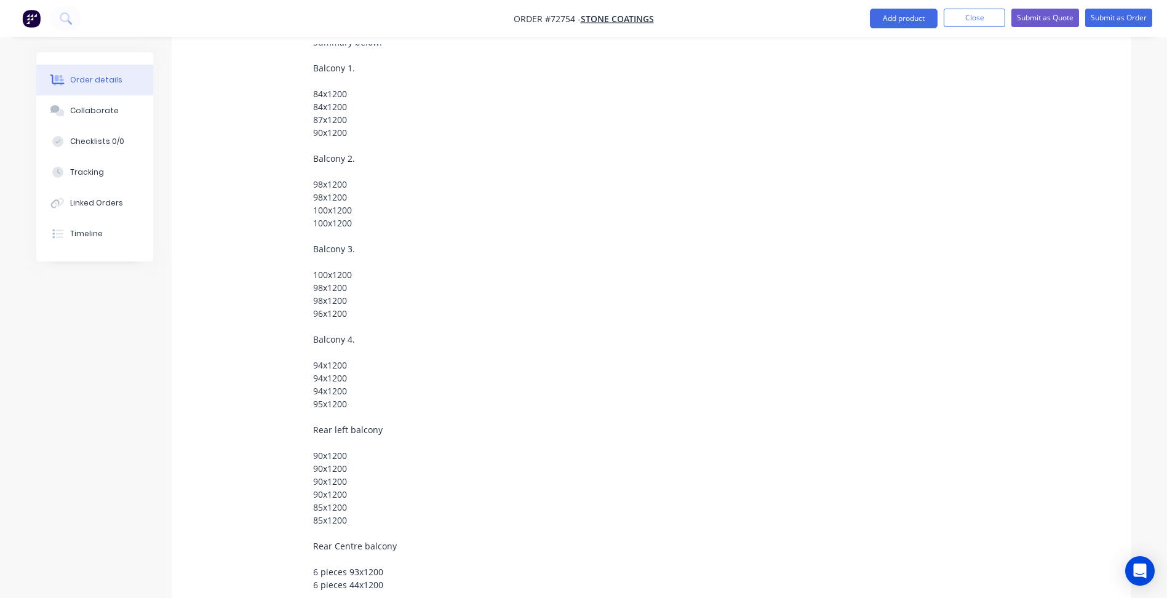
scroll to position [219, 0]
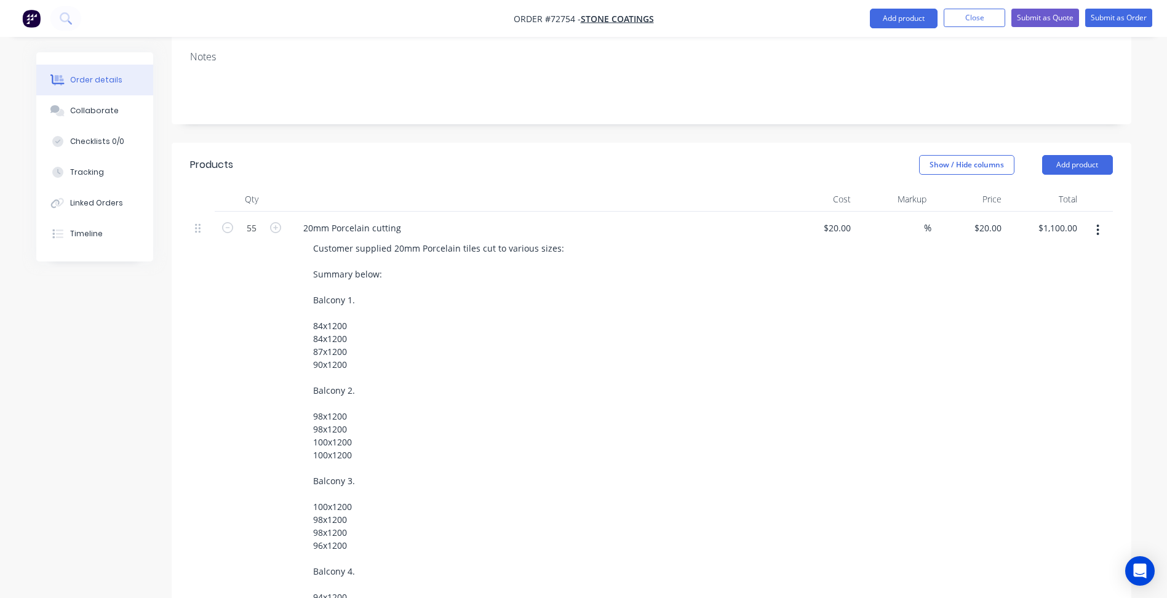
drag, startPoint x: 599, startPoint y: 513, endPoint x: 632, endPoint y: 392, distance: 124.9
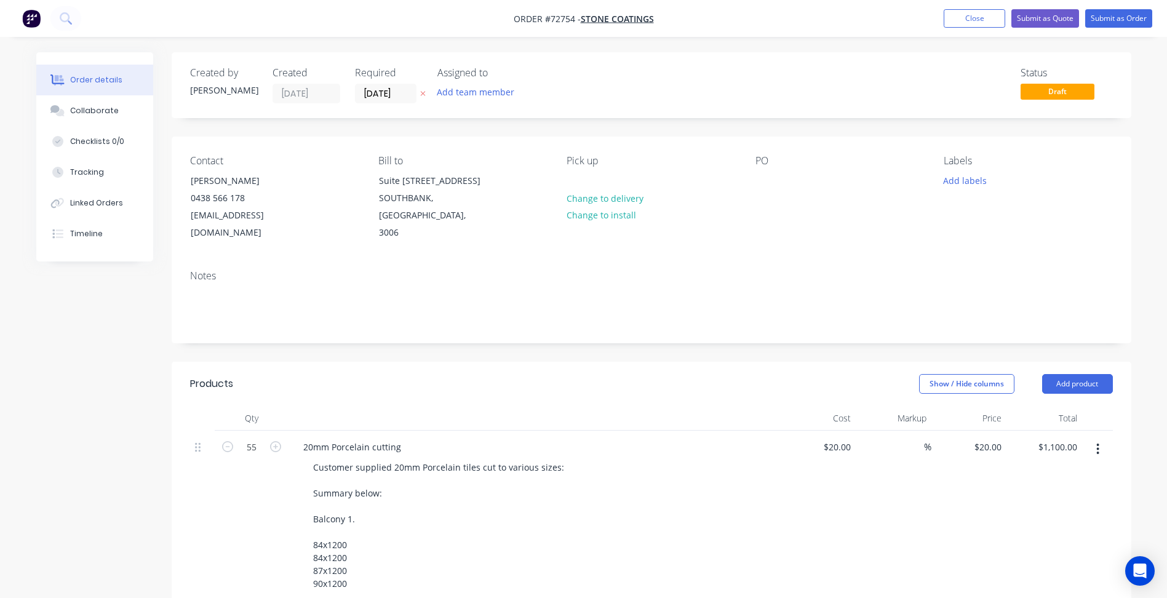
click at [550, 313] on div "Notes" at bounding box center [652, 301] width 960 height 82
click at [1122, 23] on button "Submit as Order" at bounding box center [1118, 18] width 67 height 18
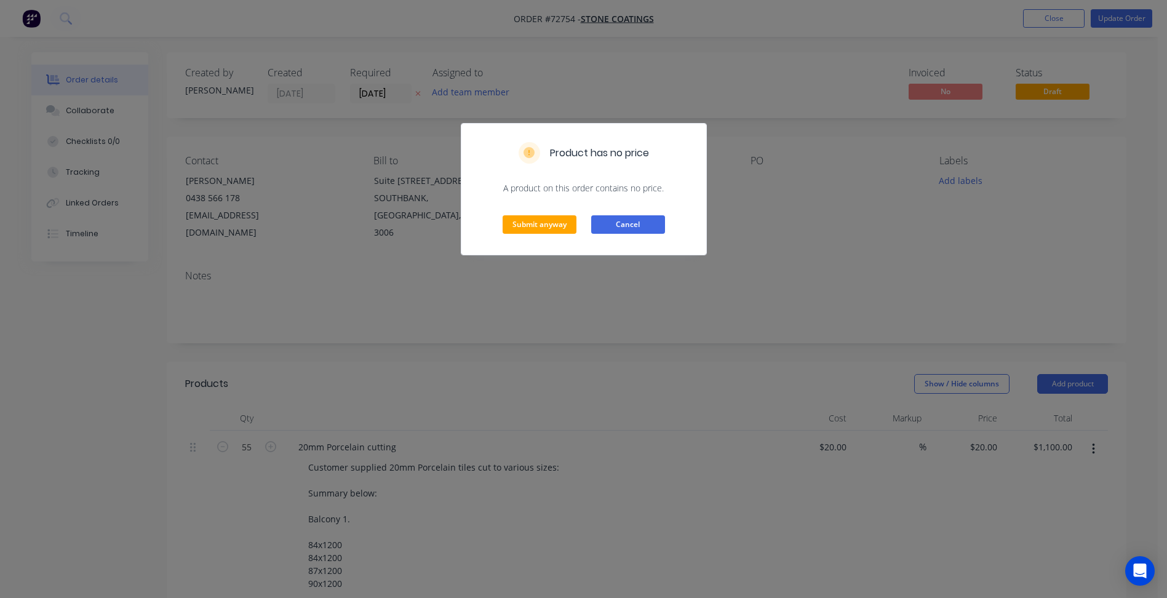
click at [639, 218] on button "Cancel" at bounding box center [628, 224] width 74 height 18
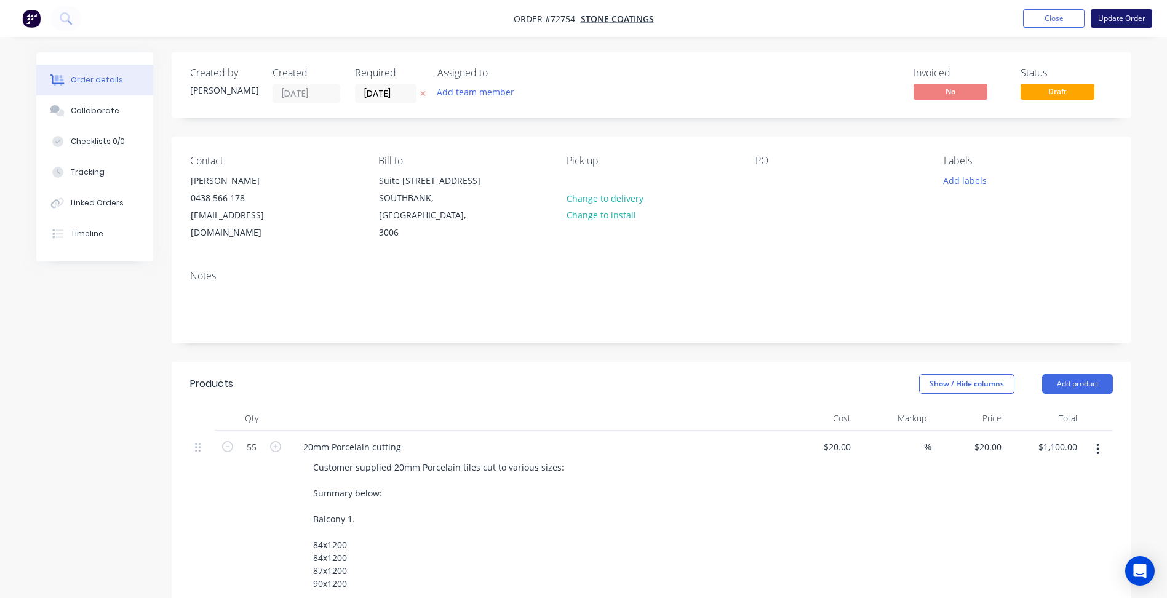
click at [1113, 20] on button "Update Order" at bounding box center [1122, 18] width 62 height 18
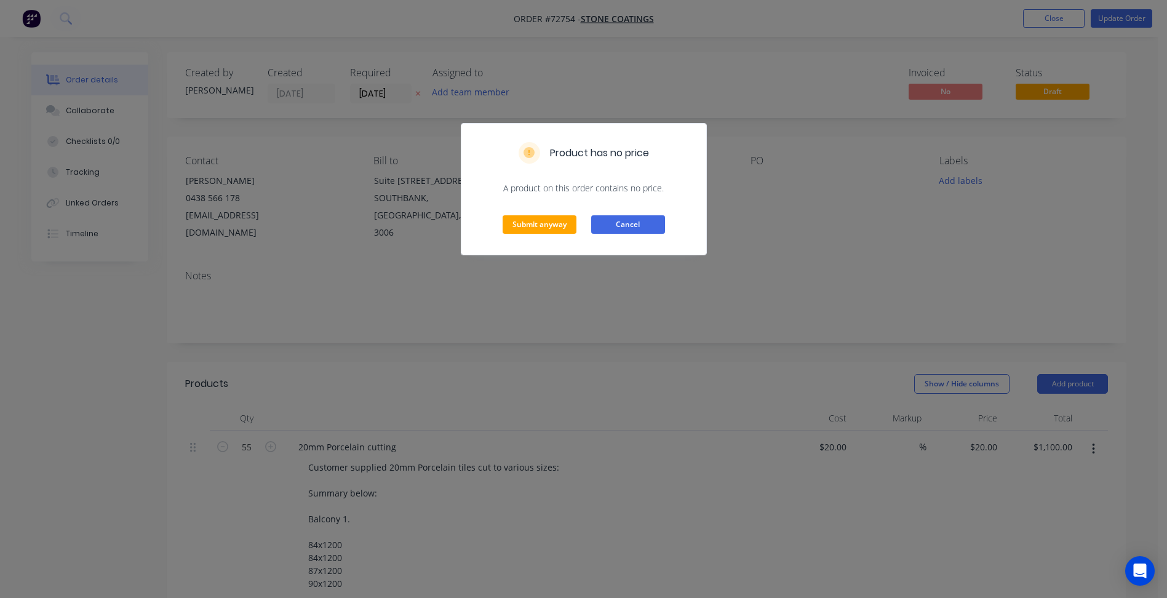
click at [640, 233] on button "Cancel" at bounding box center [628, 224] width 74 height 18
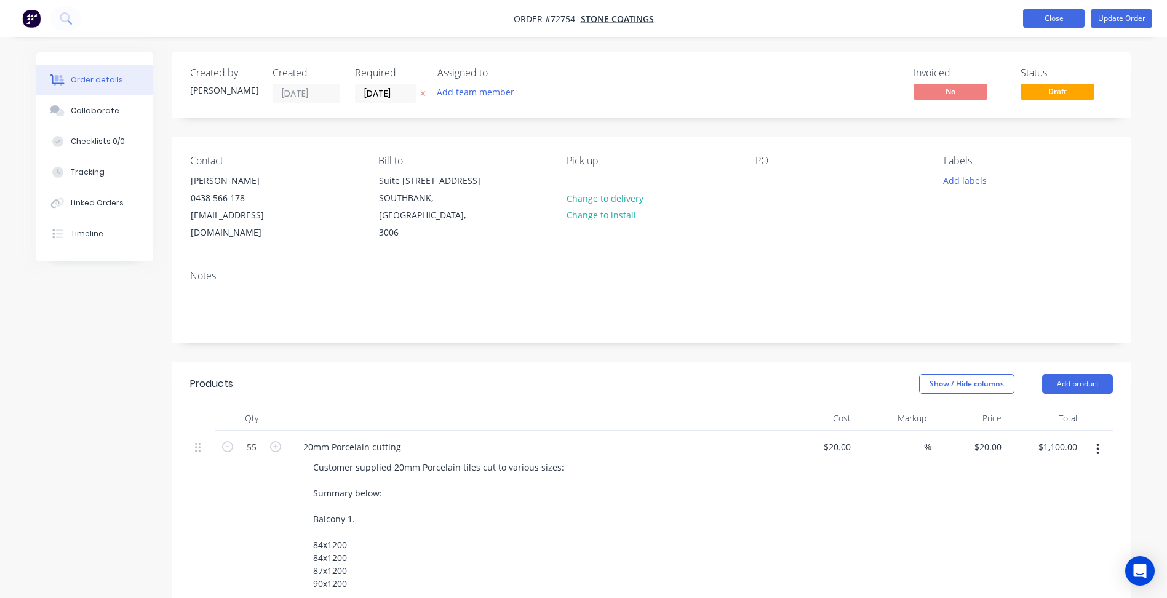
click at [1063, 17] on button "Close" at bounding box center [1054, 18] width 62 height 18
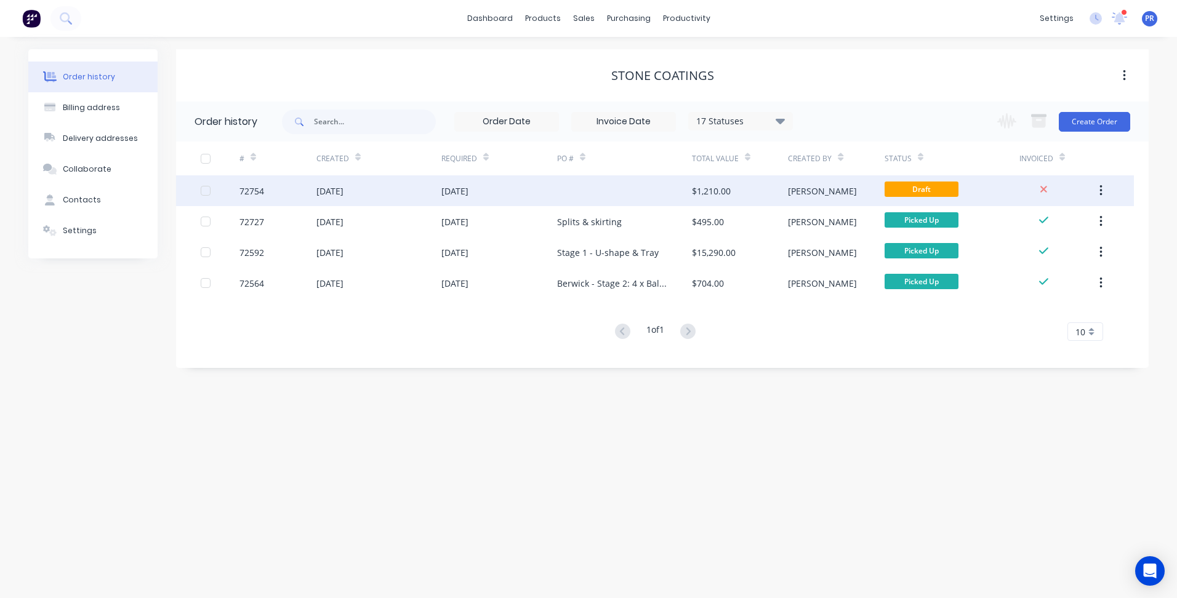
click at [827, 190] on div "[PERSON_NAME]" at bounding box center [836, 190] width 96 height 31
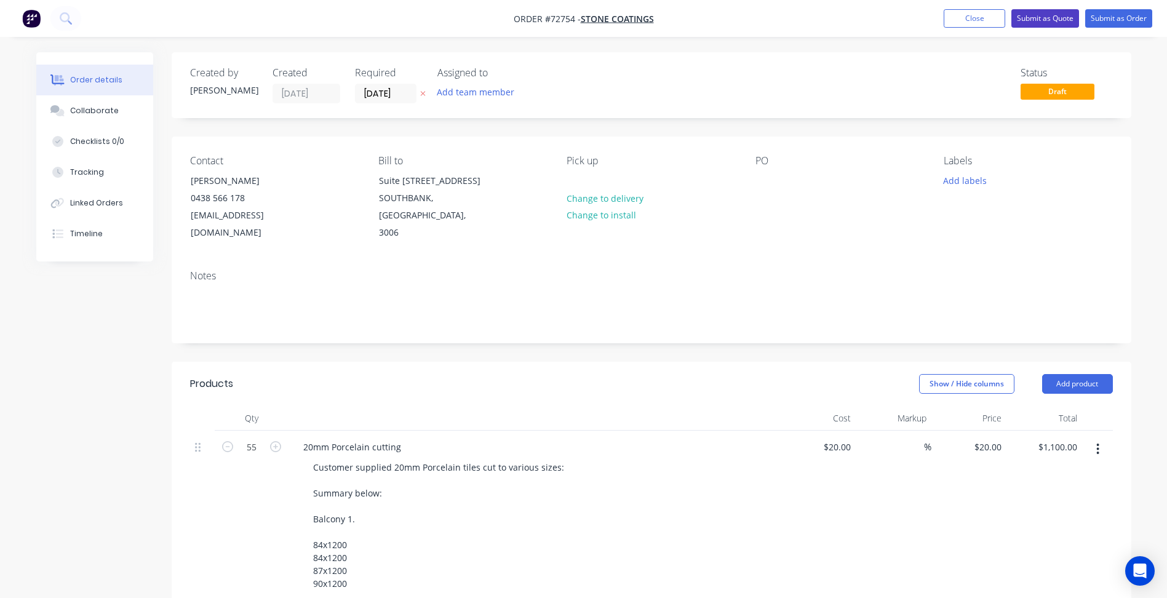
click at [1050, 21] on button "Submit as Quote" at bounding box center [1046, 18] width 68 height 18
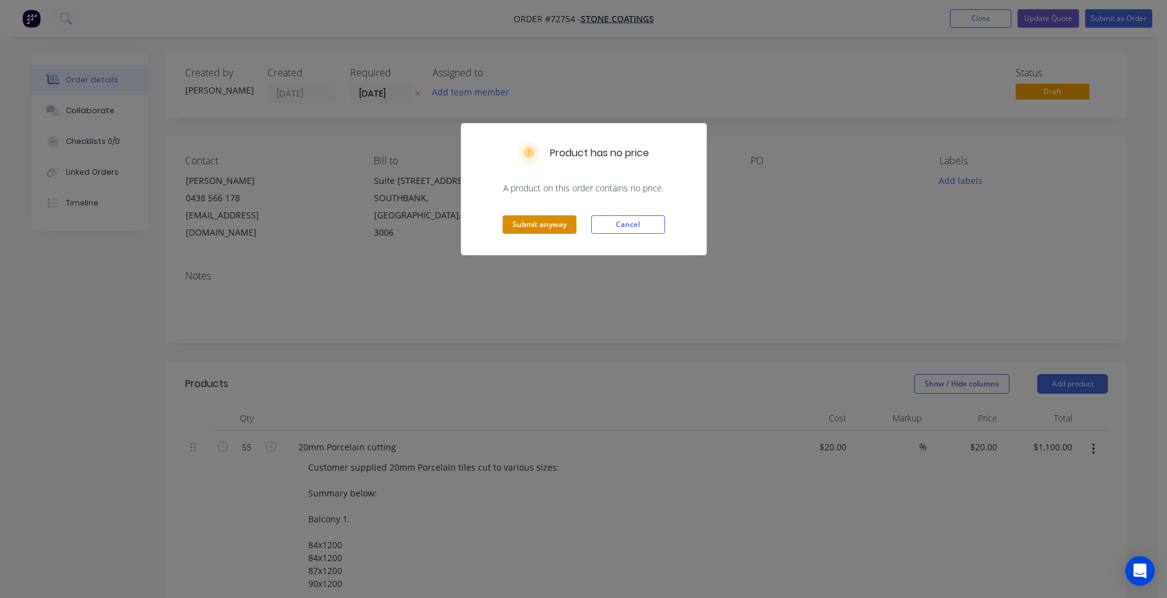
click at [524, 228] on button "Submit anyway" at bounding box center [540, 224] width 74 height 18
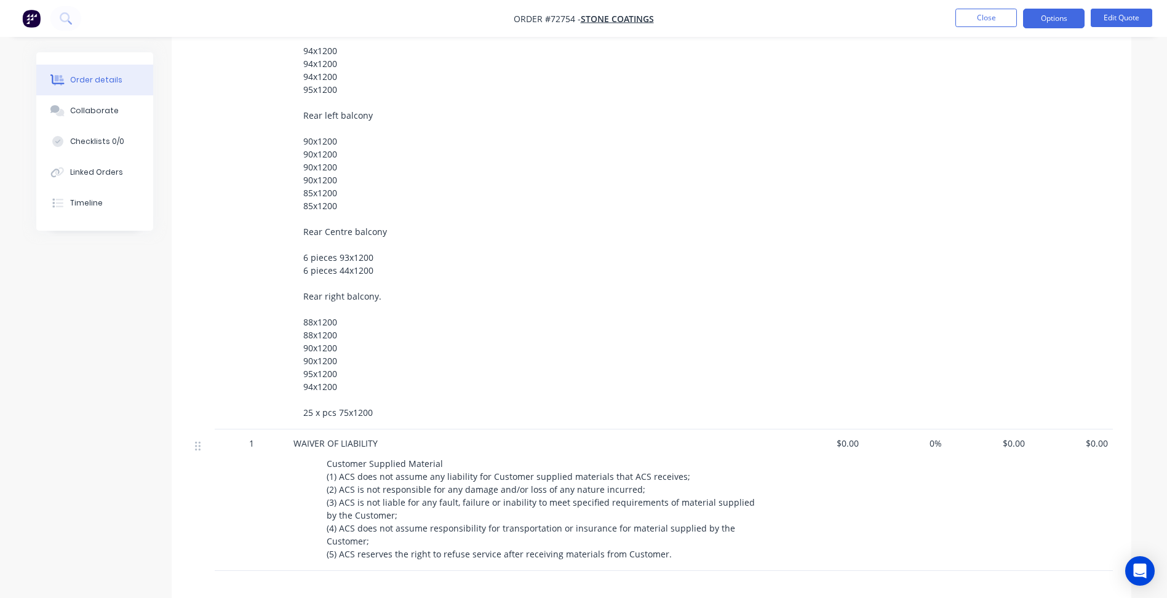
scroll to position [930, 0]
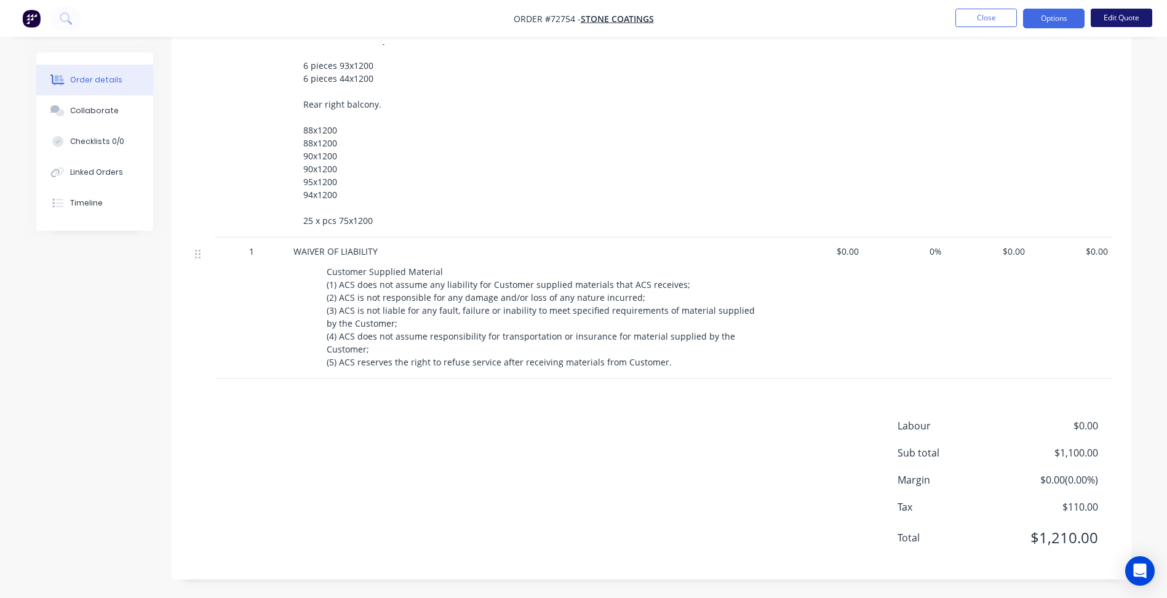
click at [1130, 17] on button "Edit Quote" at bounding box center [1122, 18] width 62 height 18
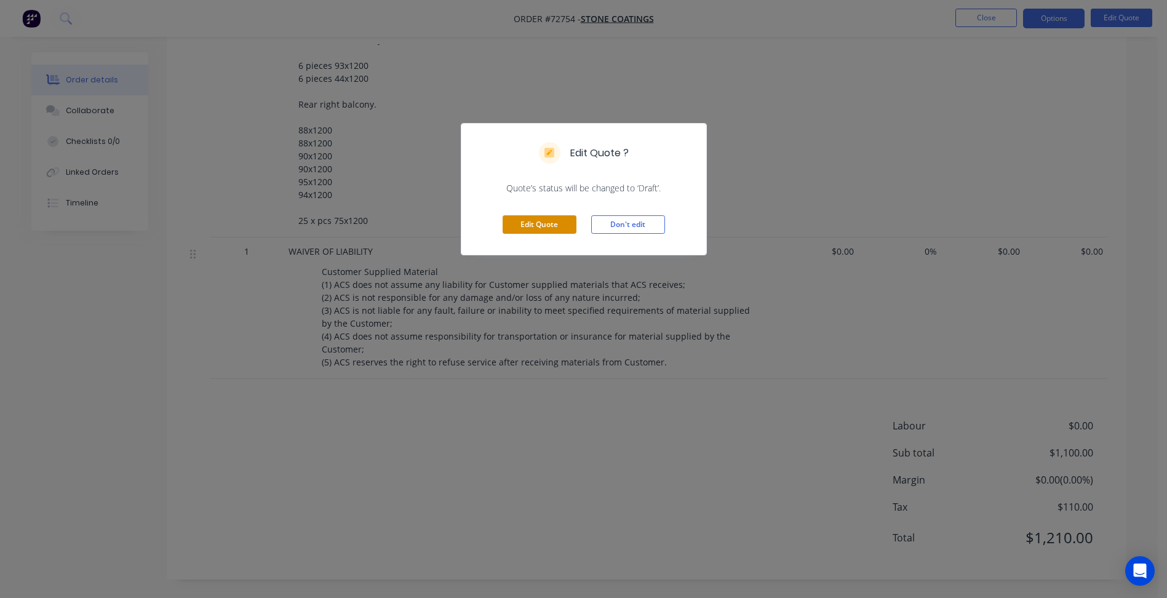
click at [537, 224] on button "Edit Quote" at bounding box center [540, 224] width 74 height 18
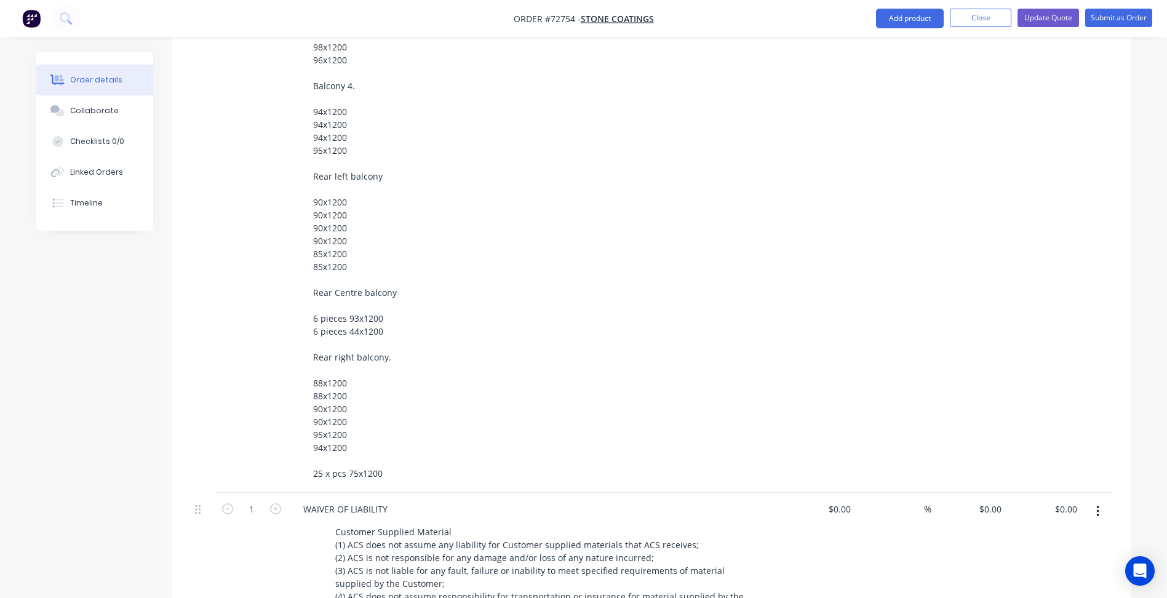
scroll to position [861, 0]
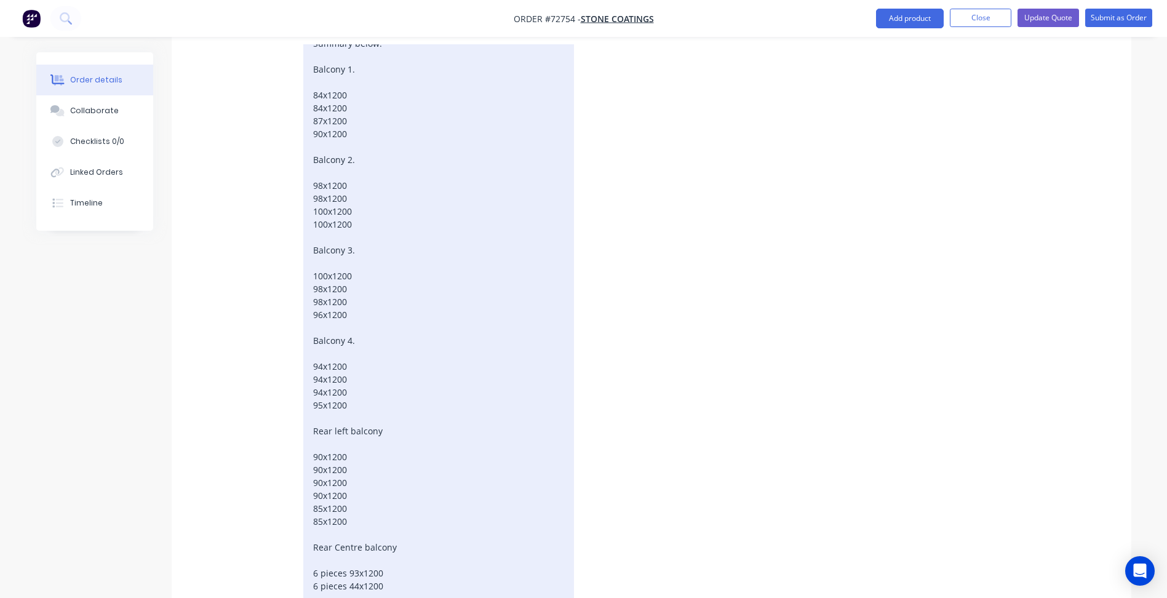
scroll to position [431, 0]
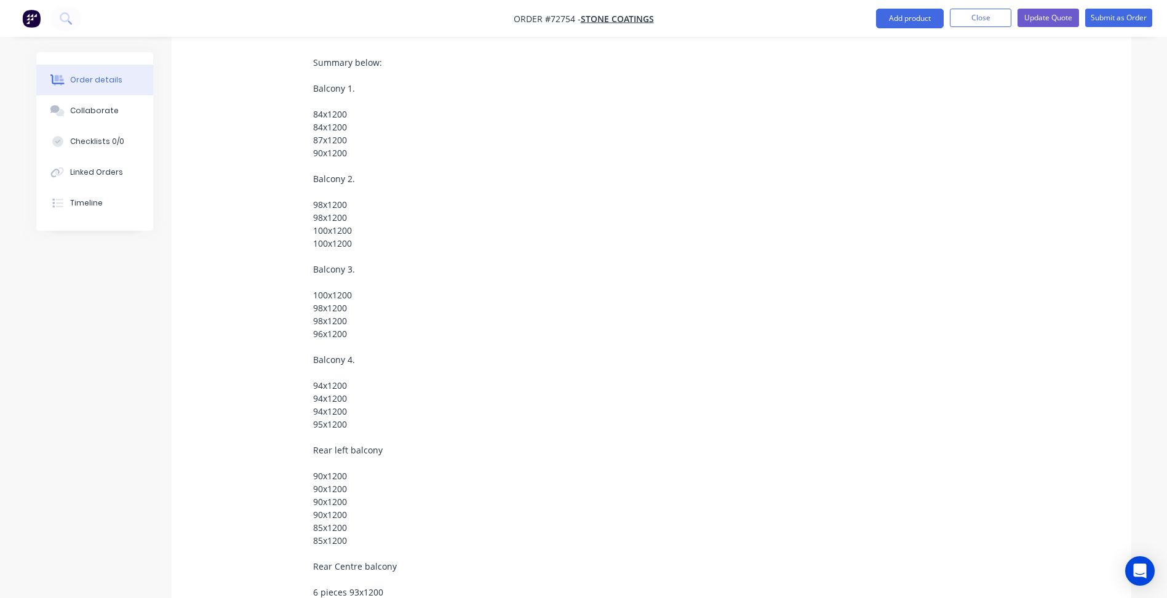
click at [720, 266] on div "Customer supplied 20mm Porcelain tiles cut to various sizes: Summary below: Bal…" at bounding box center [539, 398] width 473 height 741
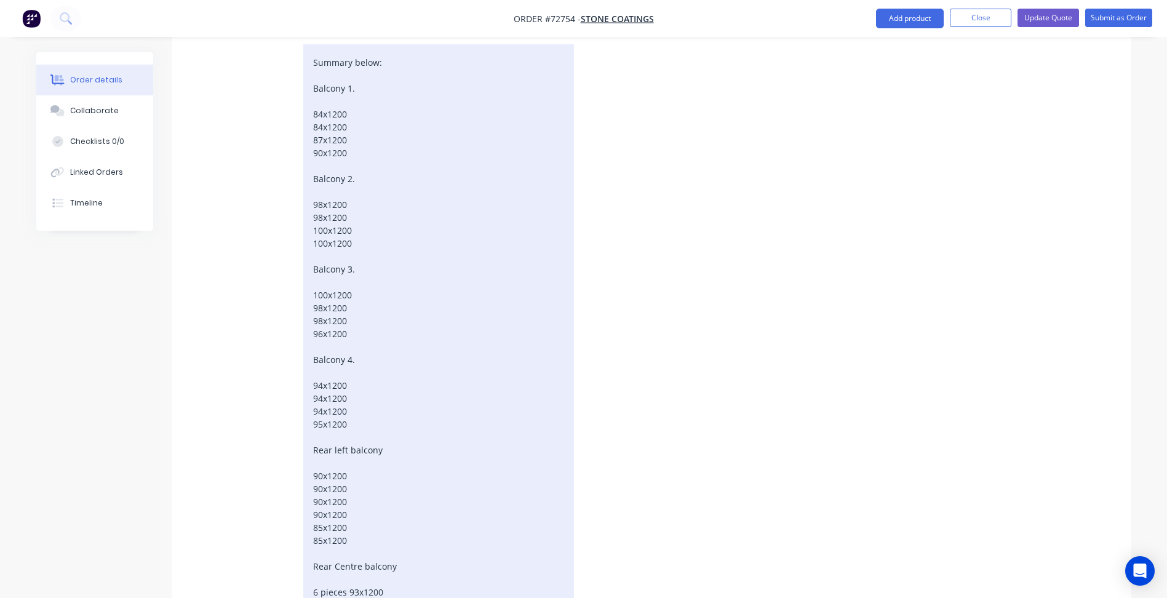
scroll to position [308, 0]
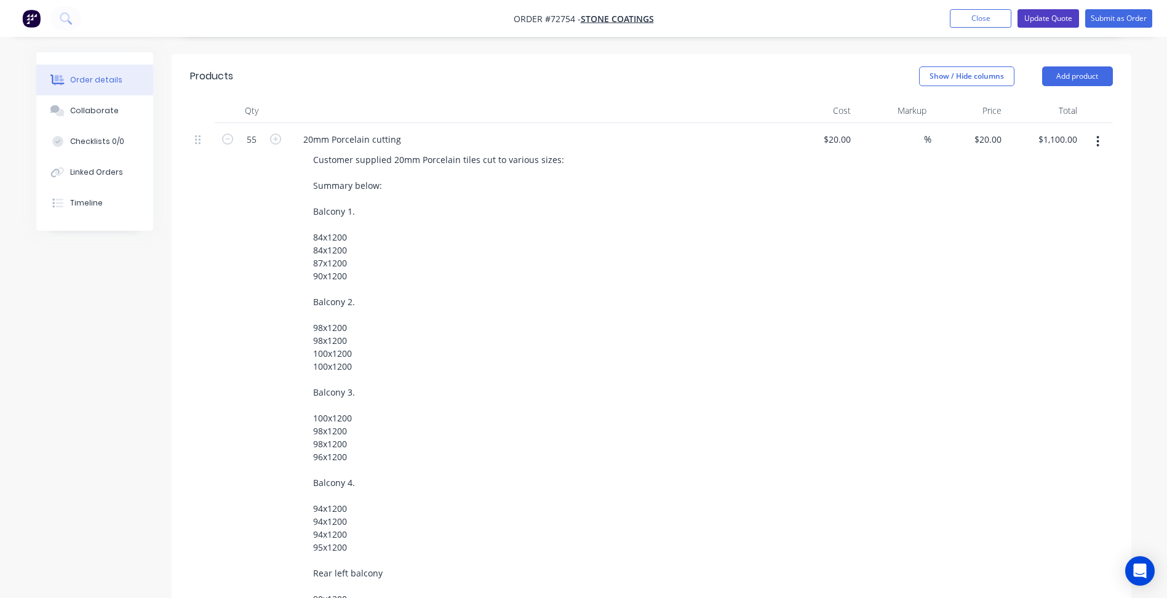
click at [1046, 23] on button "Update Quote" at bounding box center [1049, 18] width 62 height 18
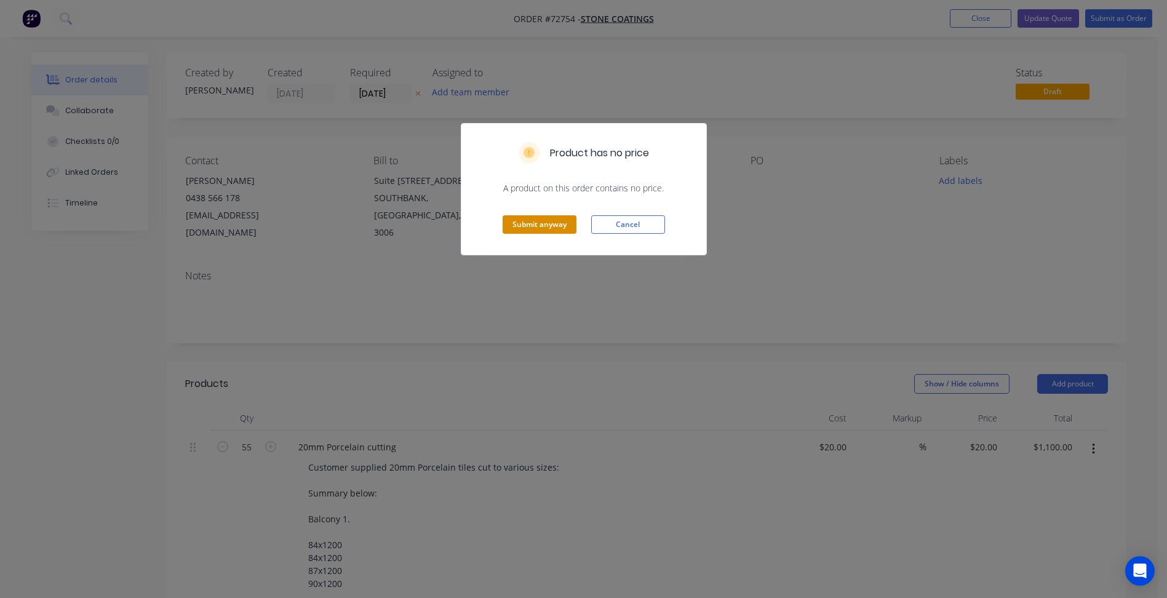
click at [548, 220] on button "Submit anyway" at bounding box center [540, 224] width 74 height 18
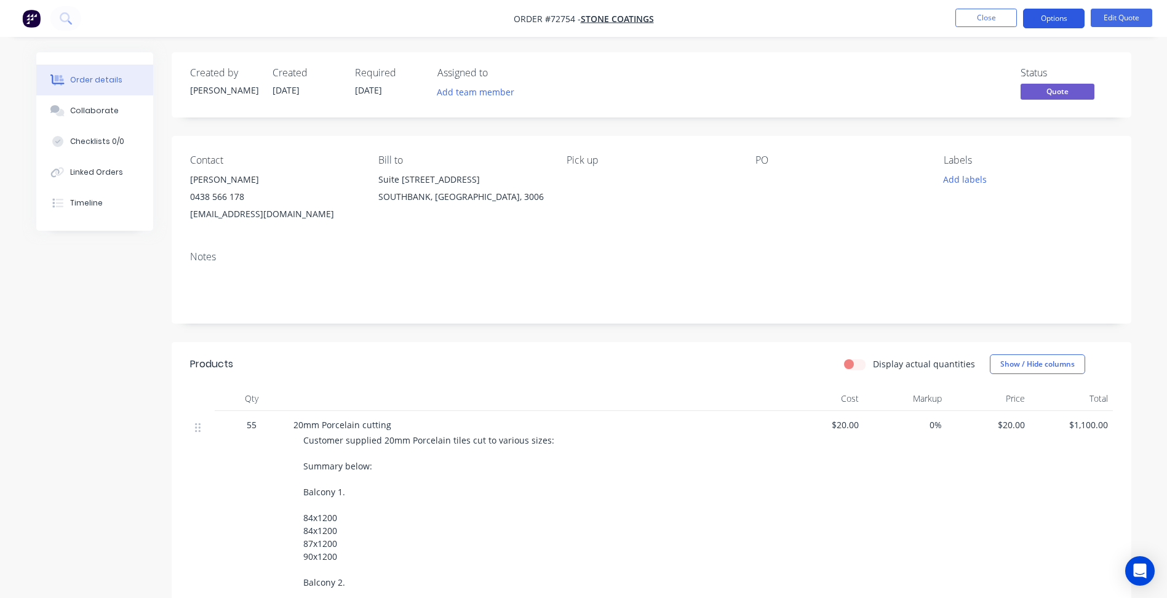
click at [1028, 23] on button "Options" at bounding box center [1054, 19] width 62 height 20
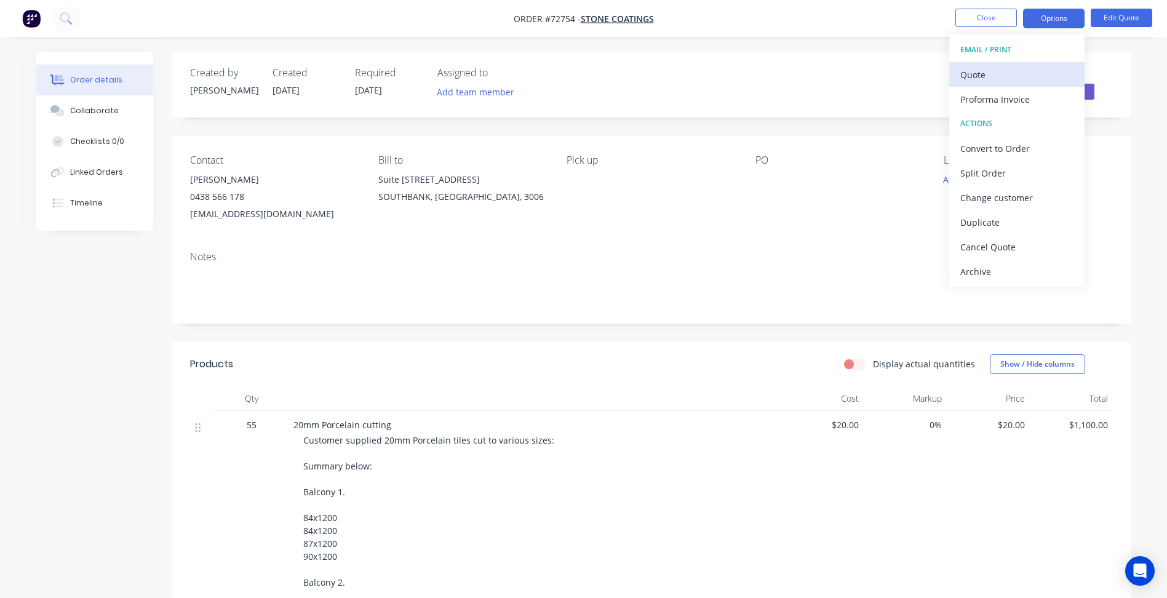
click at [988, 76] on div "Quote" at bounding box center [1017, 75] width 113 height 18
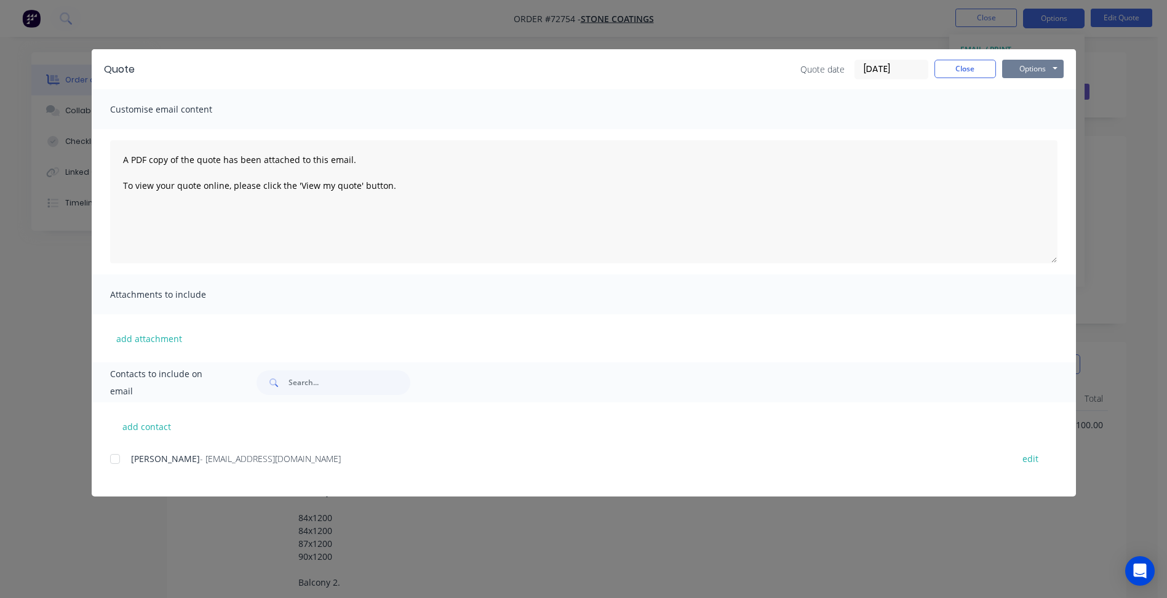
click at [1023, 66] on button "Options" at bounding box center [1033, 69] width 62 height 18
click at [1024, 97] on button "Preview" at bounding box center [1041, 91] width 79 height 20
click at [964, 72] on button "Close" at bounding box center [966, 69] width 62 height 18
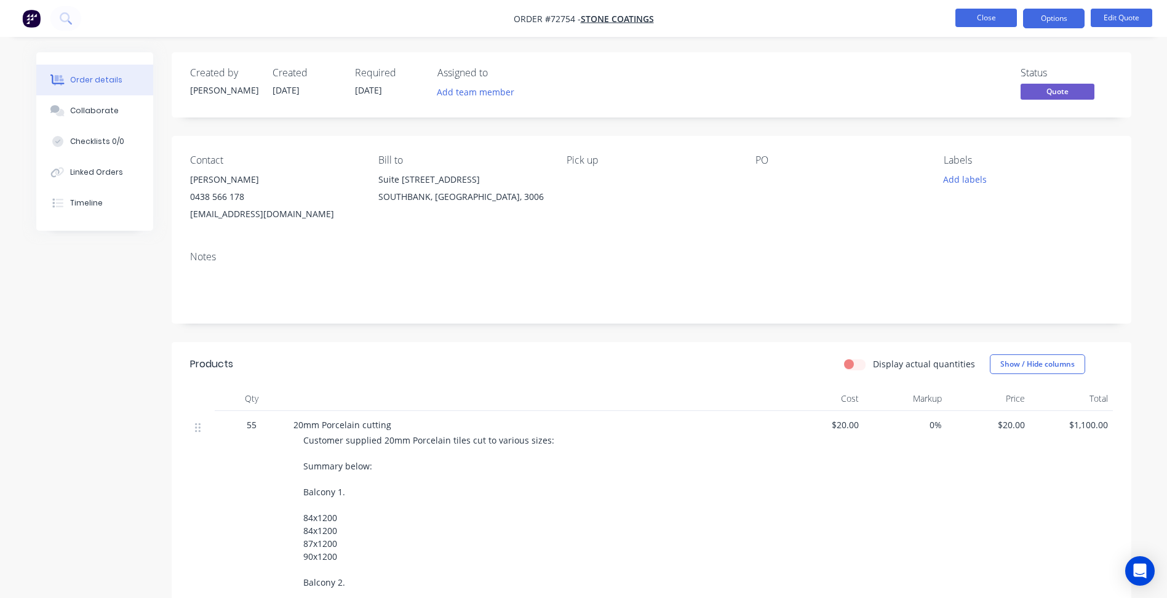
click at [974, 20] on button "Close" at bounding box center [987, 18] width 62 height 18
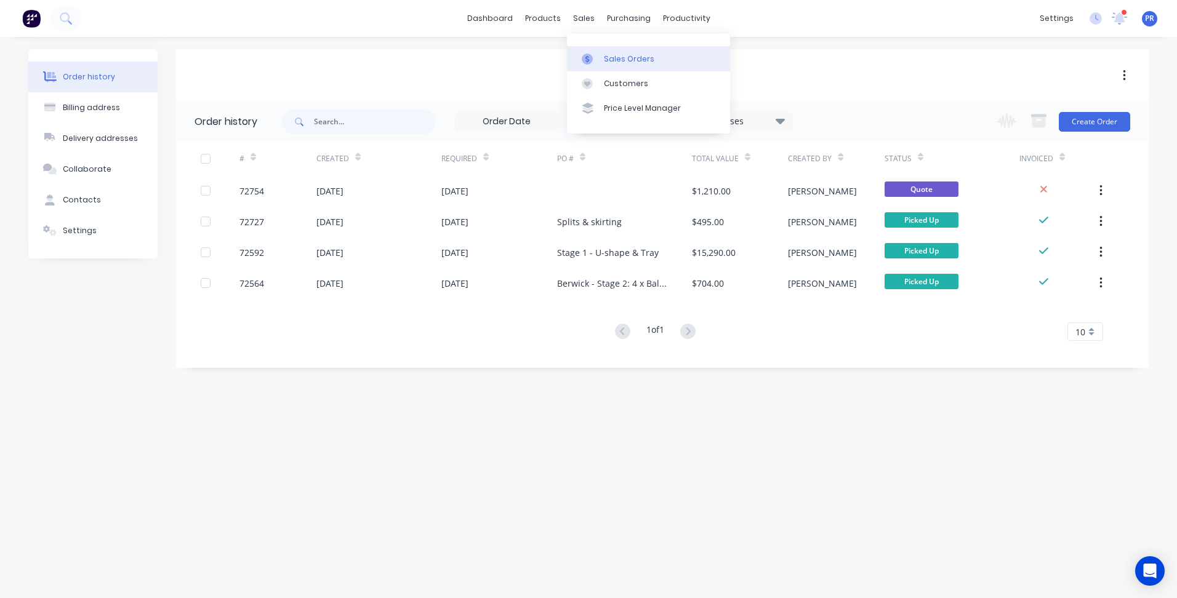
click at [610, 59] on div "Sales Orders" at bounding box center [629, 59] width 50 height 11
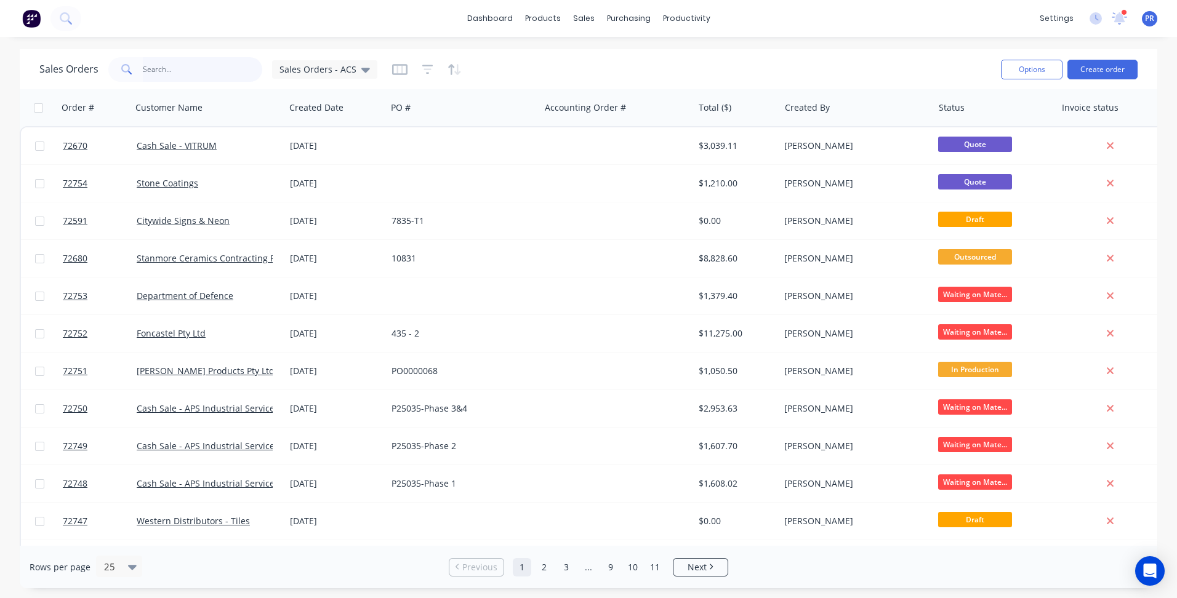
click at [174, 70] on input "text" at bounding box center [203, 69] width 120 height 25
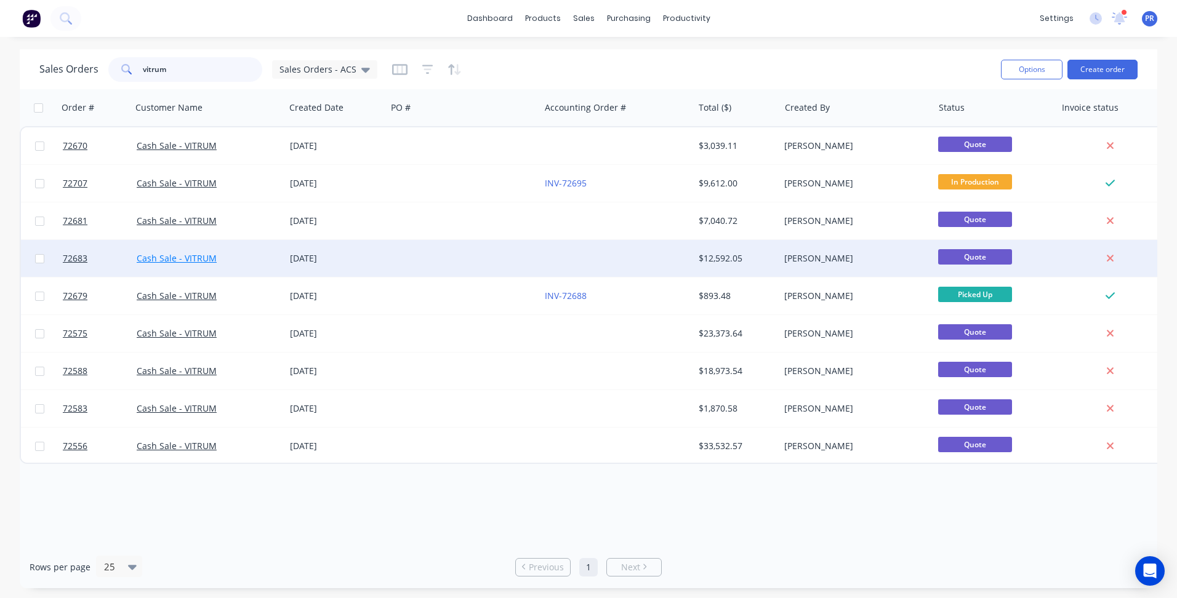
type input "vitrum"
click at [175, 254] on link "Cash Sale - VITRUM" at bounding box center [177, 258] width 80 height 12
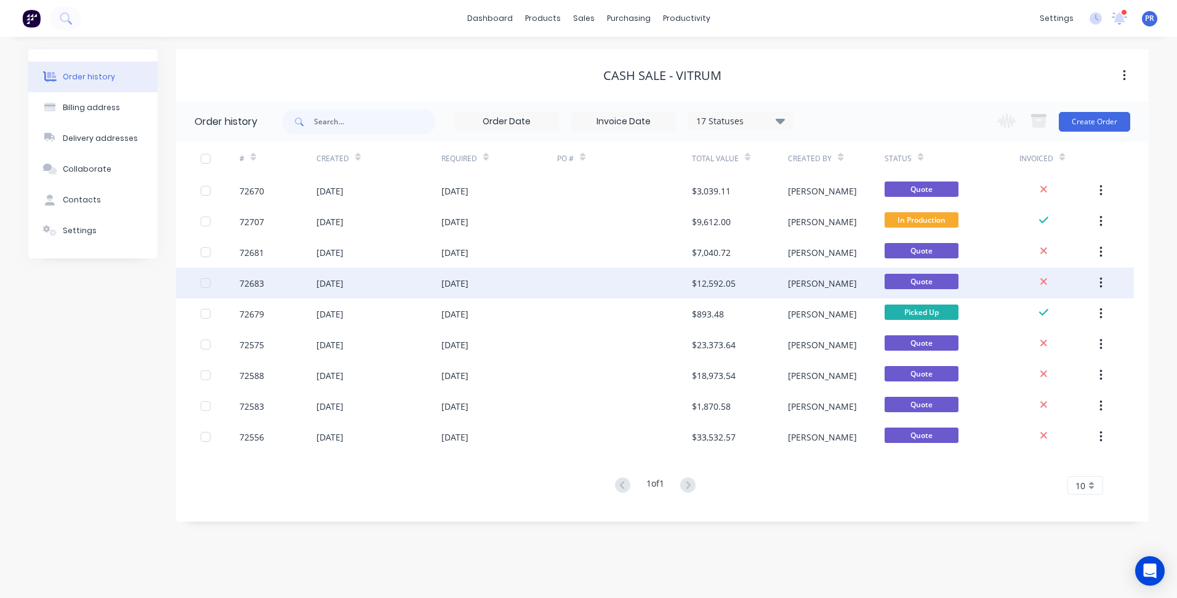
click at [276, 278] on div "72683" at bounding box center [277, 283] width 77 height 31
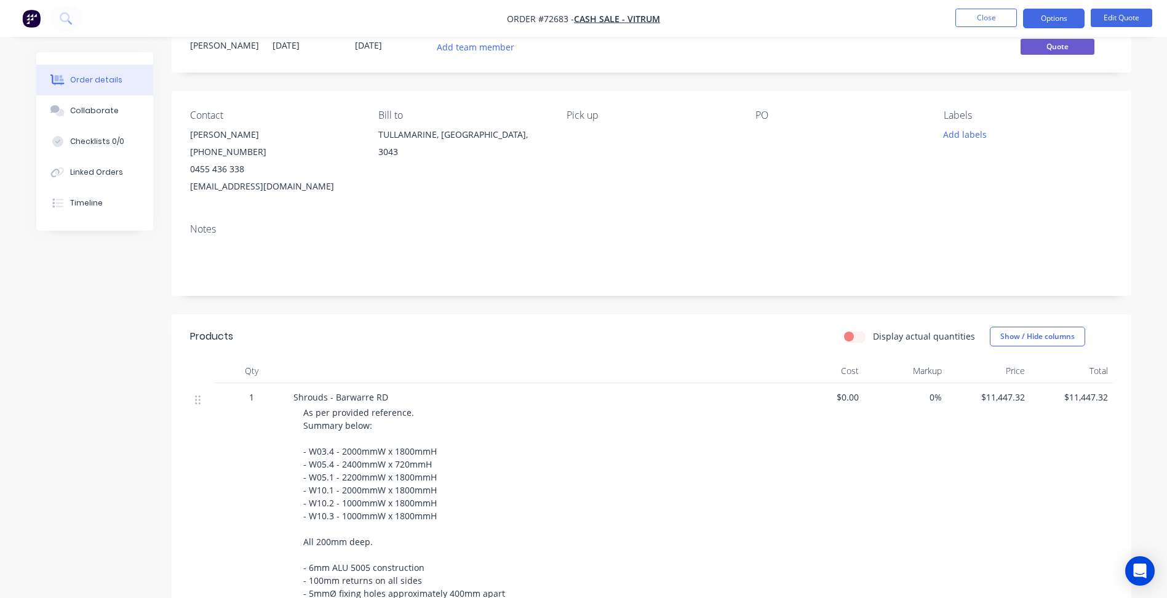
scroll to position [185, 0]
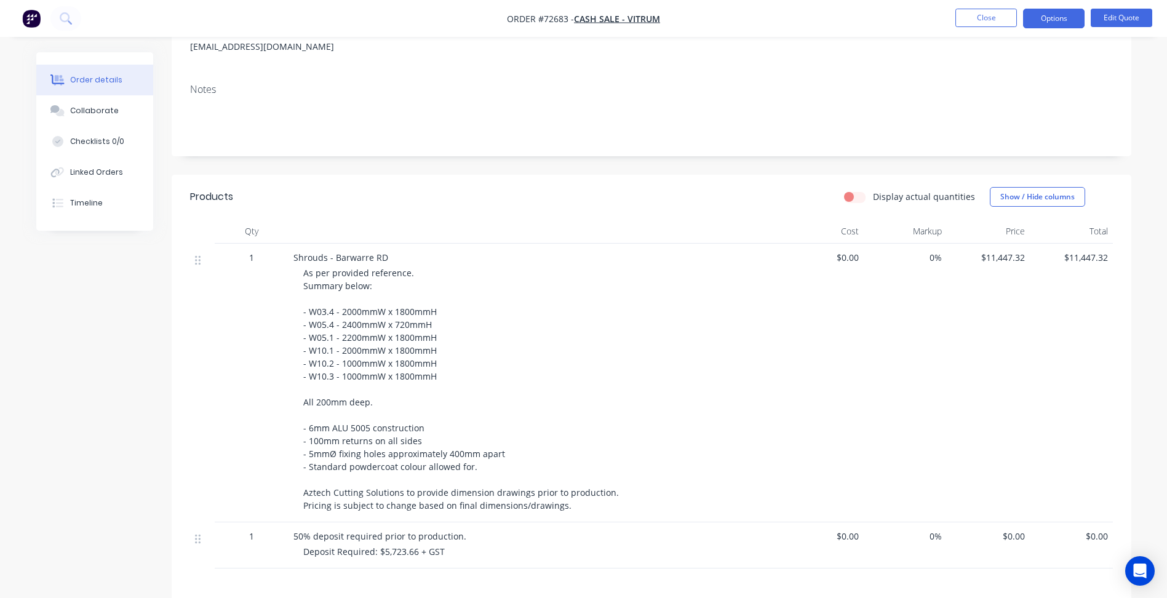
click at [980, 6] on nav "Order #72683 - Cash Sale - VITRUM Close Options Edit Quote" at bounding box center [583, 18] width 1167 height 37
click at [980, 12] on button "Close" at bounding box center [987, 18] width 62 height 18
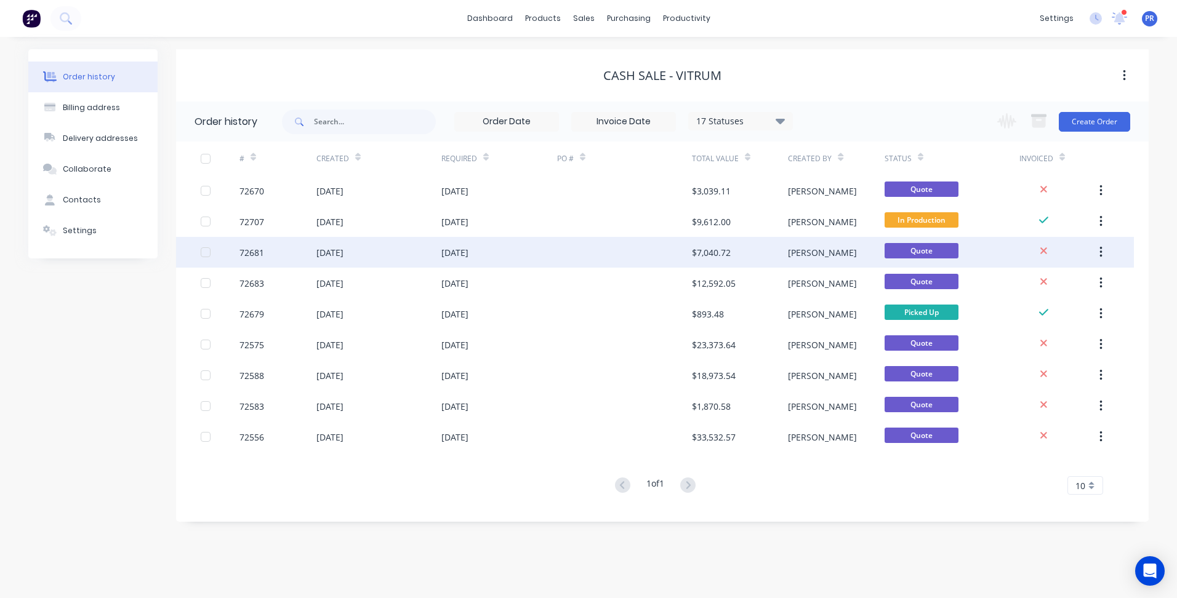
click at [343, 255] on div "[DATE]" at bounding box center [329, 252] width 27 height 13
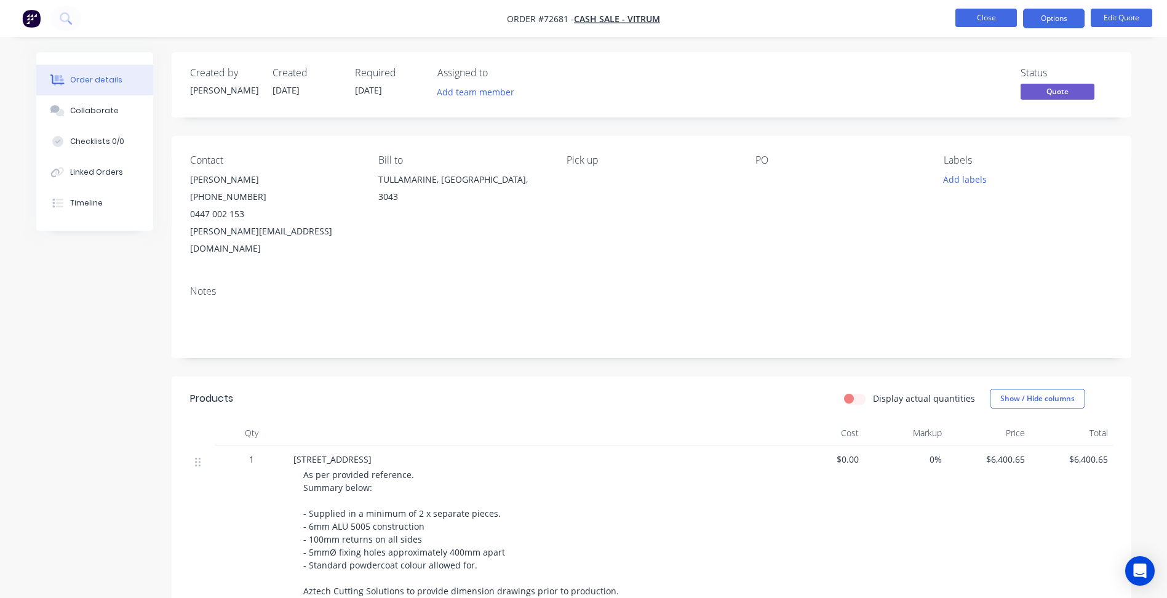
click at [973, 20] on button "Close" at bounding box center [987, 18] width 62 height 18
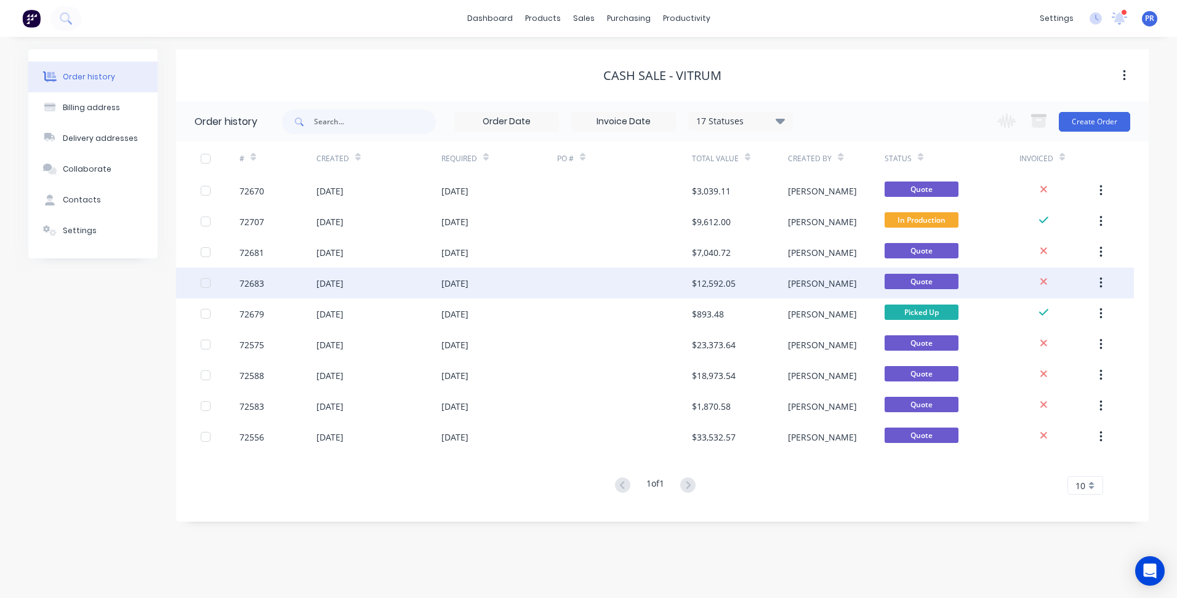
click at [283, 293] on div "72683" at bounding box center [277, 283] width 77 height 31
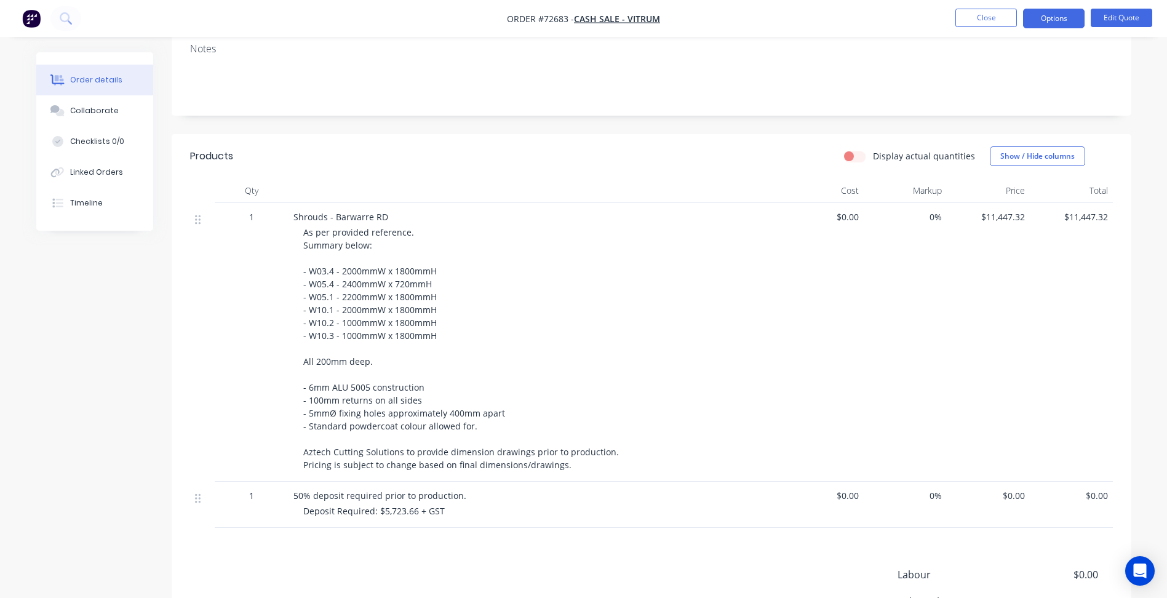
scroll to position [246, 0]
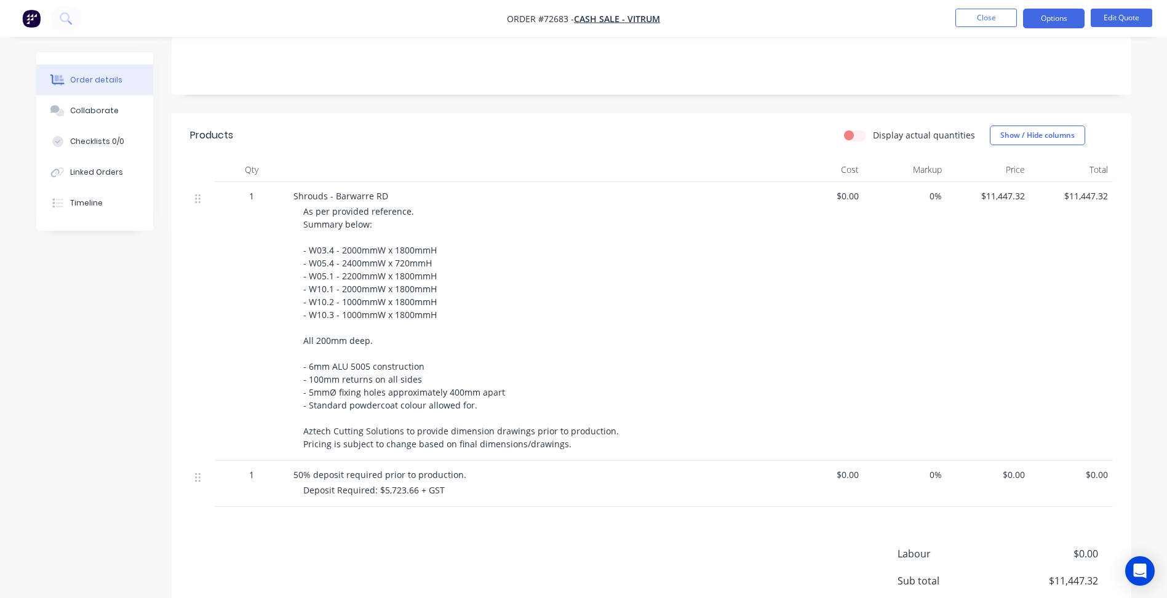
click at [480, 406] on div "As per provided reference. Summary below: - W03.4 - 2000mmW x 1800mmH - W05.4 -…" at bounding box center [539, 328] width 473 height 246
click at [1056, 18] on button "Options" at bounding box center [1054, 19] width 62 height 20
click at [1140, 7] on nav "Order #72683 - Cash Sale - VITRUM Close Options EMAIL / PRINT Quote Proforma In…" at bounding box center [583, 18] width 1167 height 37
click at [1134, 10] on button "Edit Quote" at bounding box center [1122, 18] width 62 height 18
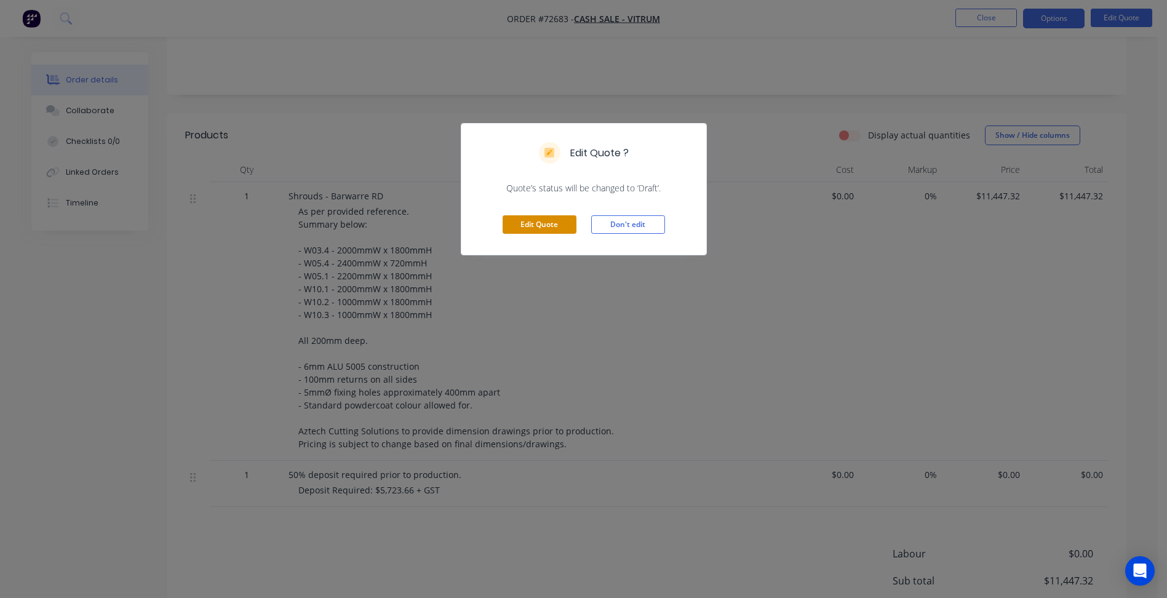
click at [521, 223] on button "Edit Quote" at bounding box center [540, 224] width 74 height 18
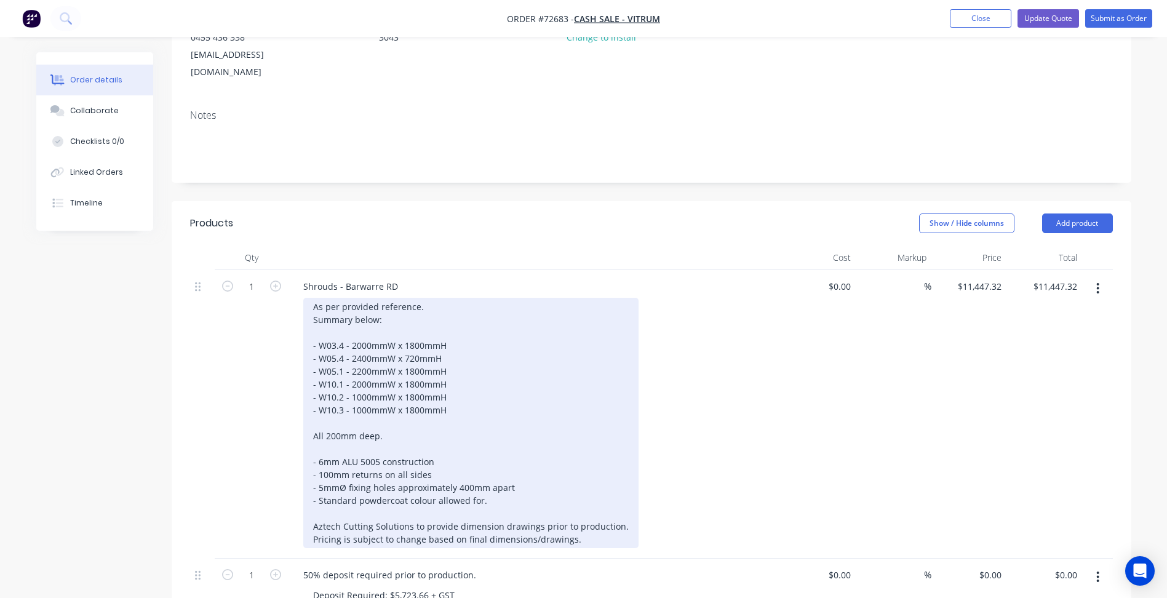
scroll to position [185, 0]
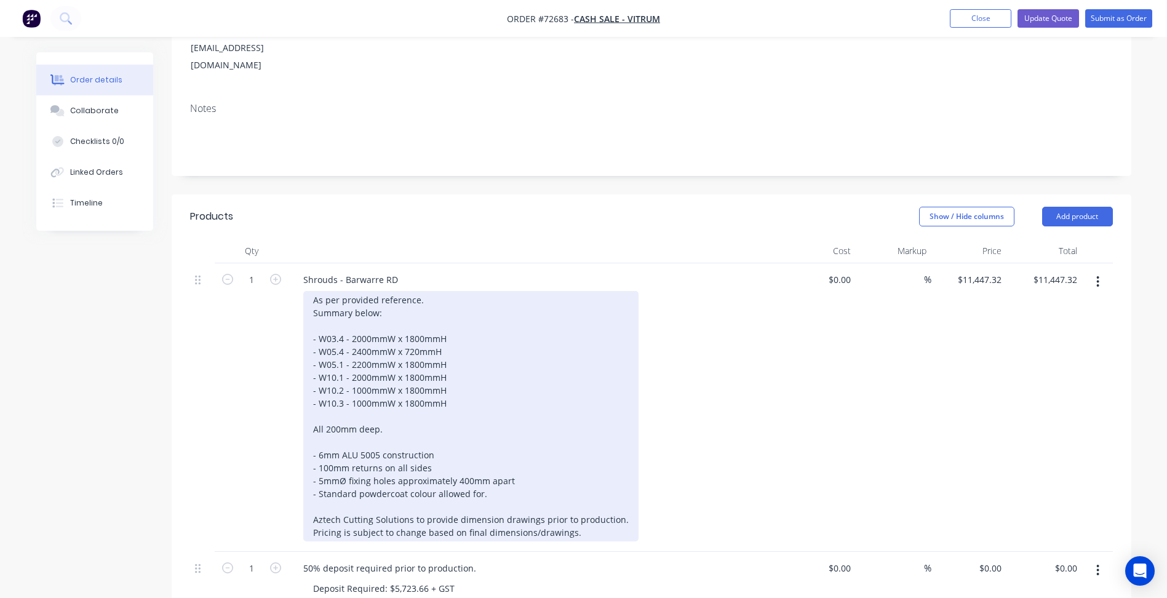
click at [511, 463] on div "As per provided reference. Summary below: - W03.4 - 2000mmW x 1800mmH - W05.4 -…" at bounding box center [470, 416] width 335 height 250
drag, startPoint x: 446, startPoint y: 385, endPoint x: 492, endPoint y: 401, distance: 48.6
click at [446, 385] on div "As per provided reference. Summary below: - W03.4 - 2000mmW x 1800mmH - W05.4 -…" at bounding box center [470, 416] width 335 height 250
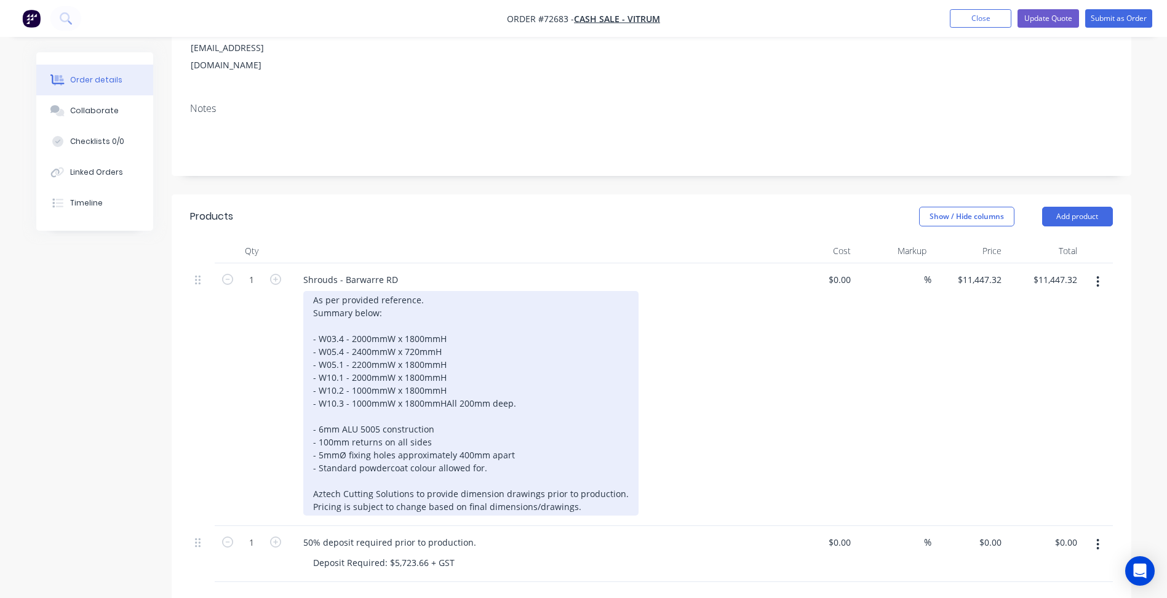
click at [488, 477] on div "As per provided reference. Summary below: - W03.4 - 2000mmW x 1800mmH - W05.4 -…" at bounding box center [470, 403] width 335 height 225
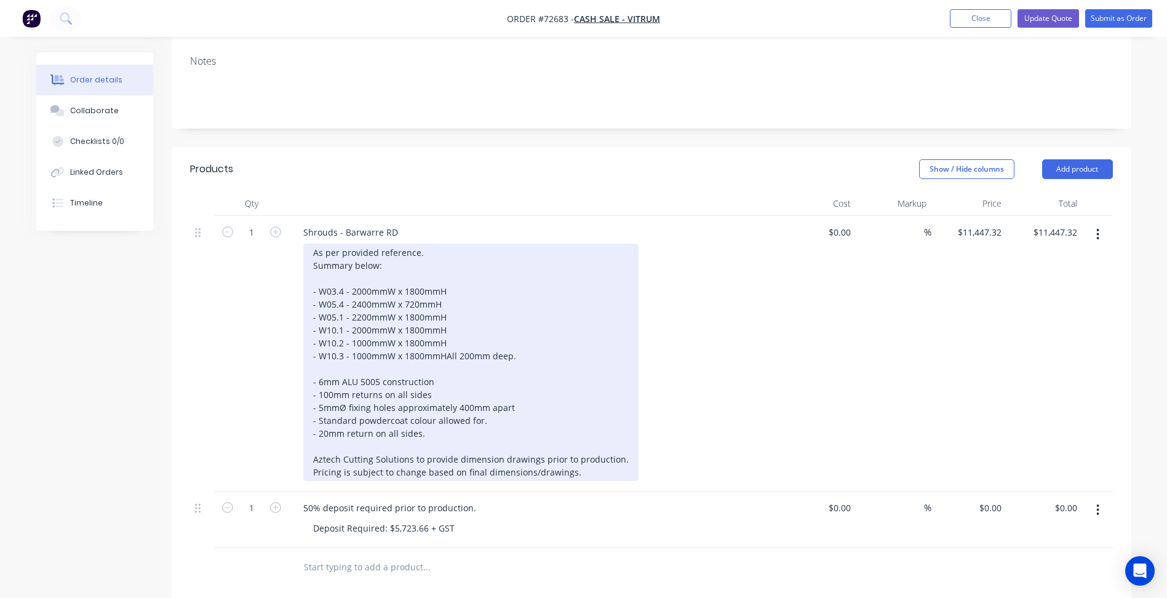
scroll to position [246, 0]
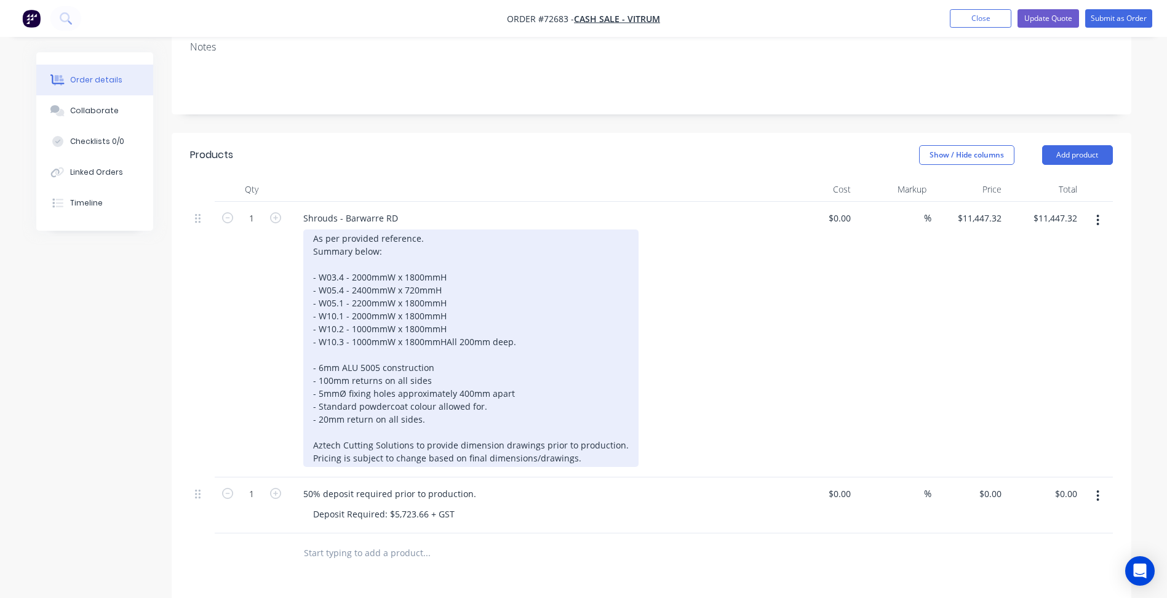
click at [380, 426] on div "As per provided reference. Summary below: - W03.4 - 2000mmW x 1800mmH - W05.4 -…" at bounding box center [470, 349] width 335 height 238
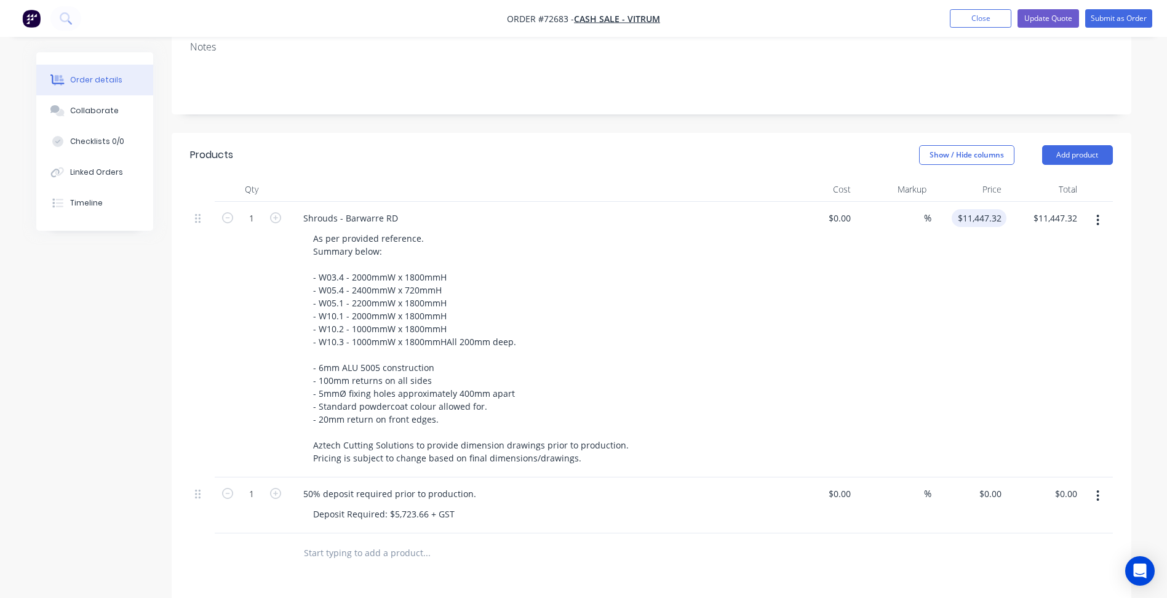
type input "11447.32"
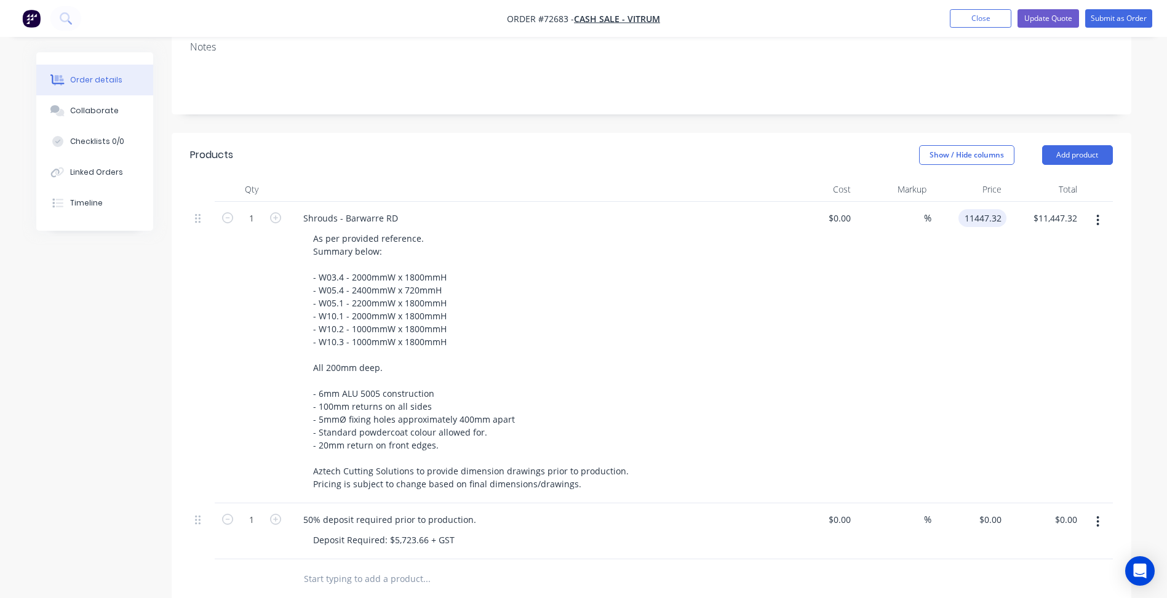
click at [986, 209] on input "11447.32" at bounding box center [985, 218] width 43 height 18
click at [977, 209] on input "11447.32" at bounding box center [985, 218] width 43 height 18
type input "0"
type input "$11,447.32"
click at [840, 209] on div "0 $0.00" at bounding box center [839, 218] width 33 height 18
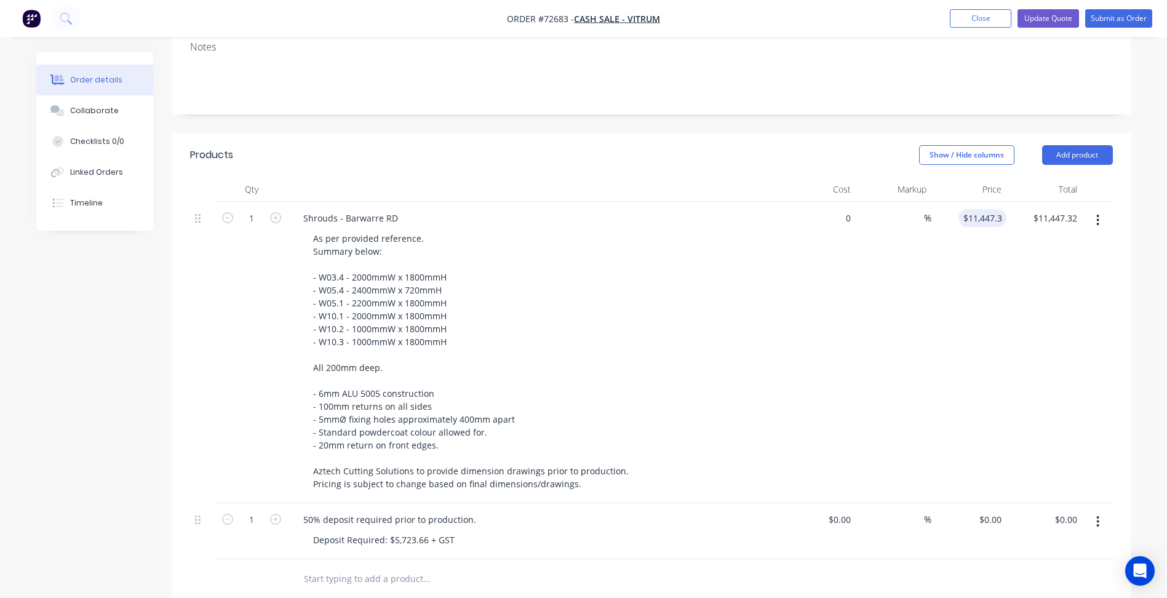
paste input "11447.32"
type input "$11,447.32"
click at [920, 209] on input at bounding box center [917, 218] width 14 height 18
type input "5.12"
type input "$12,033.4228"
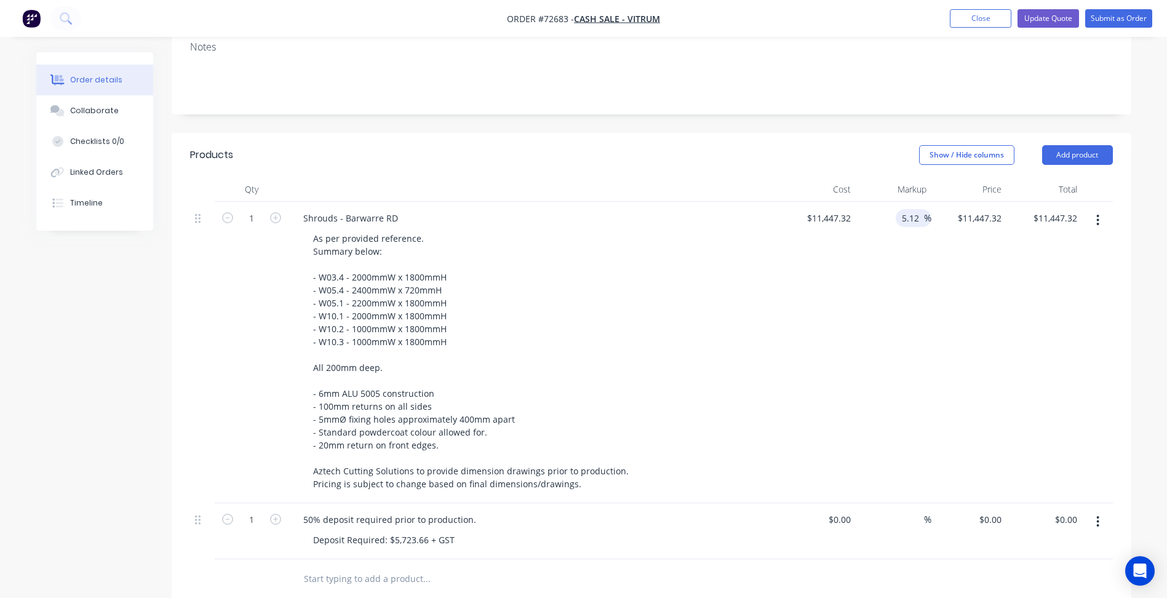
type input "$12,033.42"
click at [874, 267] on div "5.12 5.12 %" at bounding box center [894, 353] width 76 height 302
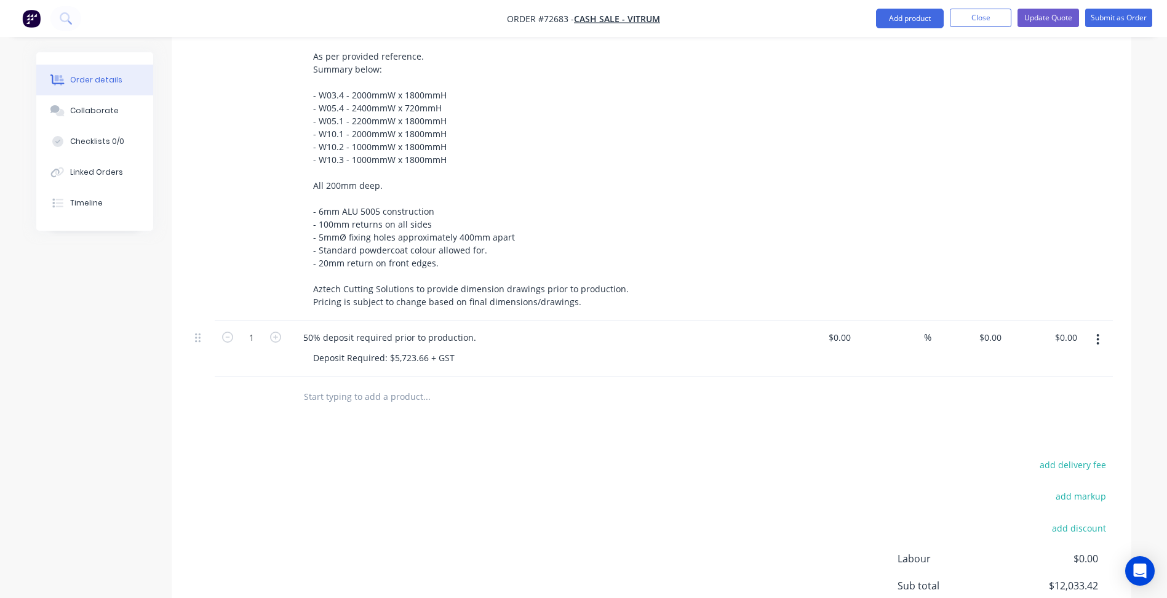
scroll to position [544, 0]
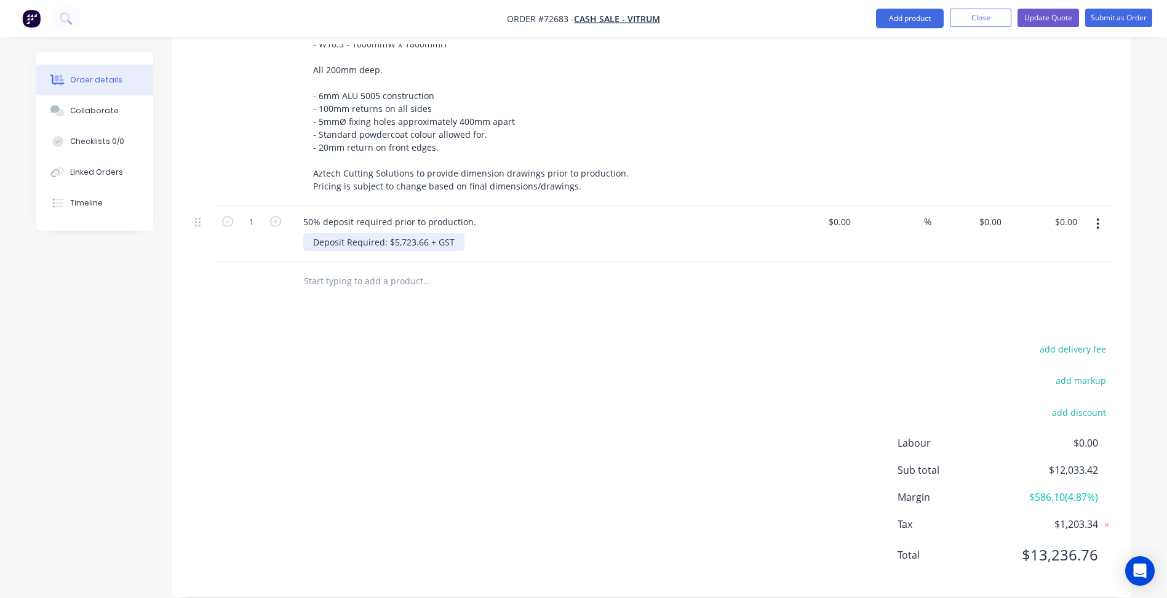
drag, startPoint x: 408, startPoint y: 240, endPoint x: 408, endPoint y: 225, distance: 14.8
click at [407, 236] on div "50% deposit required prior to production. Deposit Required: $5,723.66 + GST" at bounding box center [535, 234] width 492 height 56
click at [408, 233] on div "Deposit Required: $5,723.66 + GST" at bounding box center [383, 242] width 161 height 18
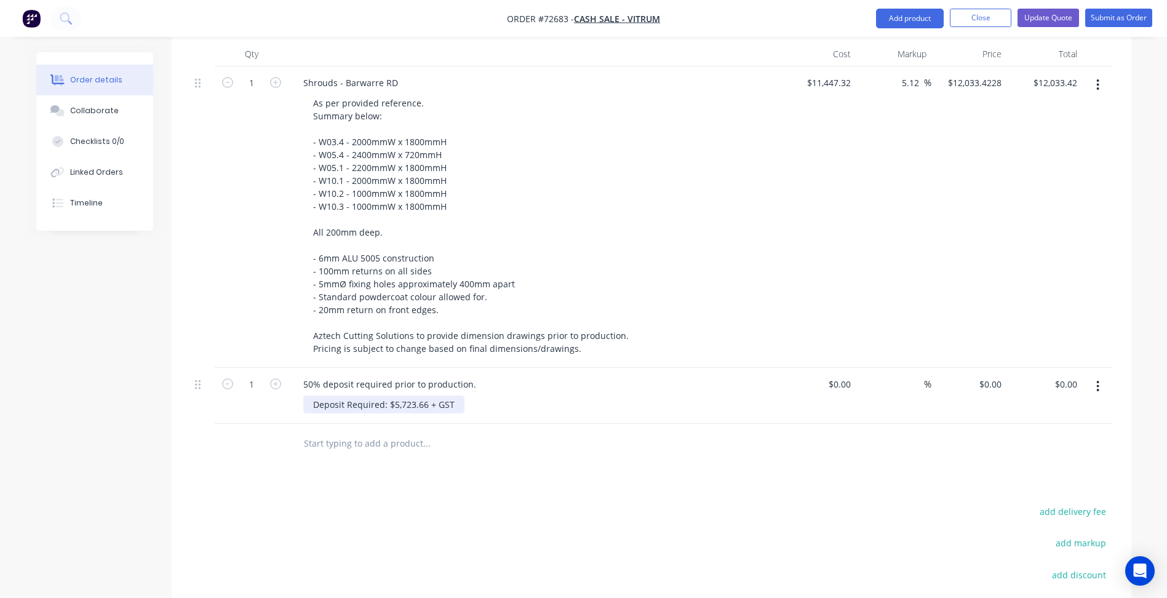
scroll to position [359, 0]
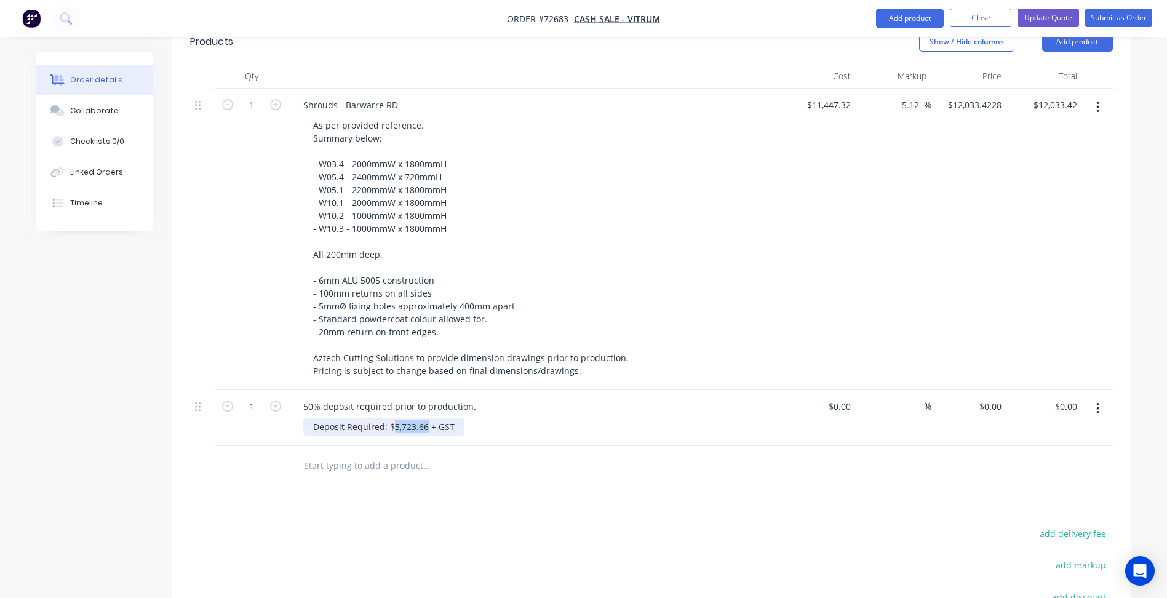
drag, startPoint x: 425, startPoint y: 410, endPoint x: 391, endPoint y: 410, distance: 34.5
click at [391, 418] on div "Deposit Required: $5,723.66 + GST" at bounding box center [383, 427] width 161 height 18
click at [913, 96] on input "5.12" at bounding box center [912, 105] width 23 height 18
drag, startPoint x: 900, startPoint y: 87, endPoint x: 924, endPoint y: 86, distance: 23.4
click at [922, 96] on input "5.12" at bounding box center [912, 105] width 23 height 18
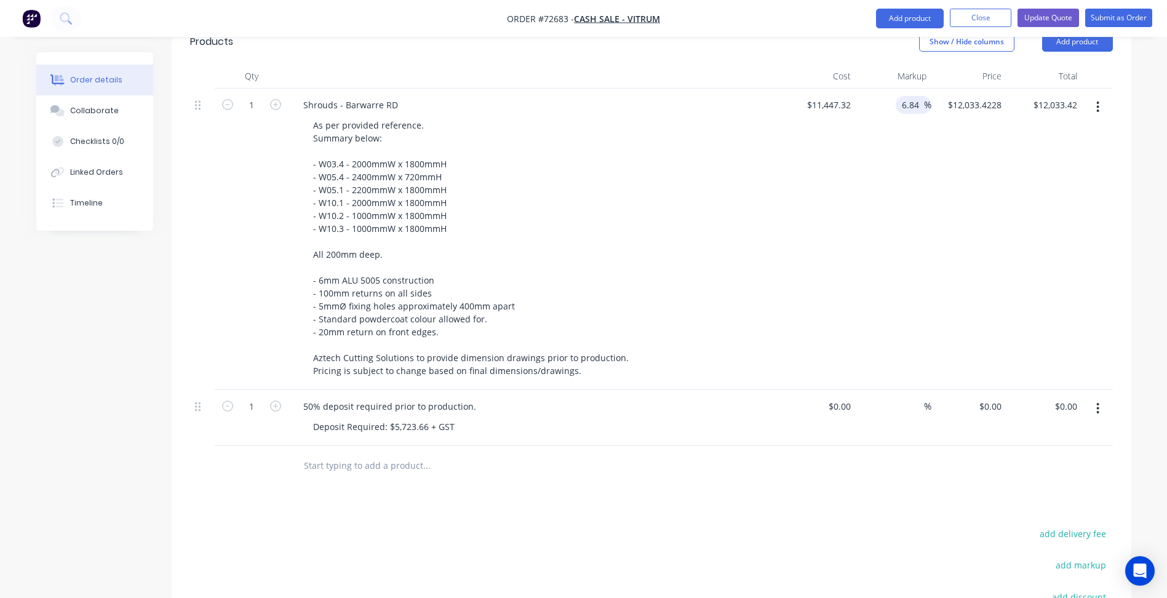
type input "6.84"
type input "$12,230.3167"
type input "$12,230.32"
click at [815, 220] on div "$11,447.32 $11,447.32" at bounding box center [819, 240] width 76 height 302
click at [410, 398] on div "50% deposit required prior to production." at bounding box center [390, 407] width 193 height 18
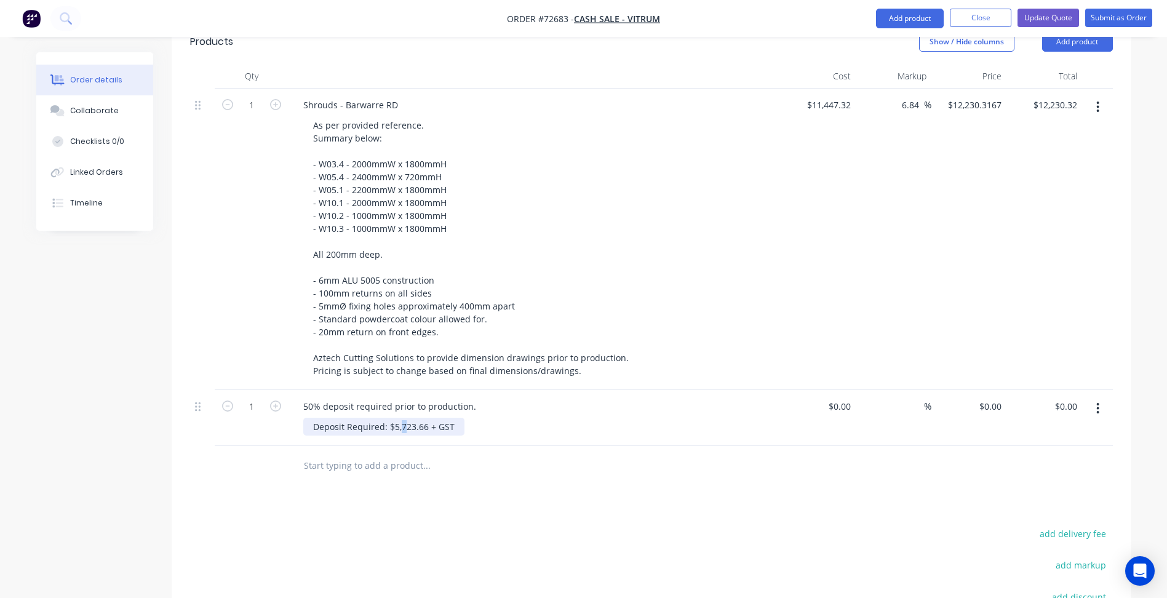
drag, startPoint x: 402, startPoint y: 416, endPoint x: 396, endPoint y: 414, distance: 6.6
click at [396, 418] on div "Deposit Required: $5,723.66 + GST" at bounding box center [383, 427] width 161 height 18
click at [393, 418] on div "Deposit Required: $5,723.66 + GST" at bounding box center [383, 427] width 161 height 18
drag, startPoint x: 394, startPoint y: 410, endPoint x: 425, endPoint y: 410, distance: 30.8
click at [425, 418] on div "Deposit Required: $5,723.66 + GST" at bounding box center [383, 427] width 161 height 18
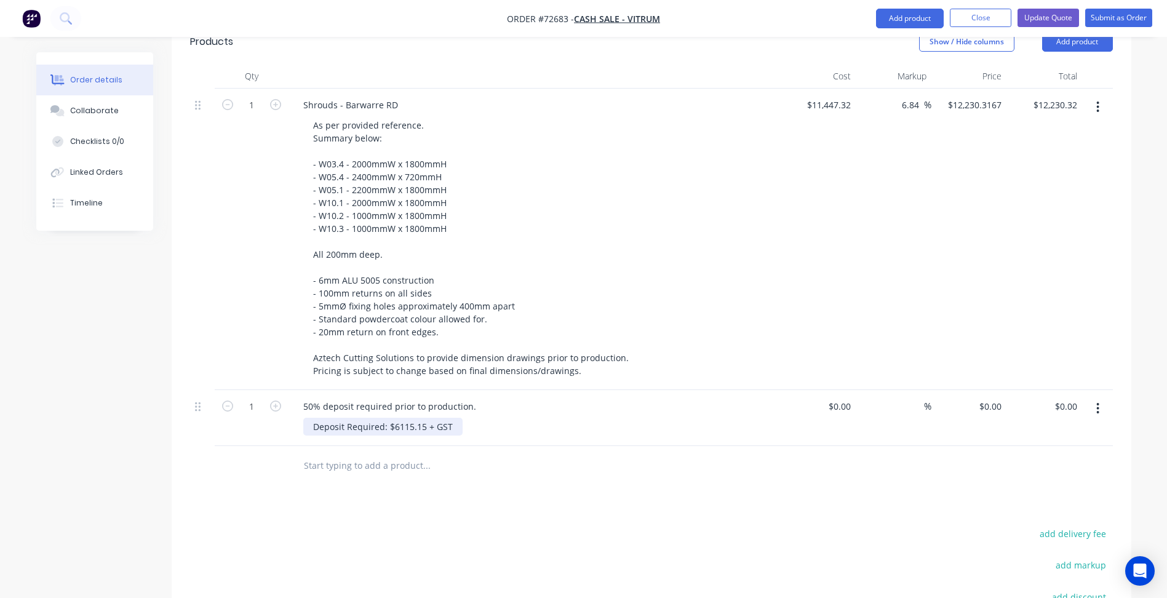
scroll to position [421, 0]
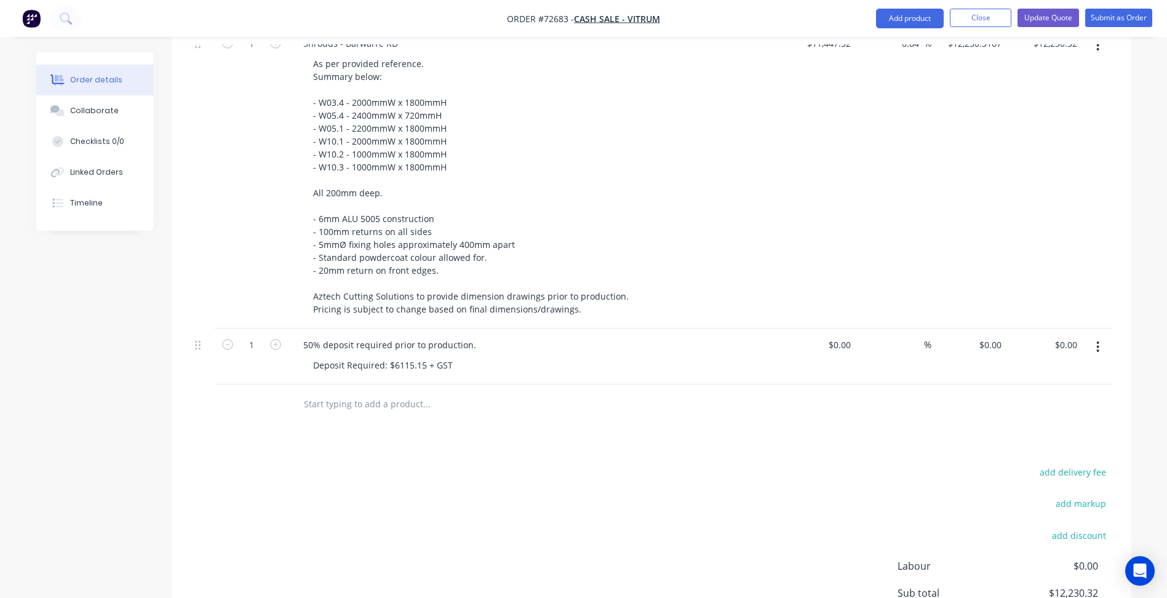
click at [472, 464] on div "add delivery fee add markup add discount Labour $0.00 Sub total $12,230.32 Marg…" at bounding box center [651, 583] width 923 height 238
click at [1058, 19] on button "Update Quote" at bounding box center [1049, 18] width 62 height 18
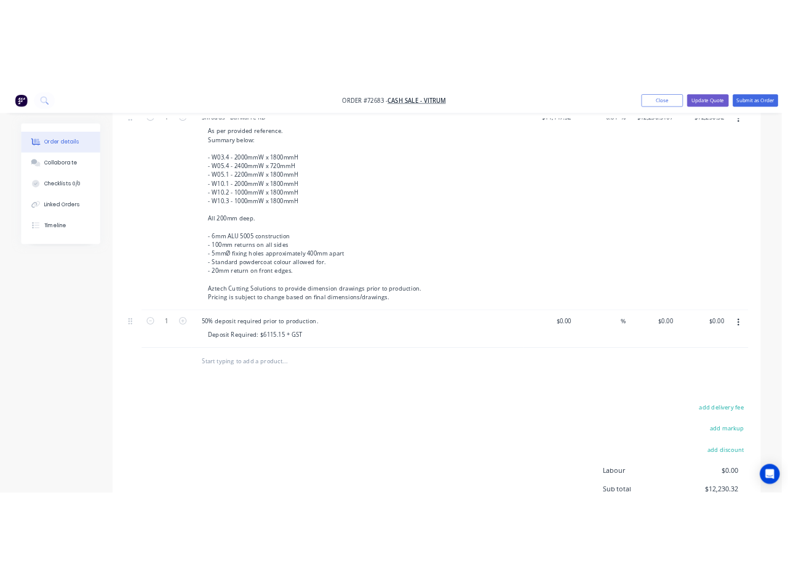
scroll to position [0, 0]
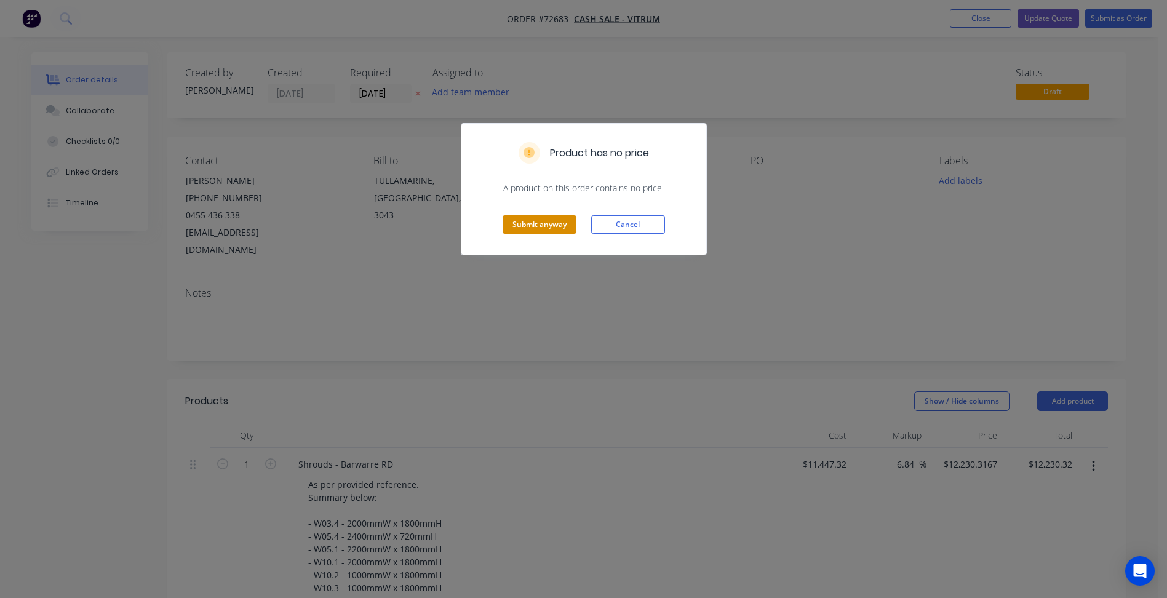
click at [543, 228] on button "Submit anyway" at bounding box center [540, 224] width 74 height 18
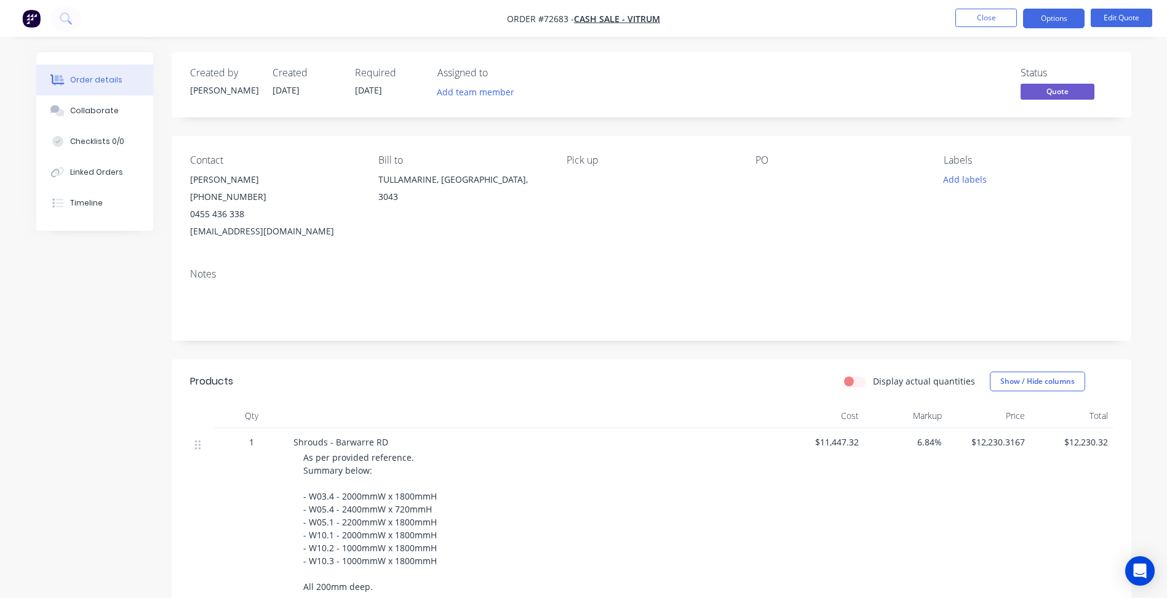
drag, startPoint x: 1063, startPoint y: 16, endPoint x: 1046, endPoint y: 32, distance: 23.1
click at [1063, 16] on button "Options" at bounding box center [1054, 19] width 62 height 20
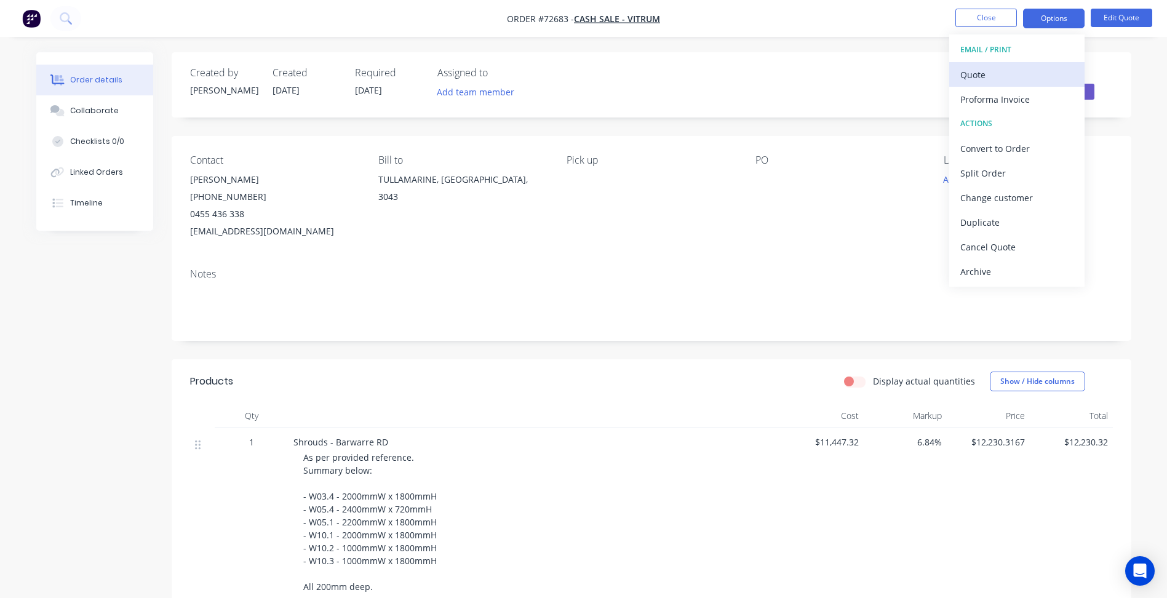
click at [1000, 74] on div "Quote" at bounding box center [1017, 75] width 113 height 18
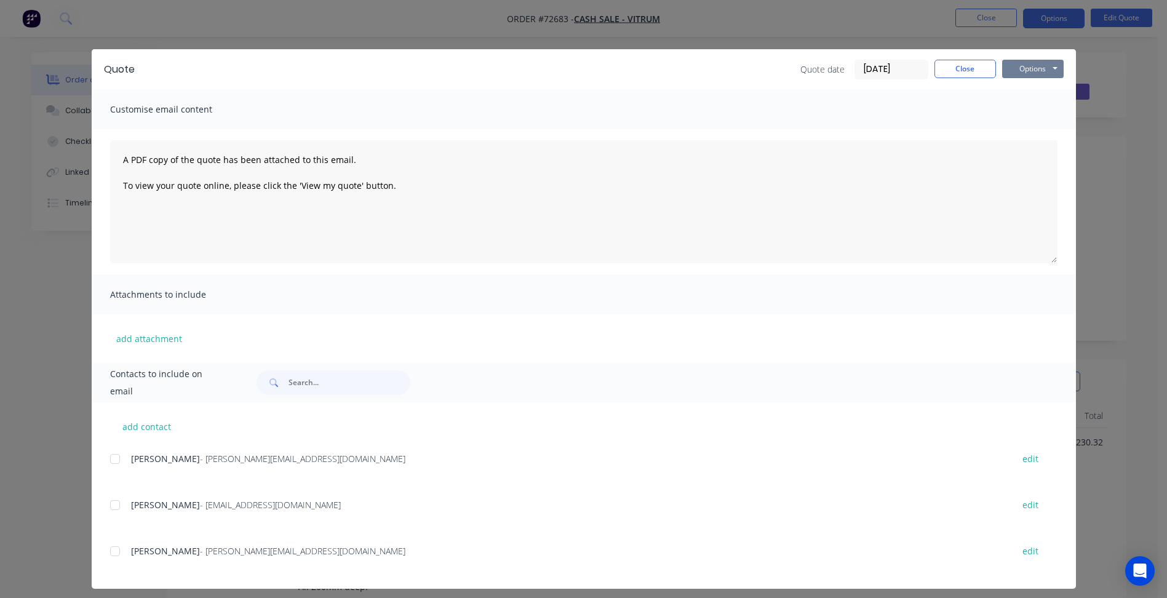
click at [1042, 67] on button "Options" at bounding box center [1033, 69] width 62 height 18
click at [1031, 95] on button "Preview" at bounding box center [1041, 91] width 79 height 20
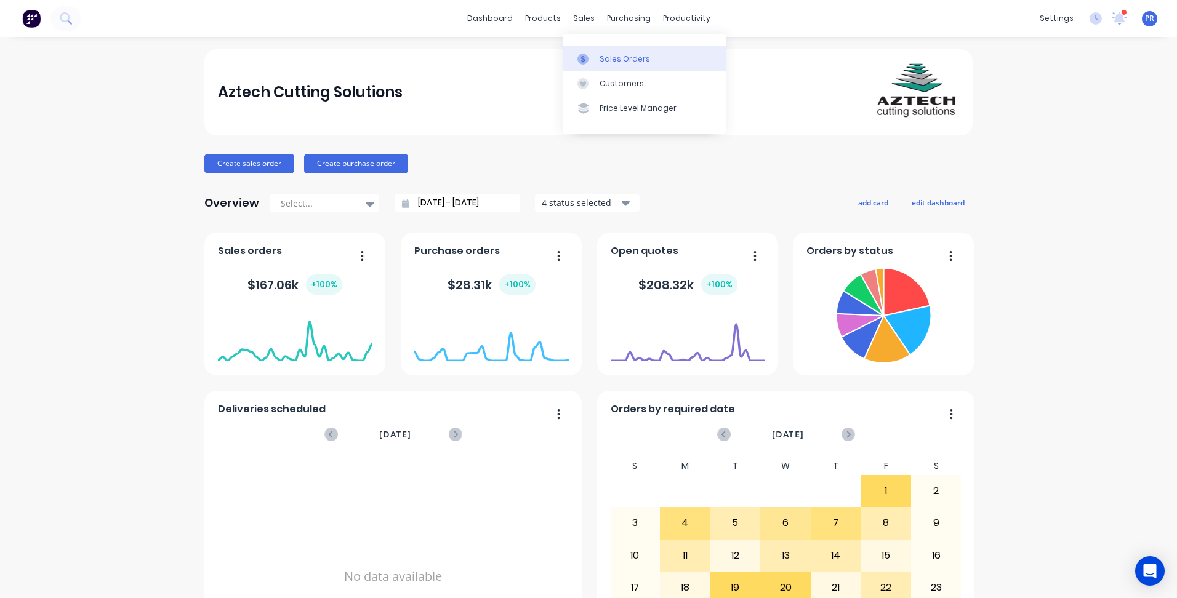
click at [617, 60] on div "Sales Orders" at bounding box center [624, 59] width 50 height 11
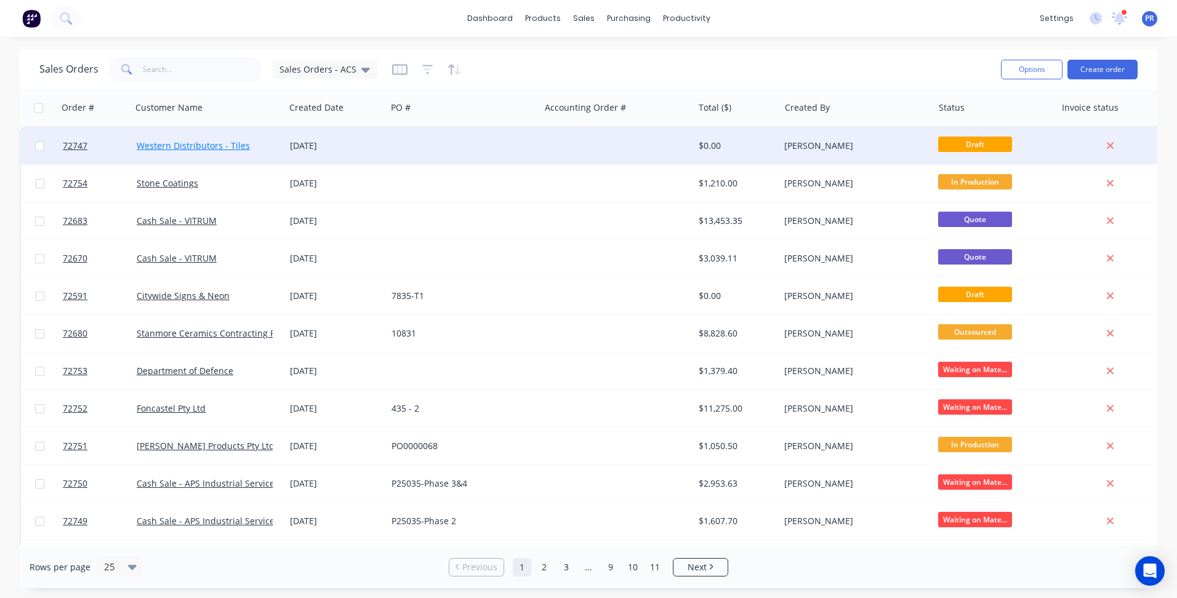
click at [198, 143] on link "Western Distributors - Tiles" at bounding box center [193, 146] width 113 height 12
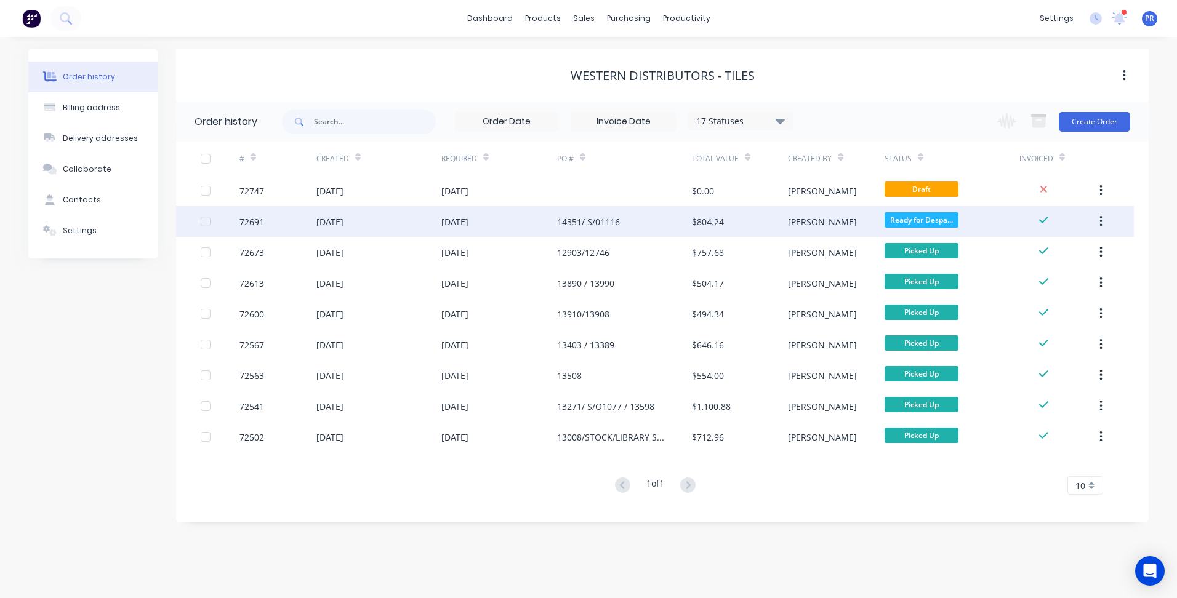
click at [342, 224] on div "[DATE]" at bounding box center [329, 221] width 27 height 13
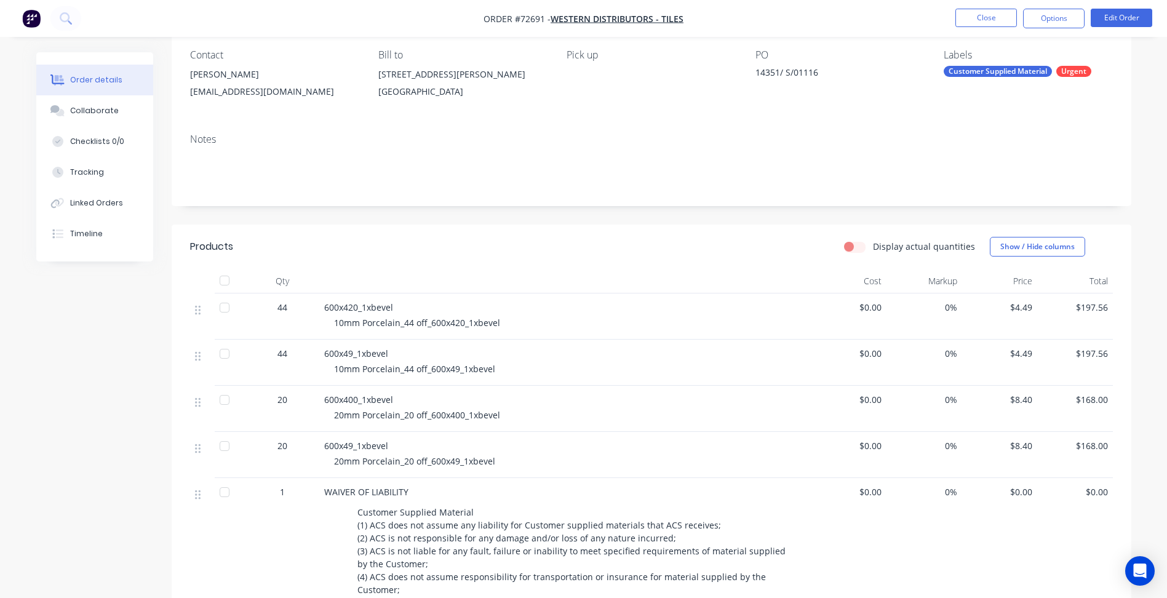
scroll to position [123, 0]
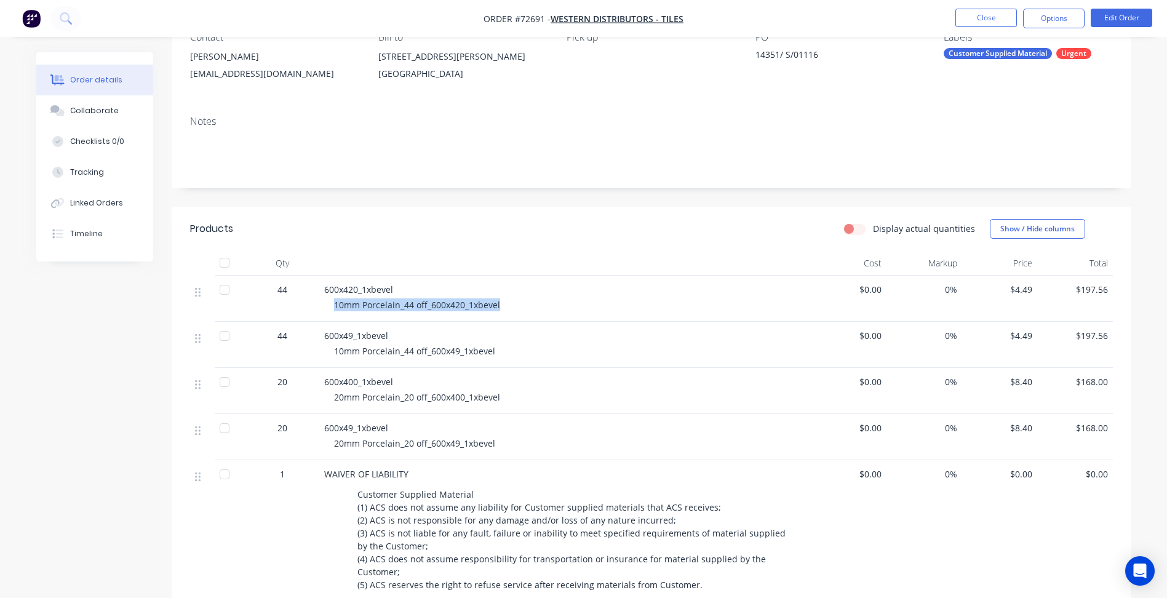
drag, startPoint x: 498, startPoint y: 303, endPoint x: 330, endPoint y: 305, distance: 168.0
click at [330, 305] on div "600x420_1xbevel 10mm Porcelain_44 off_600x420_1xbevel" at bounding box center [565, 299] width 492 height 46
click at [385, 401] on span "20mm Porcelain_20 off_600x400_1xbevel" at bounding box center [417, 397] width 166 height 12
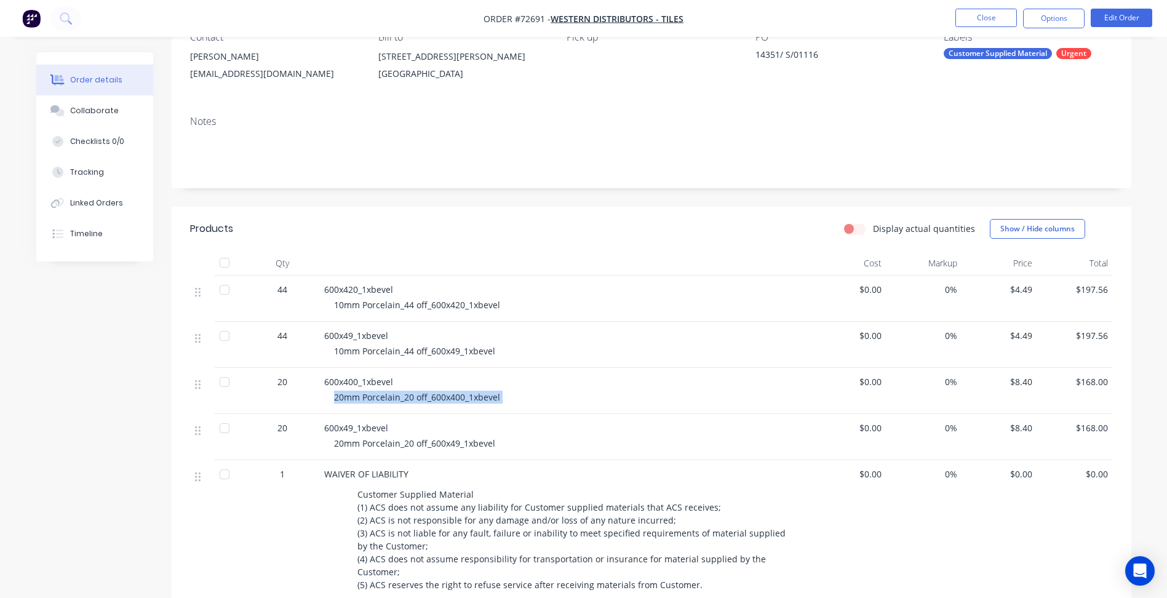
copy div "20mm Porcelain_20 off_600x400_1xbevel"
